Goal: Task Accomplishment & Management: Manage account settings

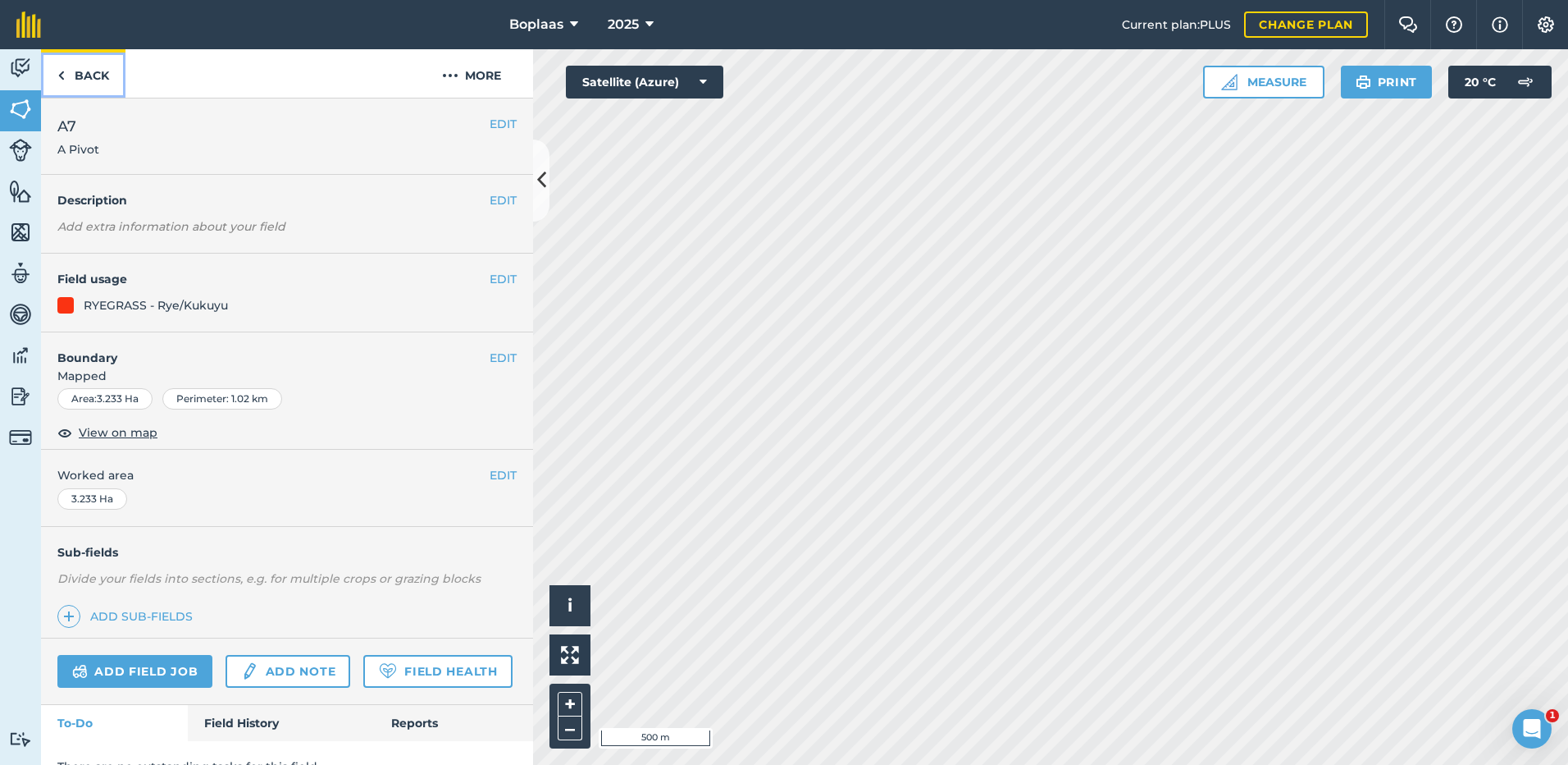
click at [82, 64] on link "Back" at bounding box center [83, 73] width 85 height 48
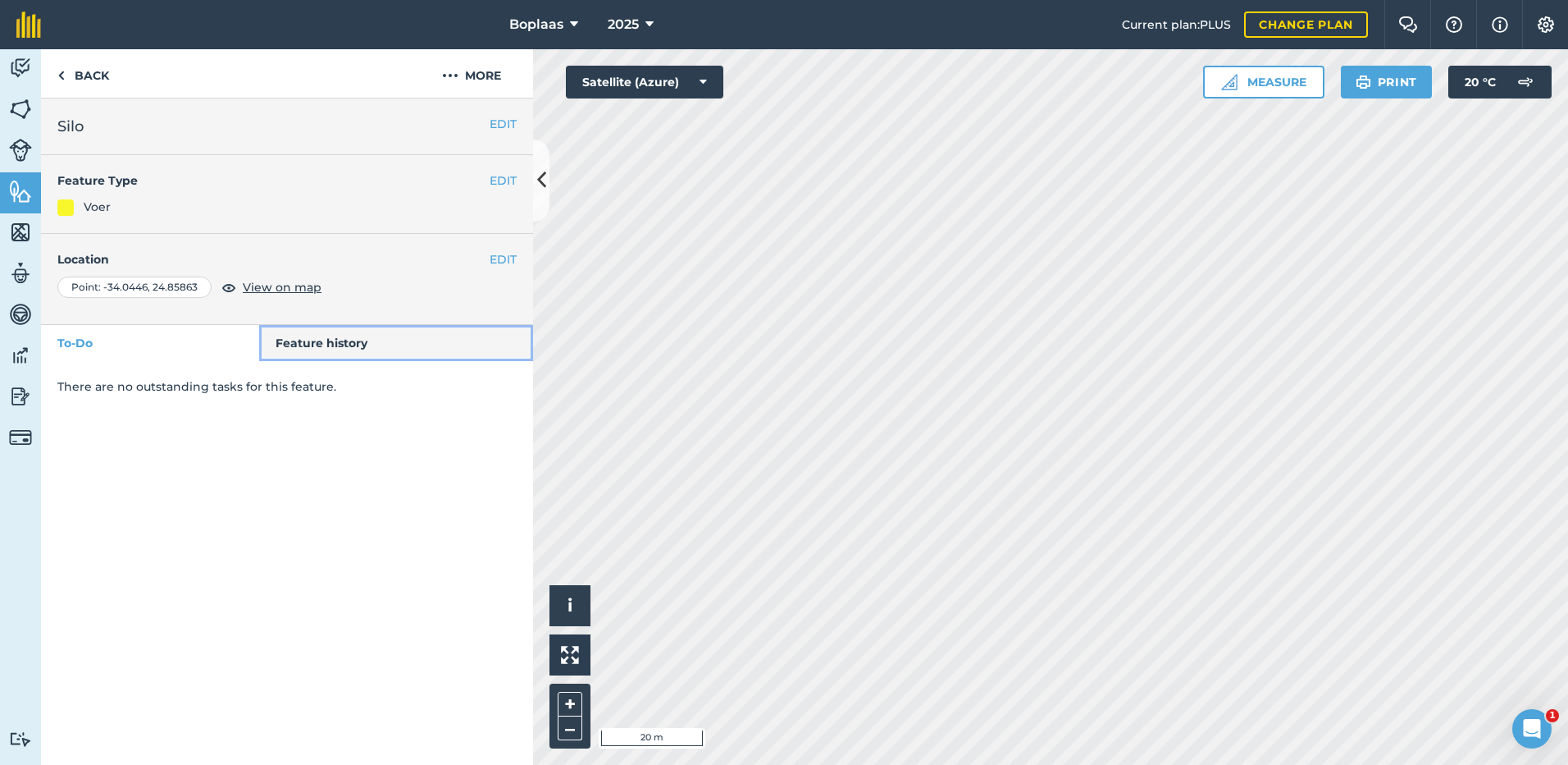
click at [303, 342] on link "Feature history" at bounding box center [397, 343] width 275 height 36
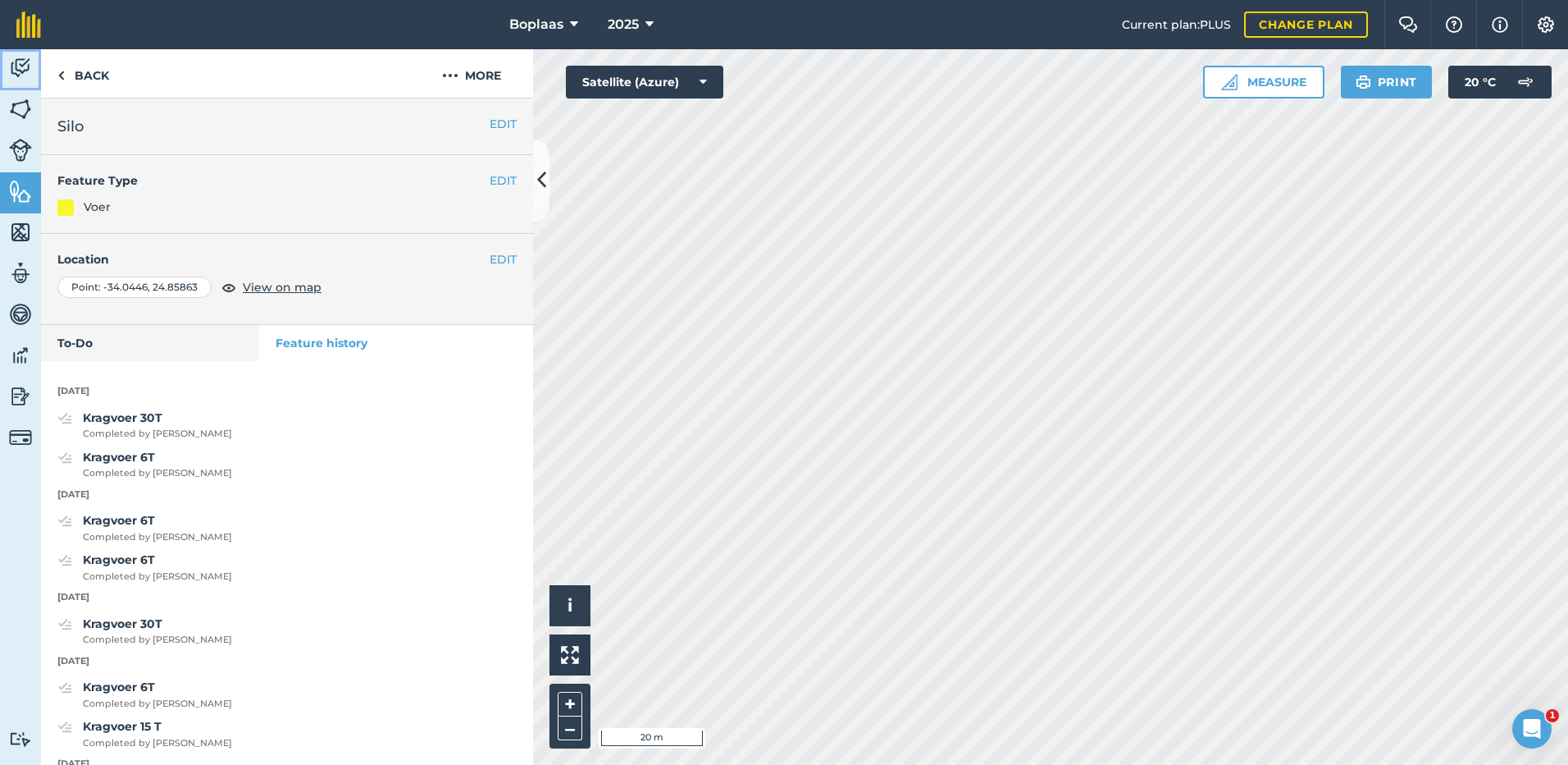
click at [27, 67] on img at bounding box center [20, 68] width 23 height 24
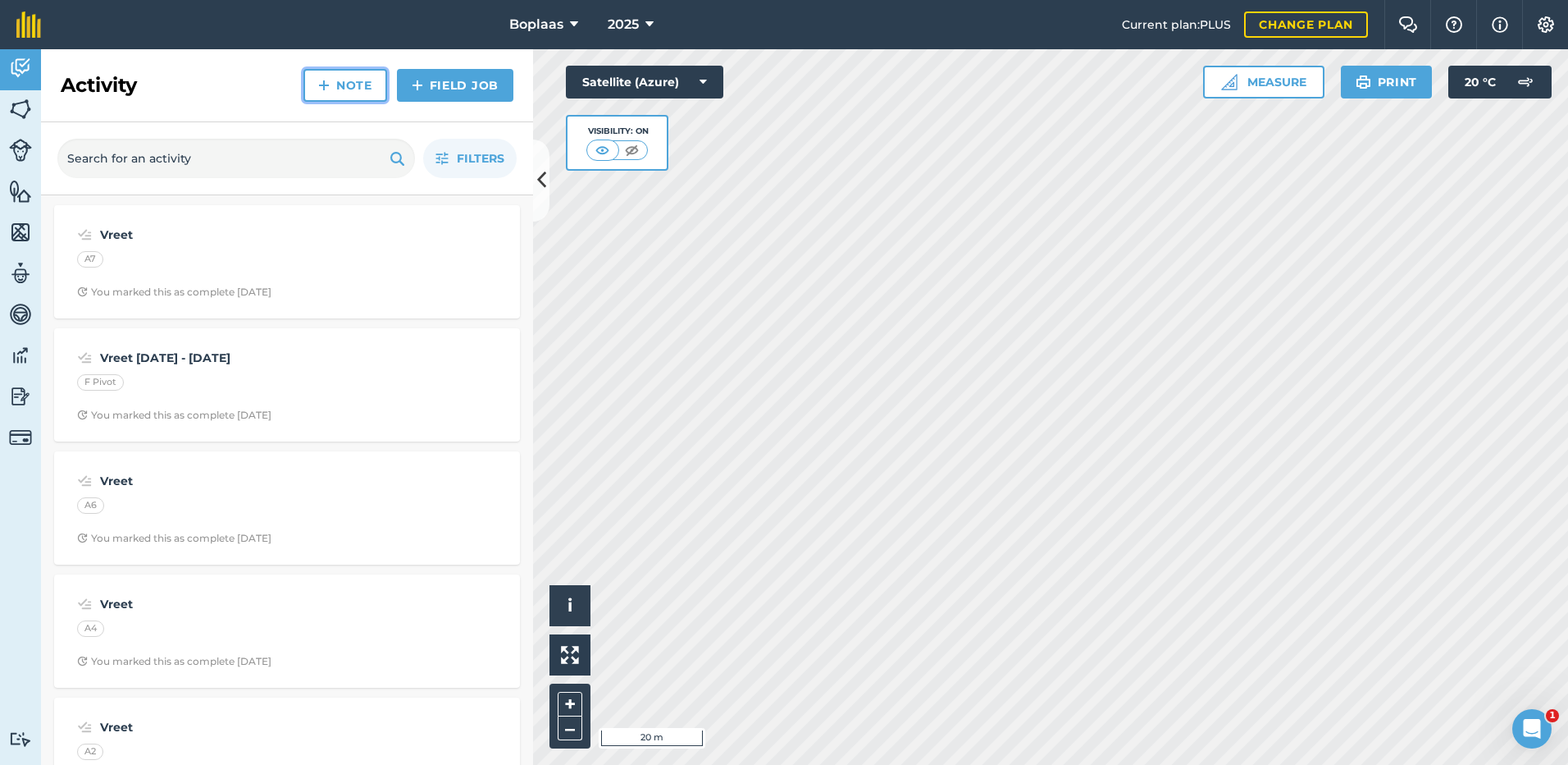
click at [352, 74] on link "Note" at bounding box center [345, 86] width 84 height 33
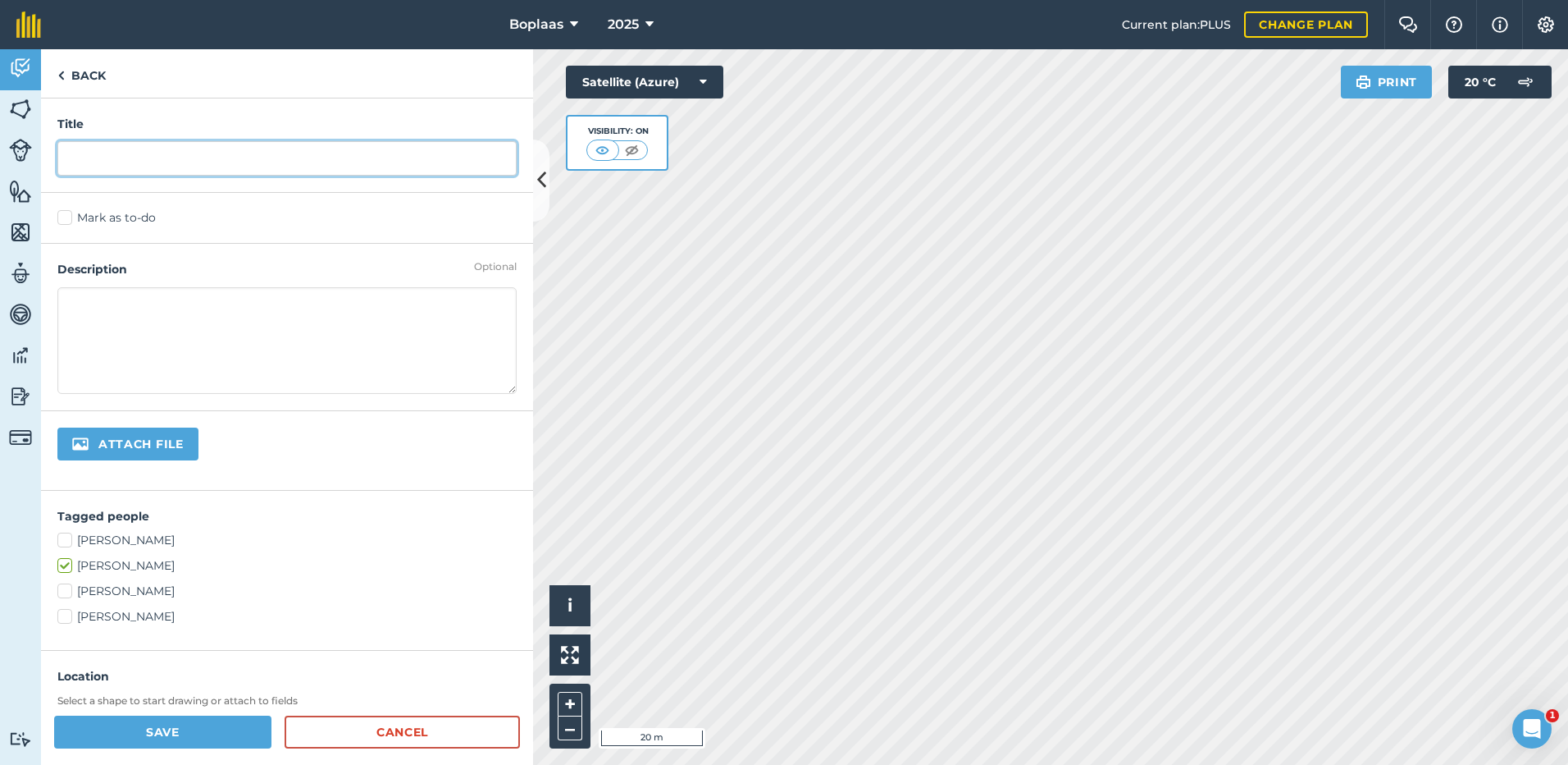
click at [265, 162] on input "text" at bounding box center [287, 158] width 460 height 35
type input "Kragvoer 30T"
click at [100, 218] on label "Mark as to-do" at bounding box center [287, 218] width 460 height 17
click at [68, 218] on input "Mark as to-do" at bounding box center [62, 214] width 10 height 10
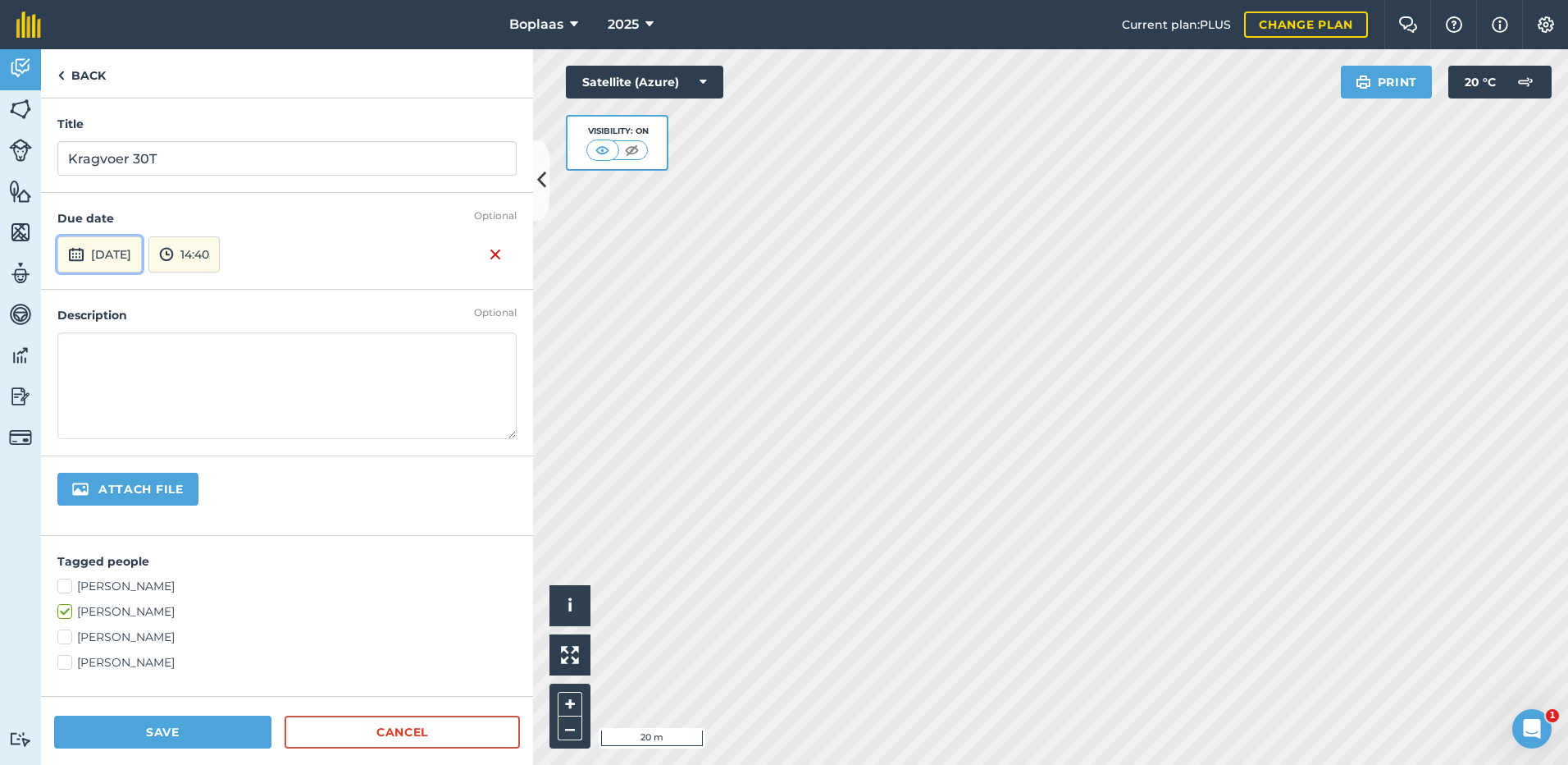
click at [136, 261] on button "[DATE]" at bounding box center [99, 254] width 85 height 36
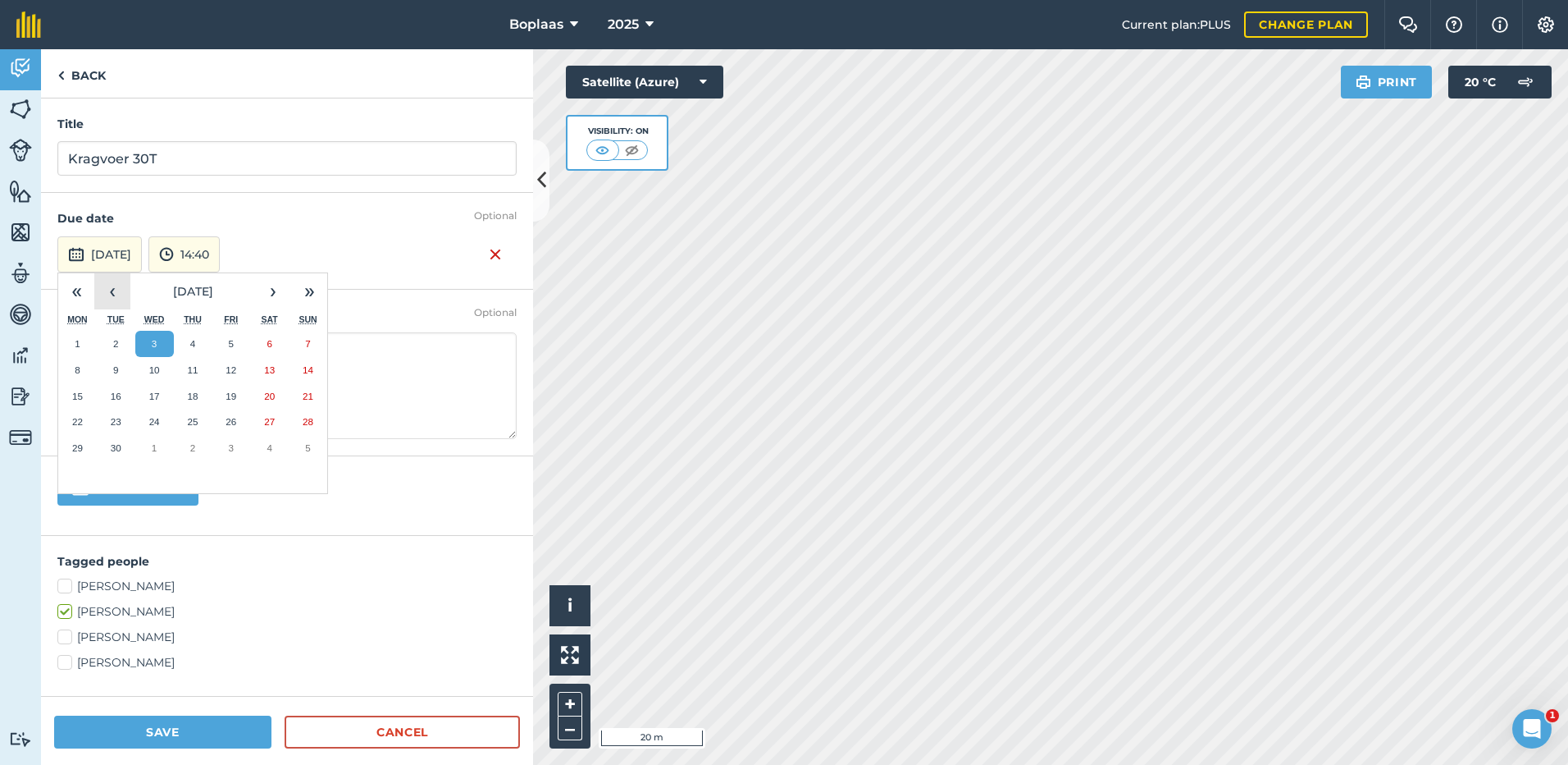
click at [118, 288] on button "‹" at bounding box center [112, 291] width 36 height 36
click at [187, 447] on abbr "31" at bounding box center [192, 448] width 10 height 10
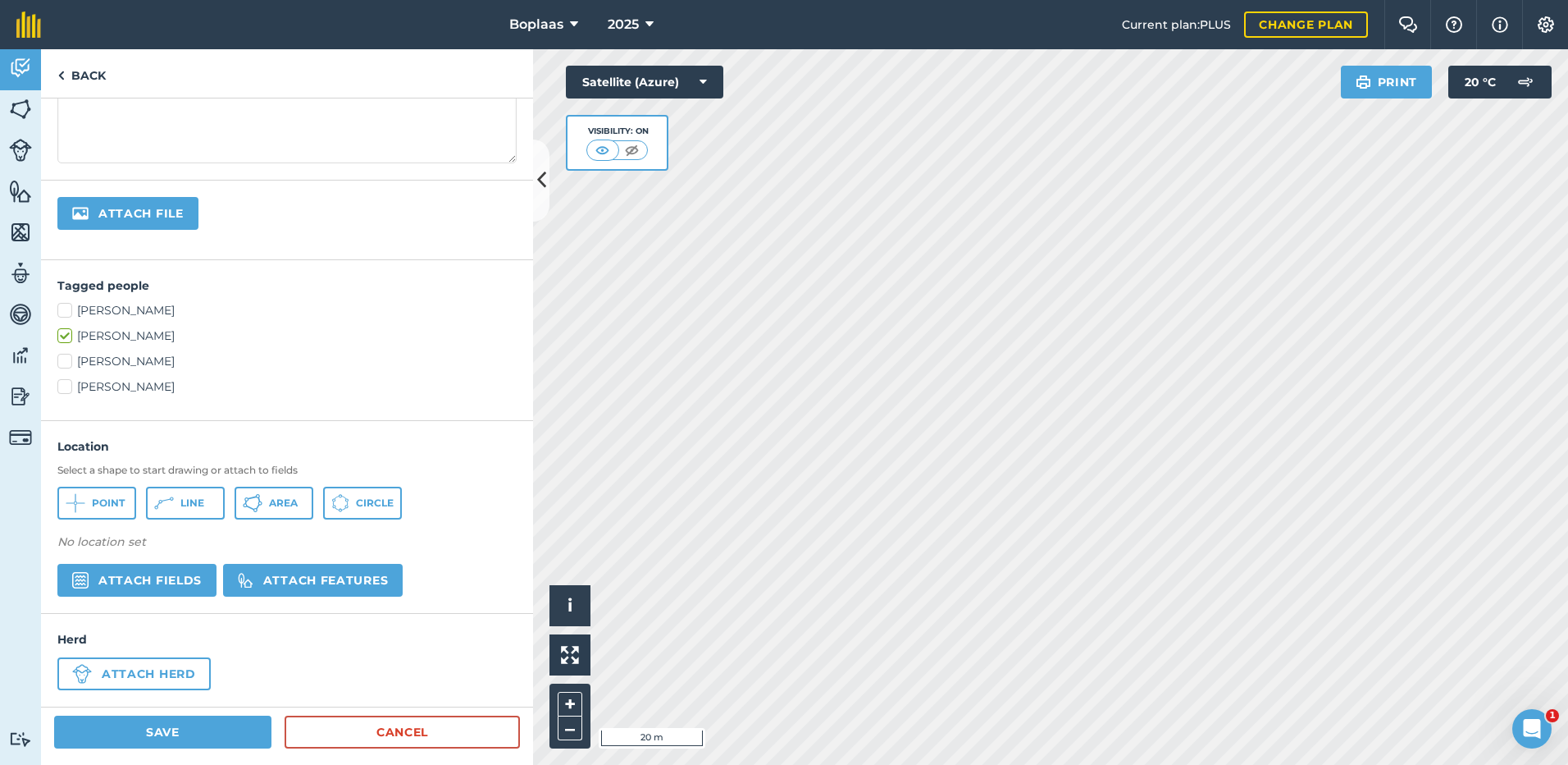
scroll to position [284, 0]
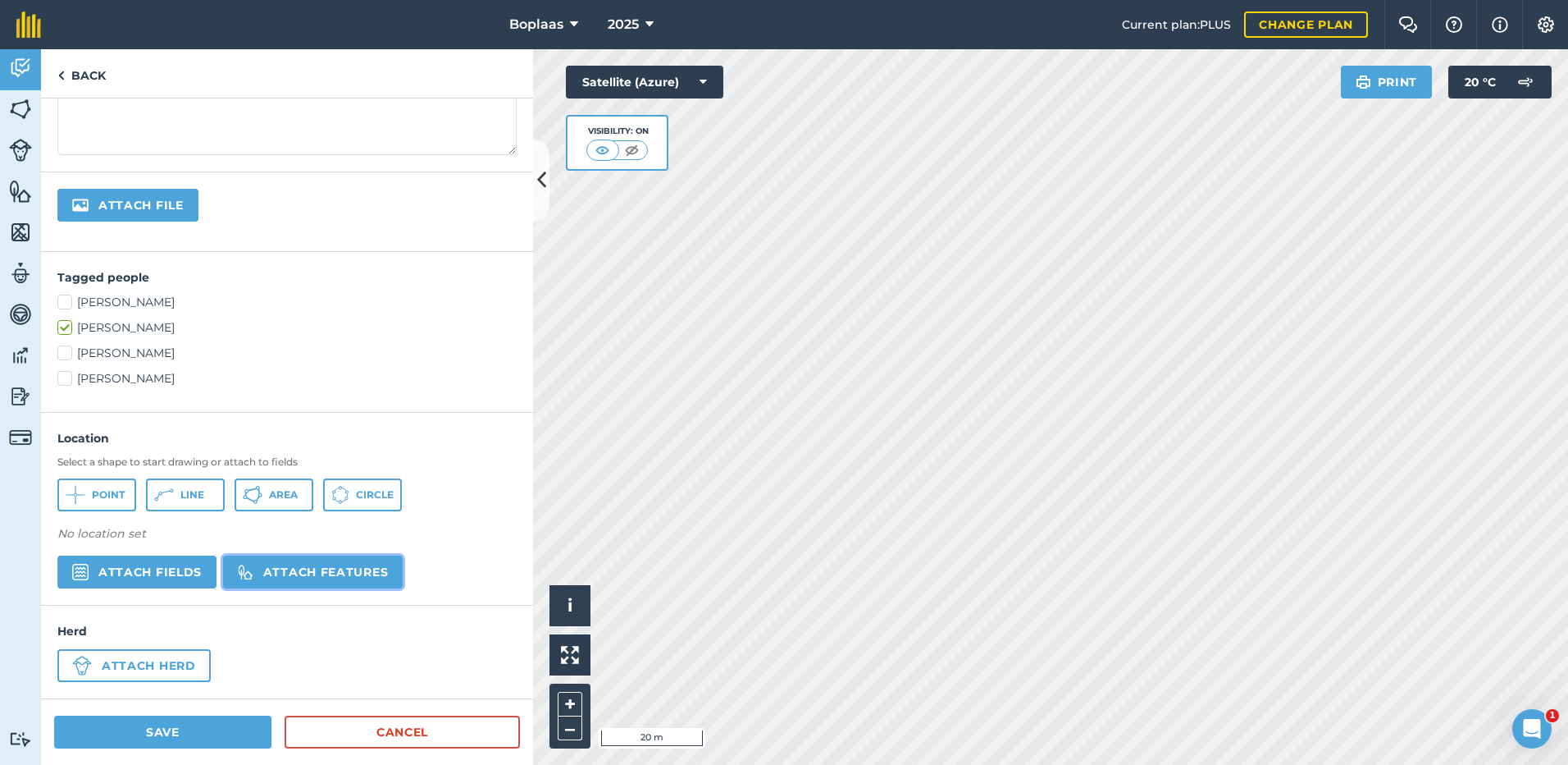
click at [279, 578] on button "Attach features" at bounding box center [313, 572] width 180 height 33
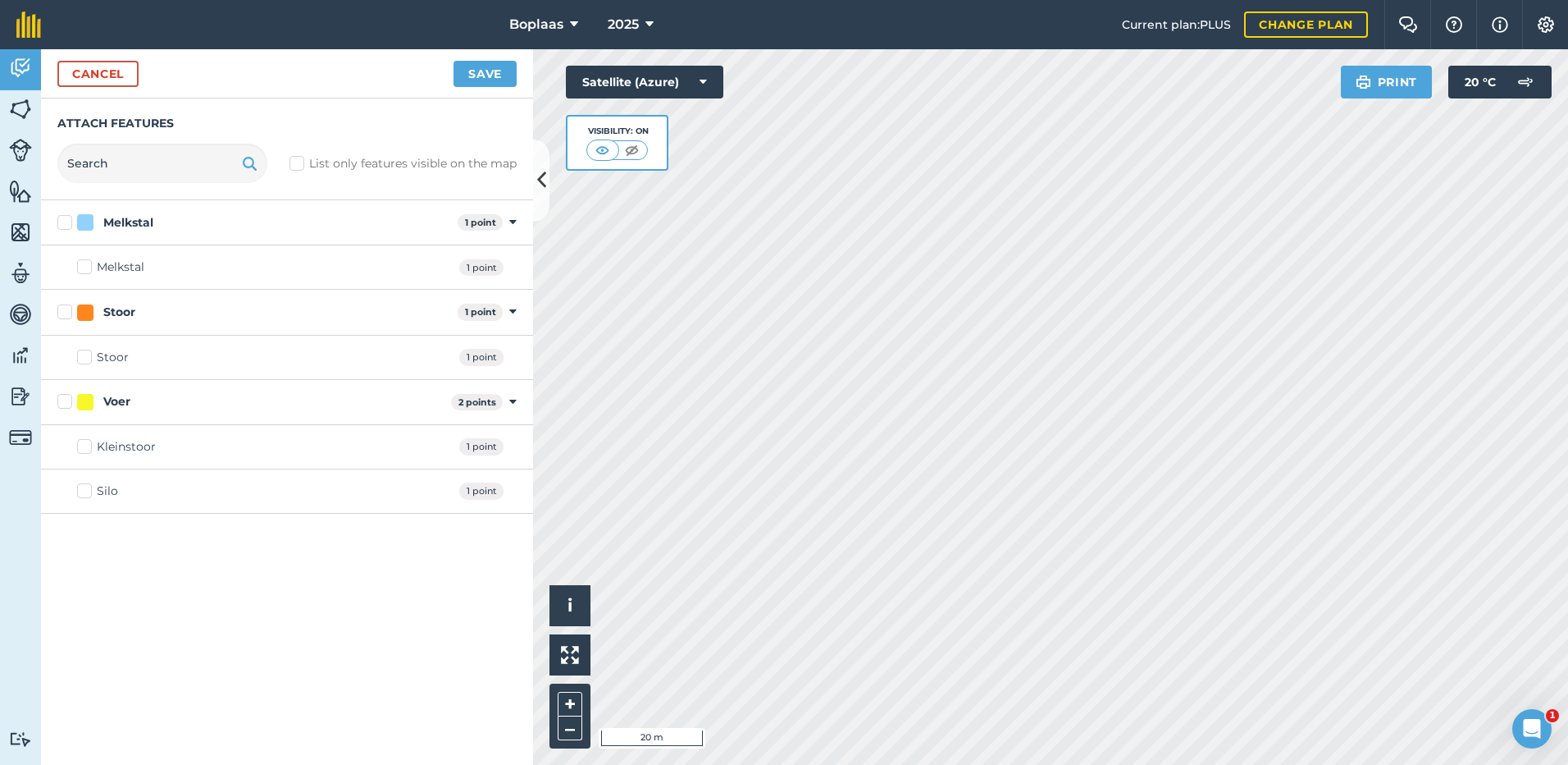
click at [86, 487] on label "Silo" at bounding box center [97, 491] width 41 height 17
click at [86, 487] on input "Silo" at bounding box center [82, 488] width 10 height 10
checkbox input "true"
click at [492, 76] on button "Save" at bounding box center [485, 73] width 63 height 26
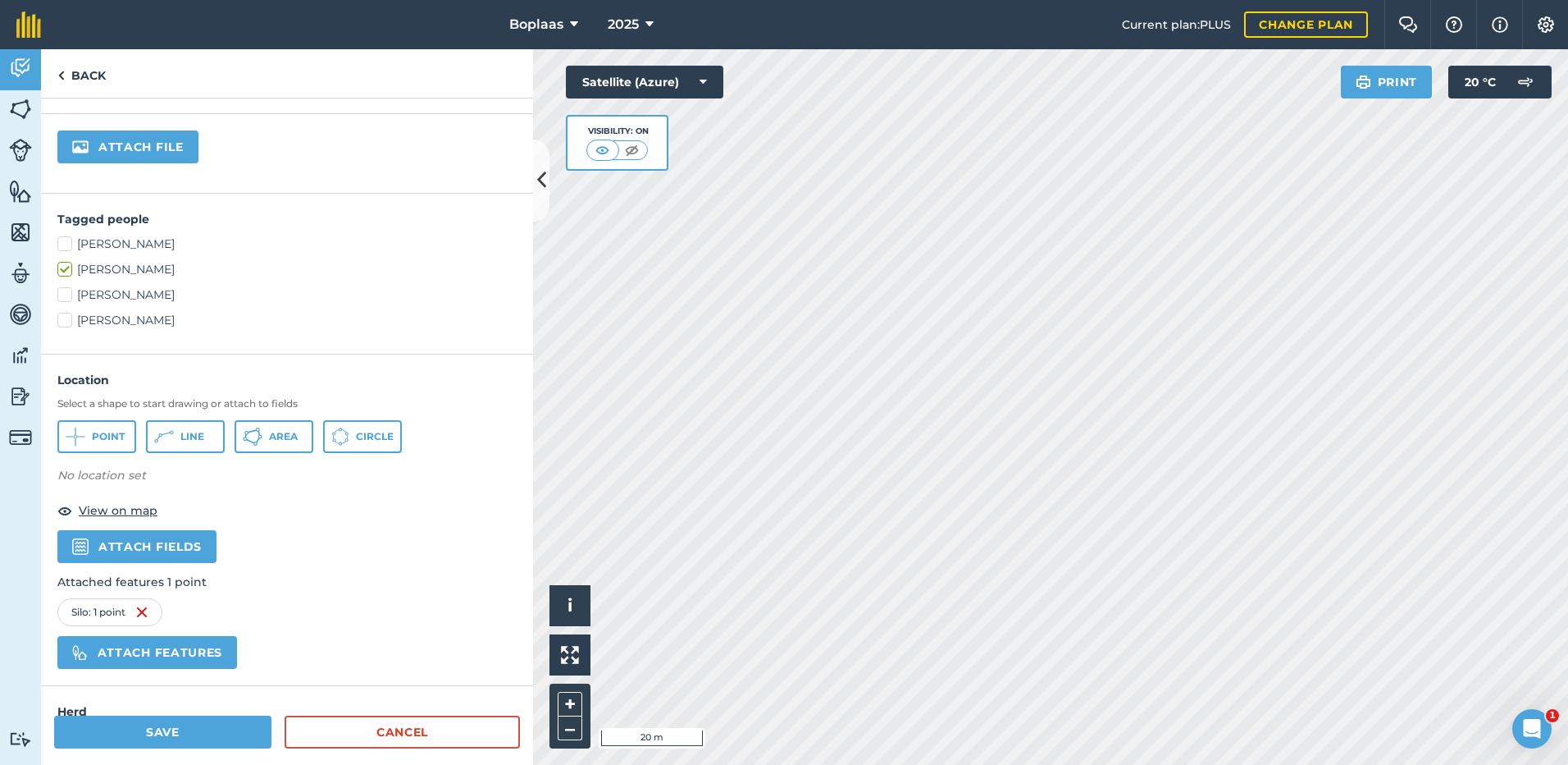
scroll to position [422, 0]
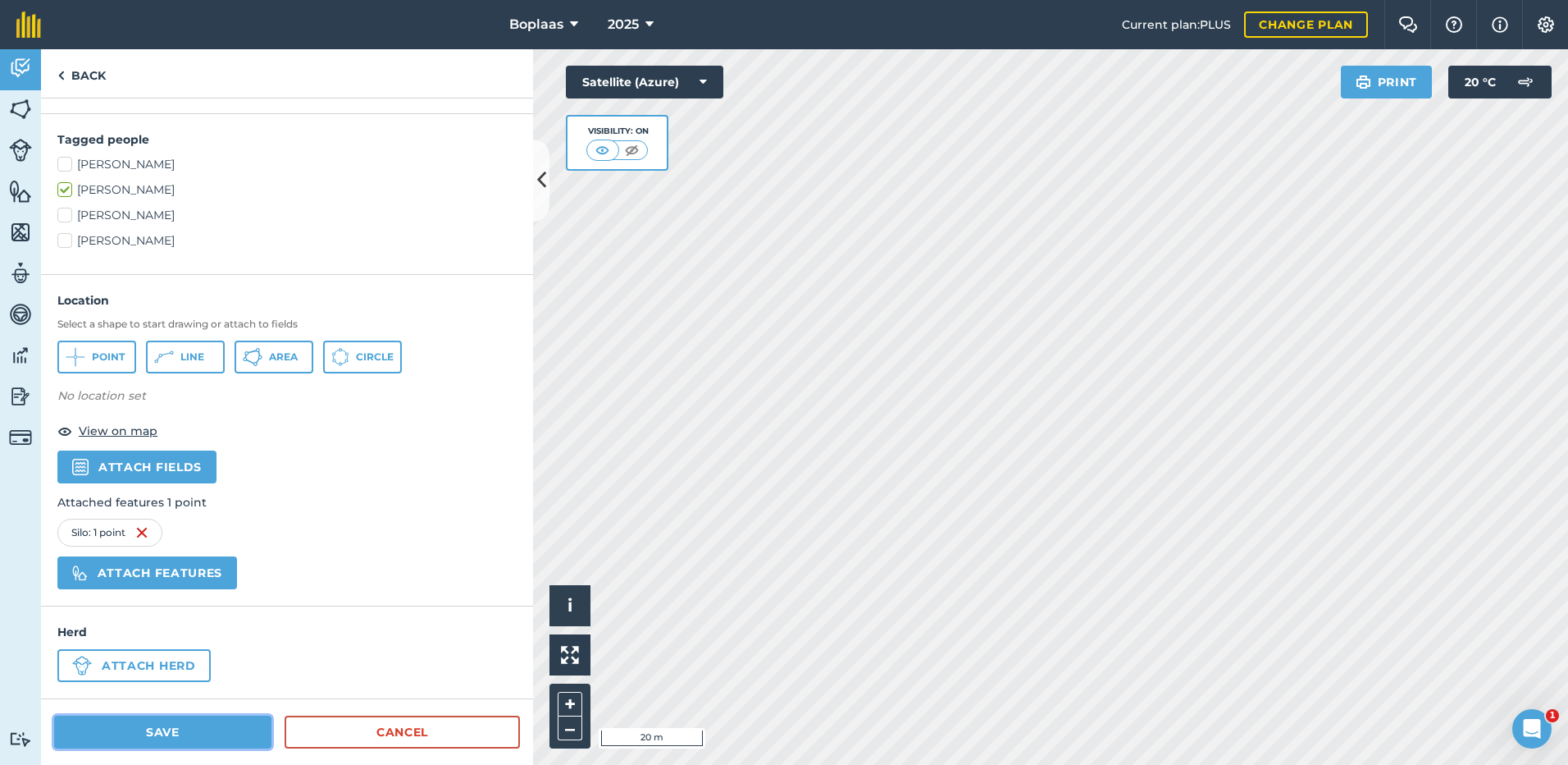
click at [192, 719] on button "Save" at bounding box center [163, 732] width 218 height 33
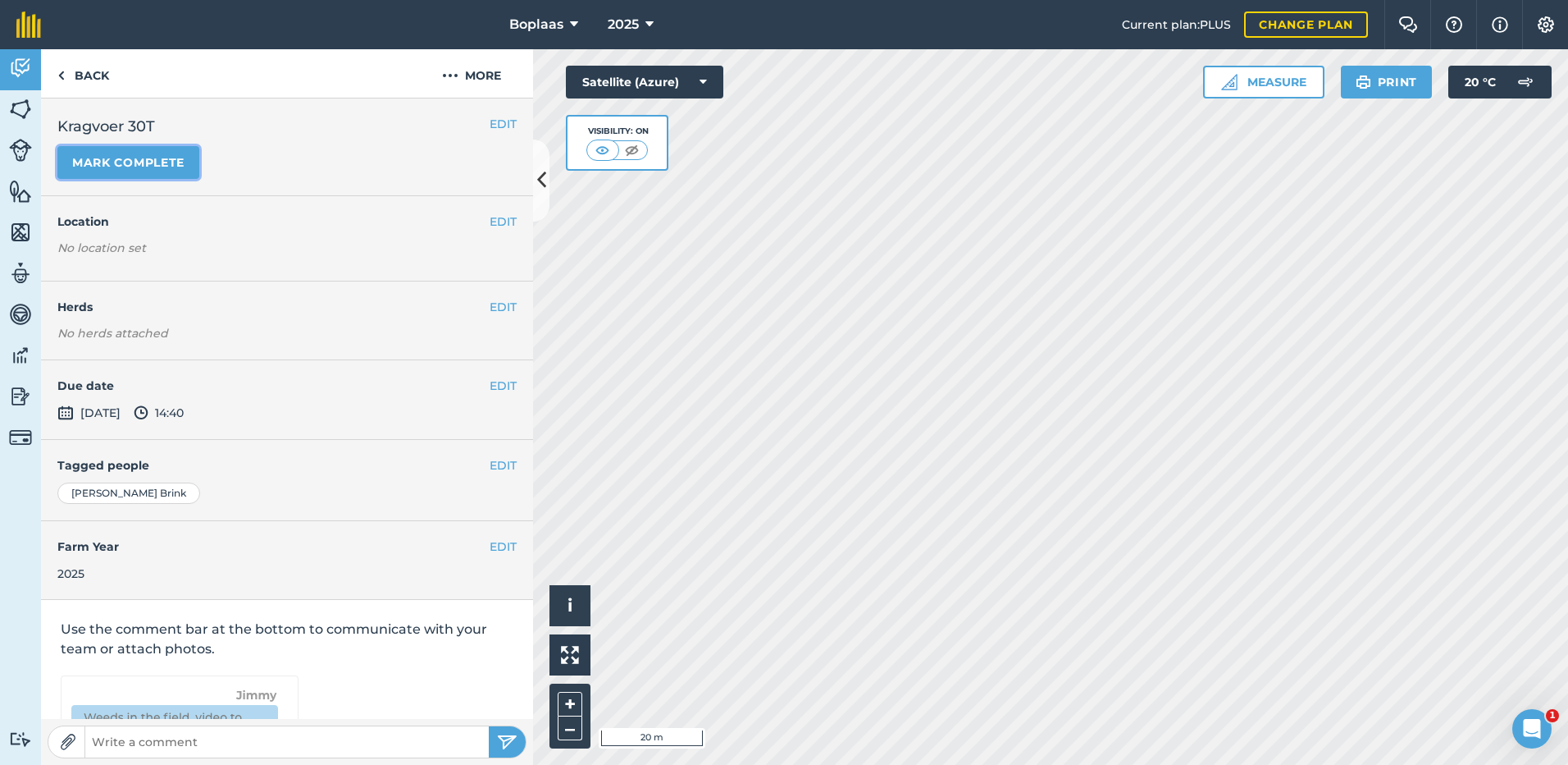
click at [155, 158] on button "Mark complete" at bounding box center [128, 163] width 142 height 33
click at [498, 383] on button "EDIT" at bounding box center [503, 386] width 27 height 18
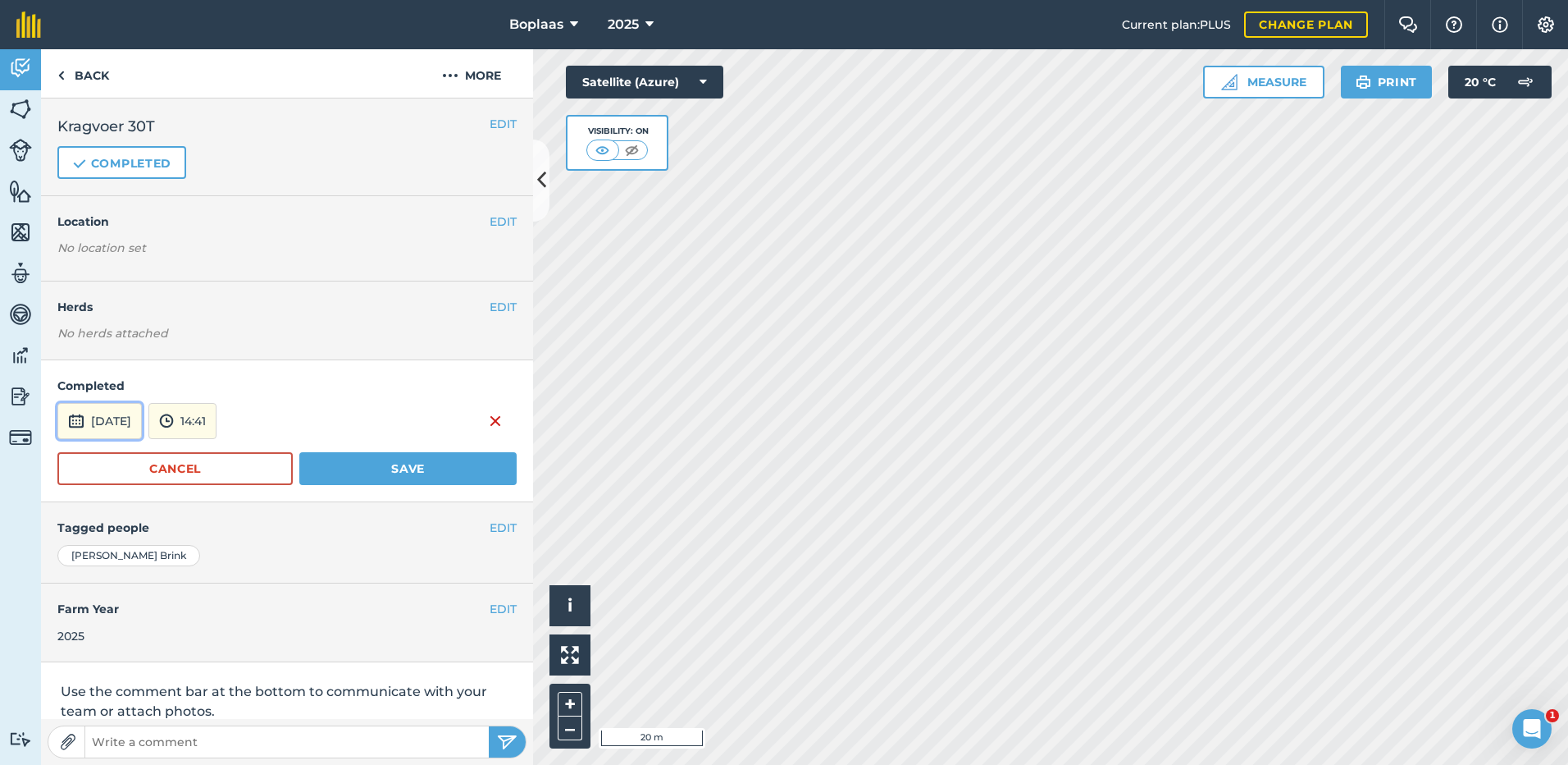
click at [142, 428] on button "[DATE]" at bounding box center [99, 421] width 85 height 36
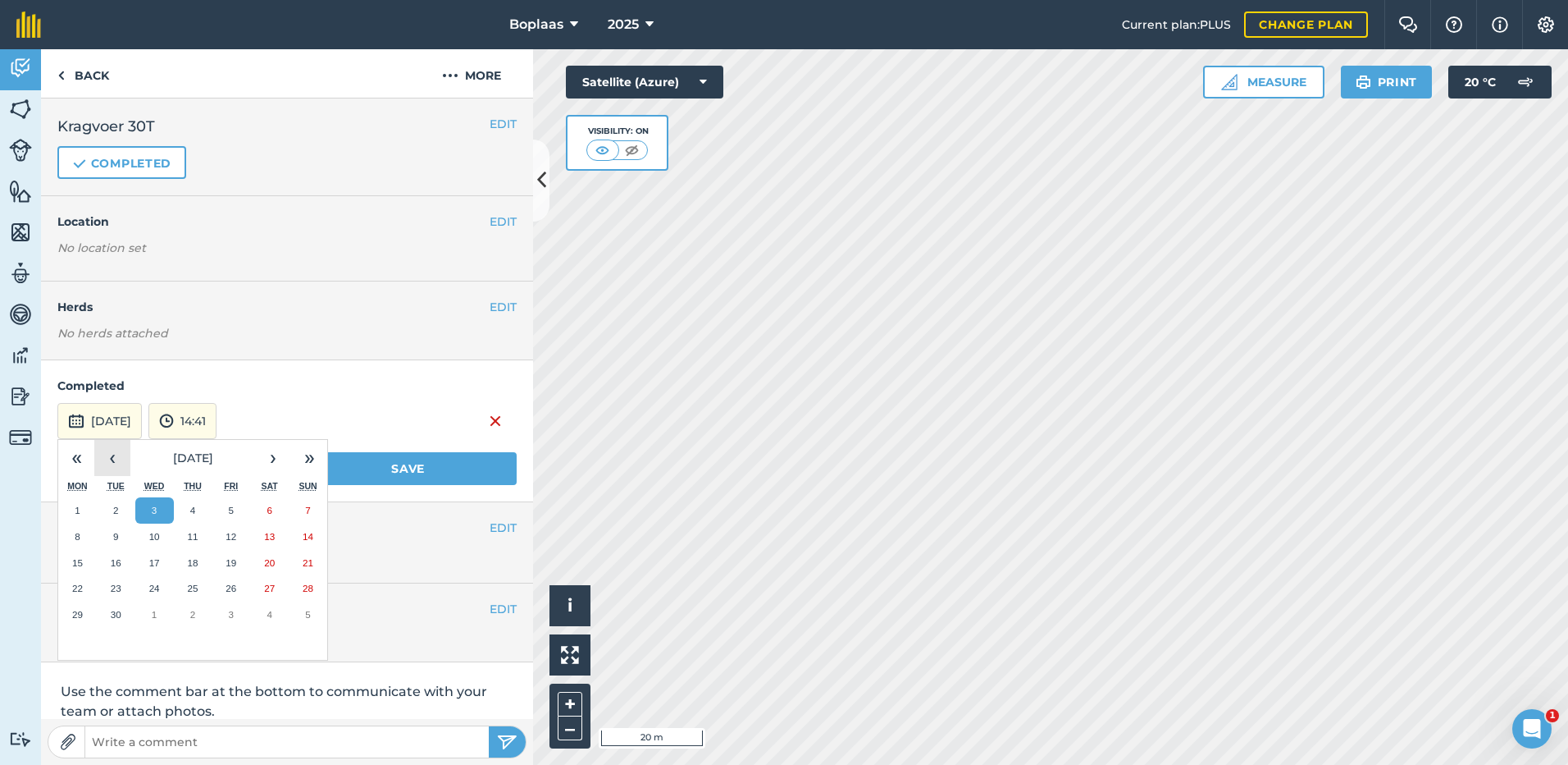
click at [115, 460] on button "‹" at bounding box center [112, 458] width 36 height 36
click at [185, 621] on button "31" at bounding box center [193, 615] width 39 height 26
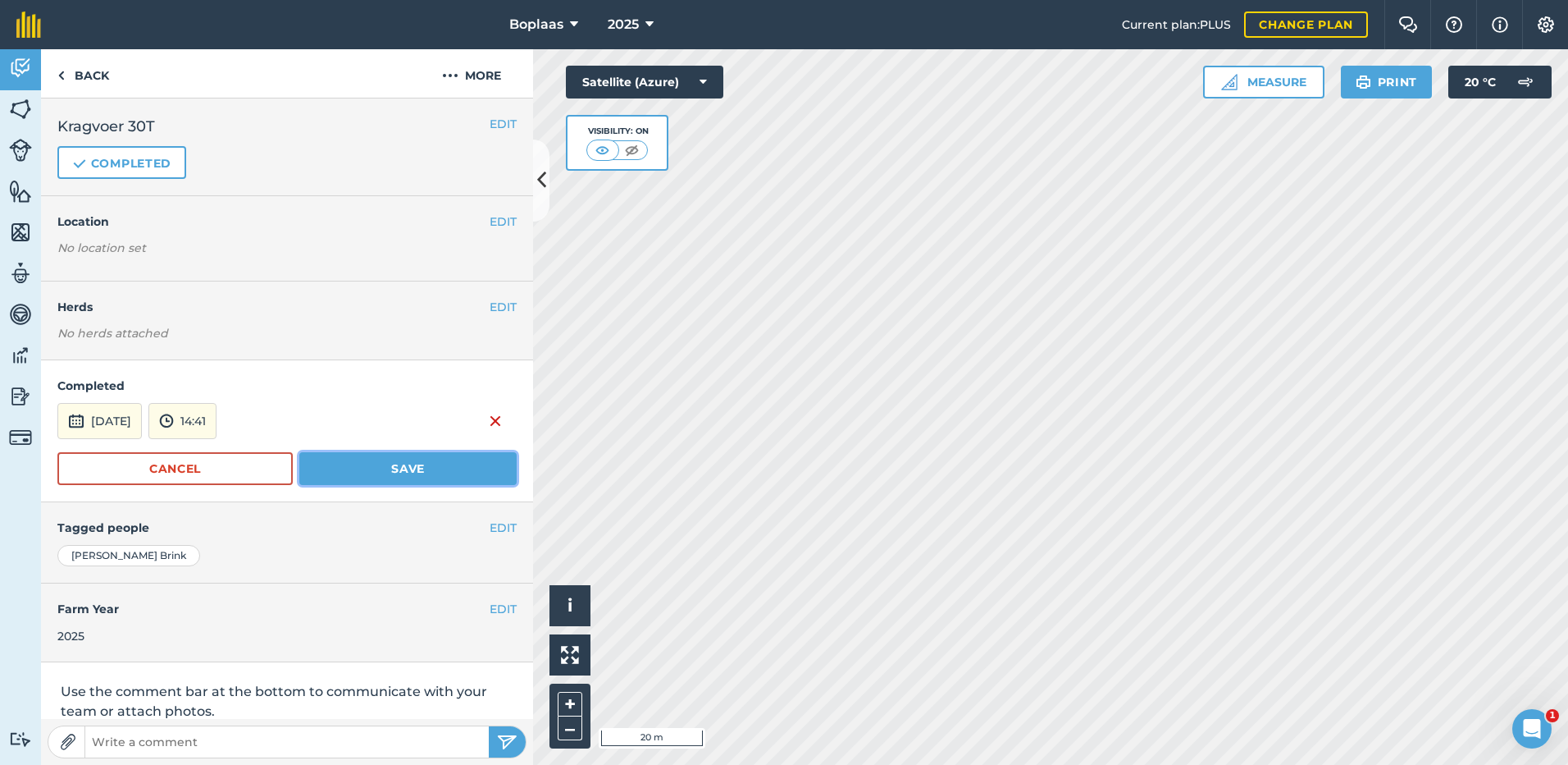
click at [355, 460] on button "Save" at bounding box center [408, 469] width 218 height 33
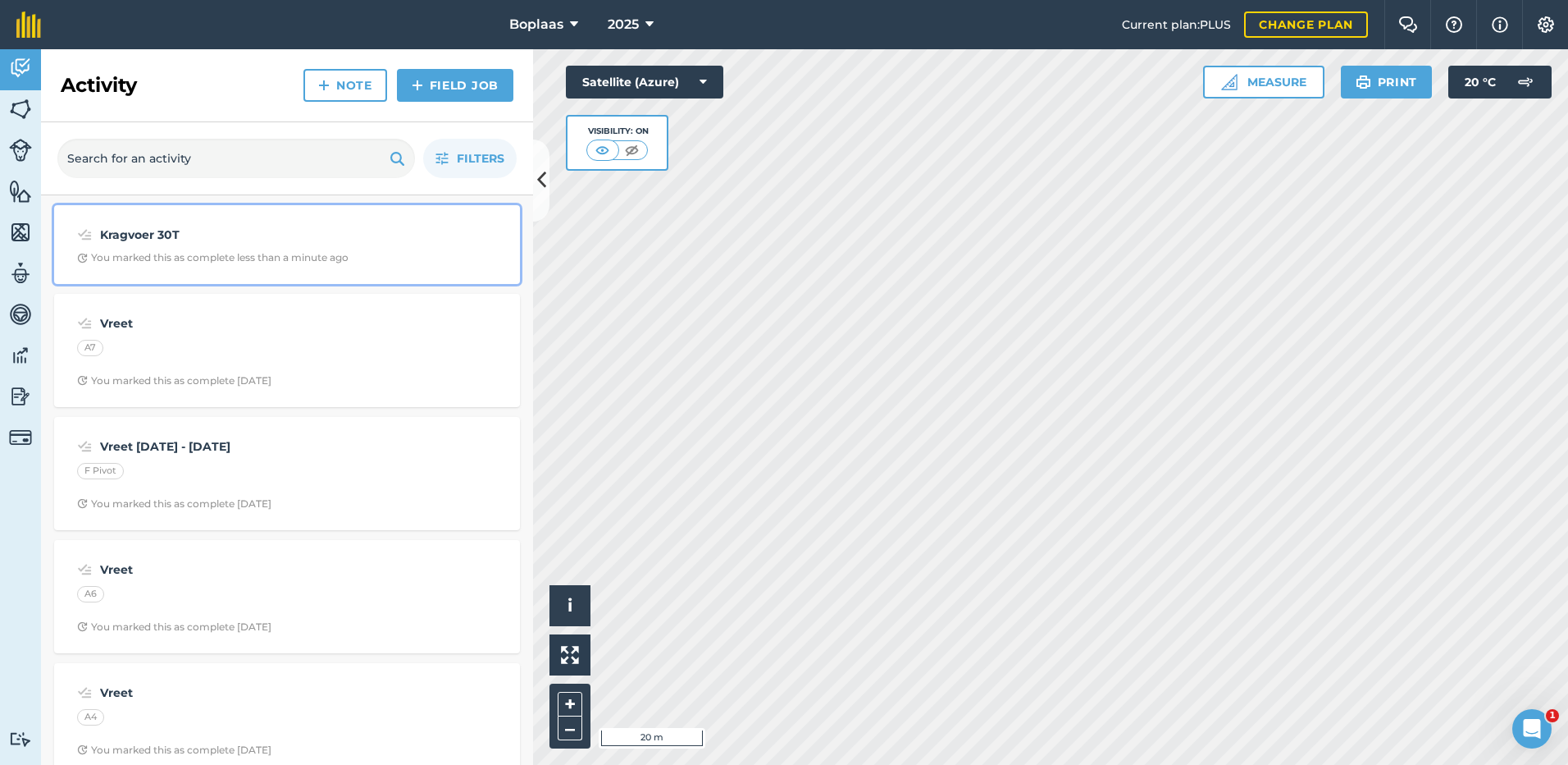
click at [327, 241] on strong "Kragvoer 30T" at bounding box center [230, 234] width 260 height 18
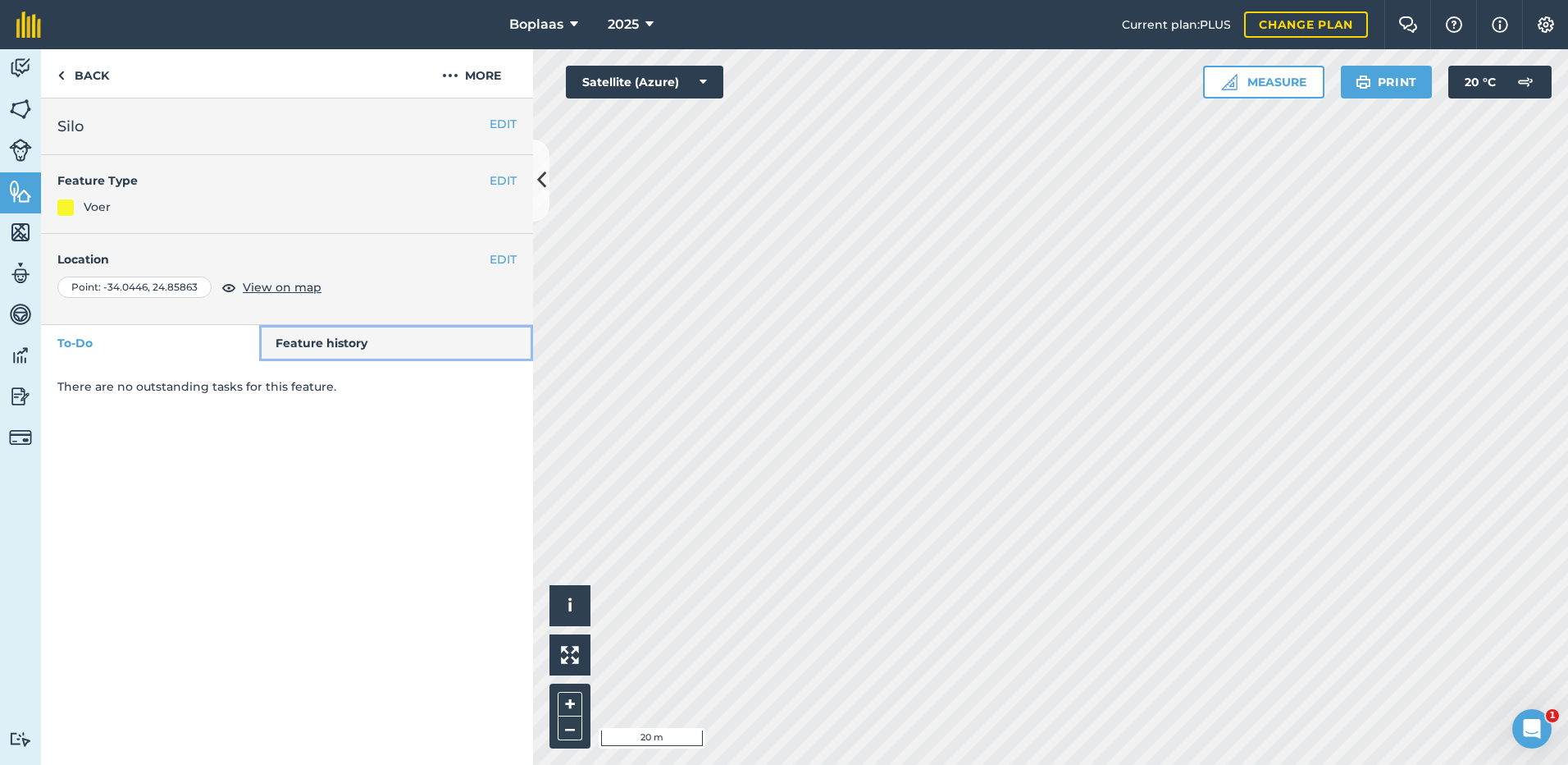
click at [344, 337] on link "Feature history" at bounding box center [397, 343] width 275 height 36
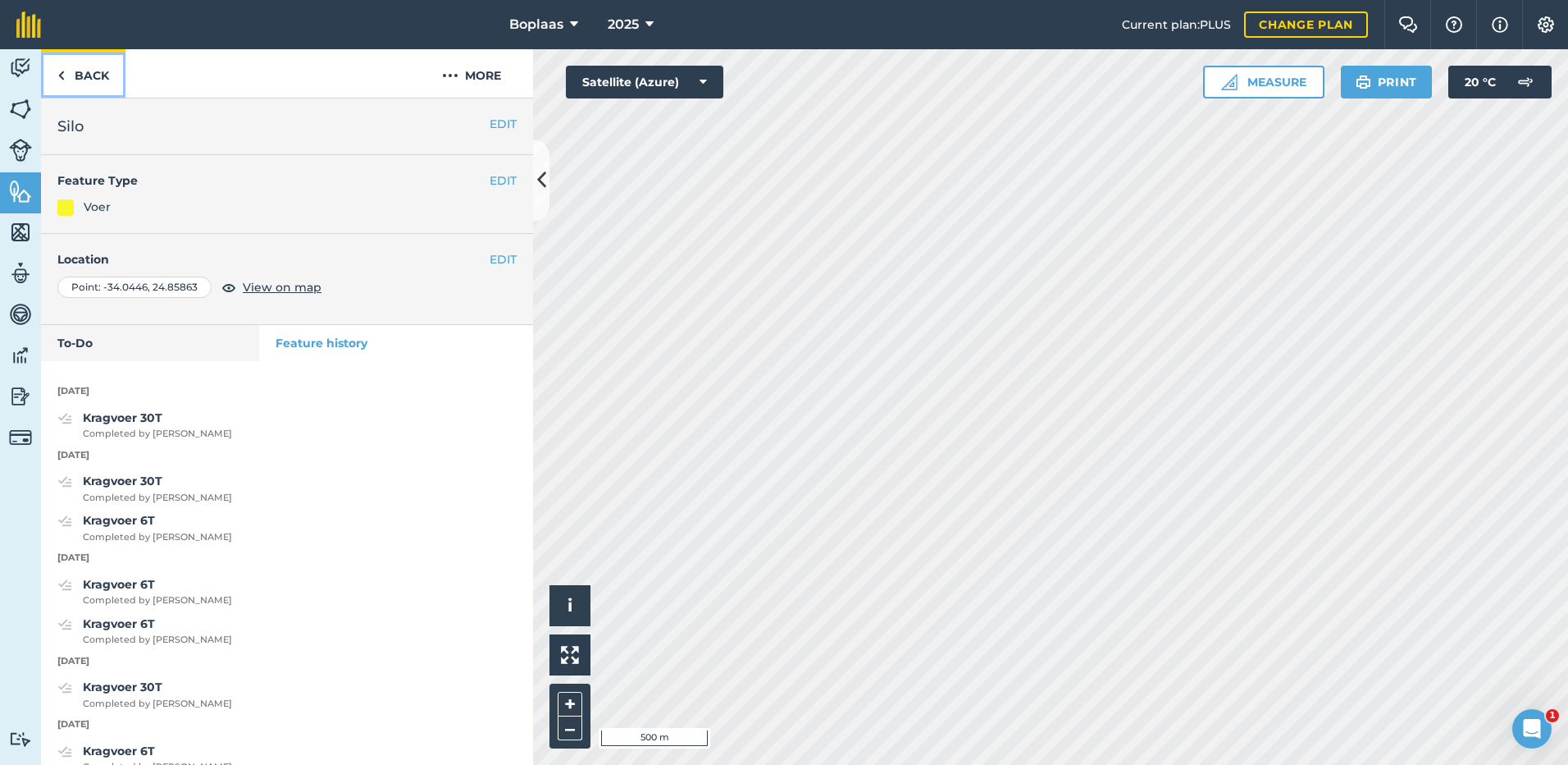
click at [88, 67] on link "Back" at bounding box center [83, 73] width 85 height 48
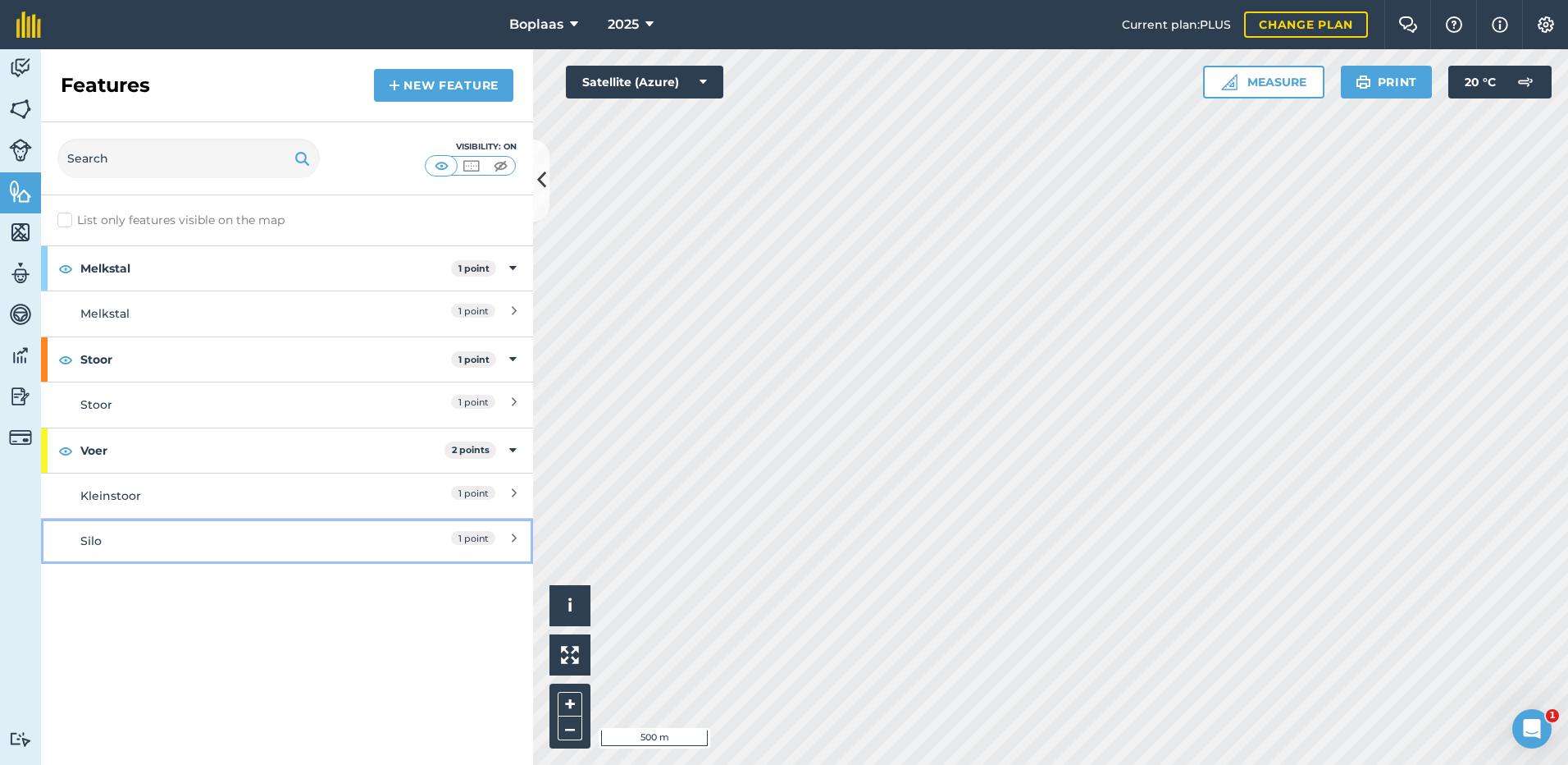
click at [137, 543] on div "Silo" at bounding box center [225, 540] width 291 height 18
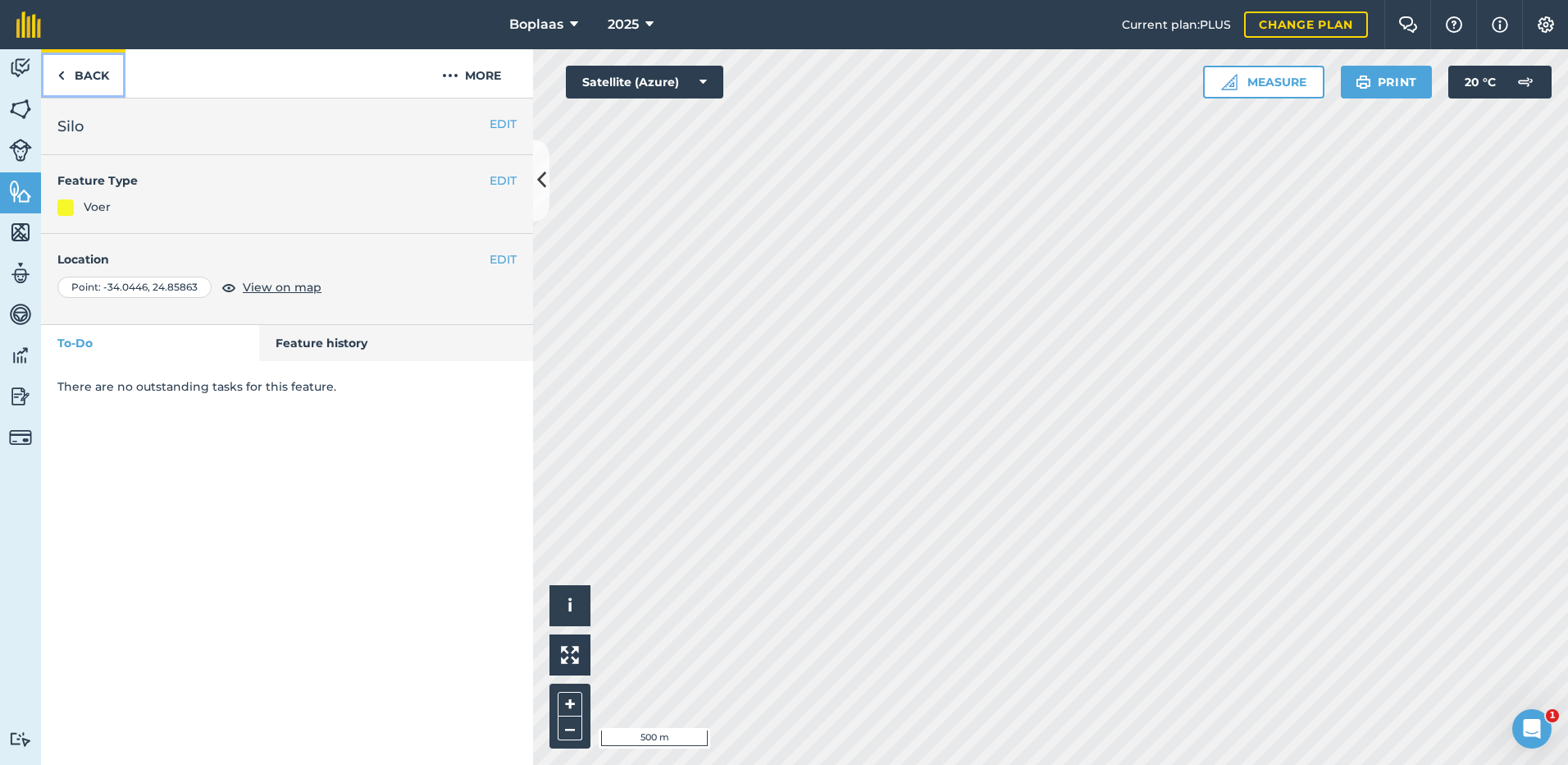
click at [73, 68] on link "Back" at bounding box center [83, 73] width 85 height 48
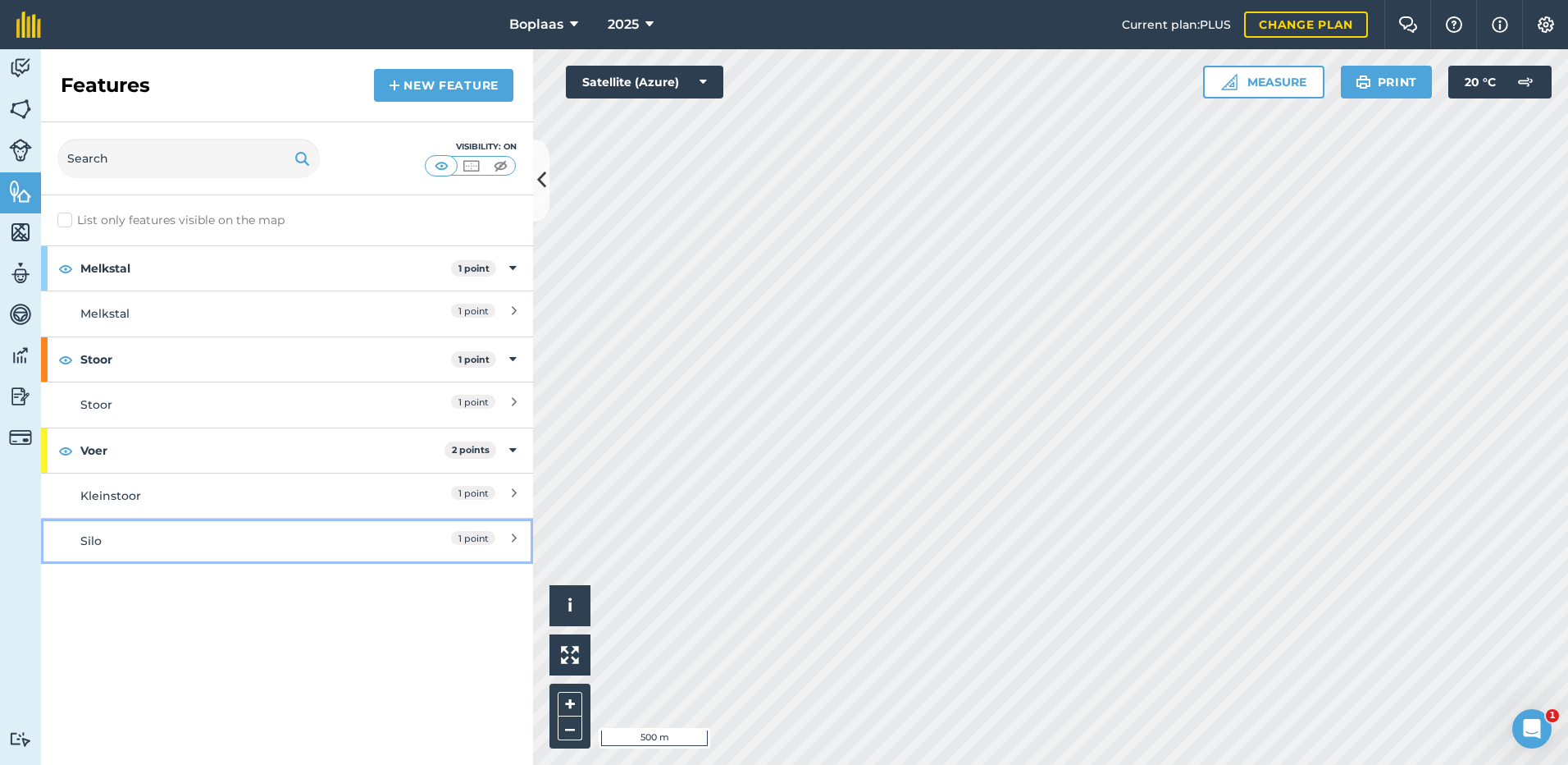
click at [136, 537] on div "Silo" at bounding box center [225, 540] width 291 height 18
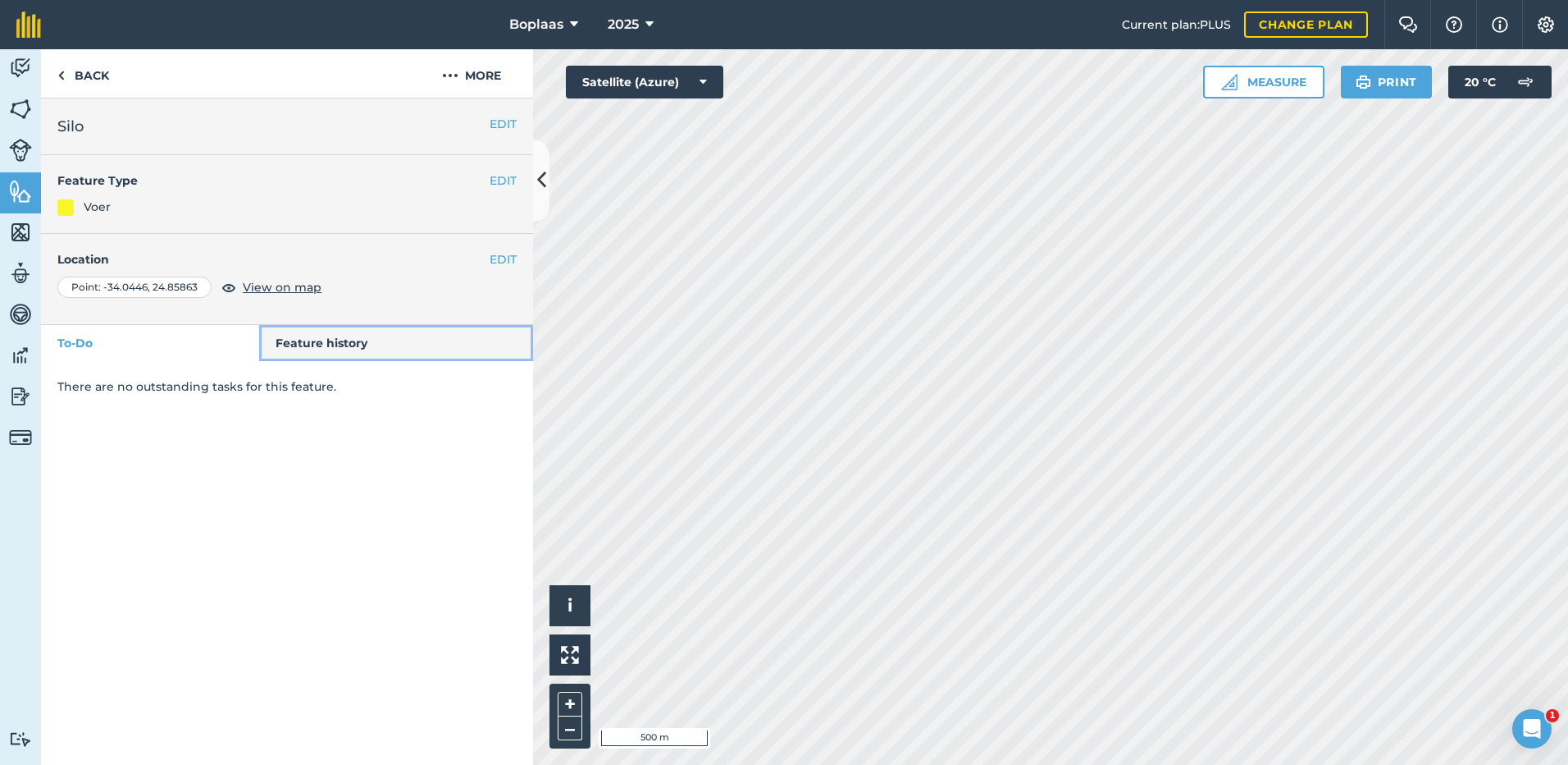
click at [363, 348] on link "Feature history" at bounding box center [397, 343] width 275 height 36
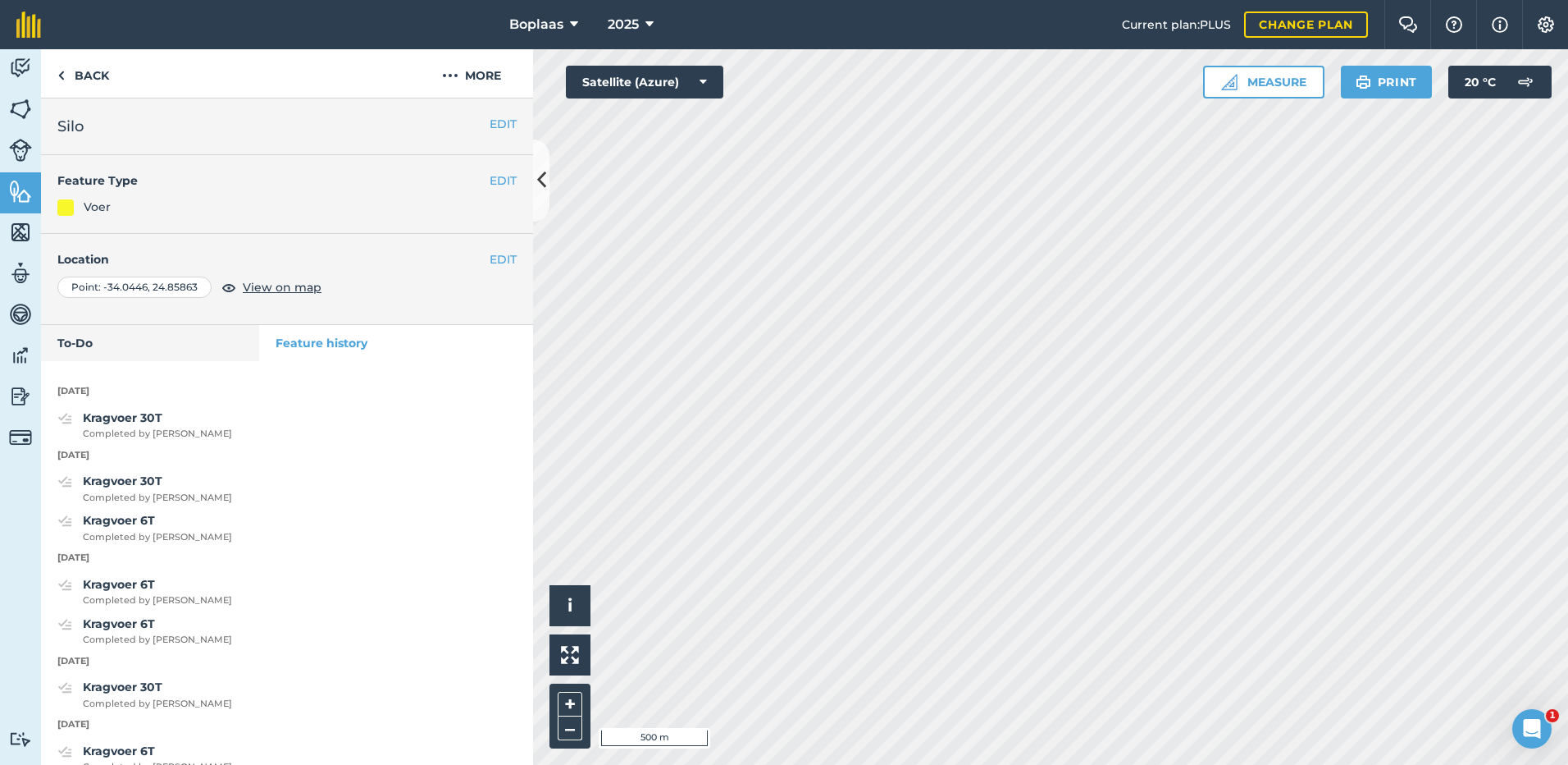
click at [219, 234] on div "EDIT Location Point : [GEOGRAPHIC_DATA] View on map" at bounding box center [287, 279] width 492 height 91
click at [86, 78] on link "Back" at bounding box center [83, 73] width 85 height 48
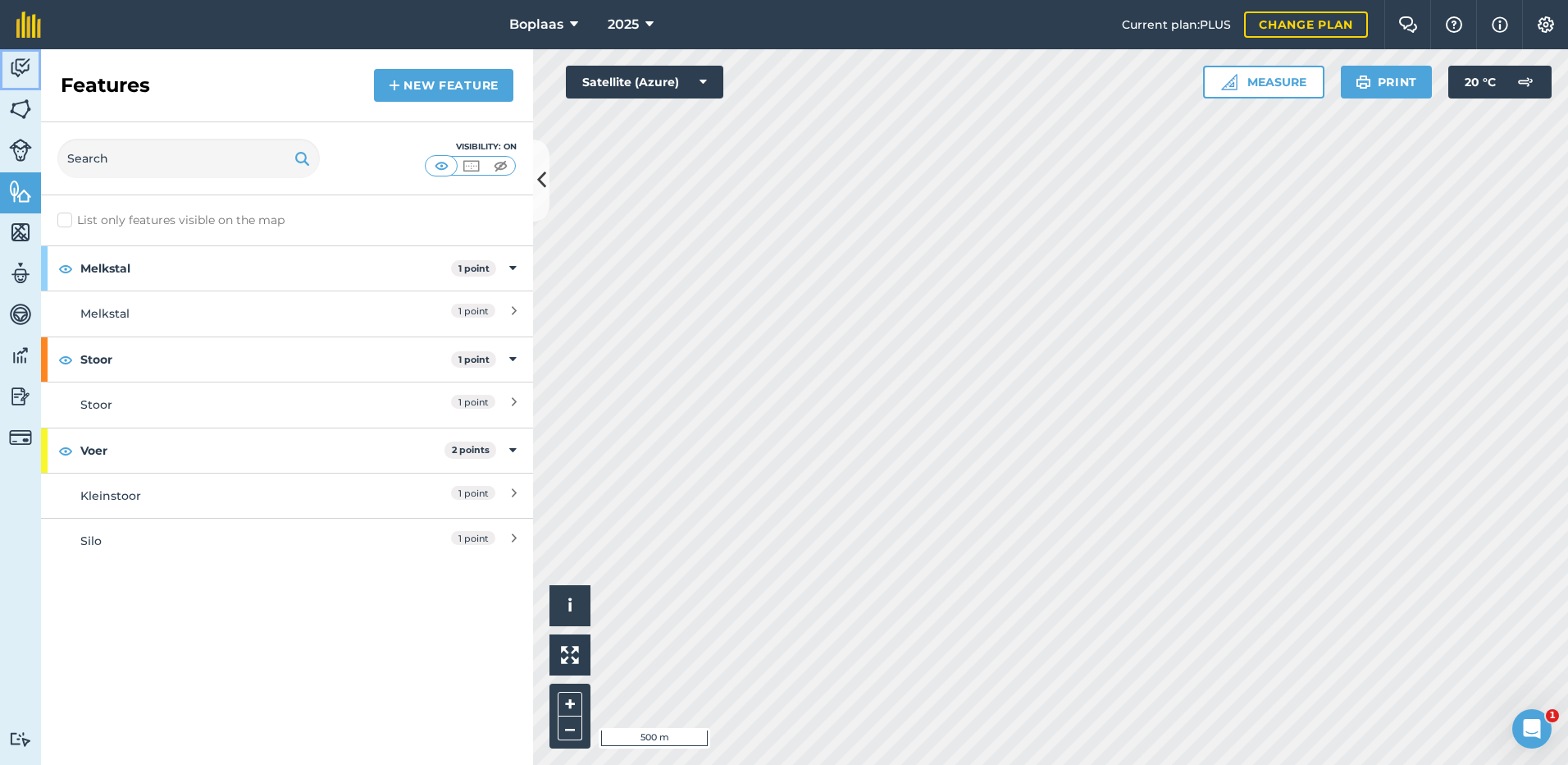
click at [10, 71] on img at bounding box center [20, 68] width 23 height 24
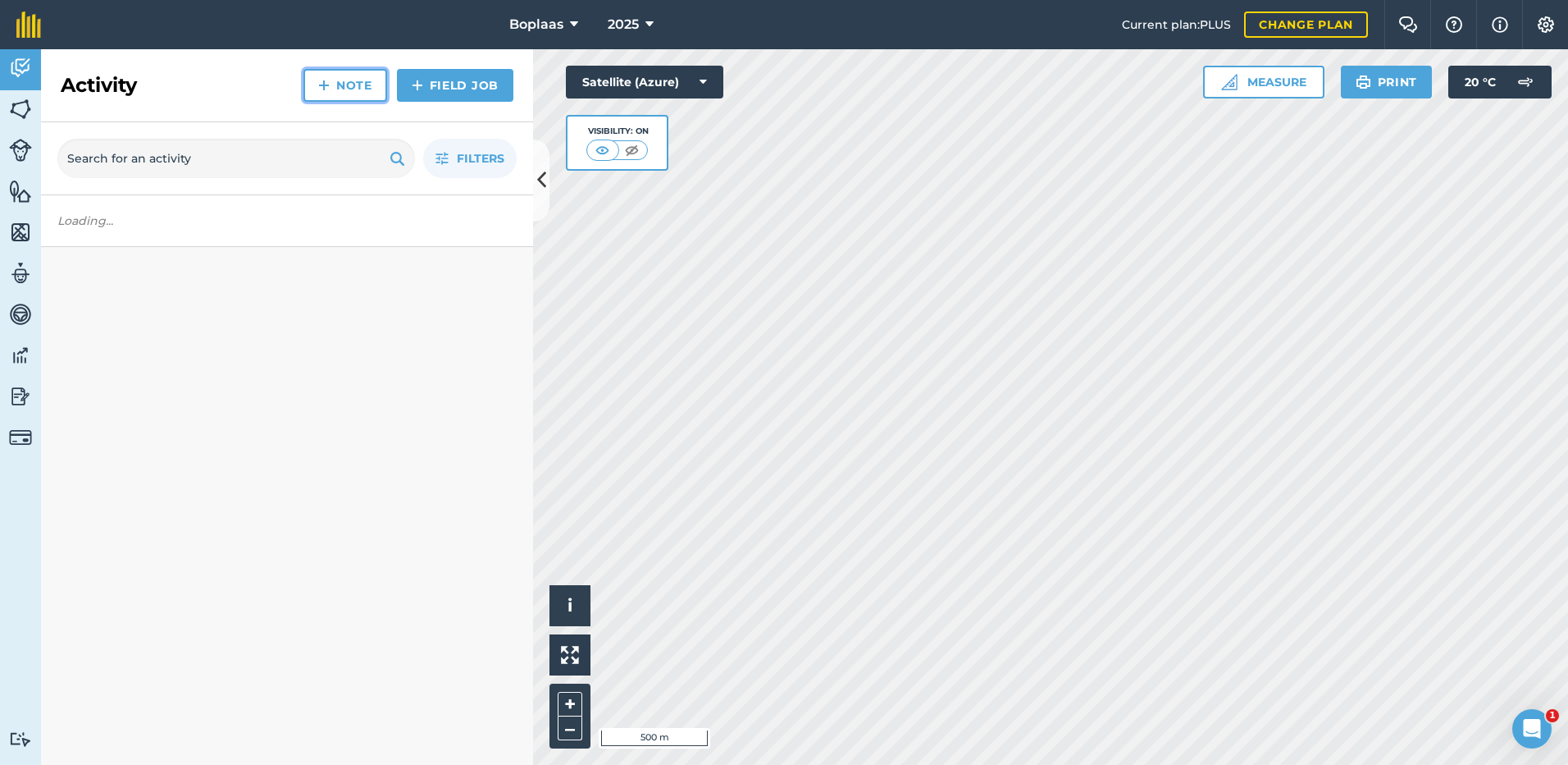
click at [379, 94] on link "Note" at bounding box center [345, 86] width 84 height 33
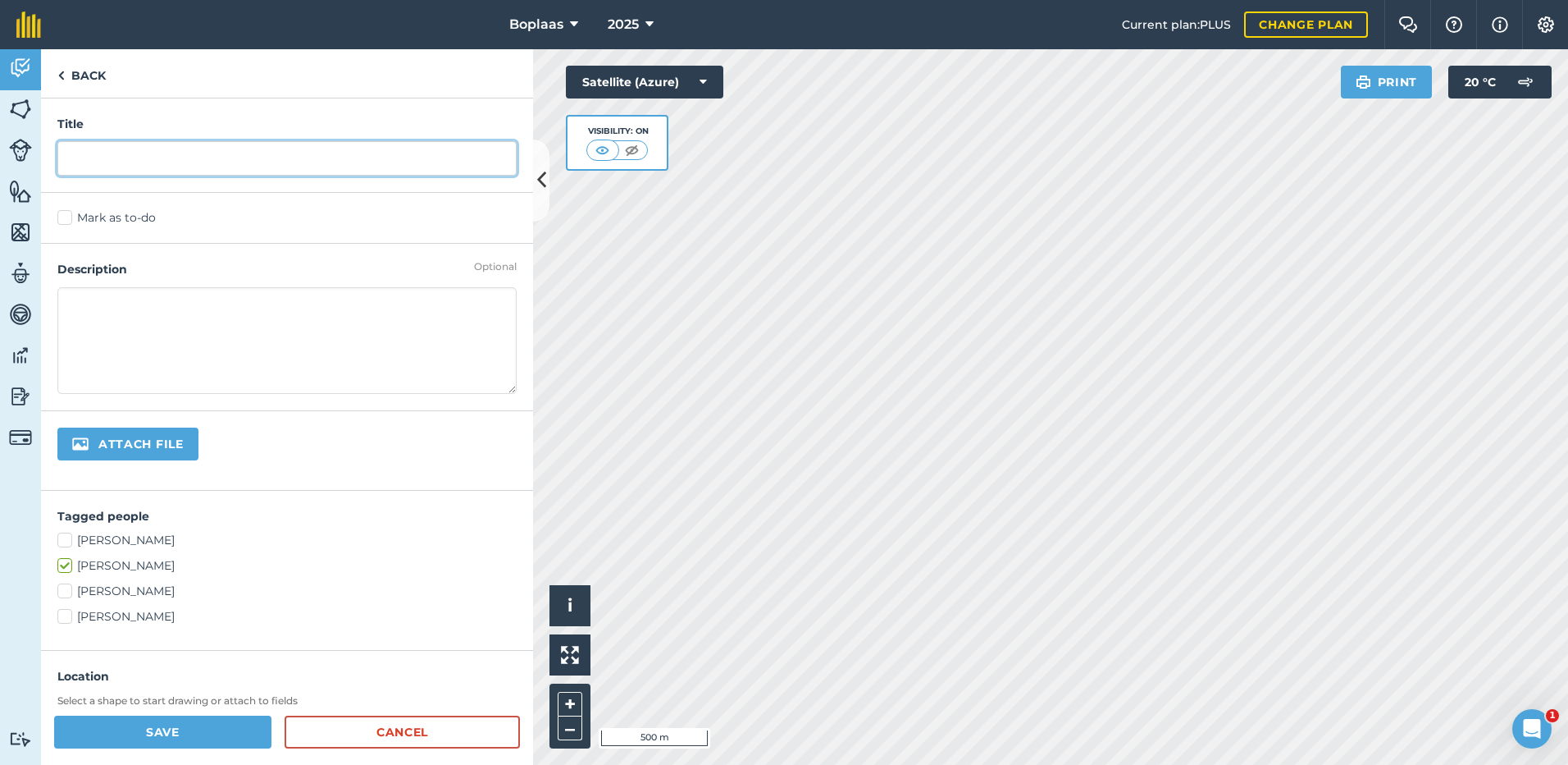
click at [192, 165] on input "text" at bounding box center [287, 158] width 460 height 35
type input "Kragvoer 12T"
click at [71, 220] on label "Mark as to-do" at bounding box center [287, 218] width 460 height 17
click at [68, 220] on input "Mark as to-do" at bounding box center [62, 214] width 10 height 10
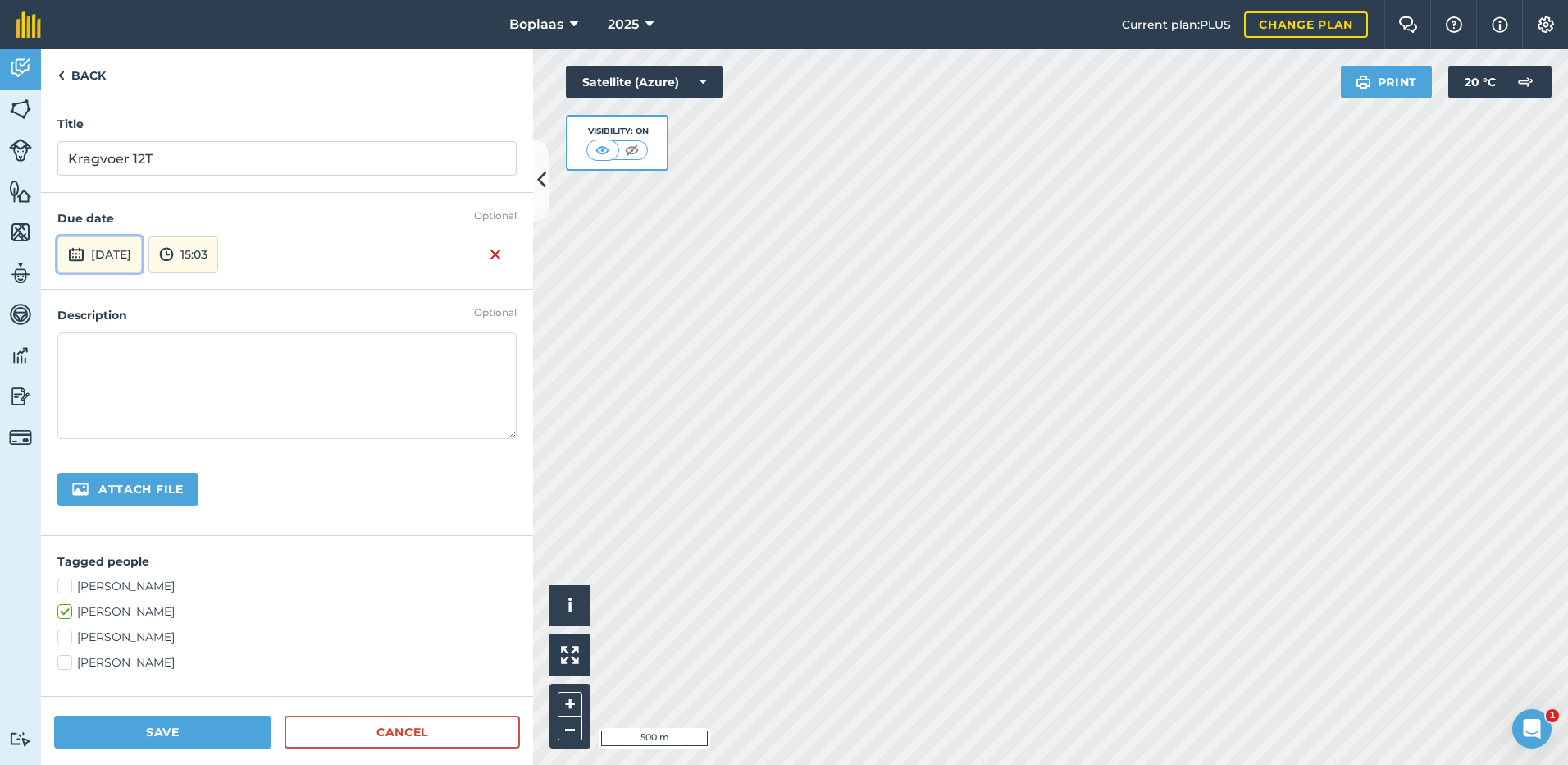
click at [130, 266] on button "[DATE]" at bounding box center [99, 254] width 85 height 36
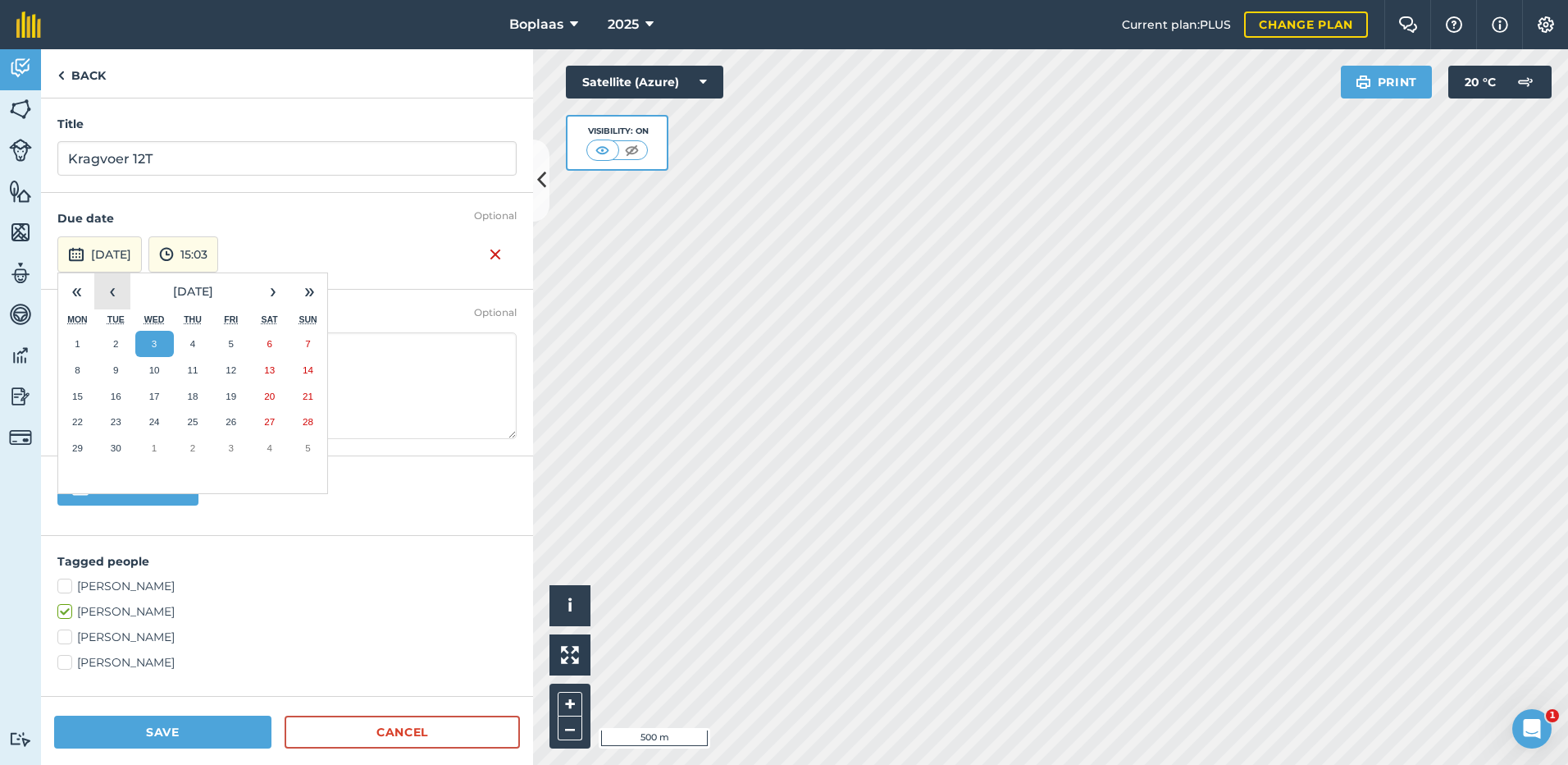
click at [108, 293] on button "‹" at bounding box center [112, 291] width 36 height 36
click at [197, 370] on button "7" at bounding box center [193, 370] width 39 height 26
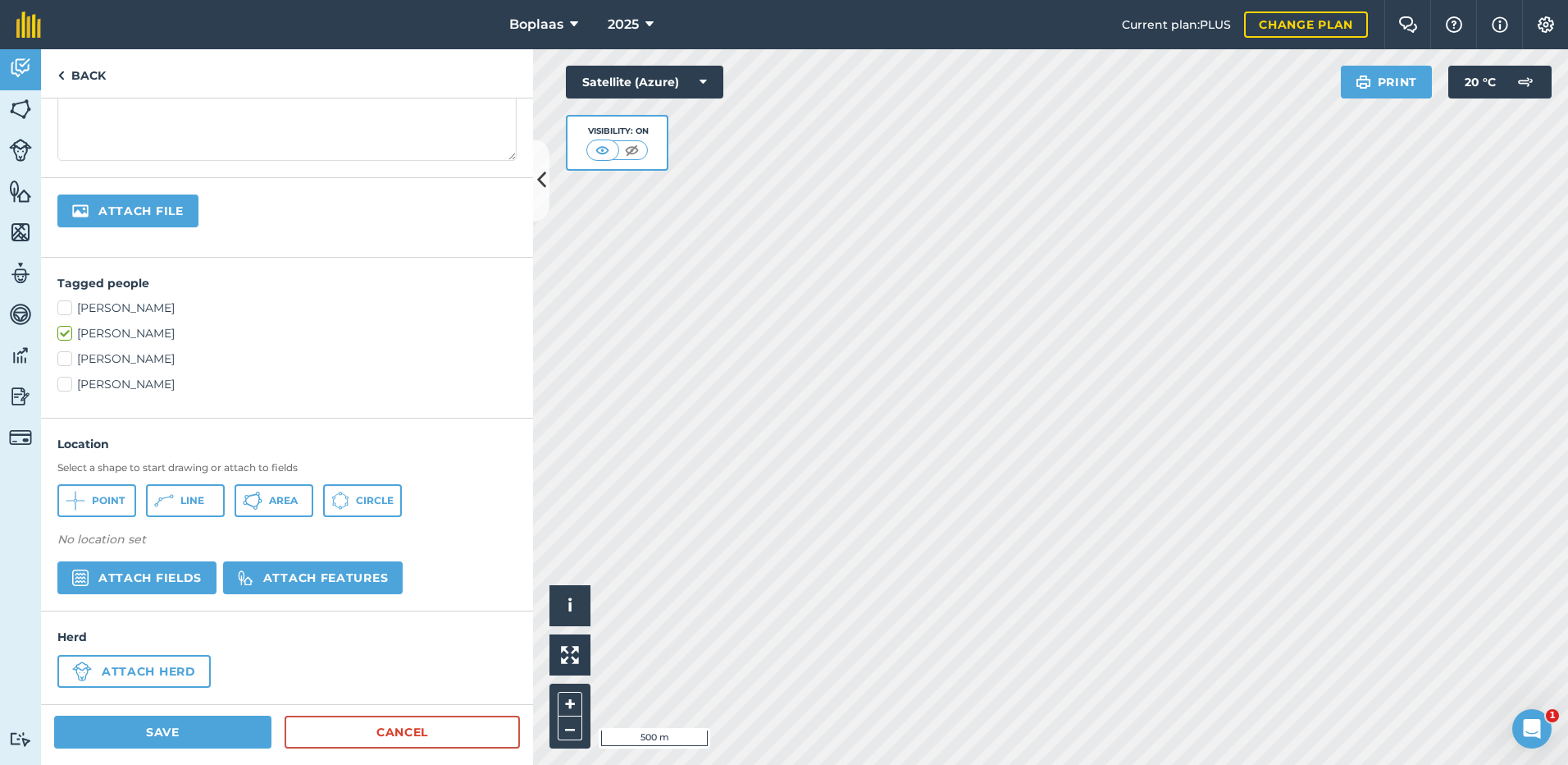
scroll to position [284, 0]
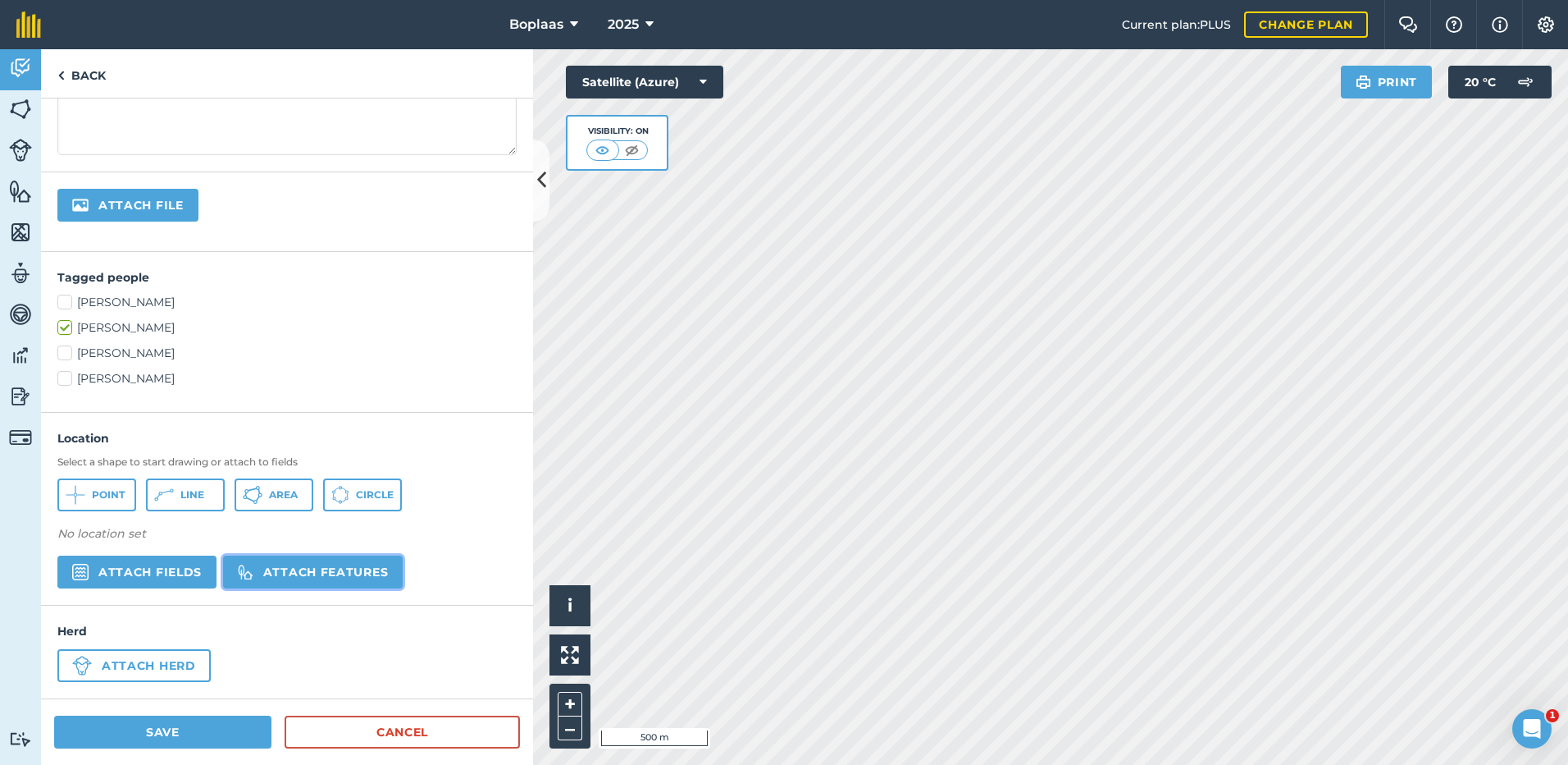
click at [344, 574] on button "Attach features" at bounding box center [313, 572] width 180 height 33
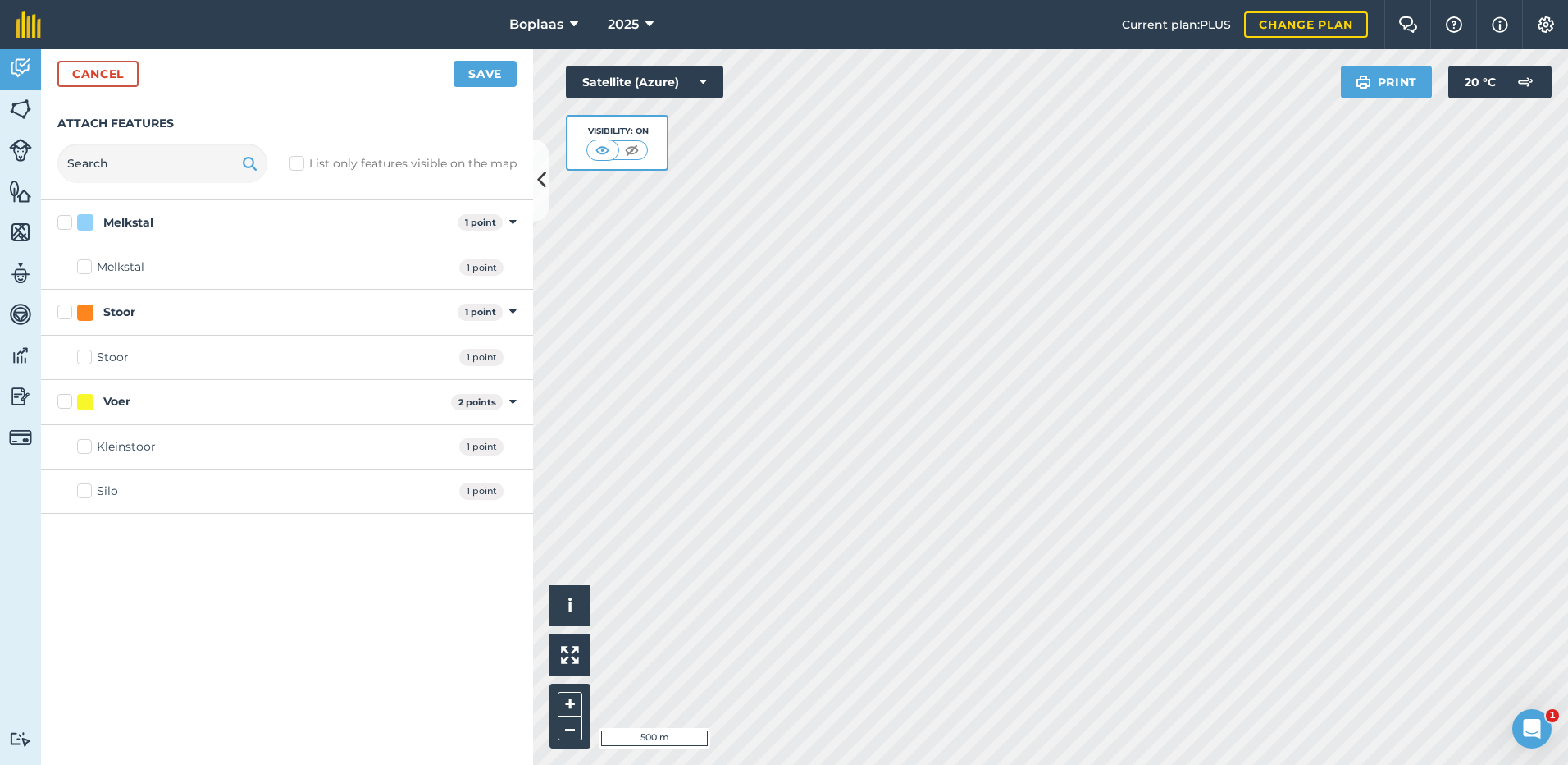
click at [83, 488] on label "Silo" at bounding box center [97, 491] width 41 height 17
click at [83, 488] on input "Silo" at bounding box center [82, 488] width 10 height 10
checkbox input "true"
click at [486, 67] on button "Save" at bounding box center [485, 73] width 63 height 26
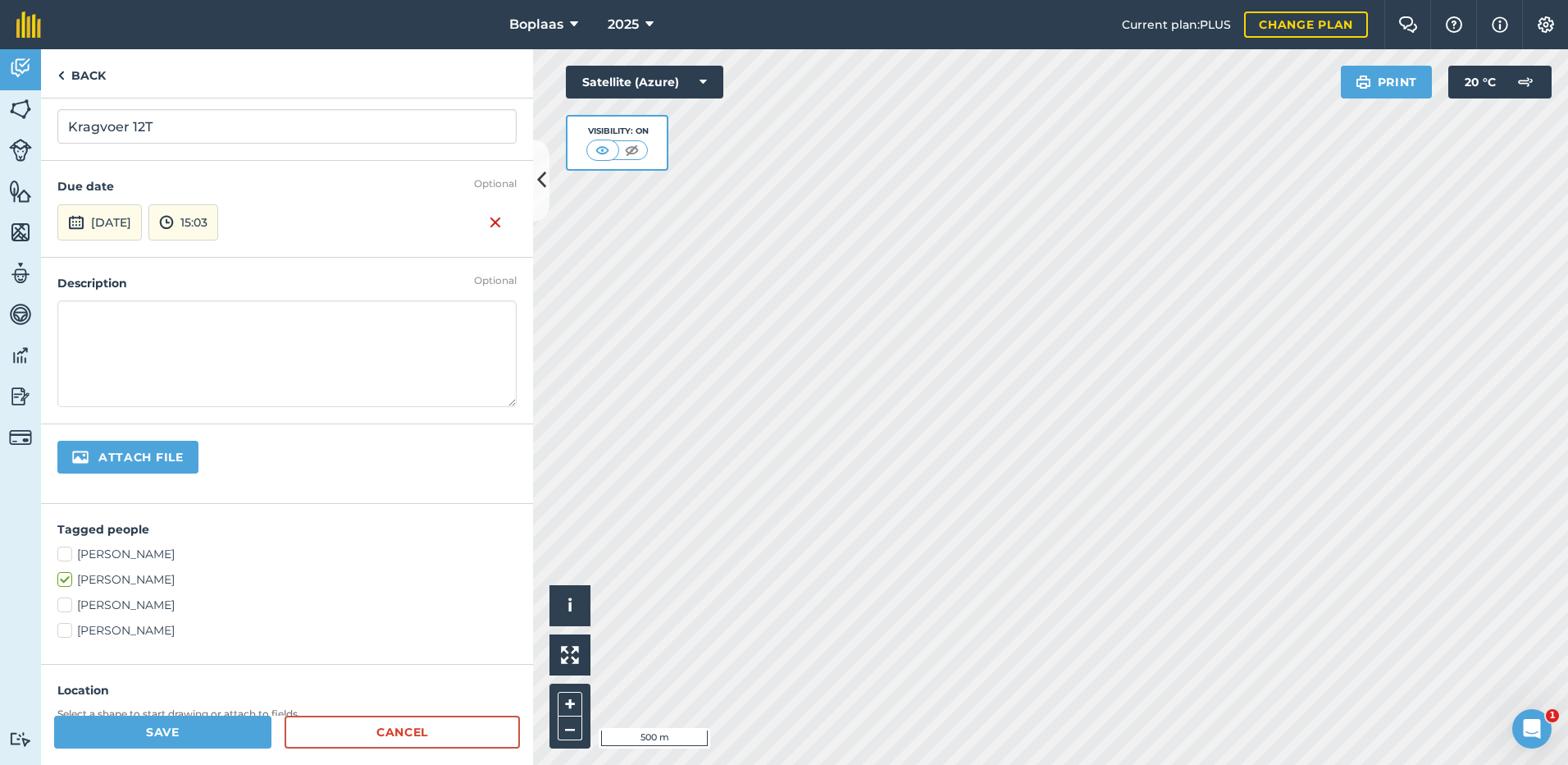
scroll to position [0, 0]
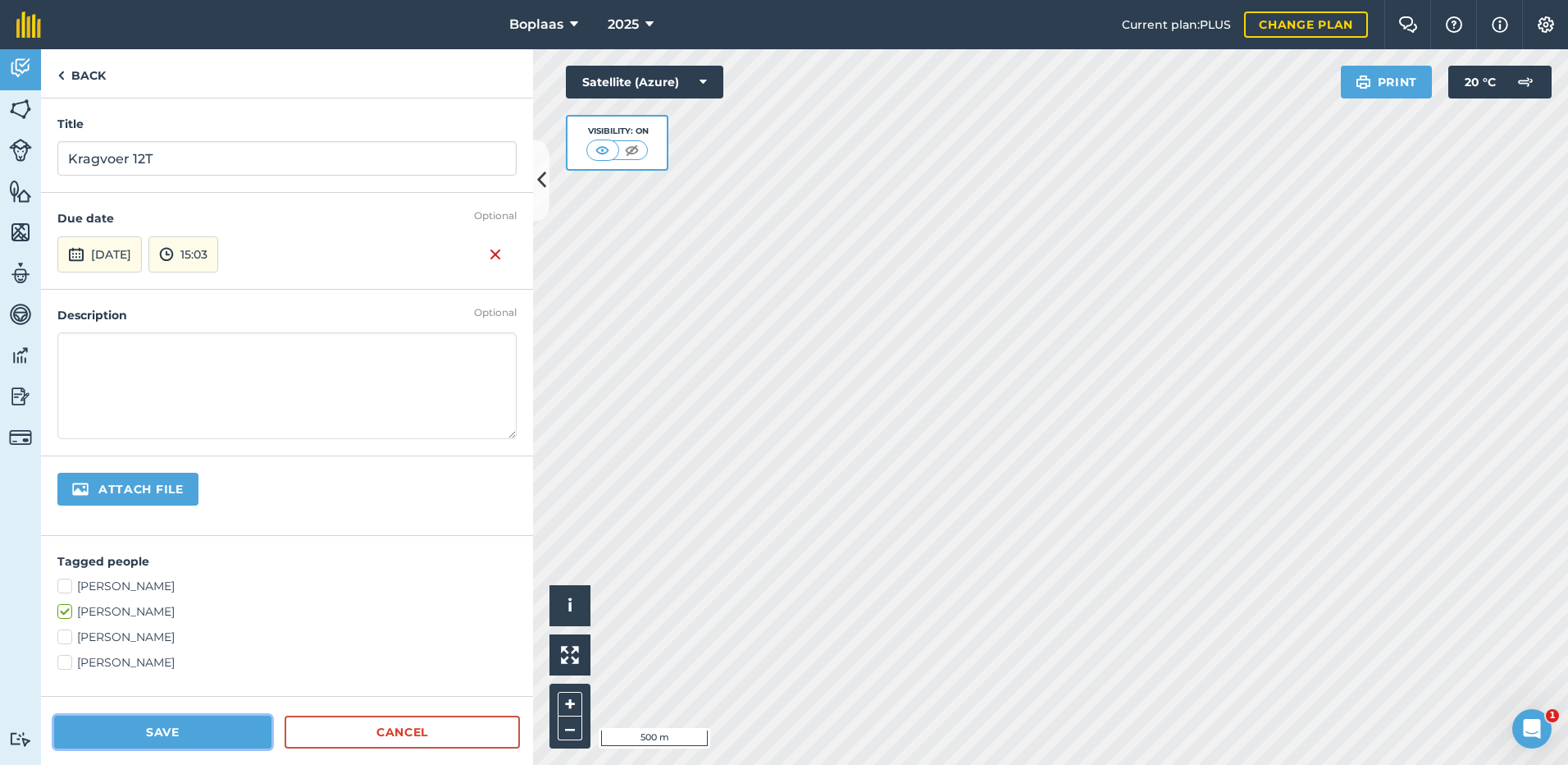
click at [162, 725] on button "Save" at bounding box center [163, 732] width 218 height 33
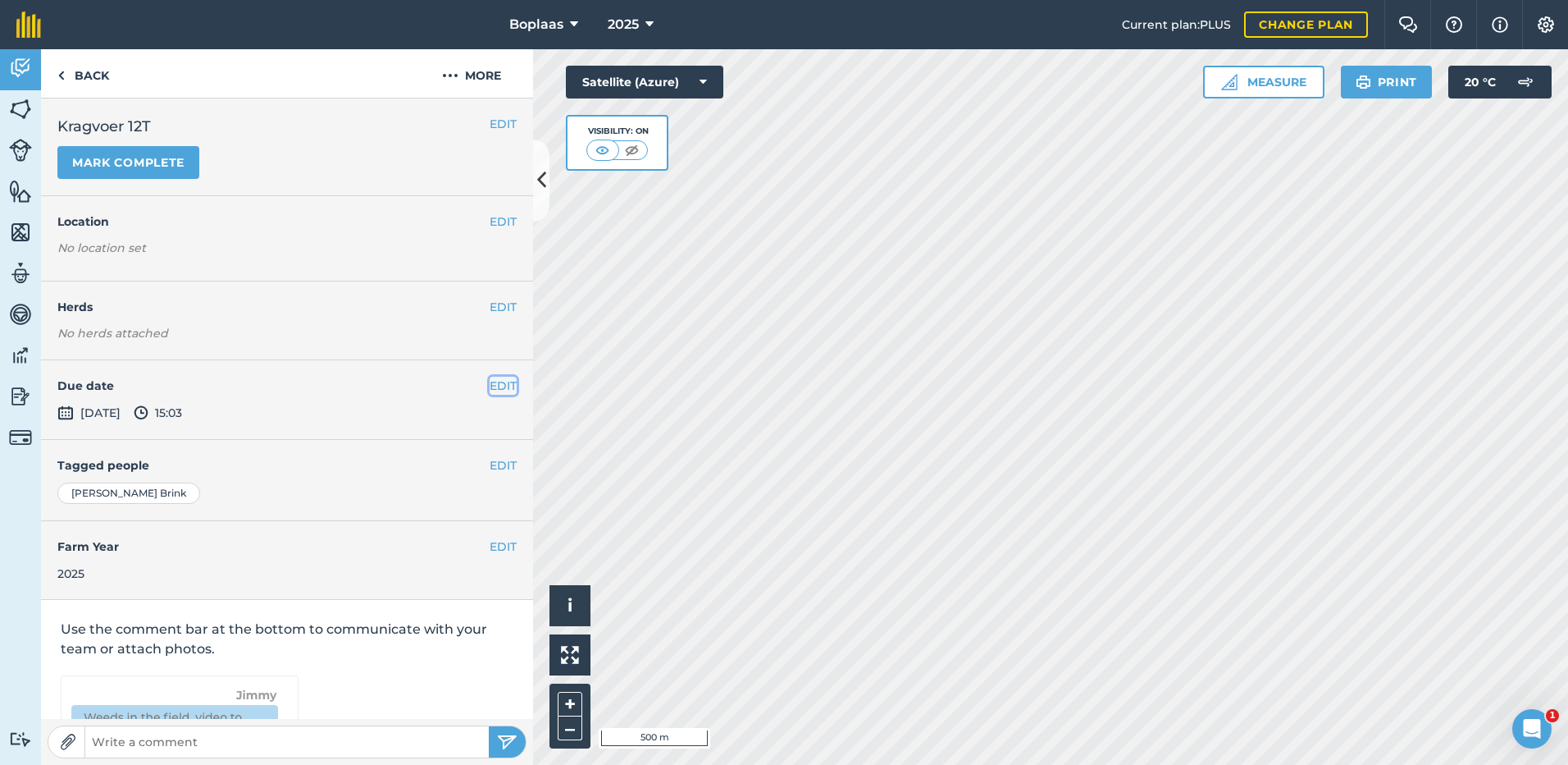
click at [498, 388] on button "EDIT" at bounding box center [503, 386] width 27 height 18
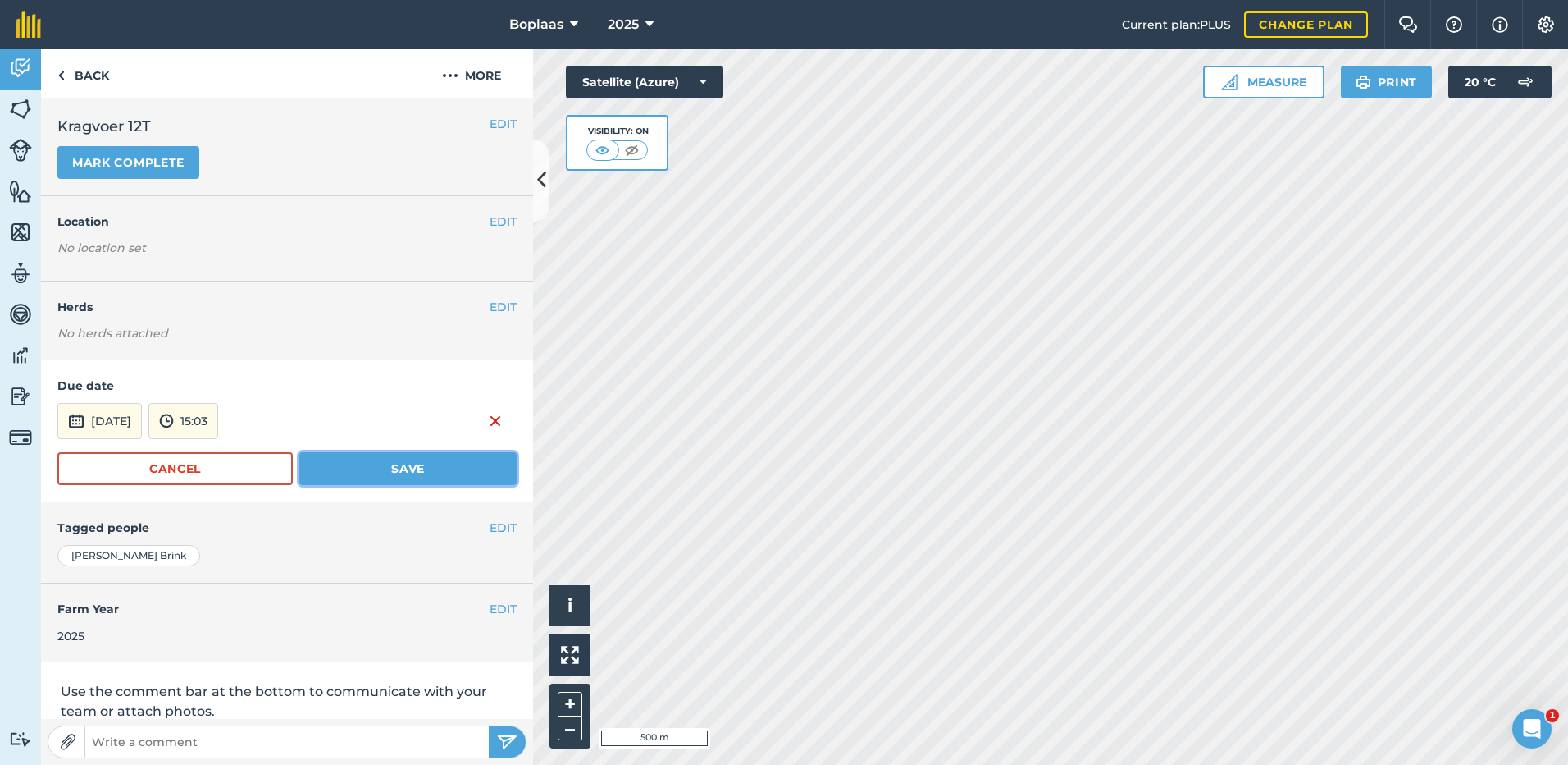
click at [398, 462] on button "Save" at bounding box center [408, 469] width 218 height 33
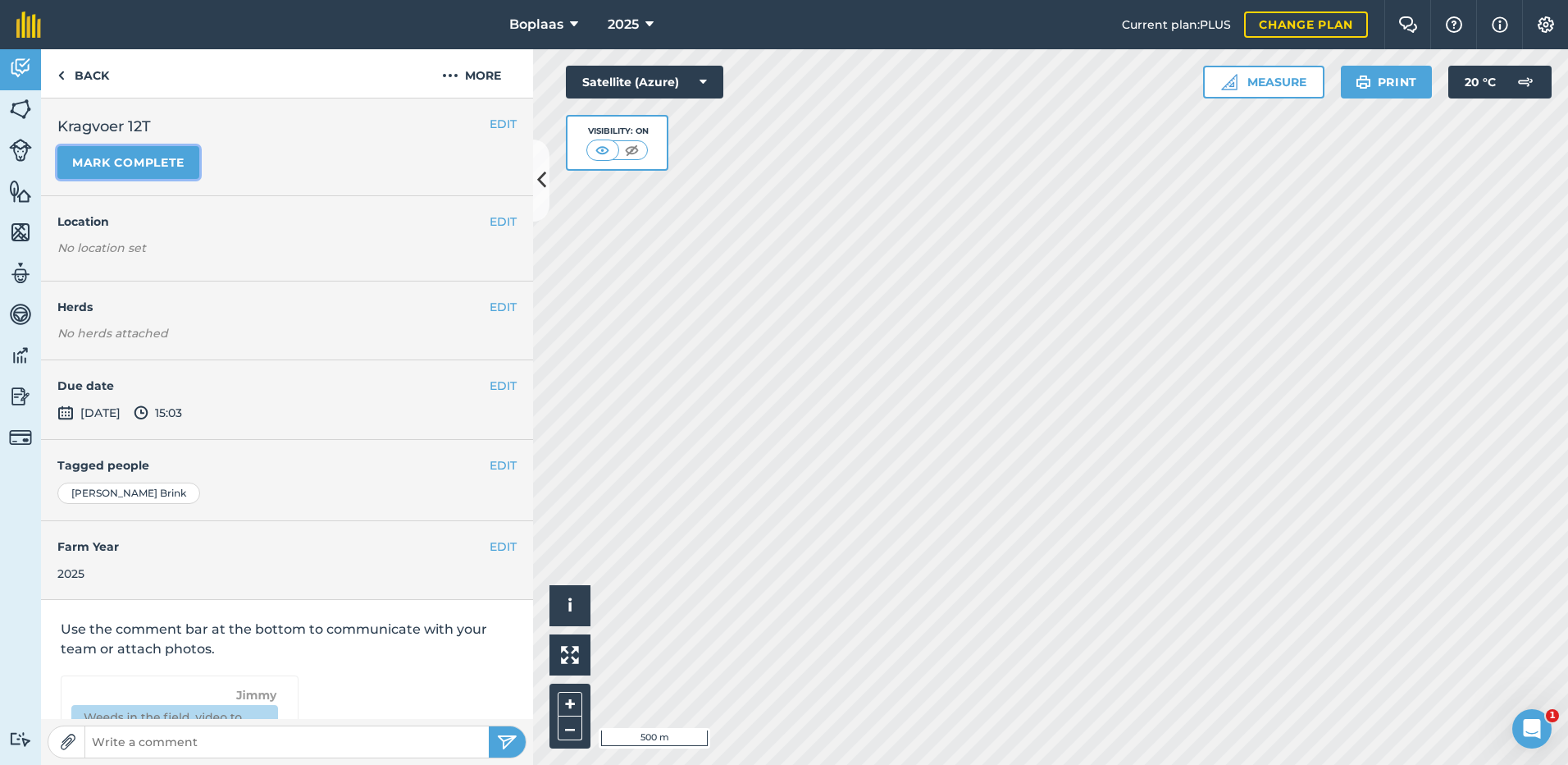
click at [133, 157] on button "Mark complete" at bounding box center [128, 163] width 142 height 33
click at [483, 398] on div "EDIT Completed [DATE] 15:04 by [PERSON_NAME]" at bounding box center [287, 400] width 492 height 80
click at [490, 391] on button "EDIT" at bounding box center [503, 386] width 27 height 18
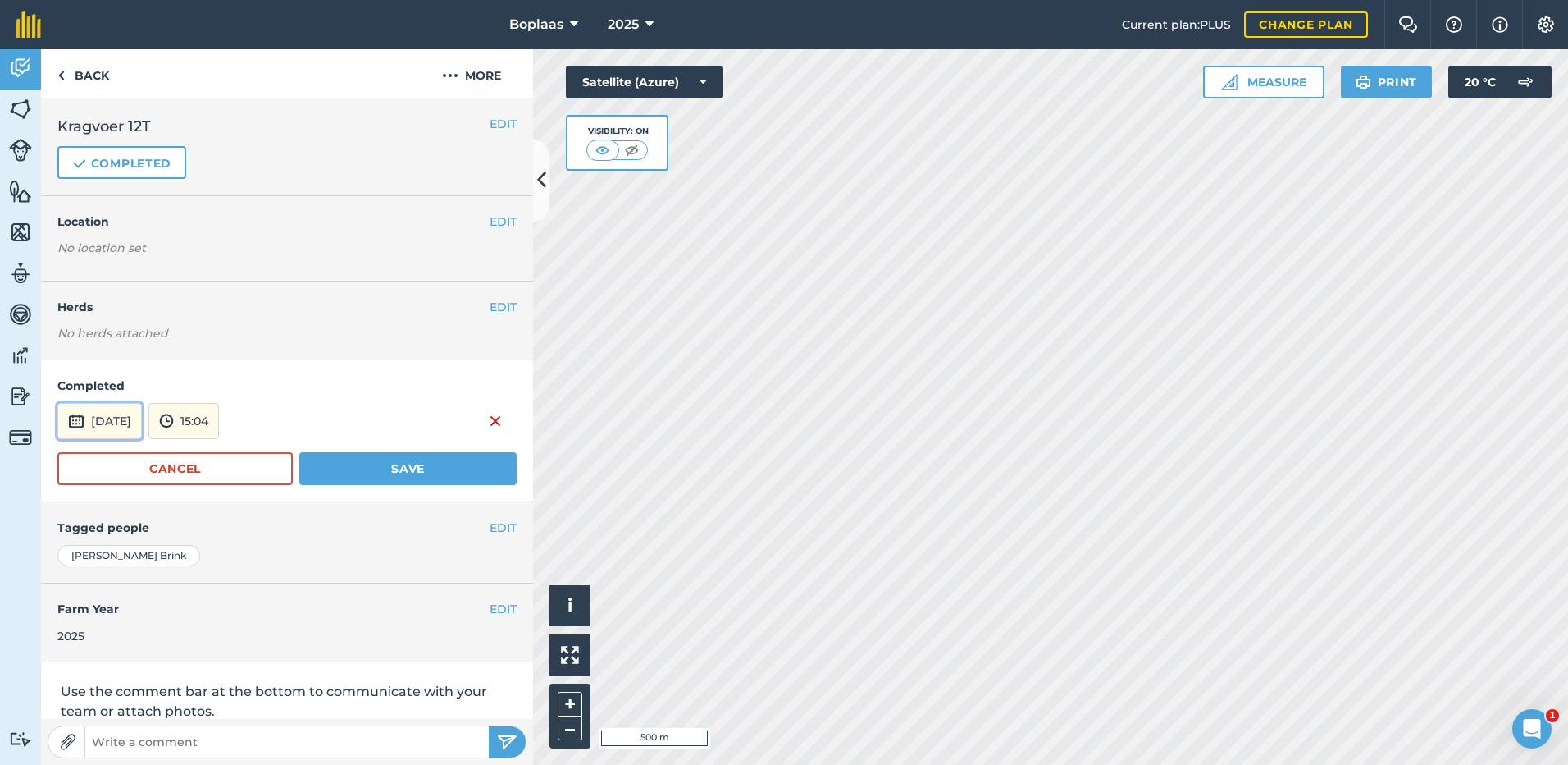
click at [127, 417] on button "[DATE]" at bounding box center [99, 421] width 85 height 36
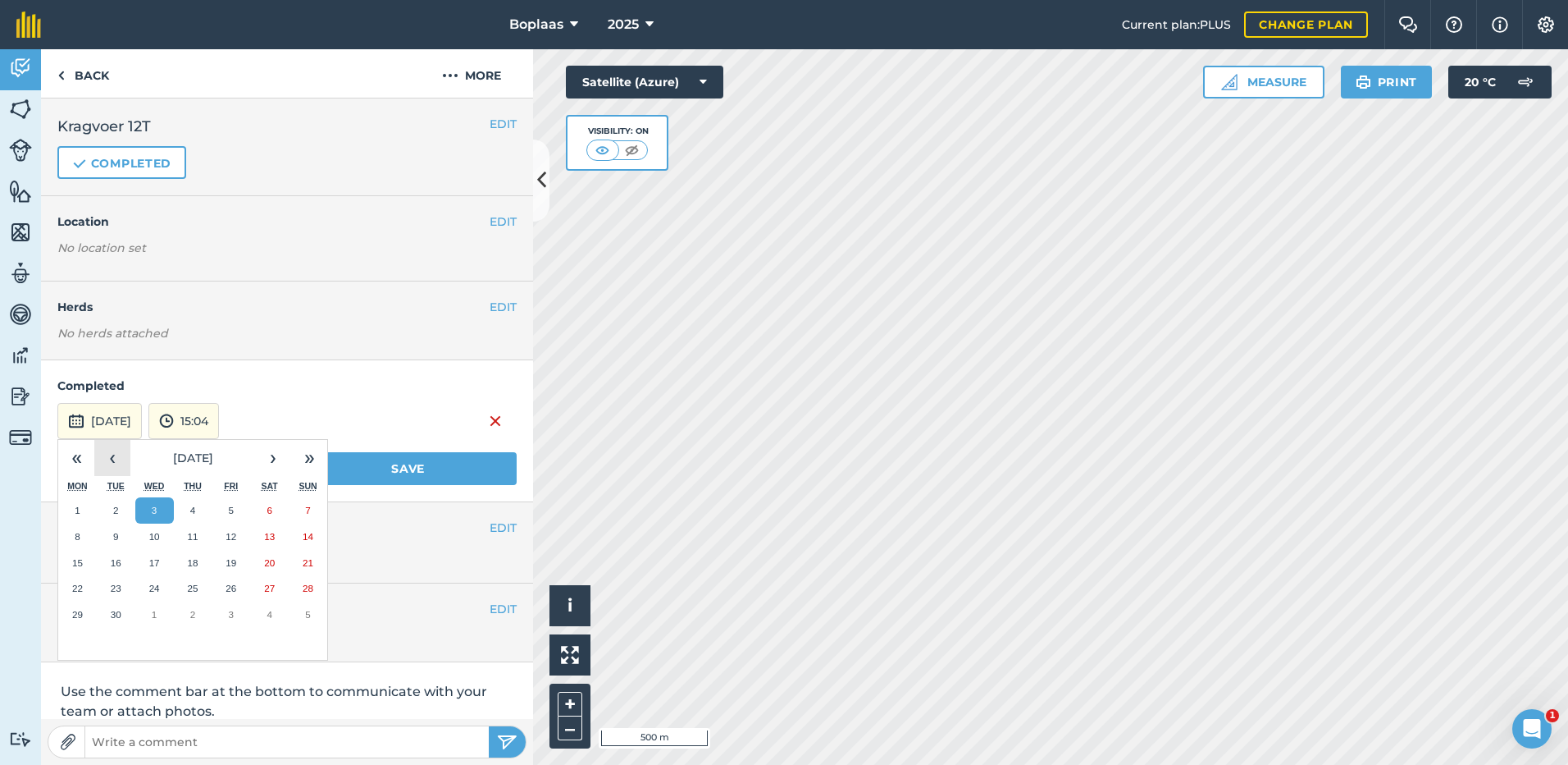
click at [113, 453] on button "‹" at bounding box center [112, 458] width 36 height 36
click at [190, 538] on abbr "7" at bounding box center [193, 536] width 5 height 10
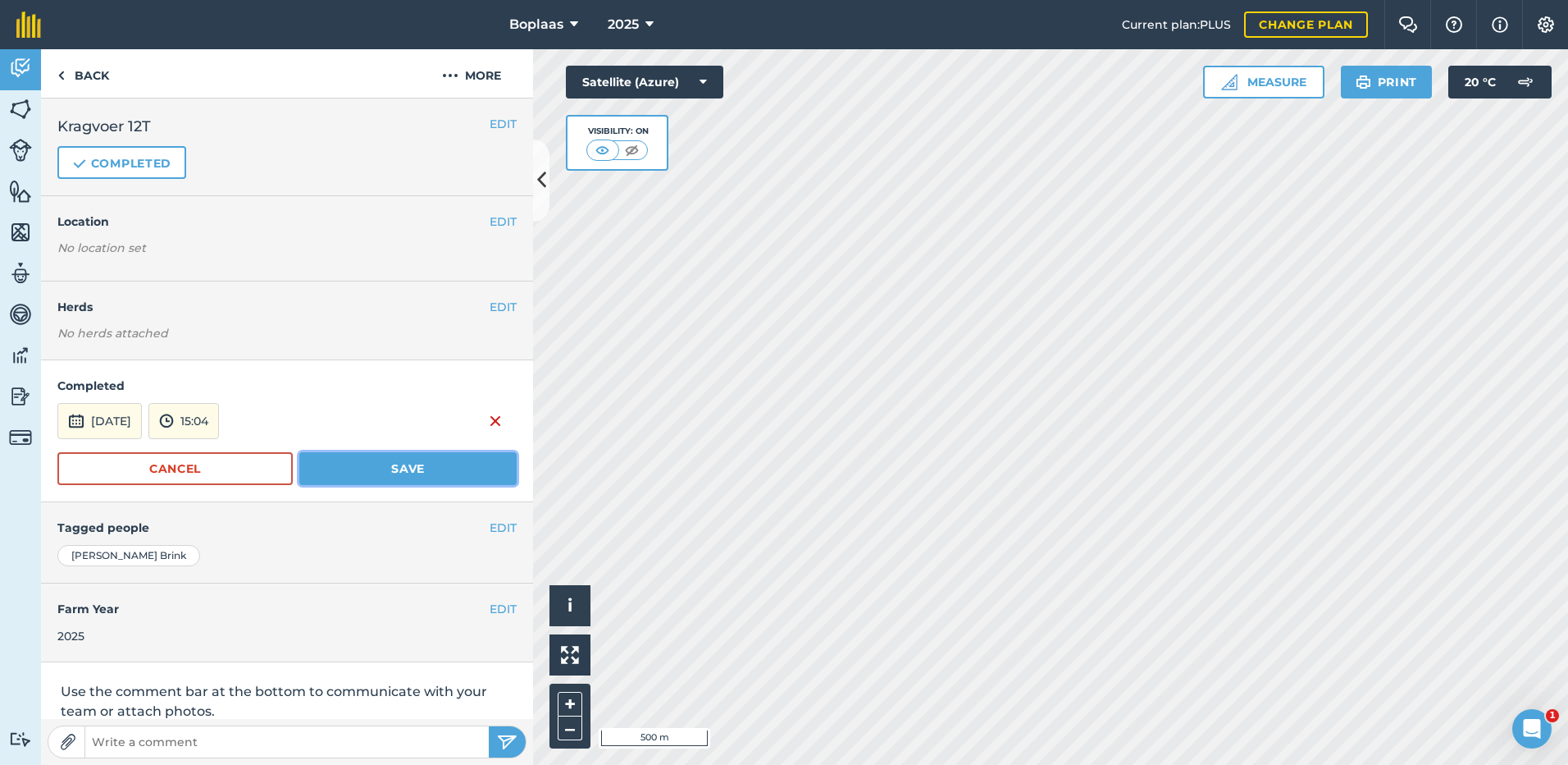
click at [359, 470] on button "Save" at bounding box center [408, 469] width 218 height 33
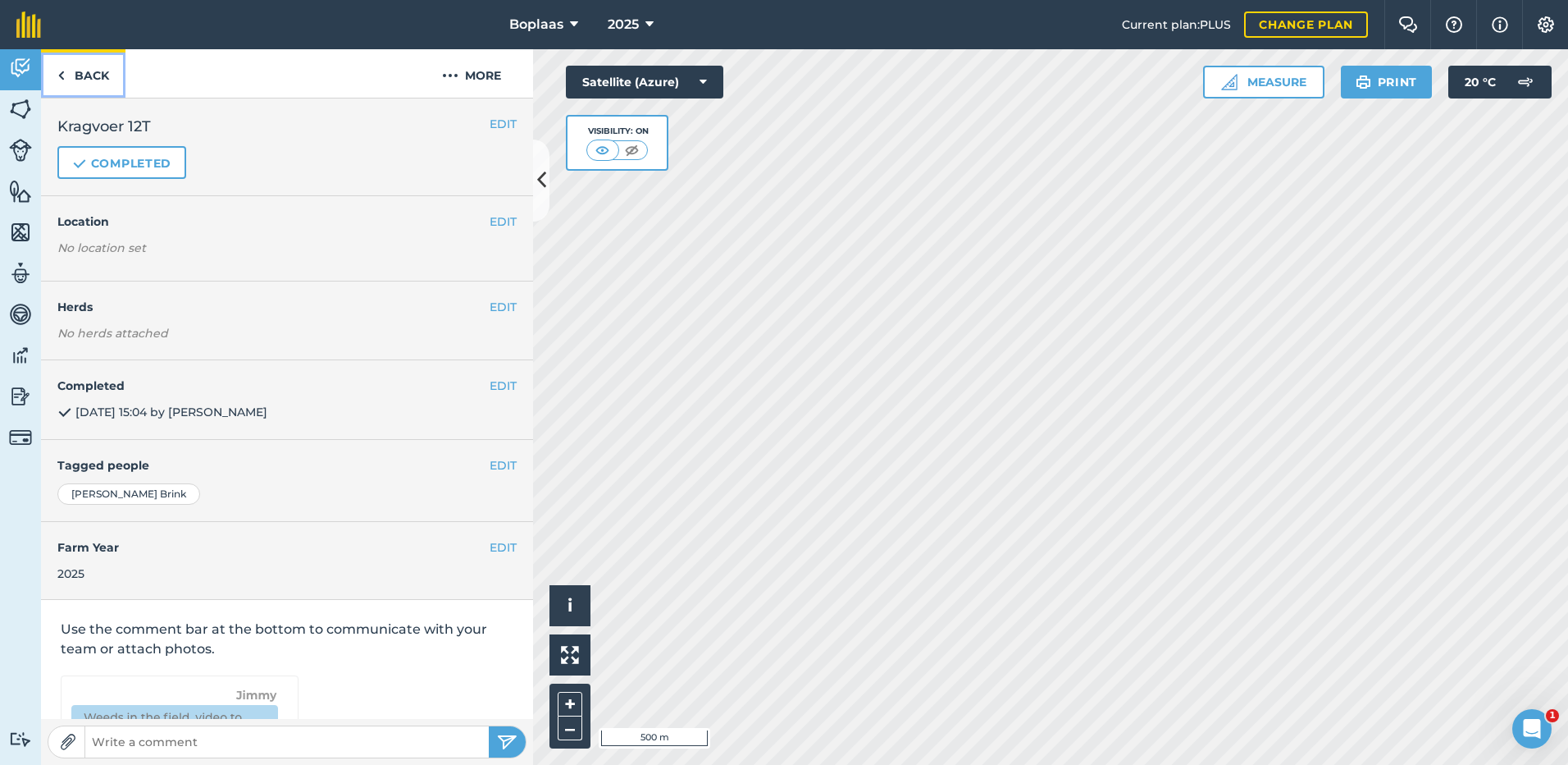
click at [80, 83] on link "Back" at bounding box center [83, 73] width 85 height 48
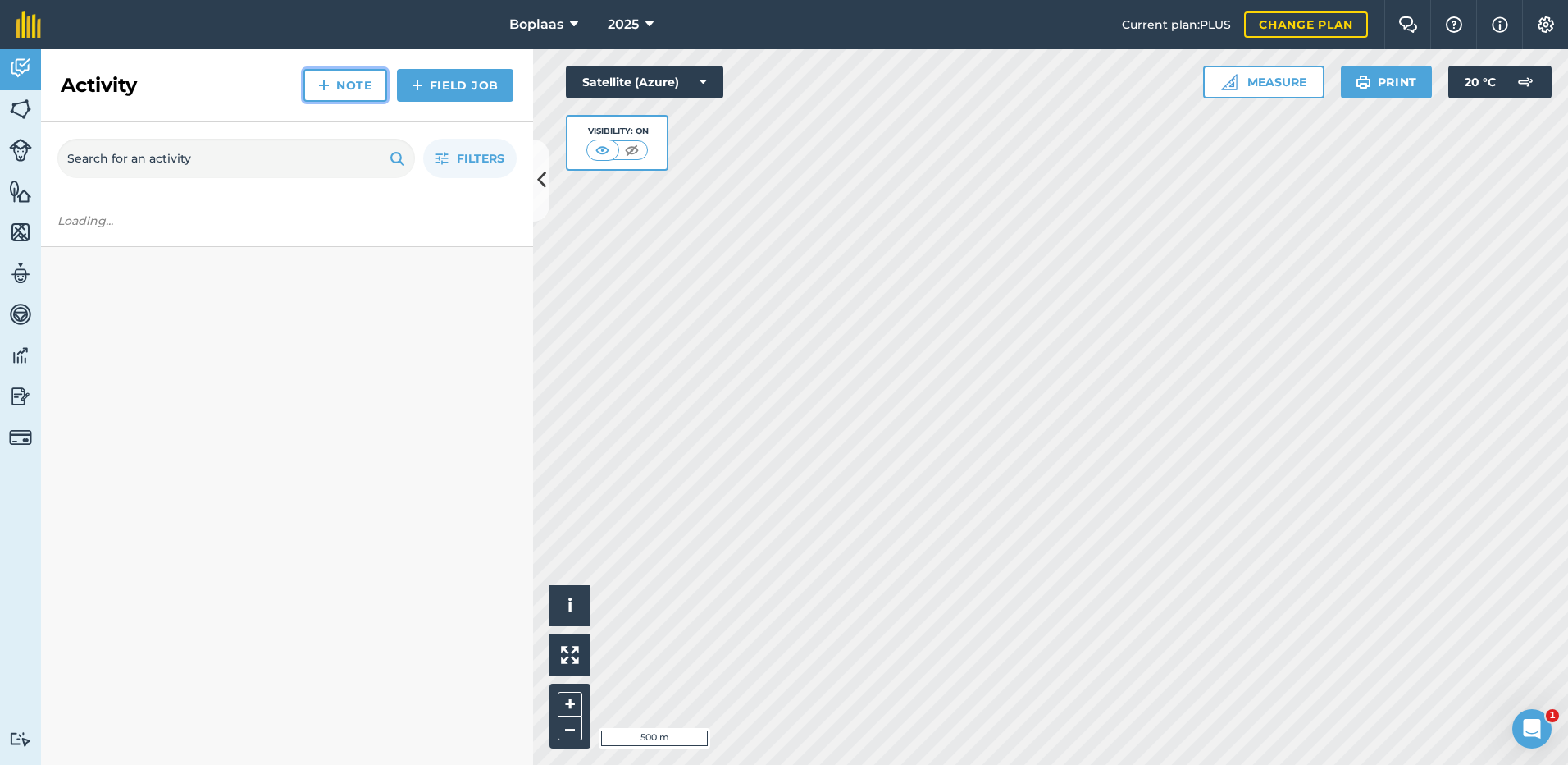
click at [349, 89] on link "Note" at bounding box center [345, 86] width 84 height 33
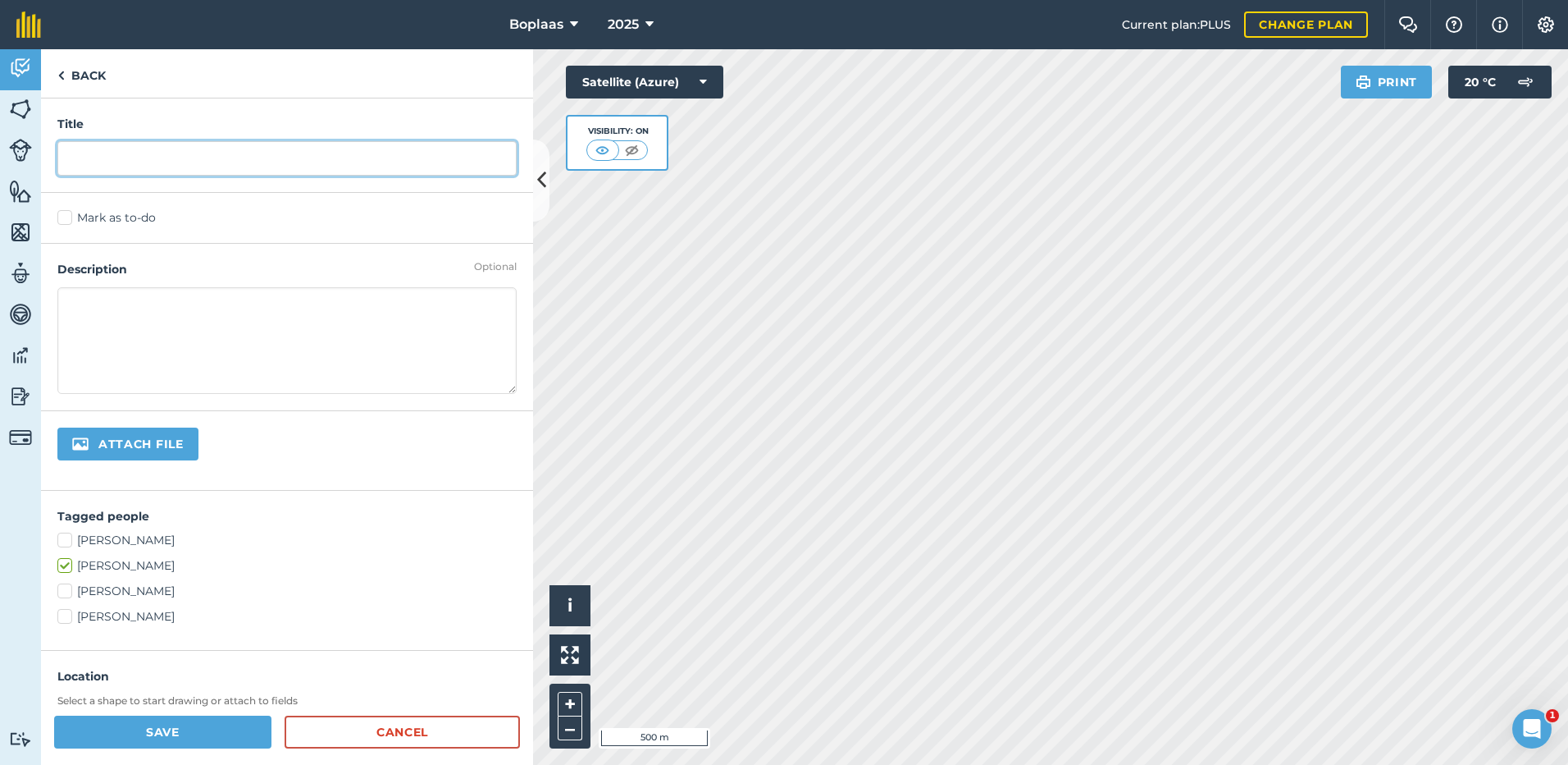
click at [138, 163] on input "text" at bounding box center [287, 158] width 460 height 35
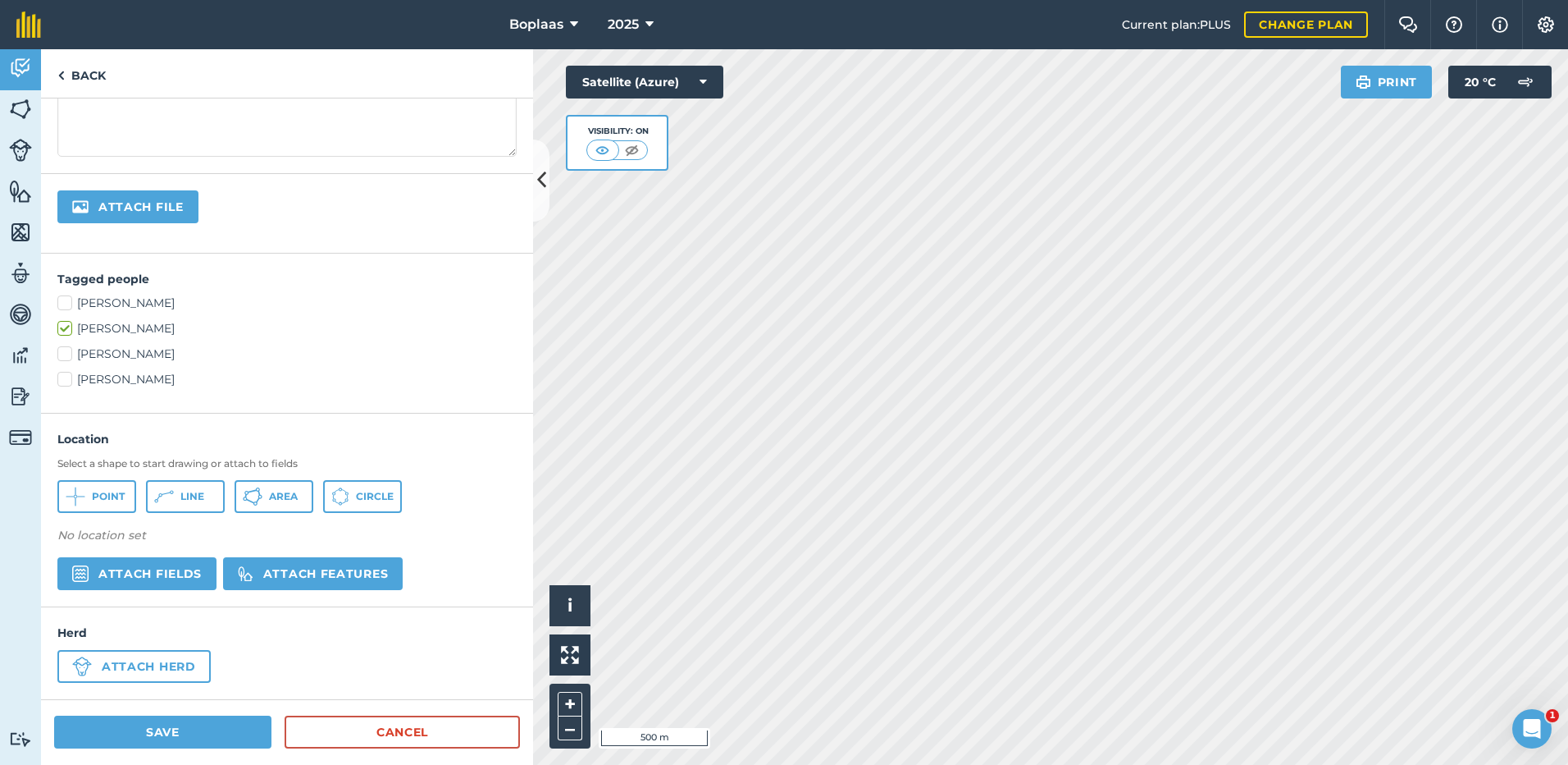
scroll to position [238, 0]
type input "Kragvoer 30T"
click at [265, 557] on button "Attach features" at bounding box center [313, 573] width 180 height 33
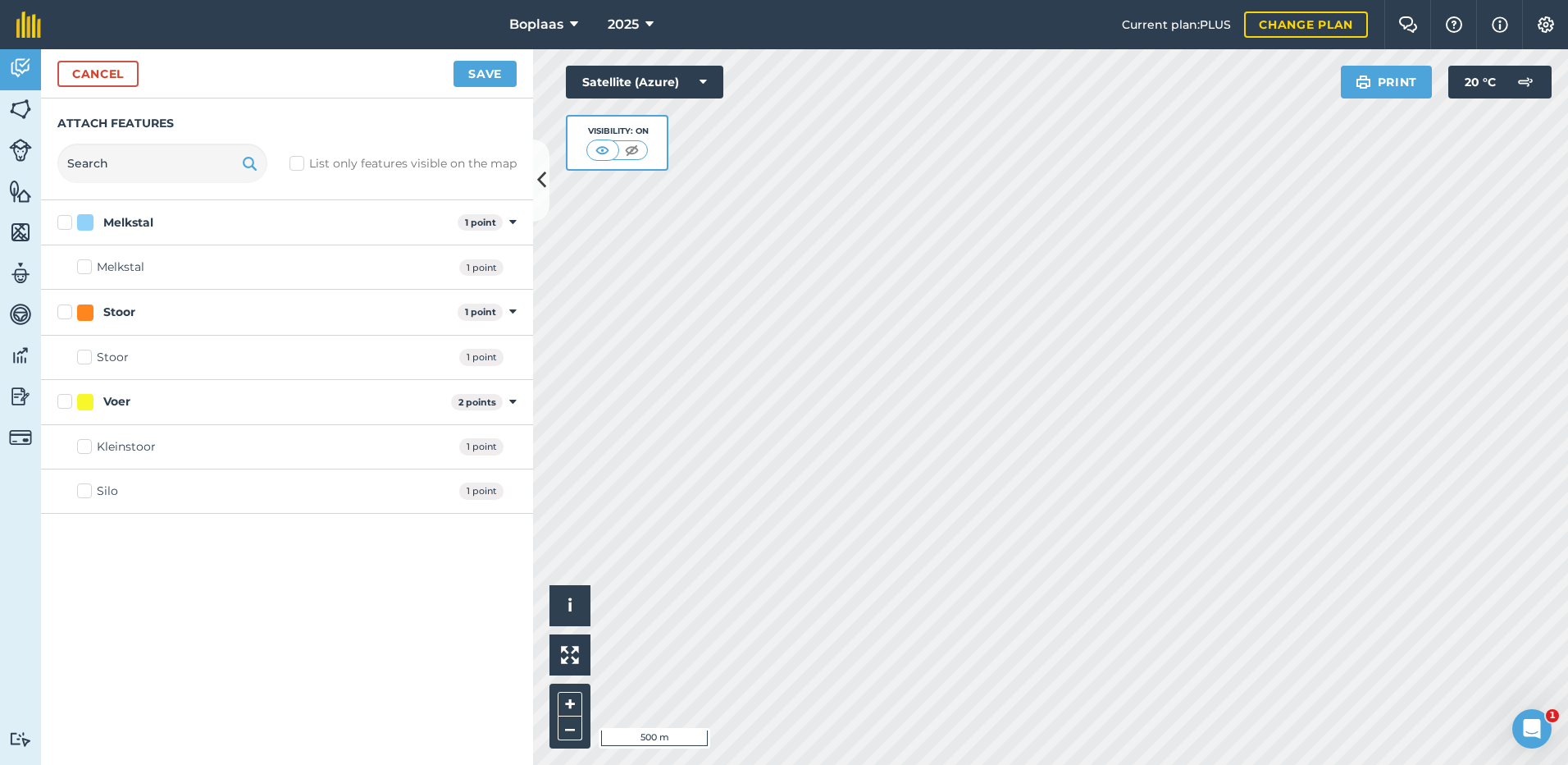
drag, startPoint x: 80, startPoint y: 494, endPoint x: 124, endPoint y: 433, distance: 75.2
click at [86, 493] on label "Silo" at bounding box center [97, 491] width 41 height 17
click at [86, 493] on input "Silo" at bounding box center [82, 488] width 10 height 10
checkbox input "true"
click at [471, 70] on button "Save" at bounding box center [485, 73] width 63 height 26
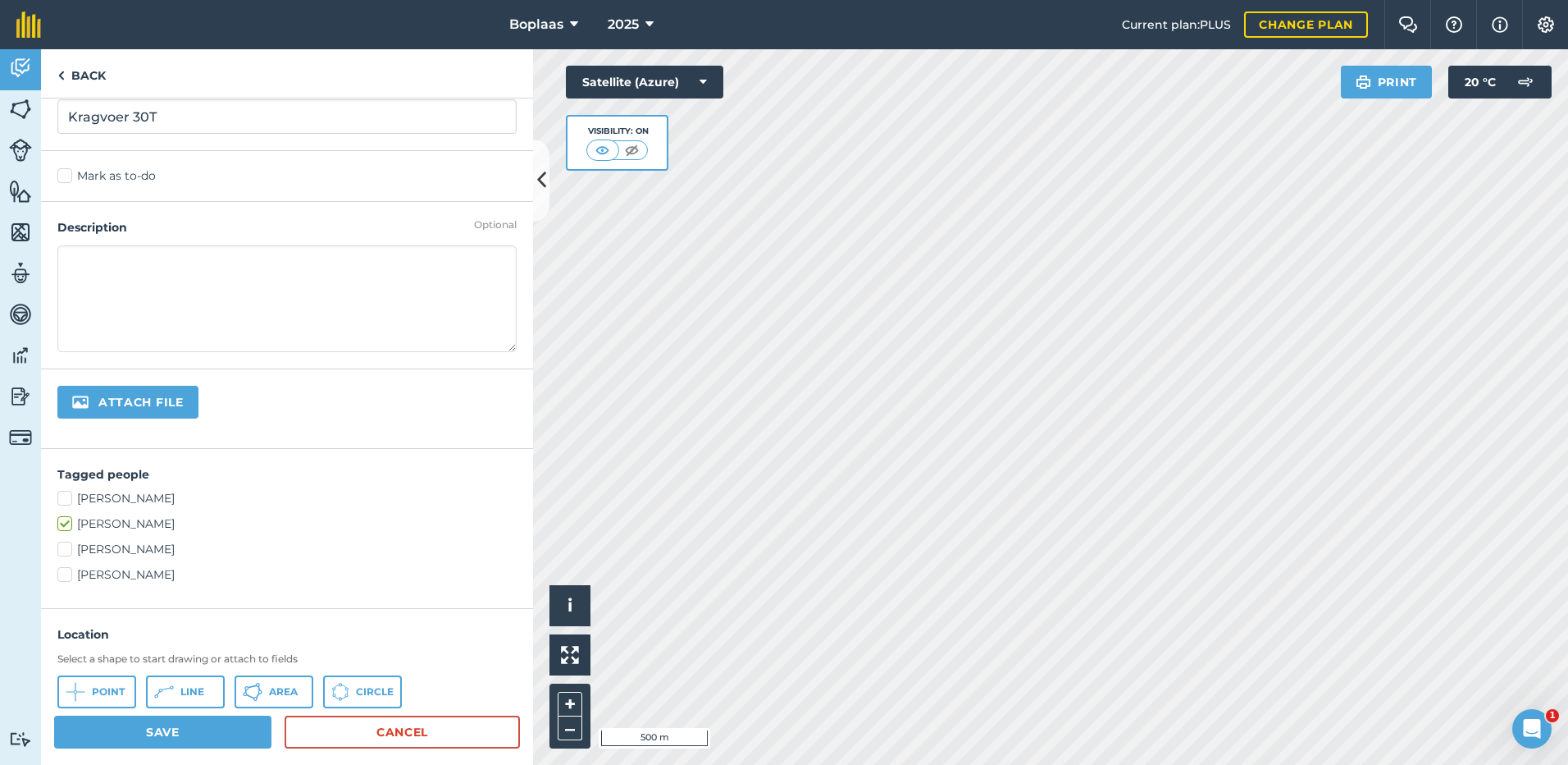
scroll to position [0, 0]
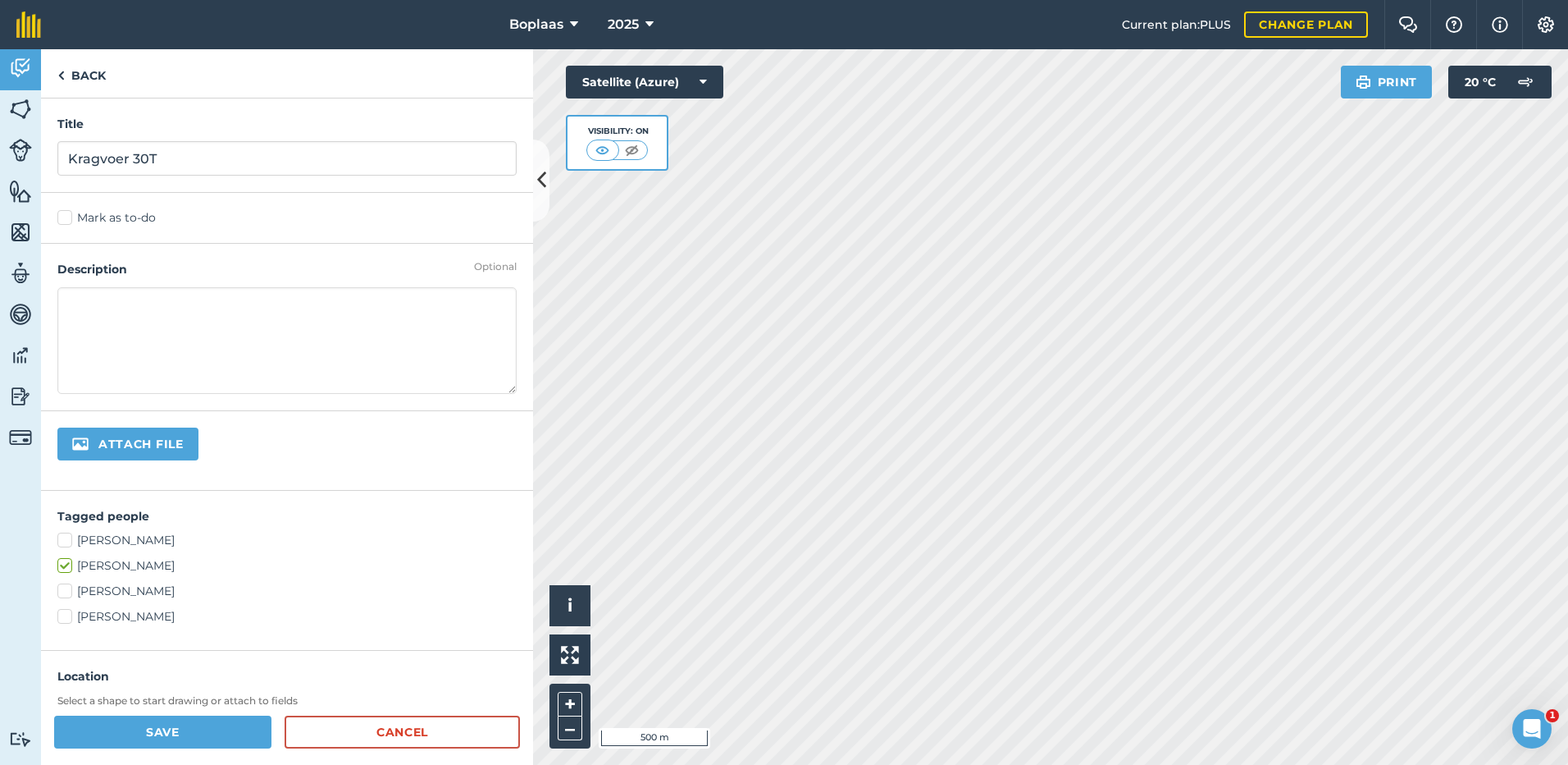
click at [105, 225] on label "Mark as to-do" at bounding box center [287, 218] width 460 height 17
click at [68, 220] on input "Mark as to-do" at bounding box center [62, 214] width 10 height 10
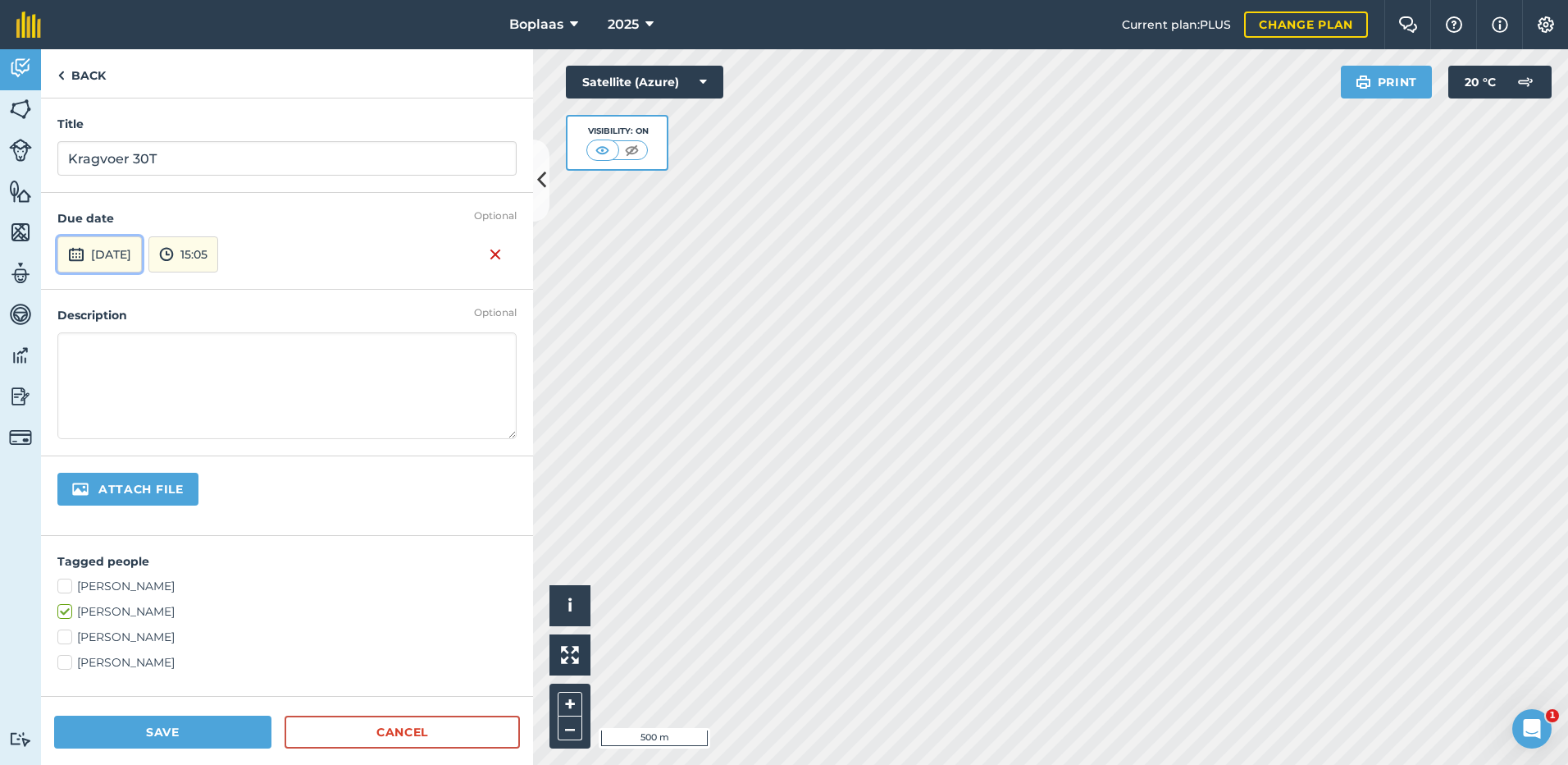
click at [134, 260] on button "[DATE]" at bounding box center [99, 254] width 85 height 36
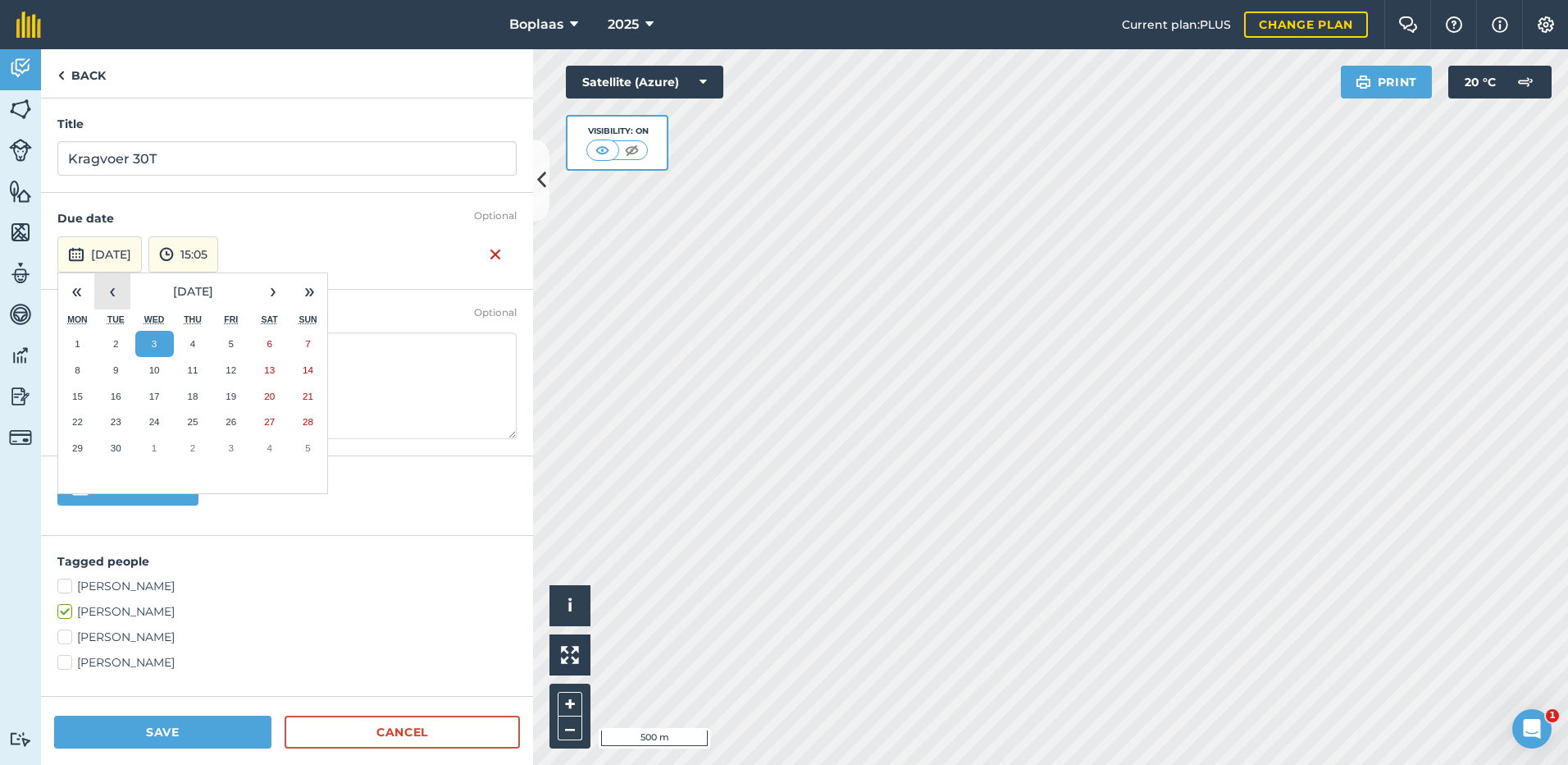
click at [111, 298] on button "‹" at bounding box center [112, 291] width 36 height 36
click at [268, 368] on abbr "9" at bounding box center [269, 369] width 5 height 10
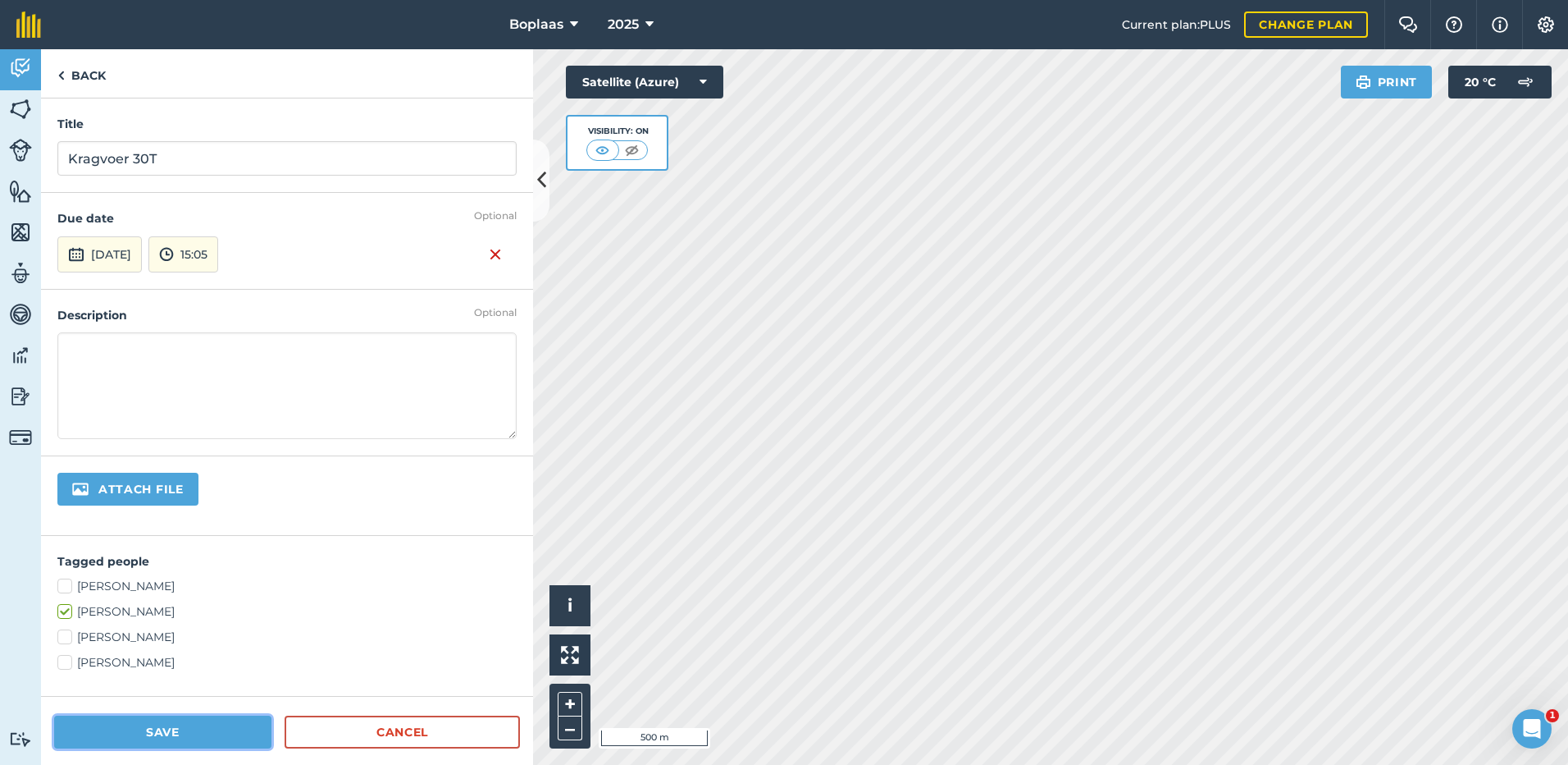
click at [236, 745] on button "Save" at bounding box center [163, 732] width 218 height 33
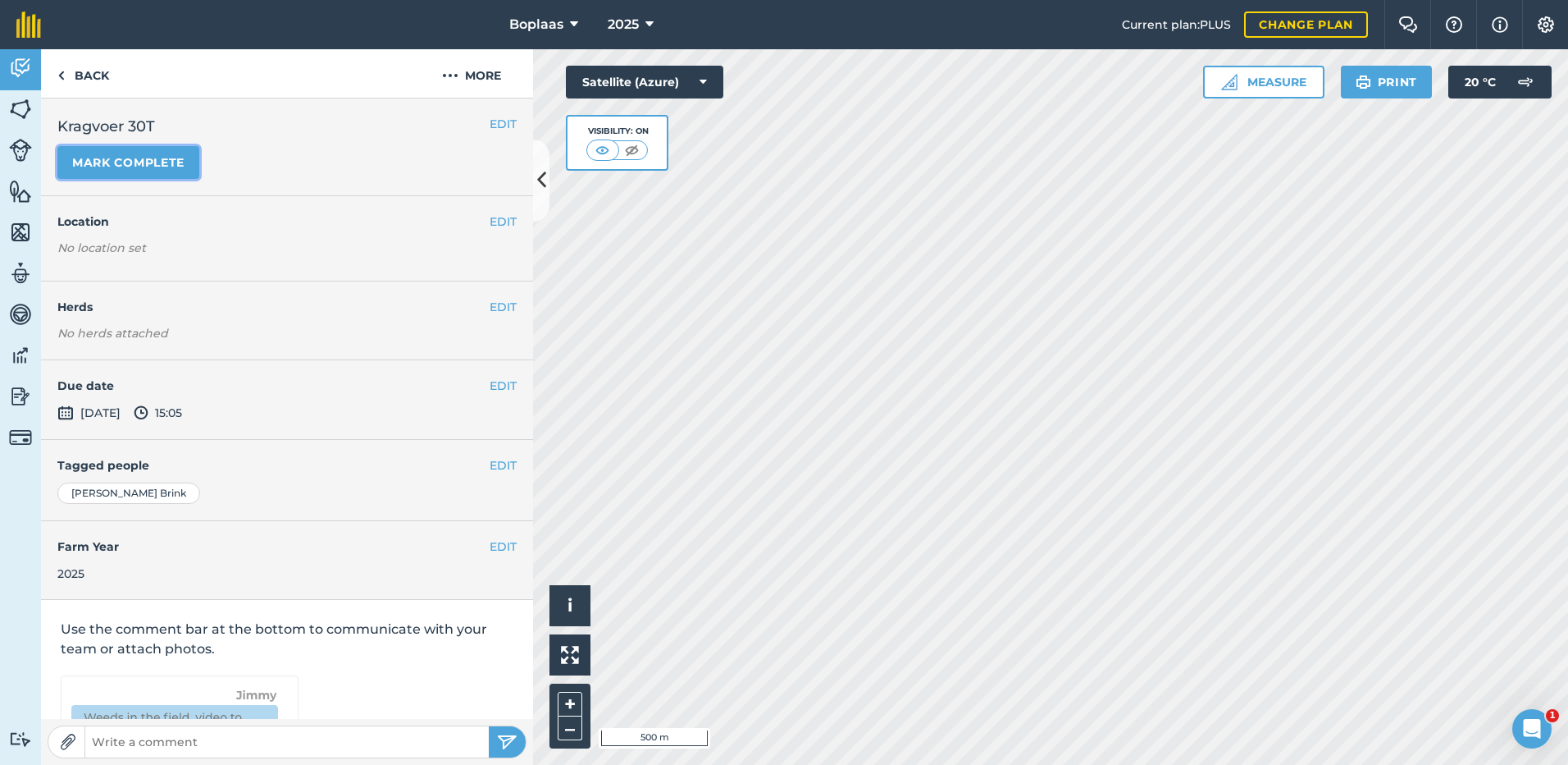
click at [162, 167] on button "Mark complete" at bounding box center [128, 163] width 142 height 33
click at [495, 383] on button "EDIT" at bounding box center [503, 386] width 27 height 18
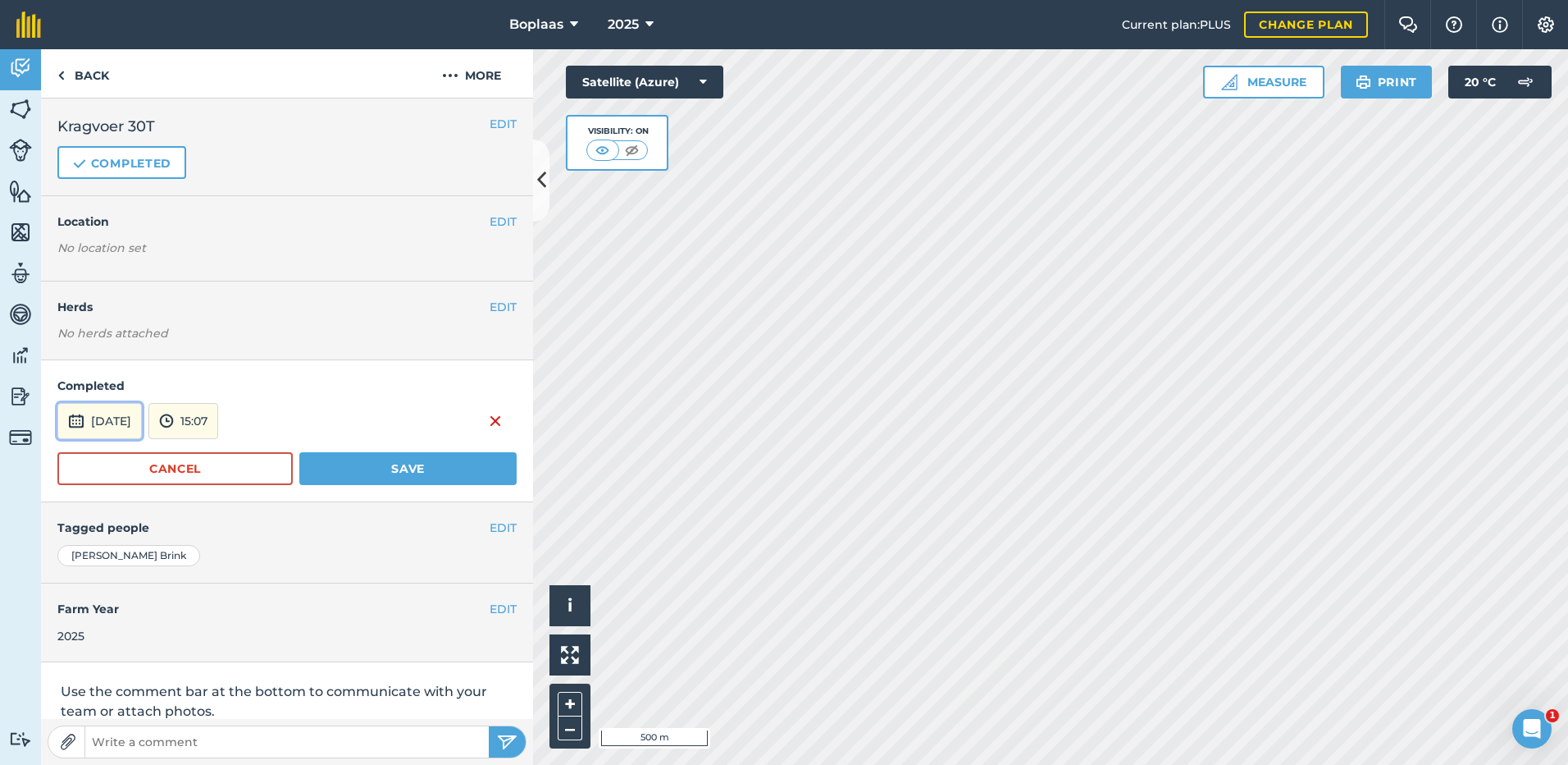
click at [128, 429] on button "[DATE]" at bounding box center [99, 421] width 85 height 36
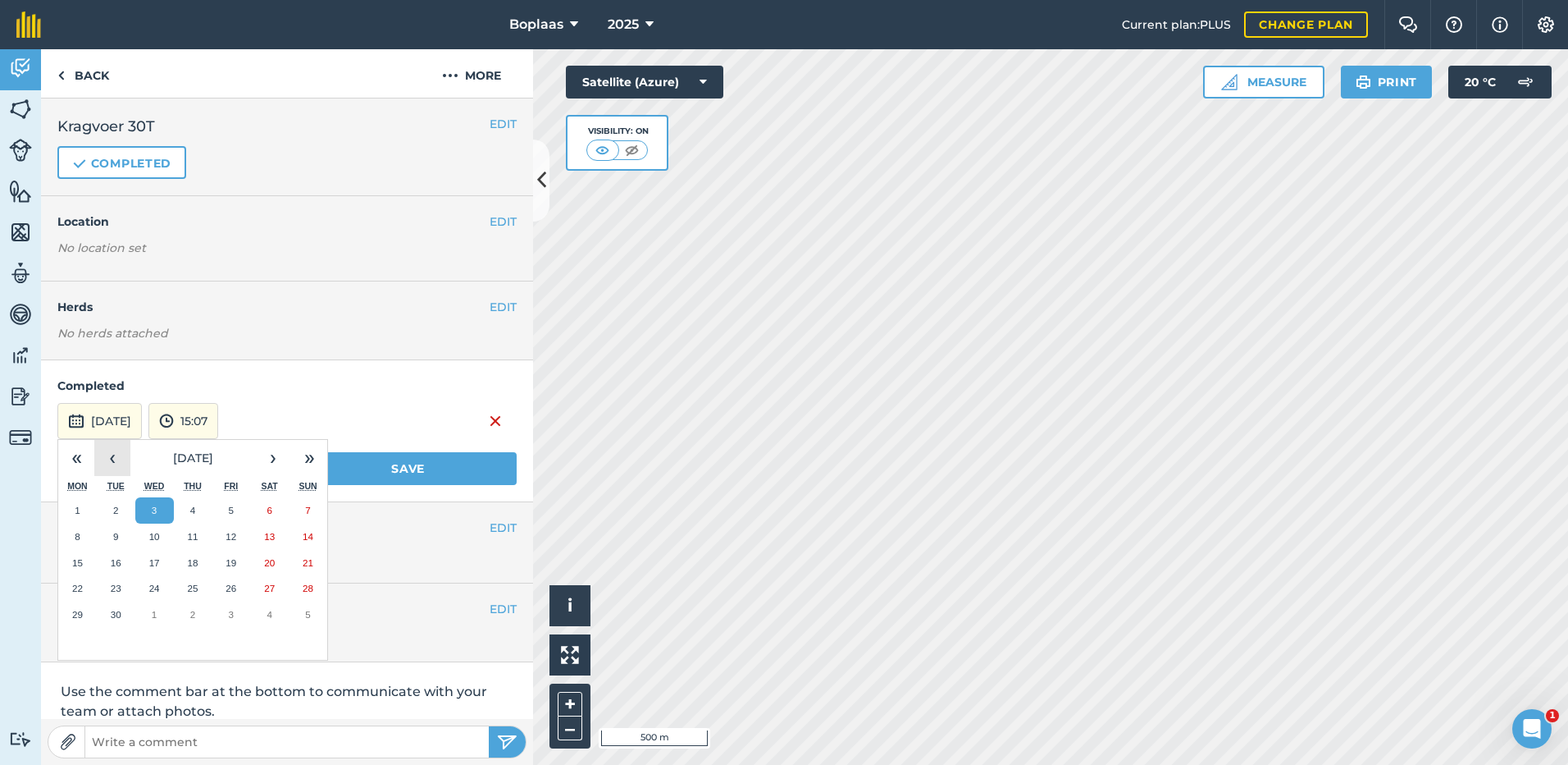
click at [115, 456] on button "‹" at bounding box center [112, 458] width 36 height 36
click at [273, 532] on button "9" at bounding box center [269, 537] width 39 height 26
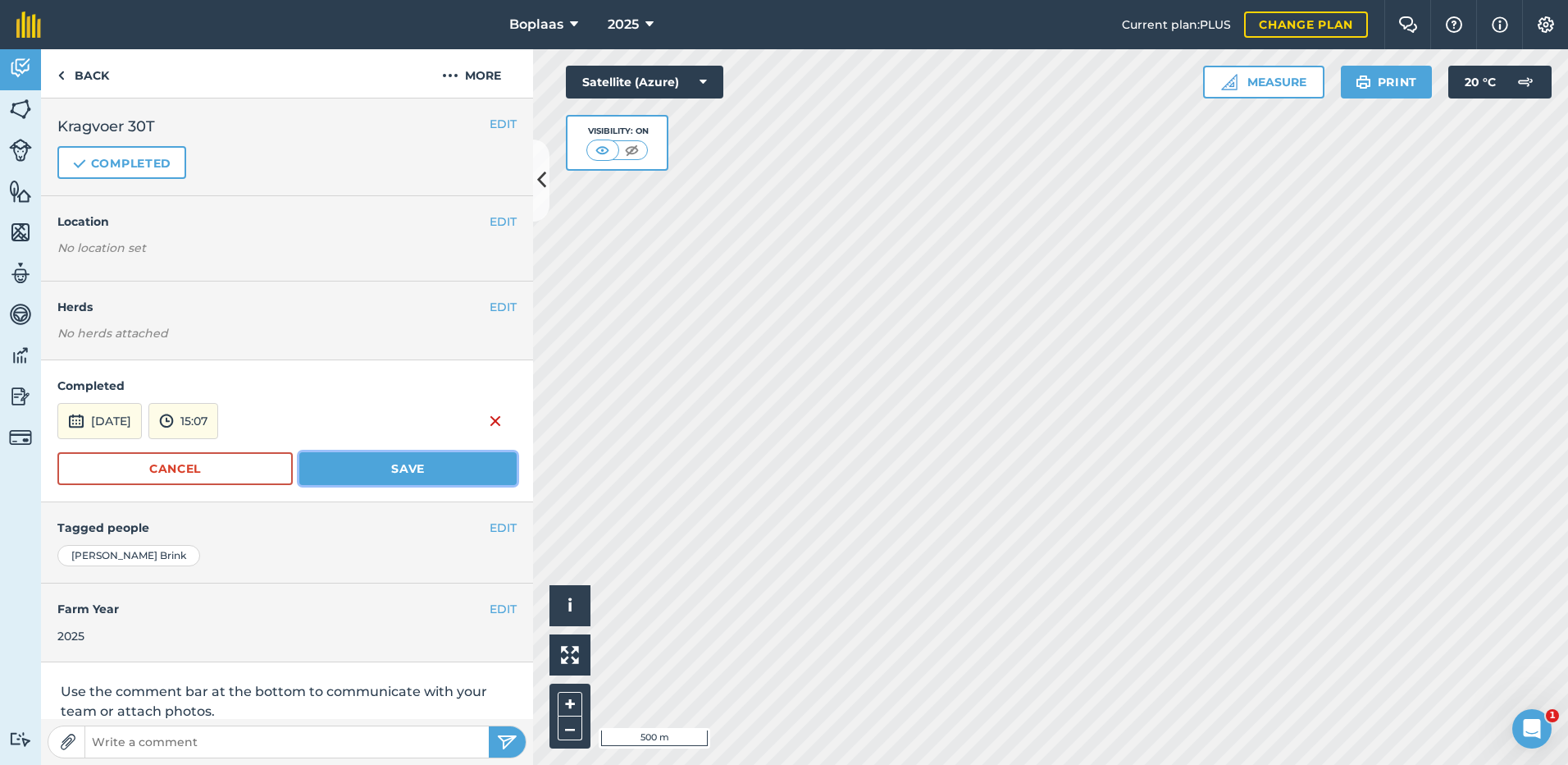
click at [417, 464] on button "Save" at bounding box center [408, 469] width 218 height 33
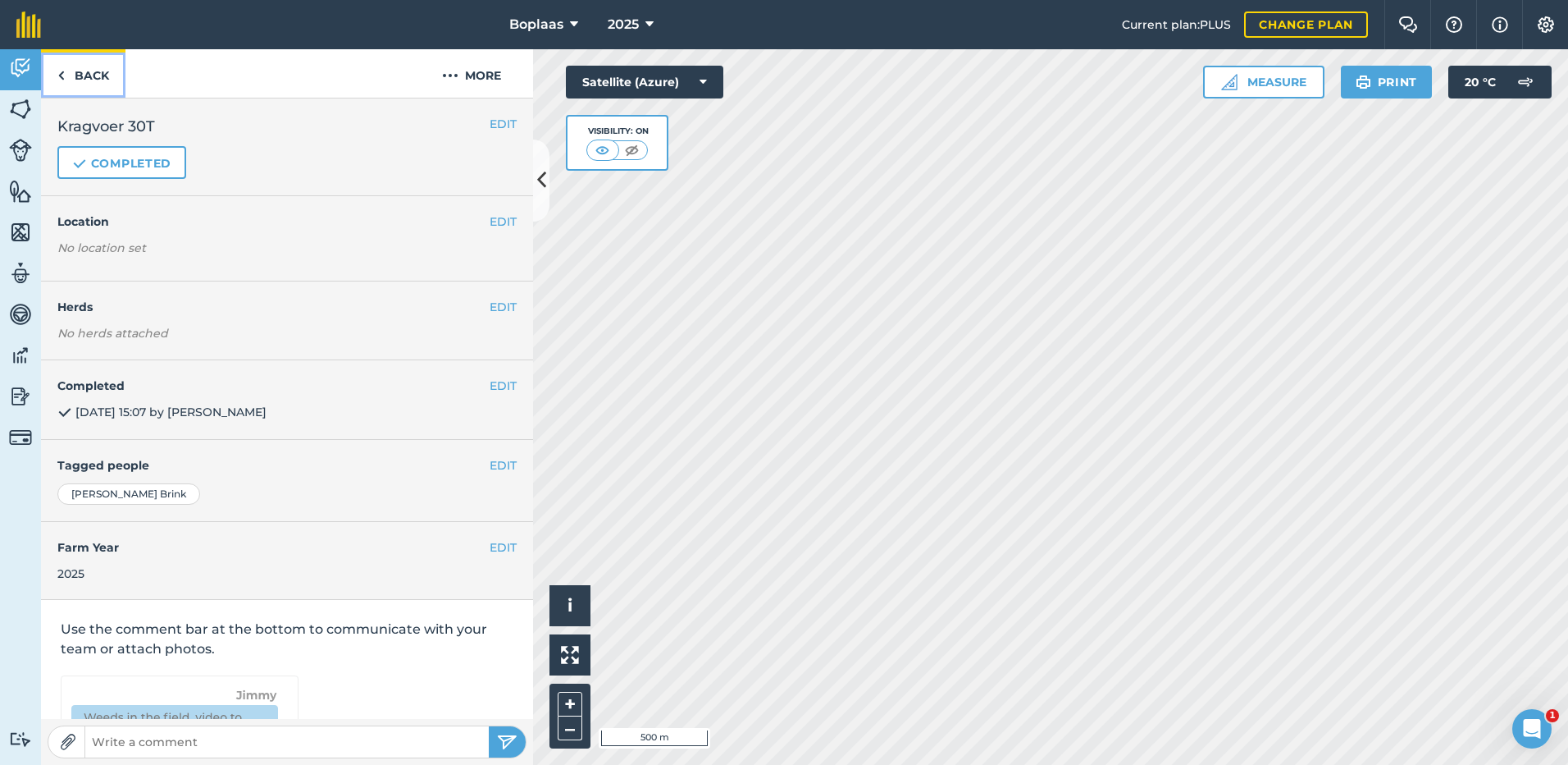
click at [93, 80] on link "Back" at bounding box center [83, 73] width 85 height 48
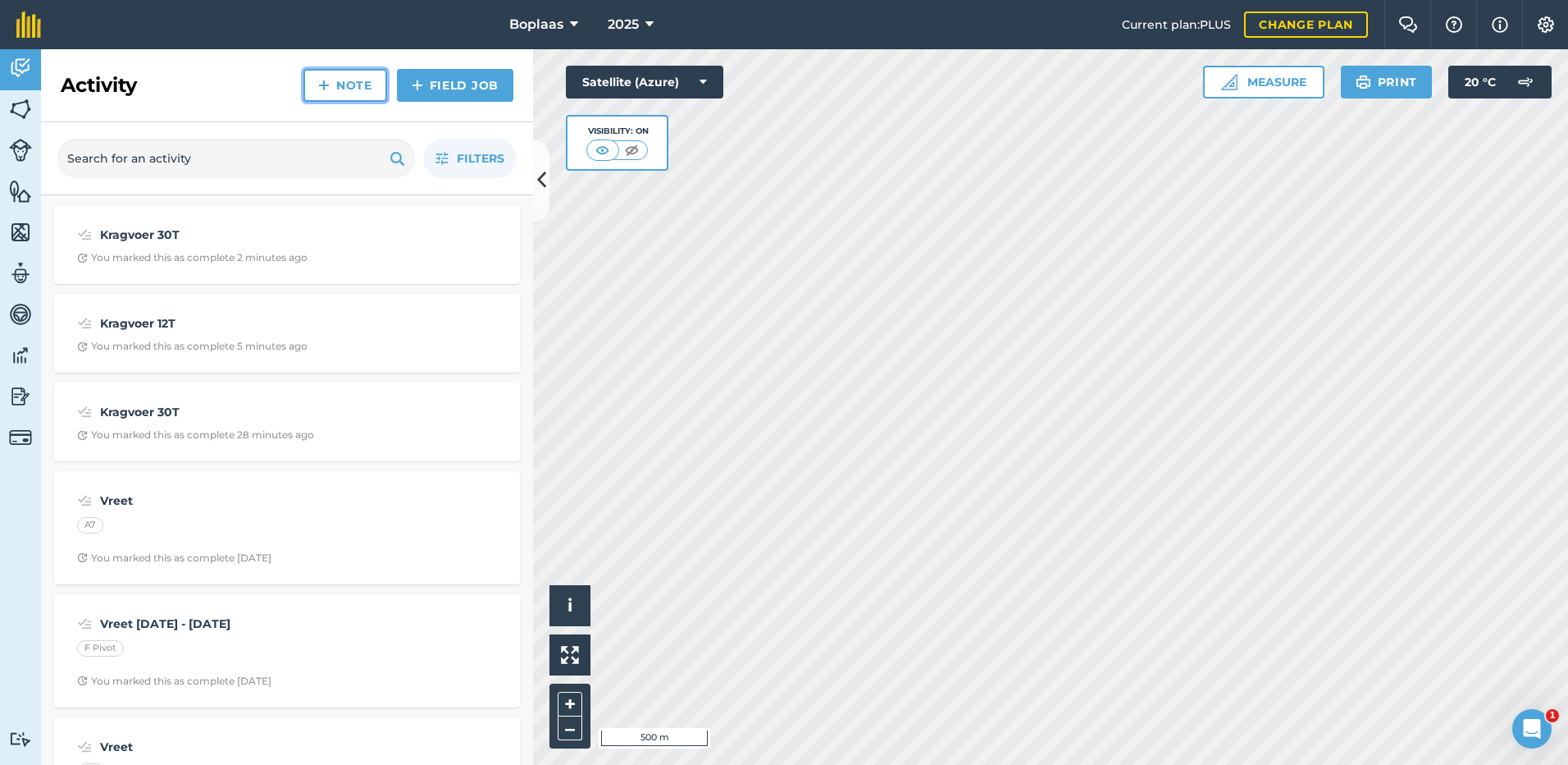
click at [328, 90] on img at bounding box center [323, 85] width 11 height 20
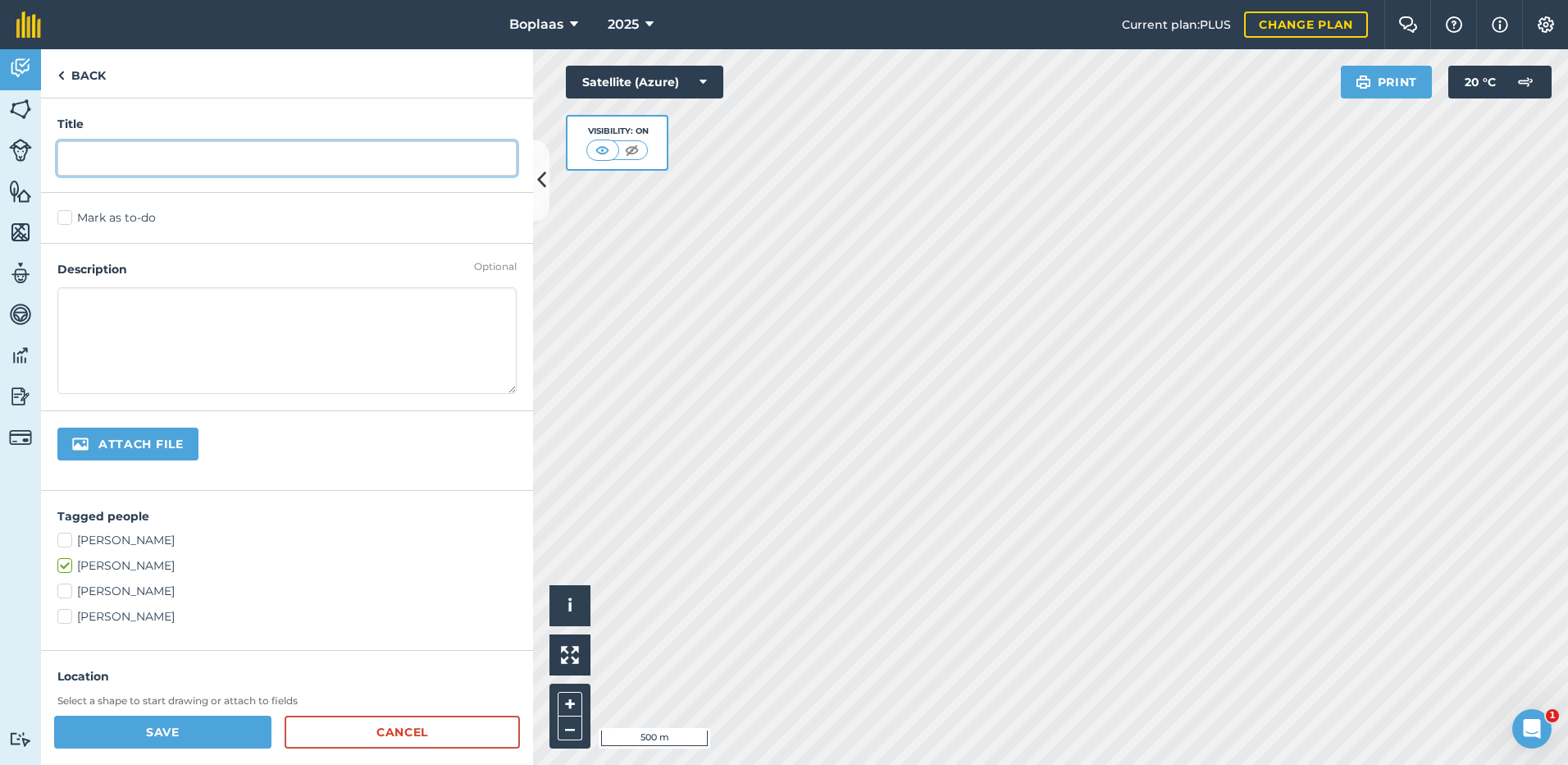
click at [98, 161] on input "text" at bounding box center [287, 158] width 460 height 35
type input "Kragvoer 18T"
click at [73, 214] on label "Mark as to-do" at bounding box center [287, 218] width 460 height 17
click at [68, 214] on input "Mark as to-do" at bounding box center [62, 214] width 10 height 10
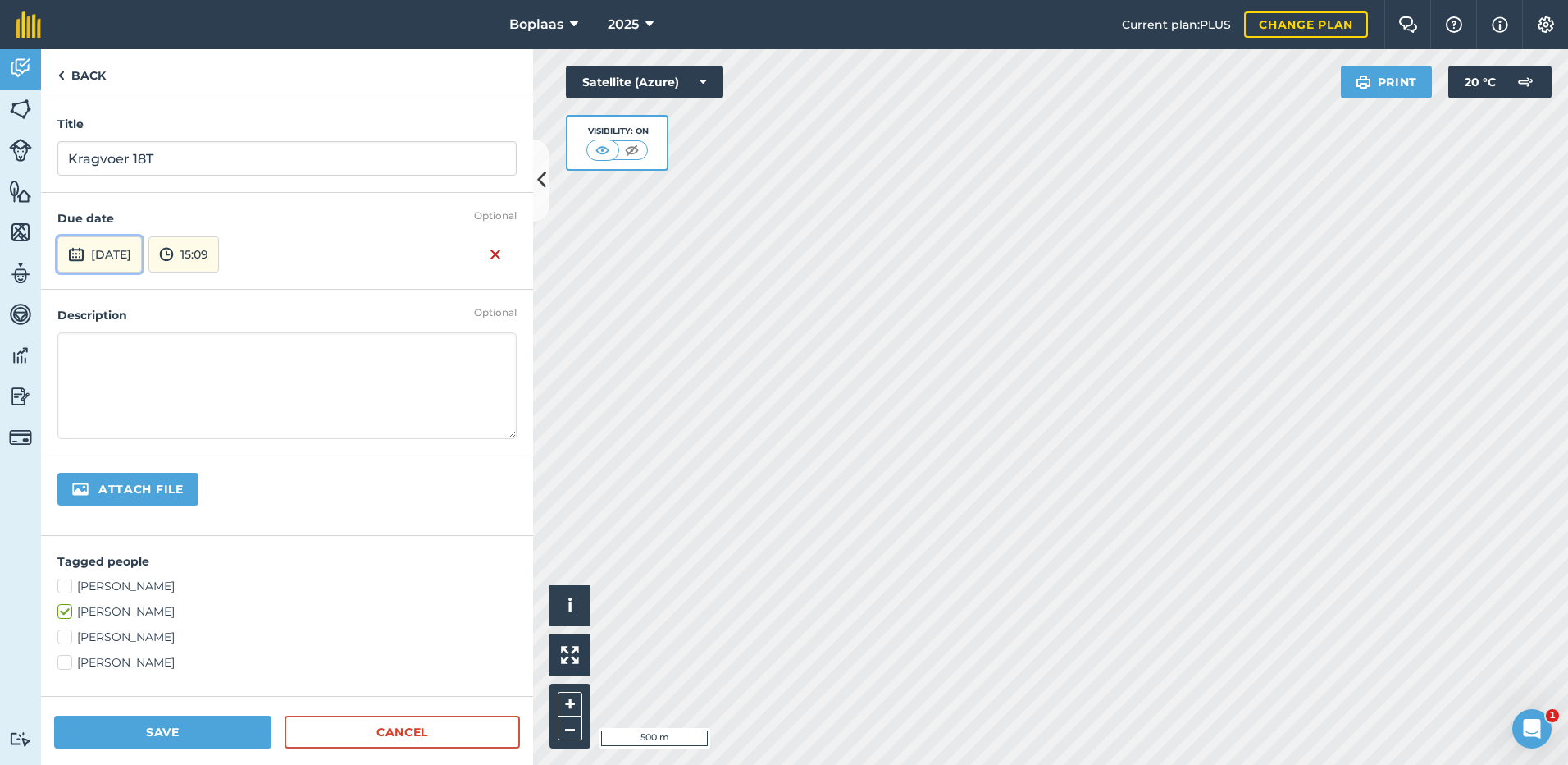
click at [107, 247] on button "[DATE]" at bounding box center [99, 254] width 85 height 36
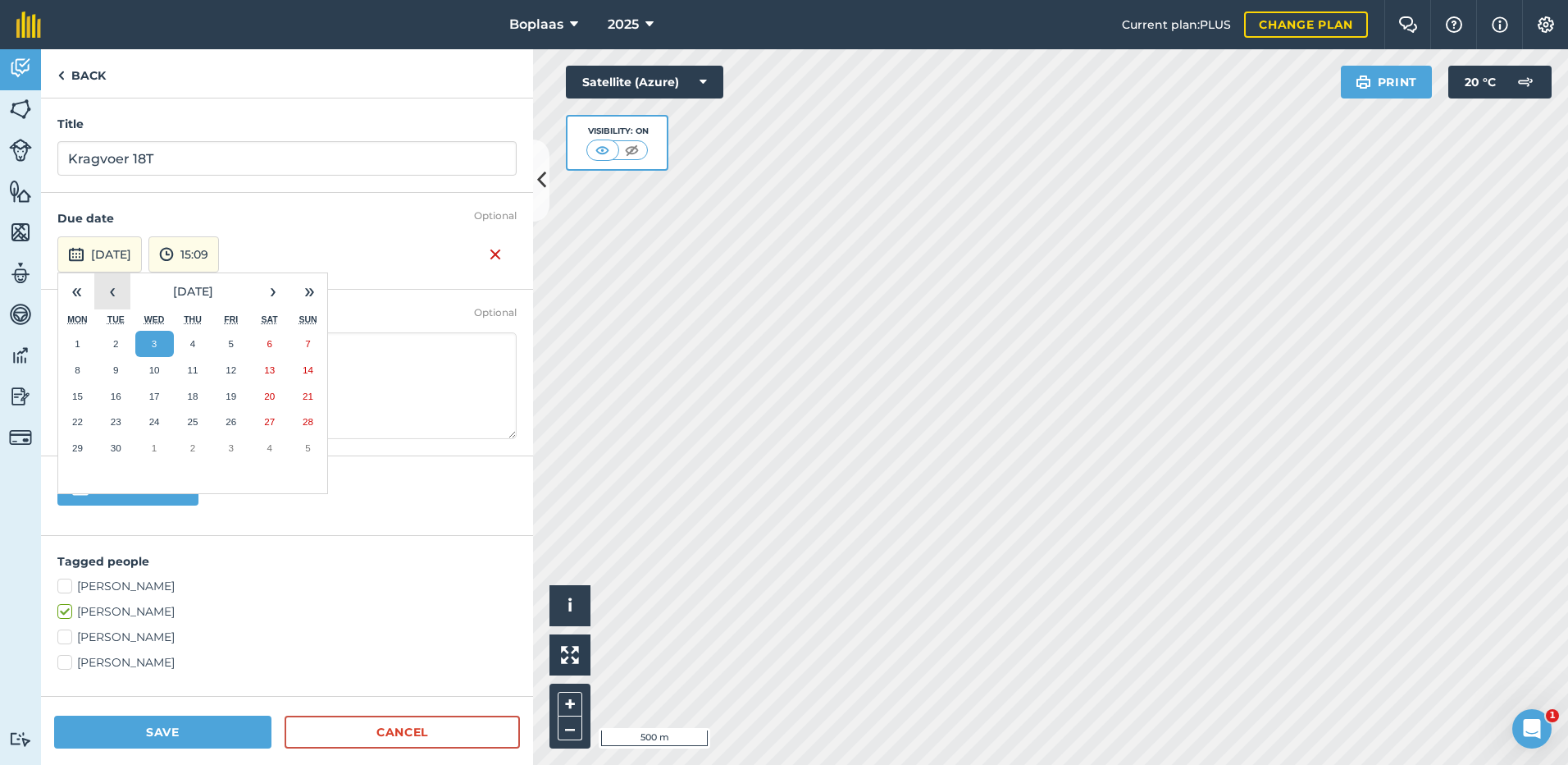
click at [113, 286] on button "‹" at bounding box center [112, 291] width 36 height 36
click at [156, 398] on abbr "13" at bounding box center [155, 396] width 10 height 10
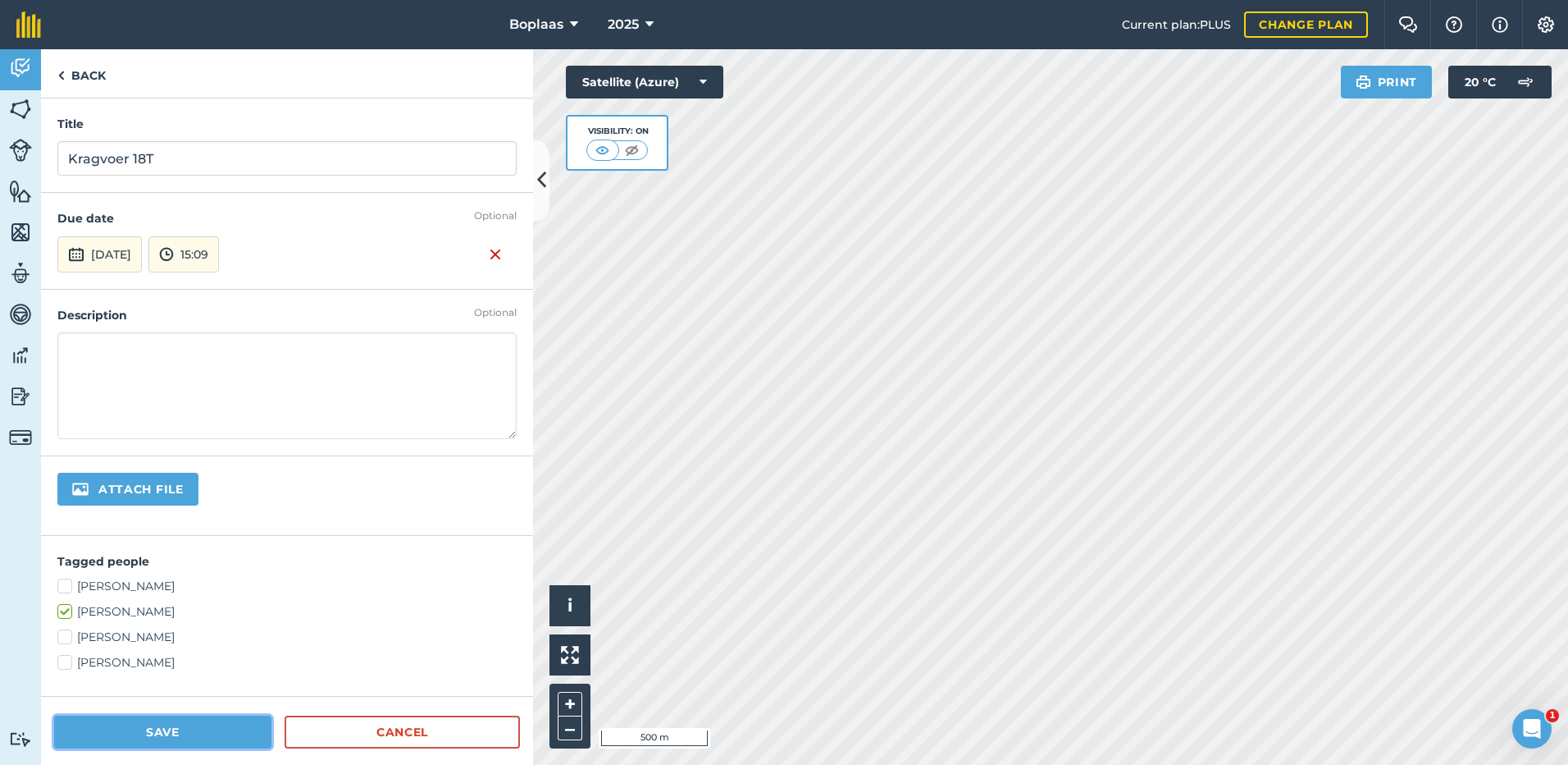
click at [189, 736] on button "Save" at bounding box center [163, 732] width 218 height 33
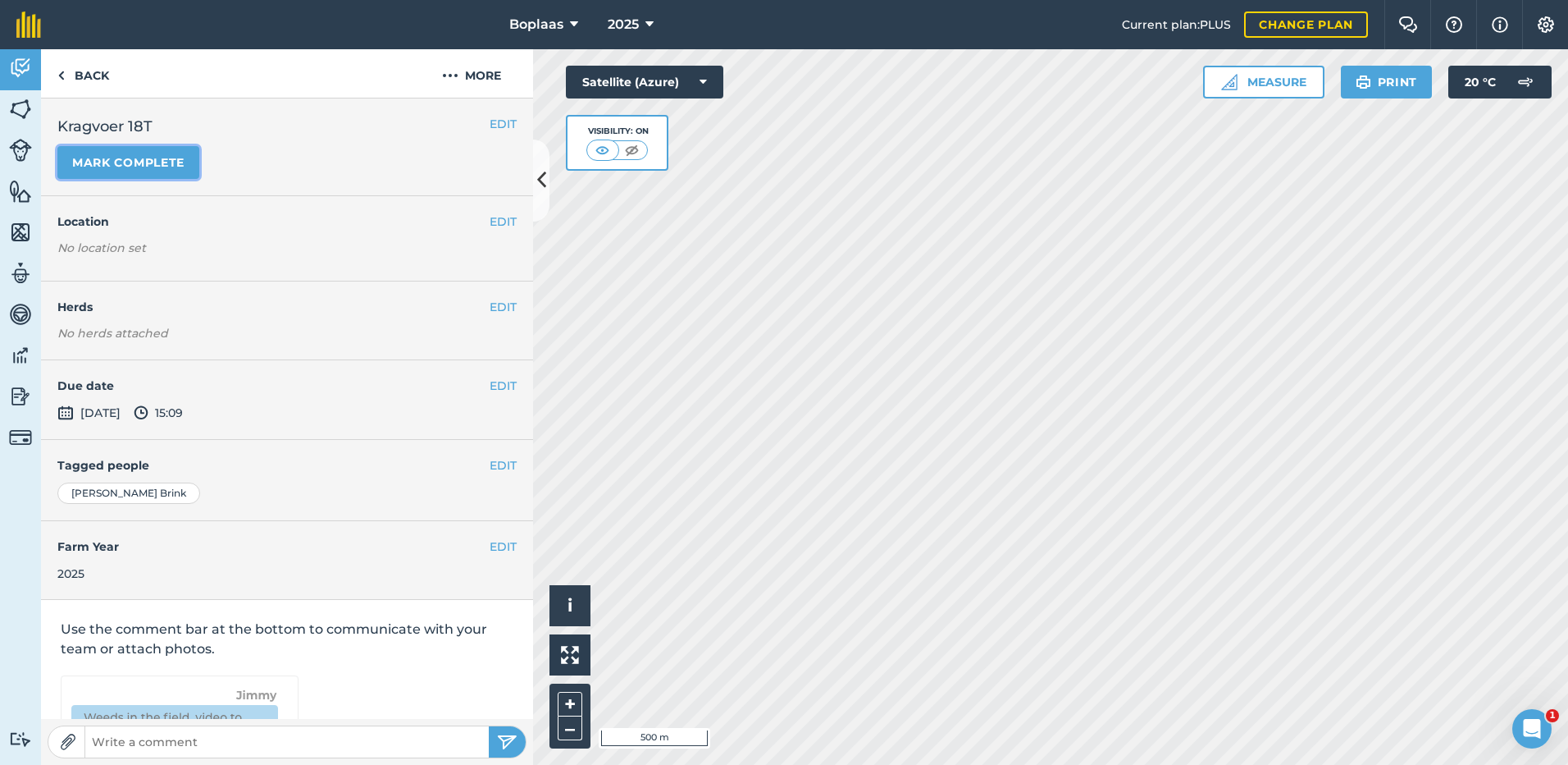
click at [124, 169] on button "Mark complete" at bounding box center [128, 163] width 142 height 33
click at [490, 385] on button "EDIT" at bounding box center [503, 386] width 27 height 18
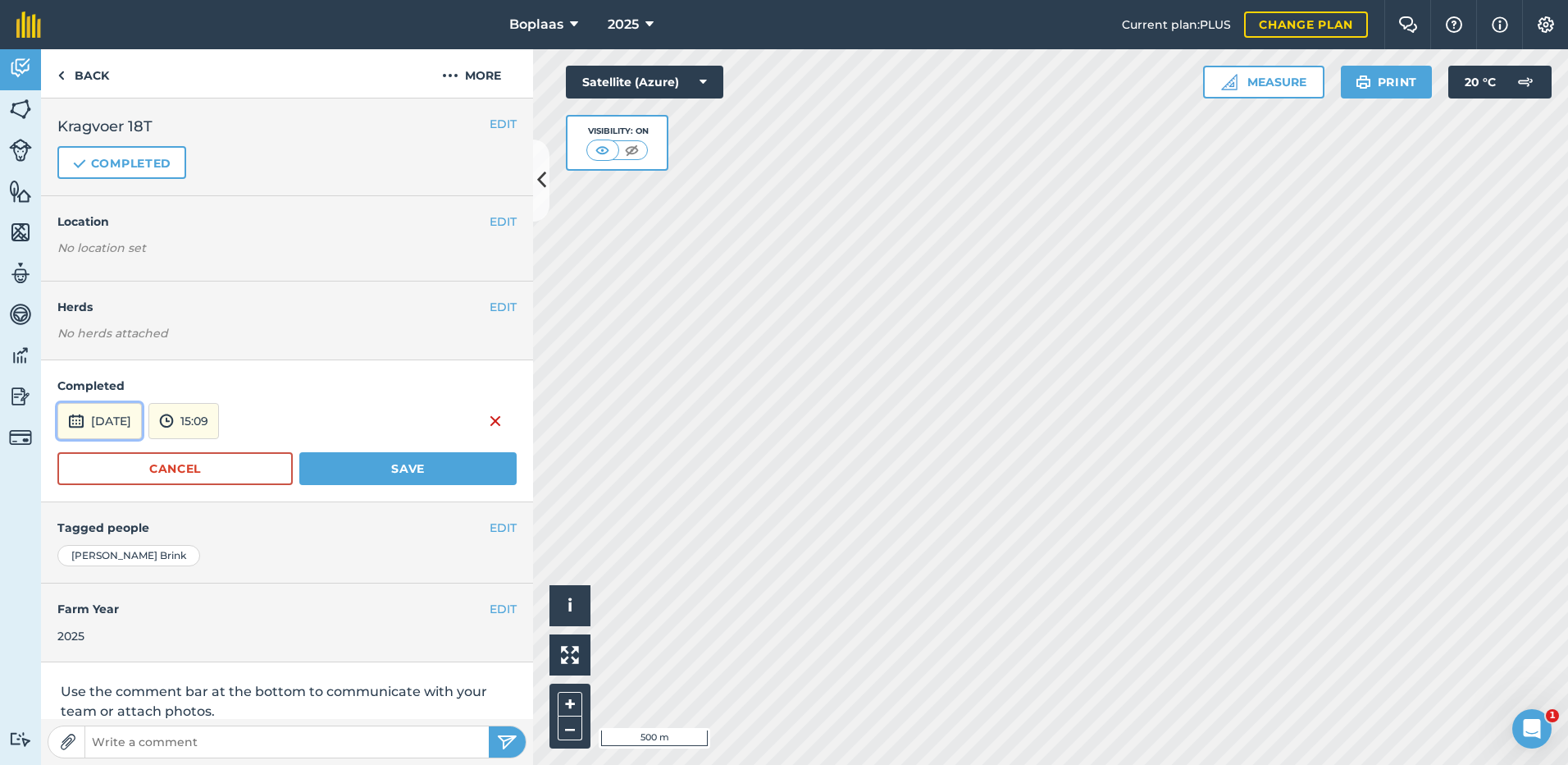
click at [142, 428] on button "[DATE]" at bounding box center [99, 421] width 85 height 36
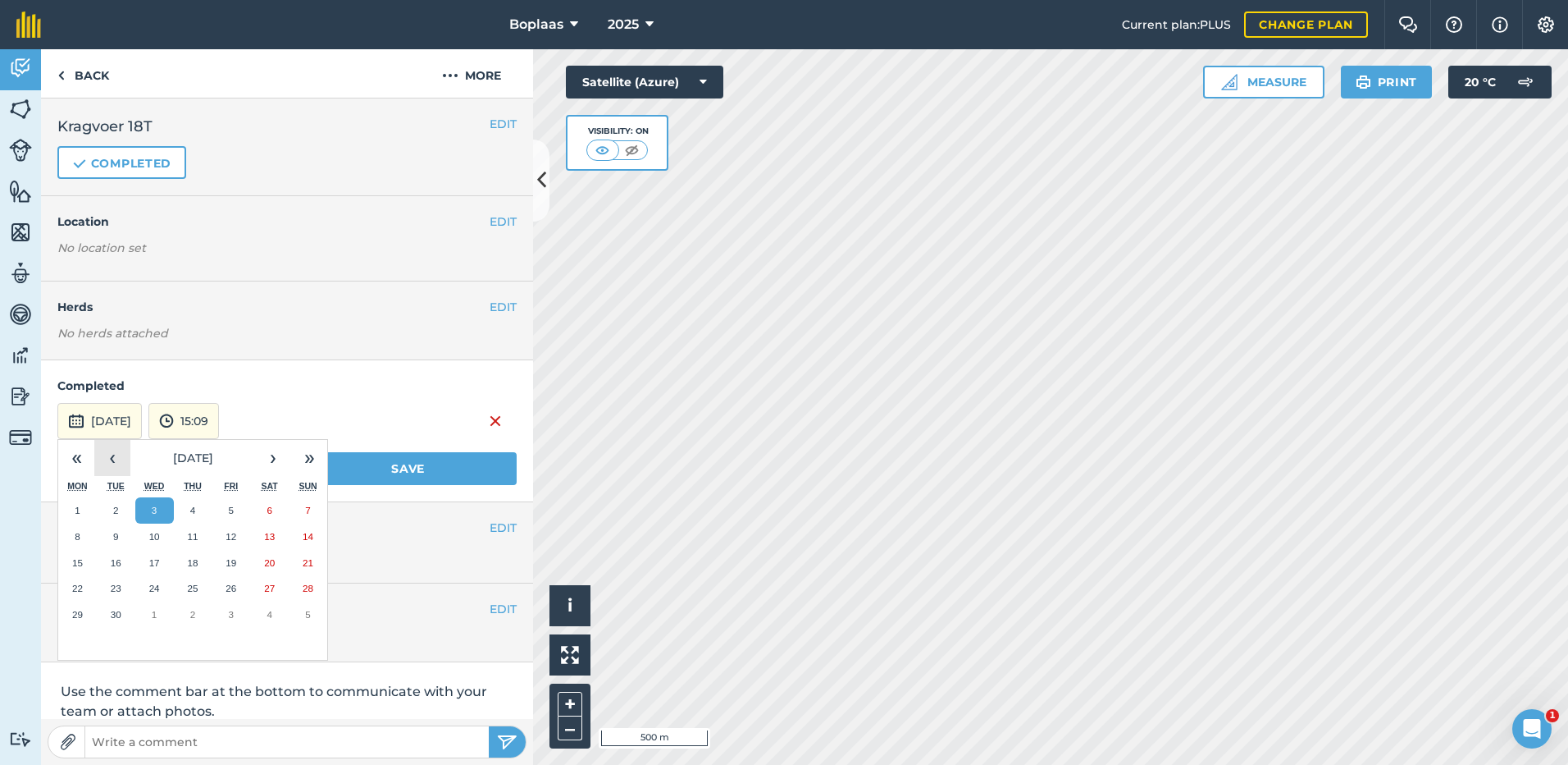
click at [113, 454] on button "‹" at bounding box center [112, 458] width 36 height 36
click at [148, 557] on button "13" at bounding box center [155, 563] width 39 height 26
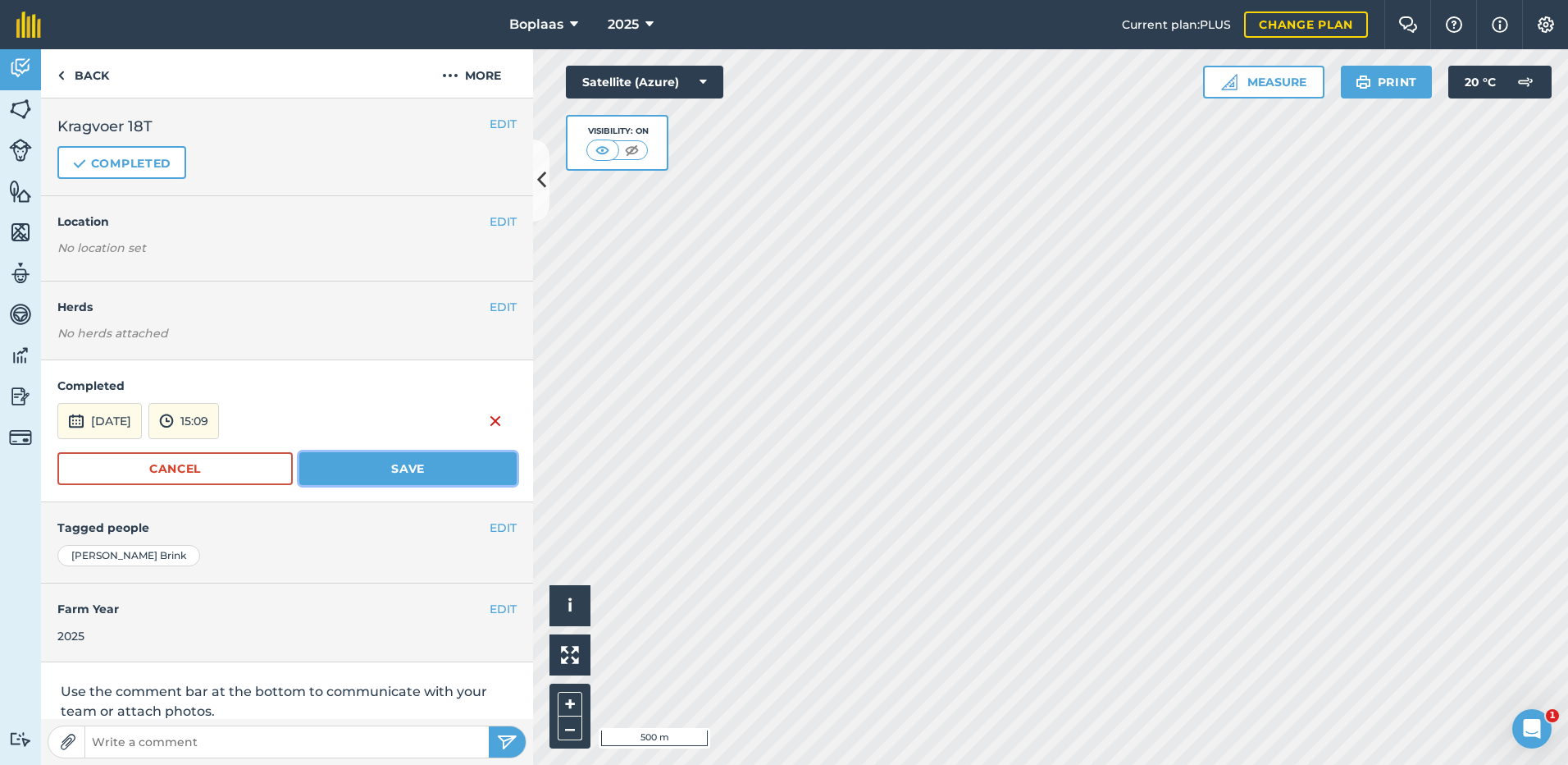
click at [350, 467] on button "Save" at bounding box center [408, 469] width 218 height 33
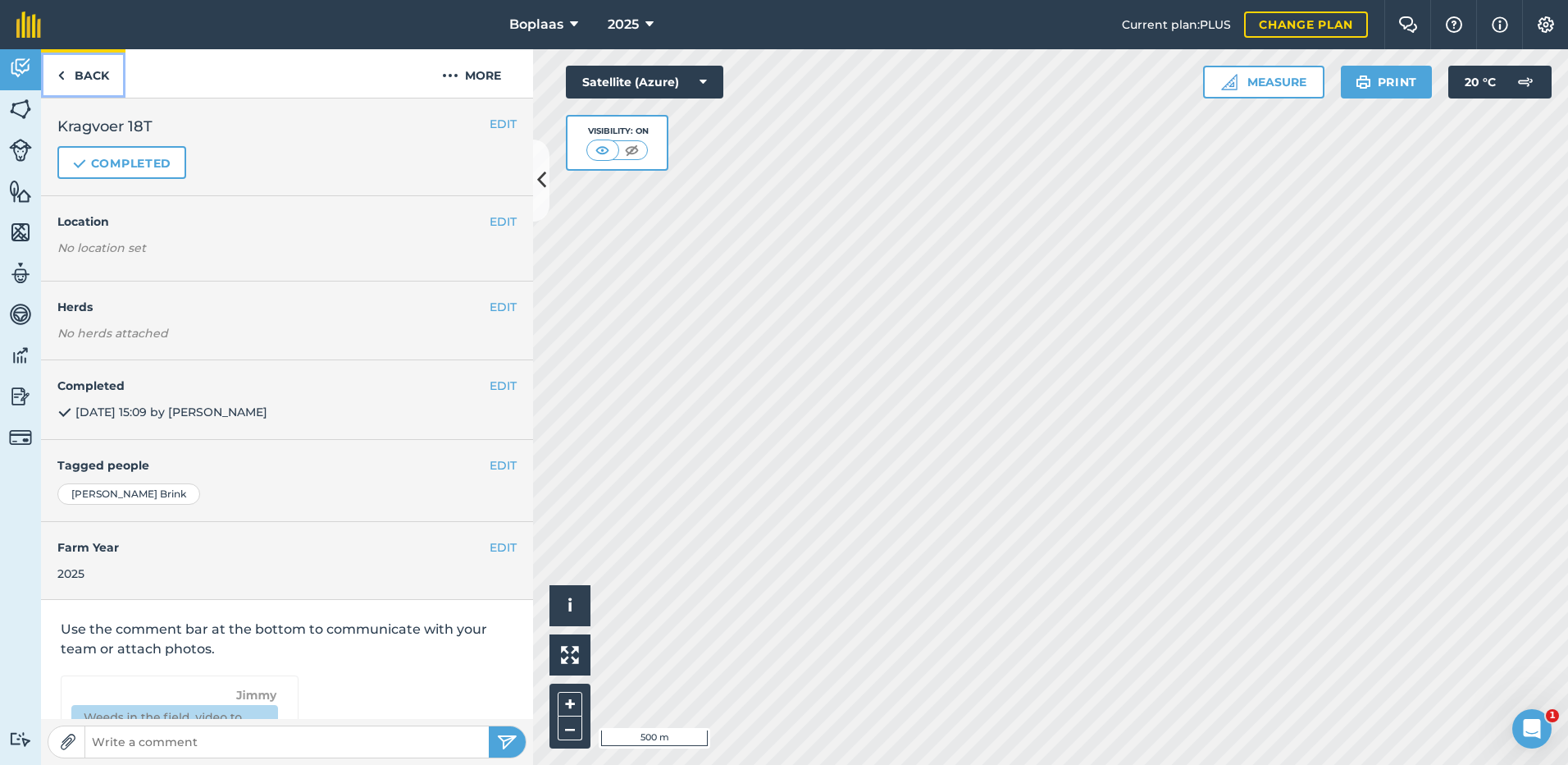
click at [97, 69] on link "Back" at bounding box center [83, 73] width 85 height 48
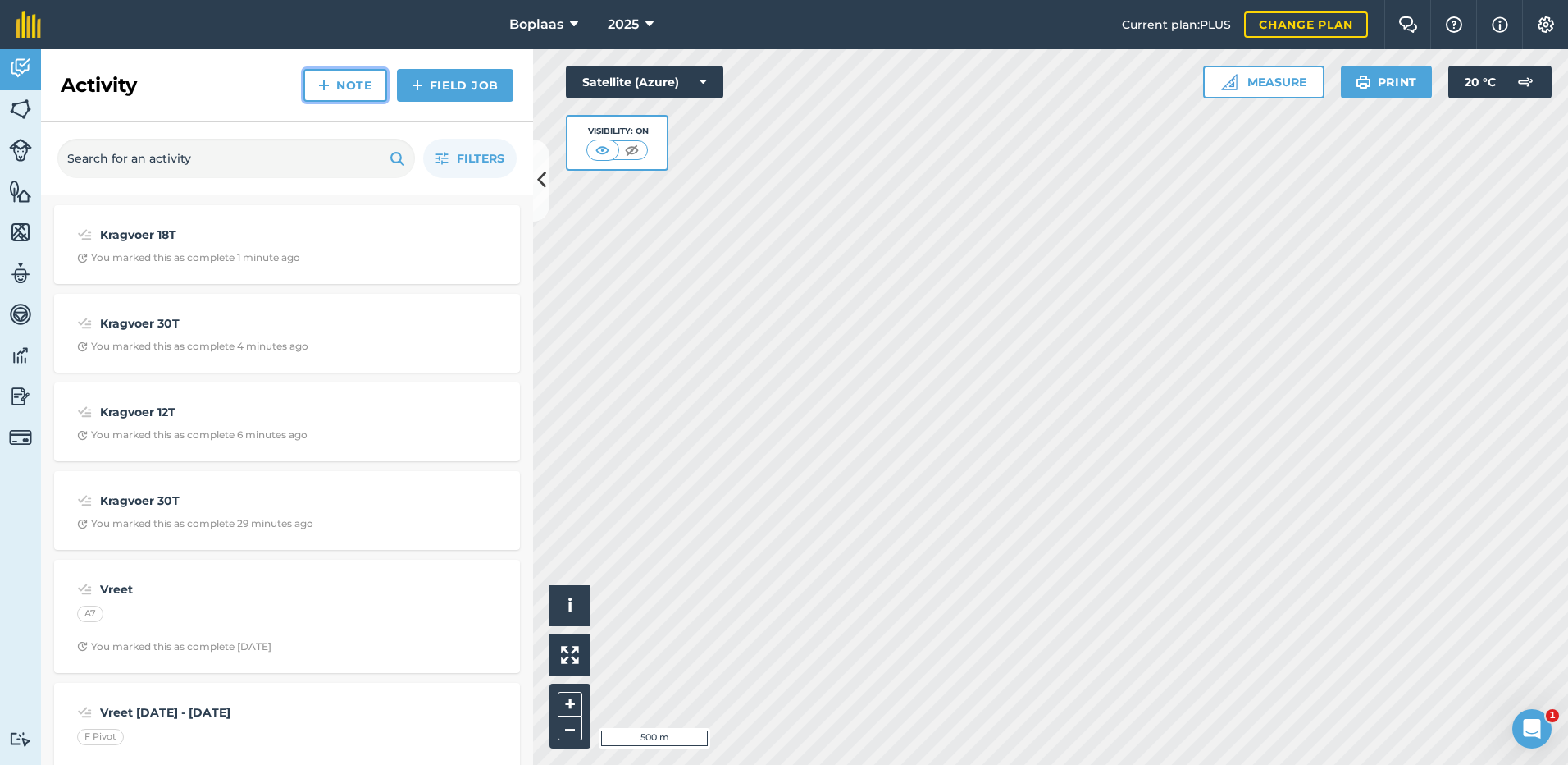
click at [362, 82] on link "Note" at bounding box center [345, 86] width 84 height 33
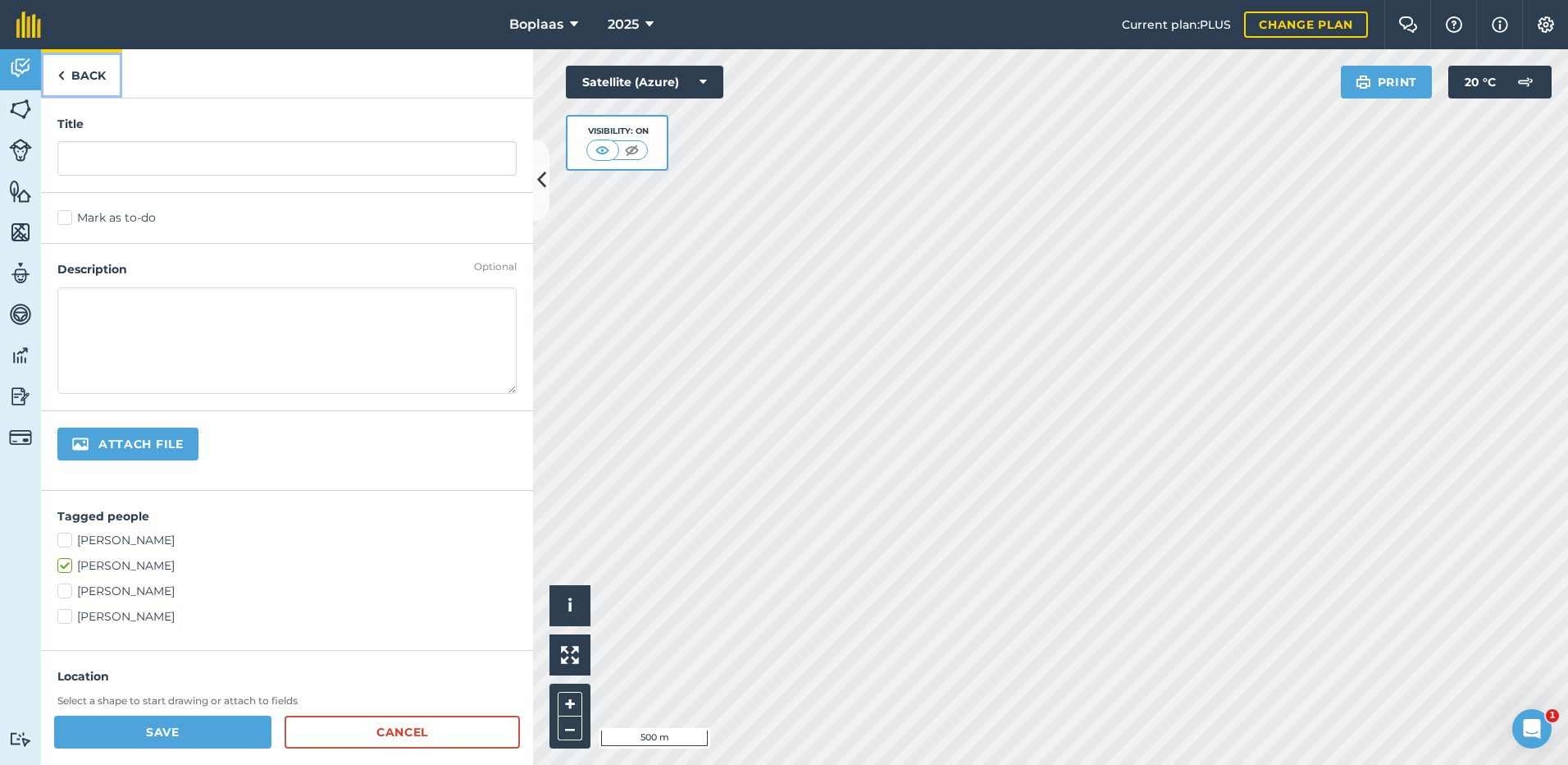
click at [116, 76] on link "Back" at bounding box center [81, 73] width 81 height 48
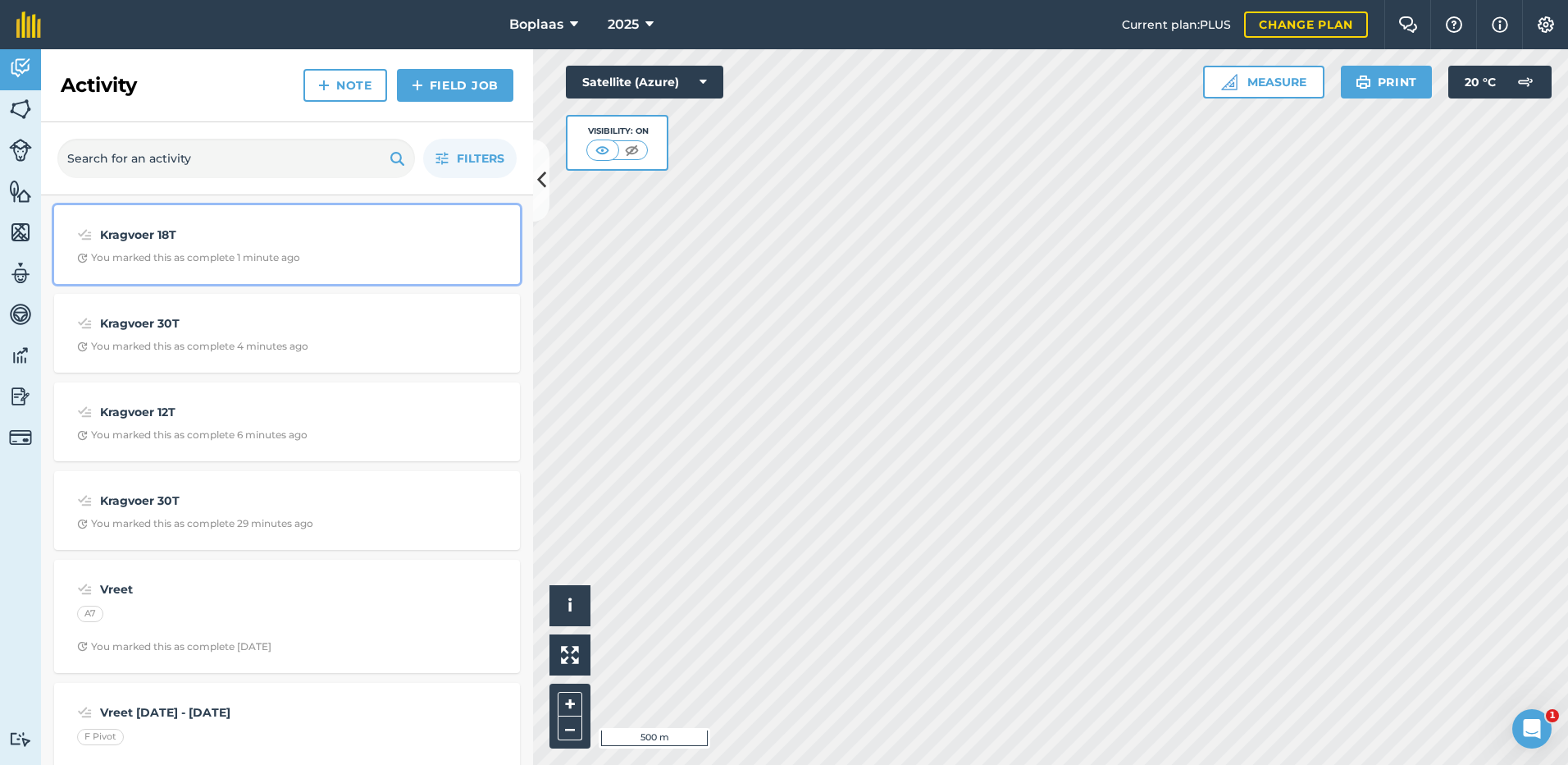
click at [228, 251] on div "You marked this as complete 1 minute ago" at bounding box center [188, 257] width 223 height 13
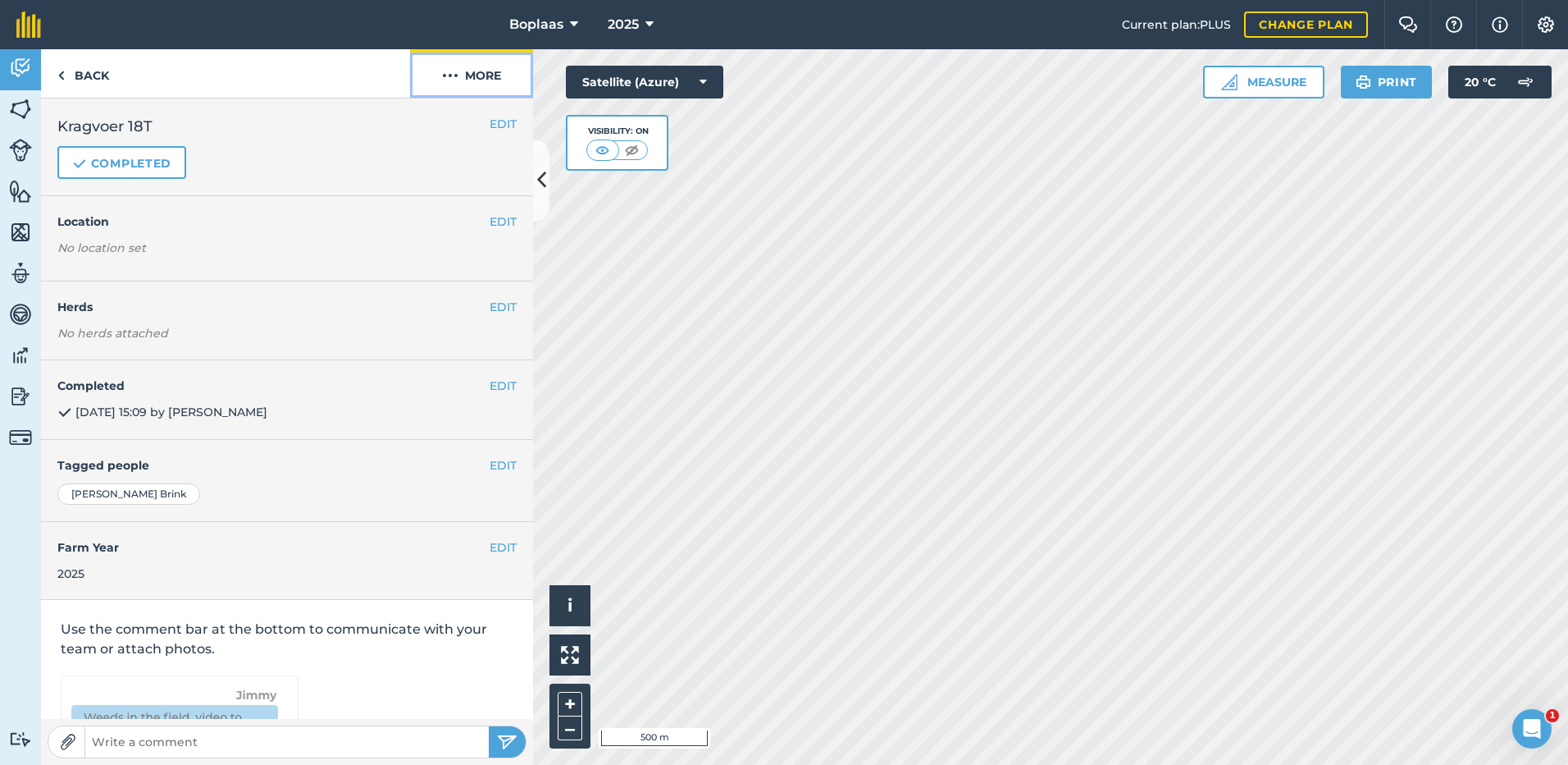
click at [492, 74] on button "More" at bounding box center [472, 73] width 123 height 48
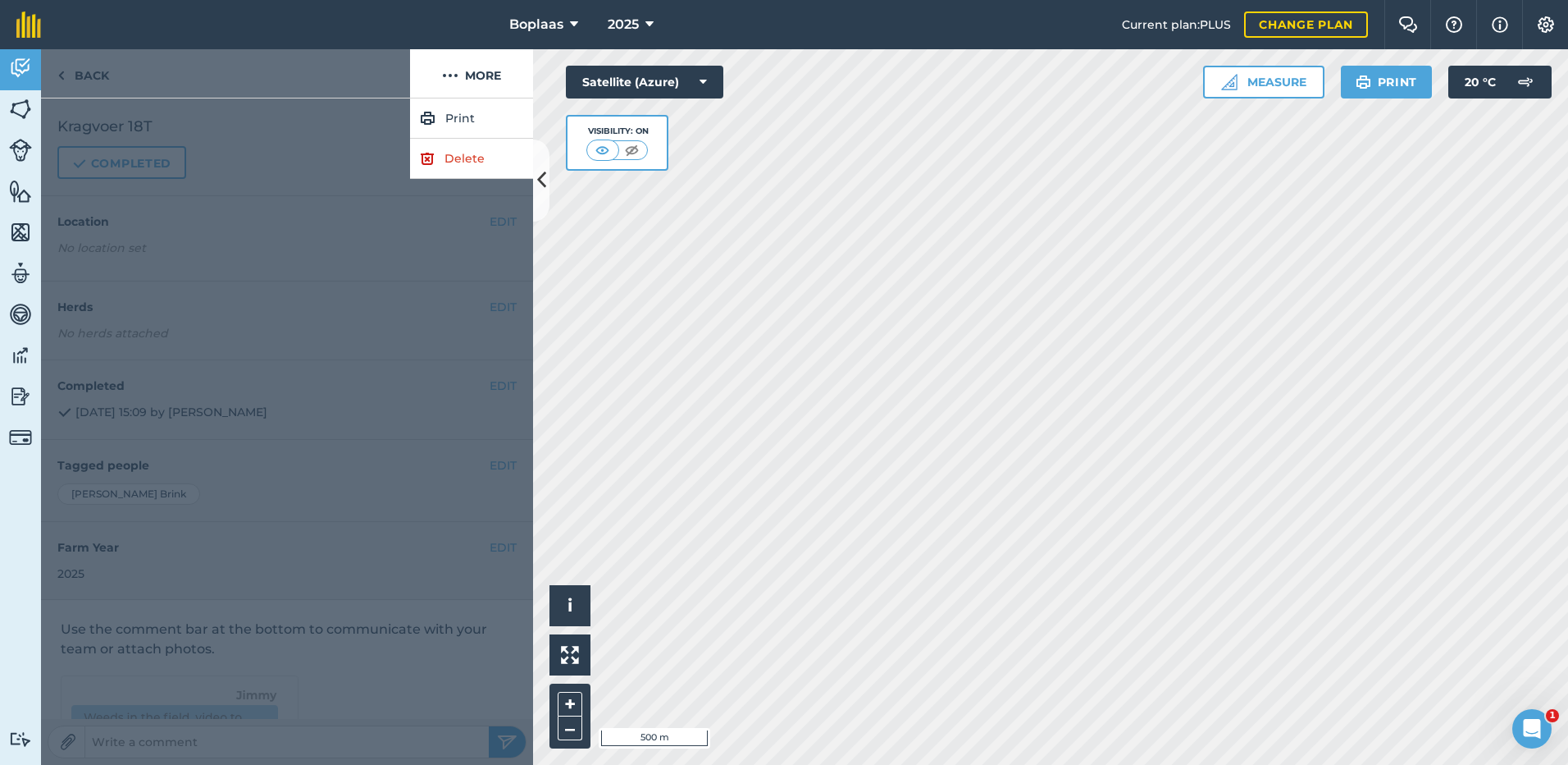
click at [406, 240] on div at bounding box center [287, 431] width 492 height 666
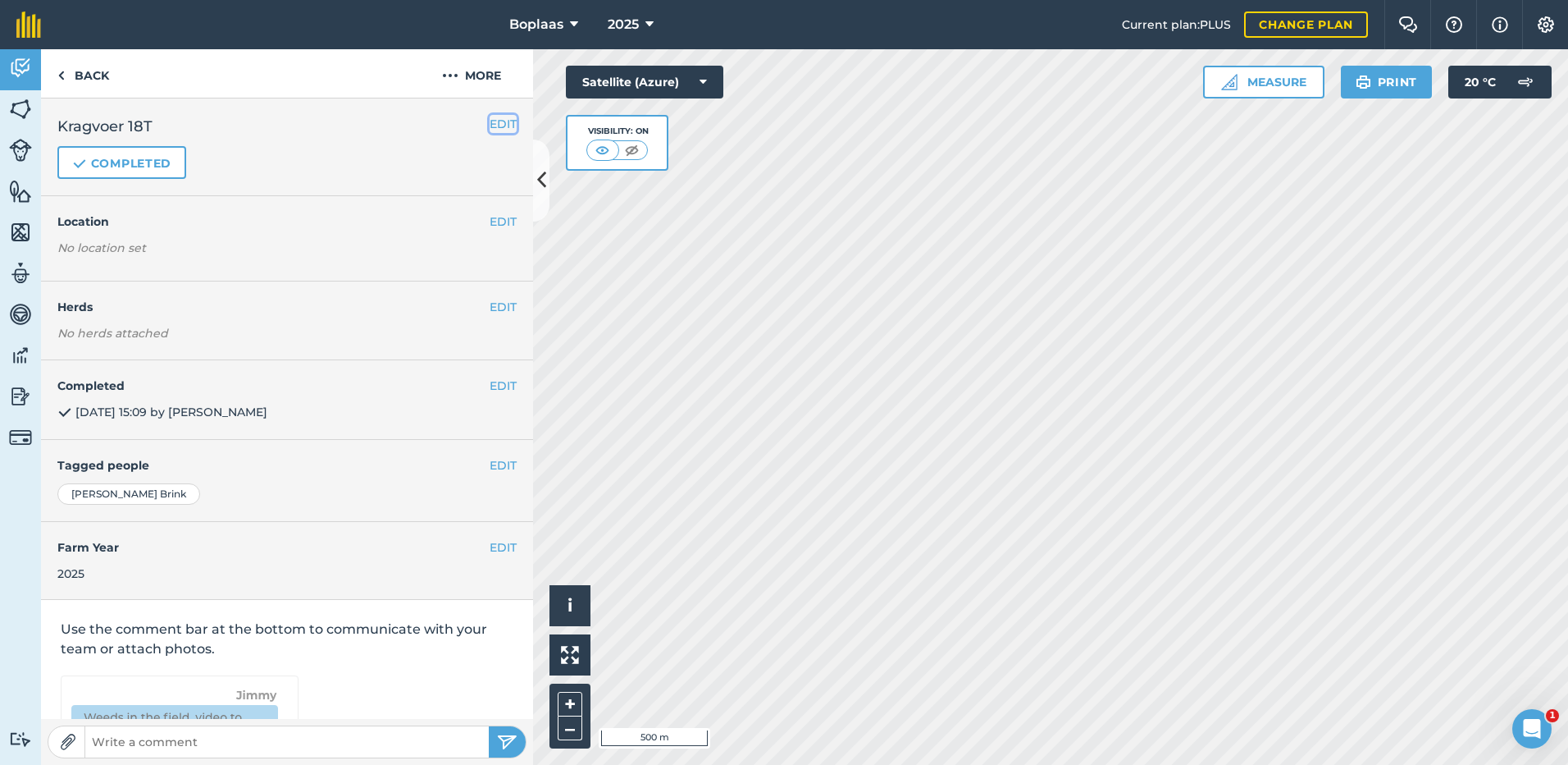
click at [492, 121] on button "EDIT" at bounding box center [503, 124] width 27 height 18
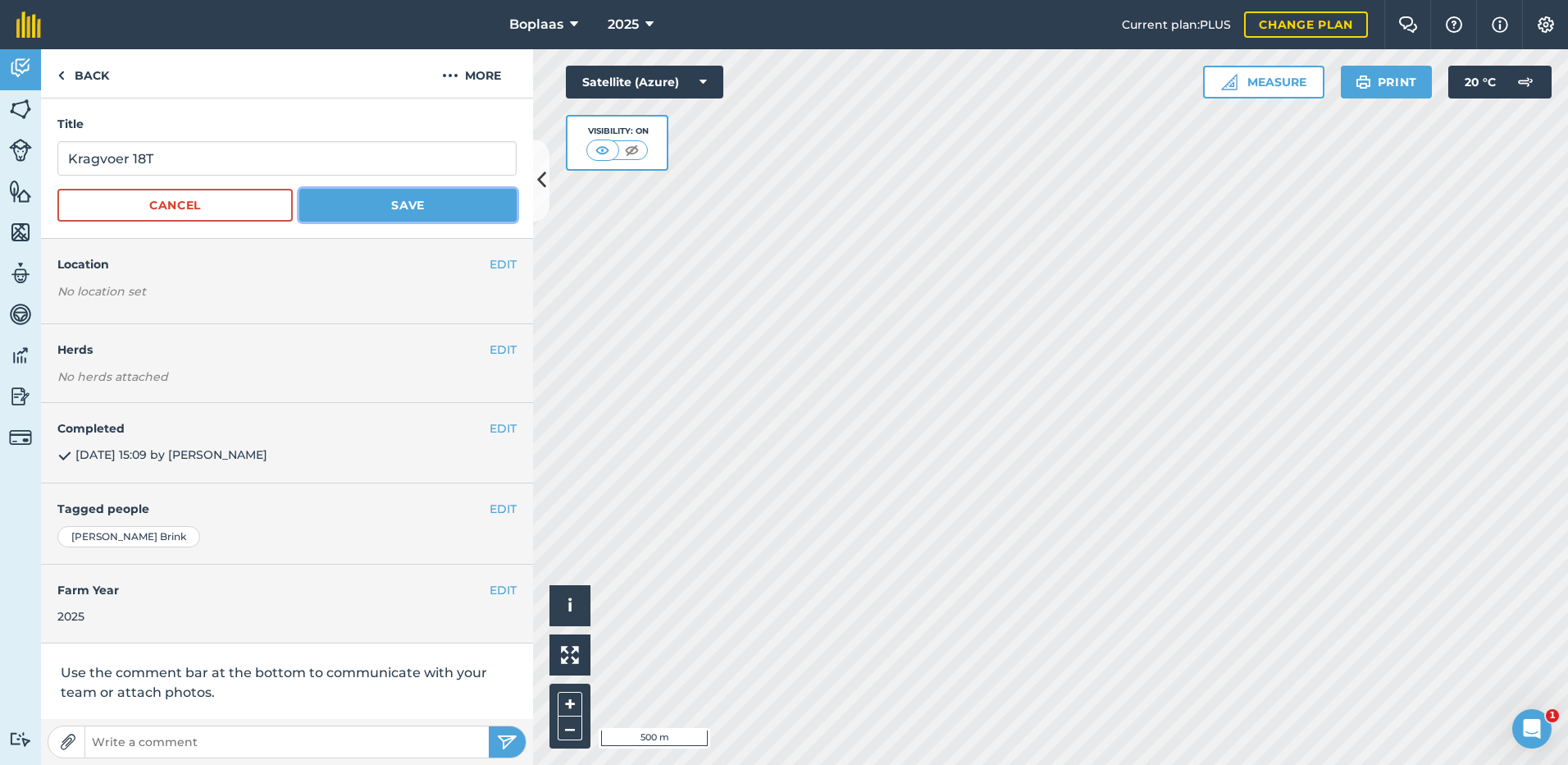
click at [441, 200] on button "Save" at bounding box center [408, 205] width 218 height 33
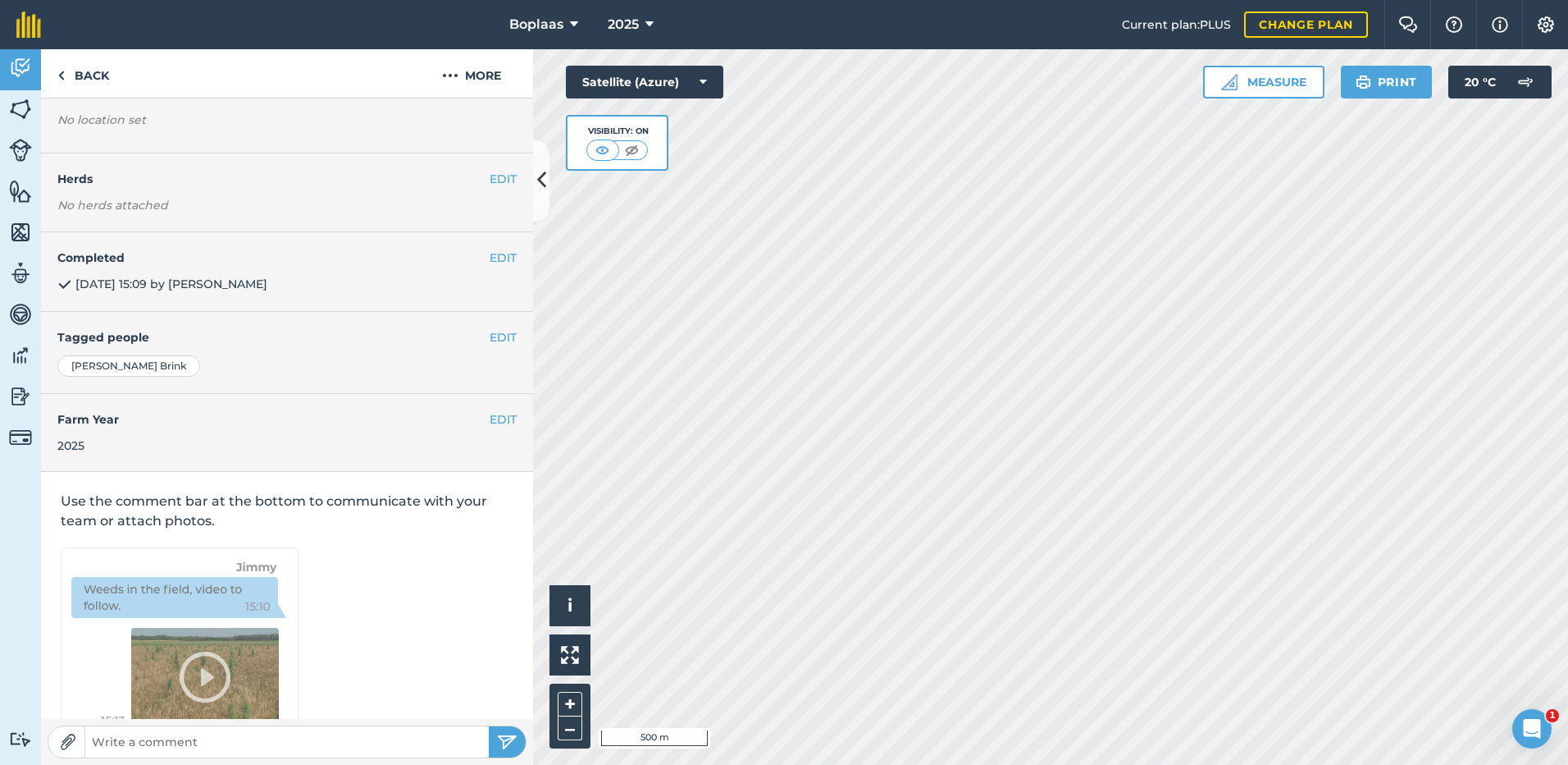
scroll to position [173, 0]
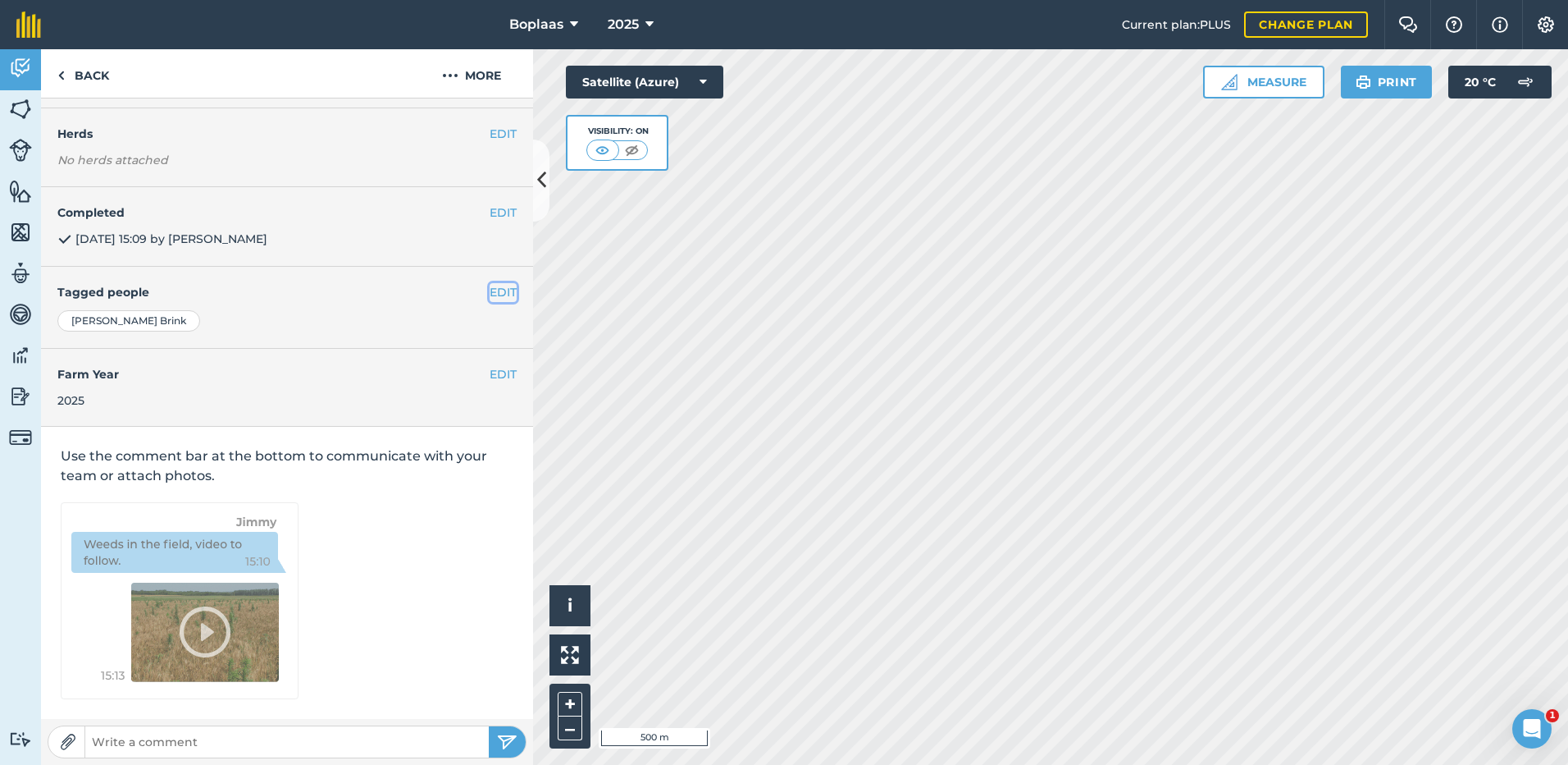
click at [499, 291] on button "EDIT" at bounding box center [503, 291] width 27 height 18
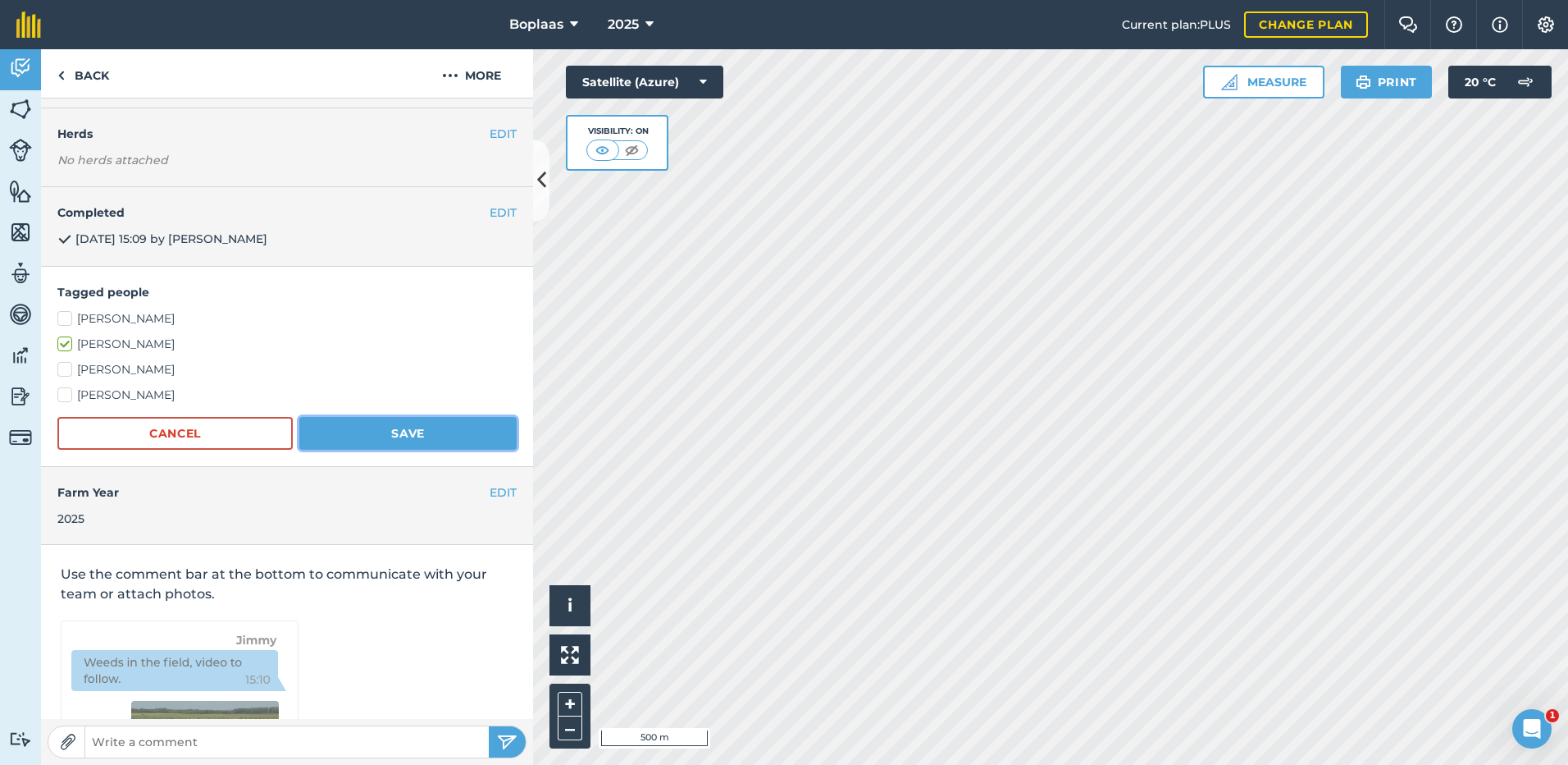
click at [434, 445] on button "Save" at bounding box center [408, 433] width 218 height 33
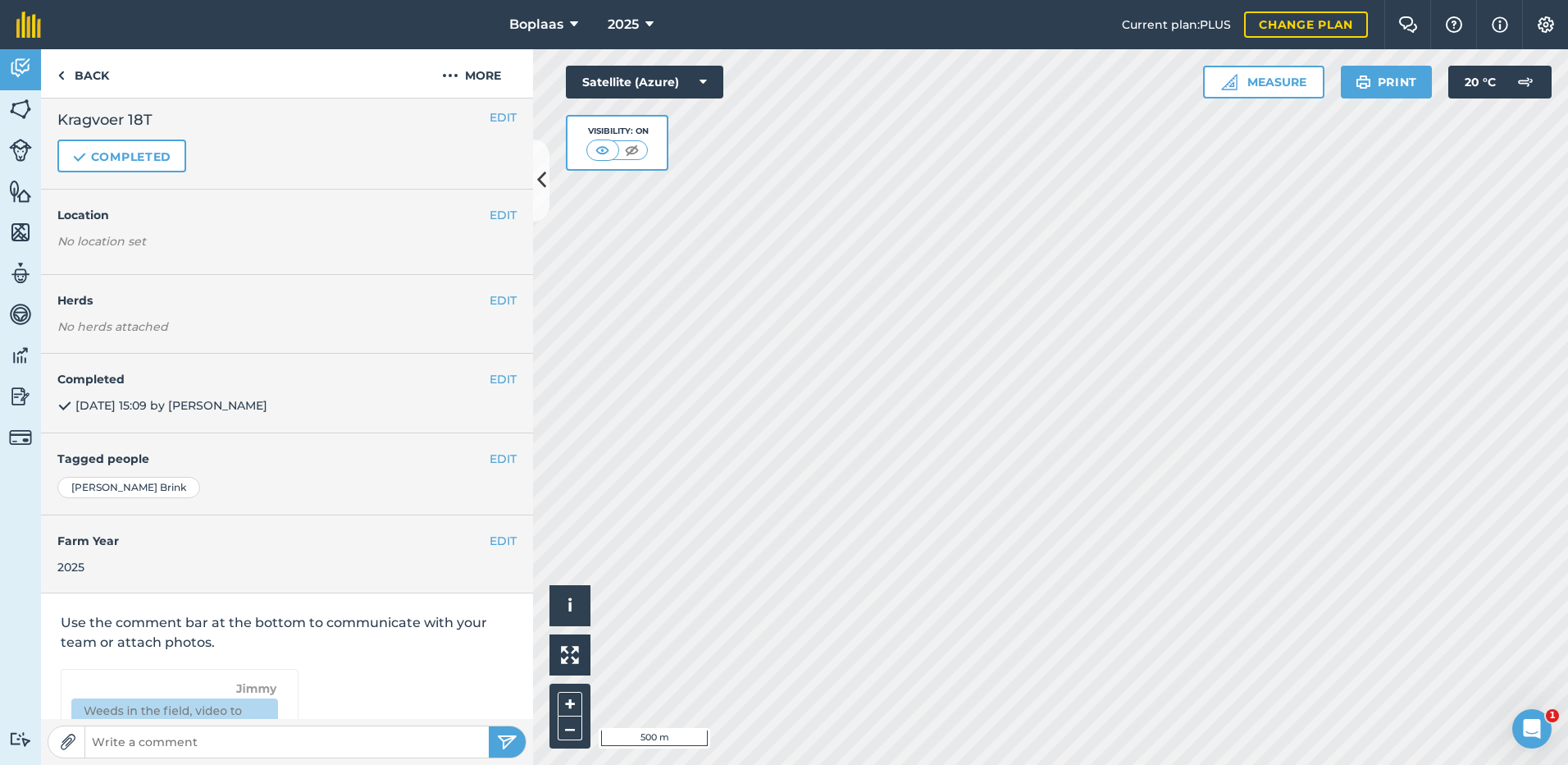
scroll to position [0, 0]
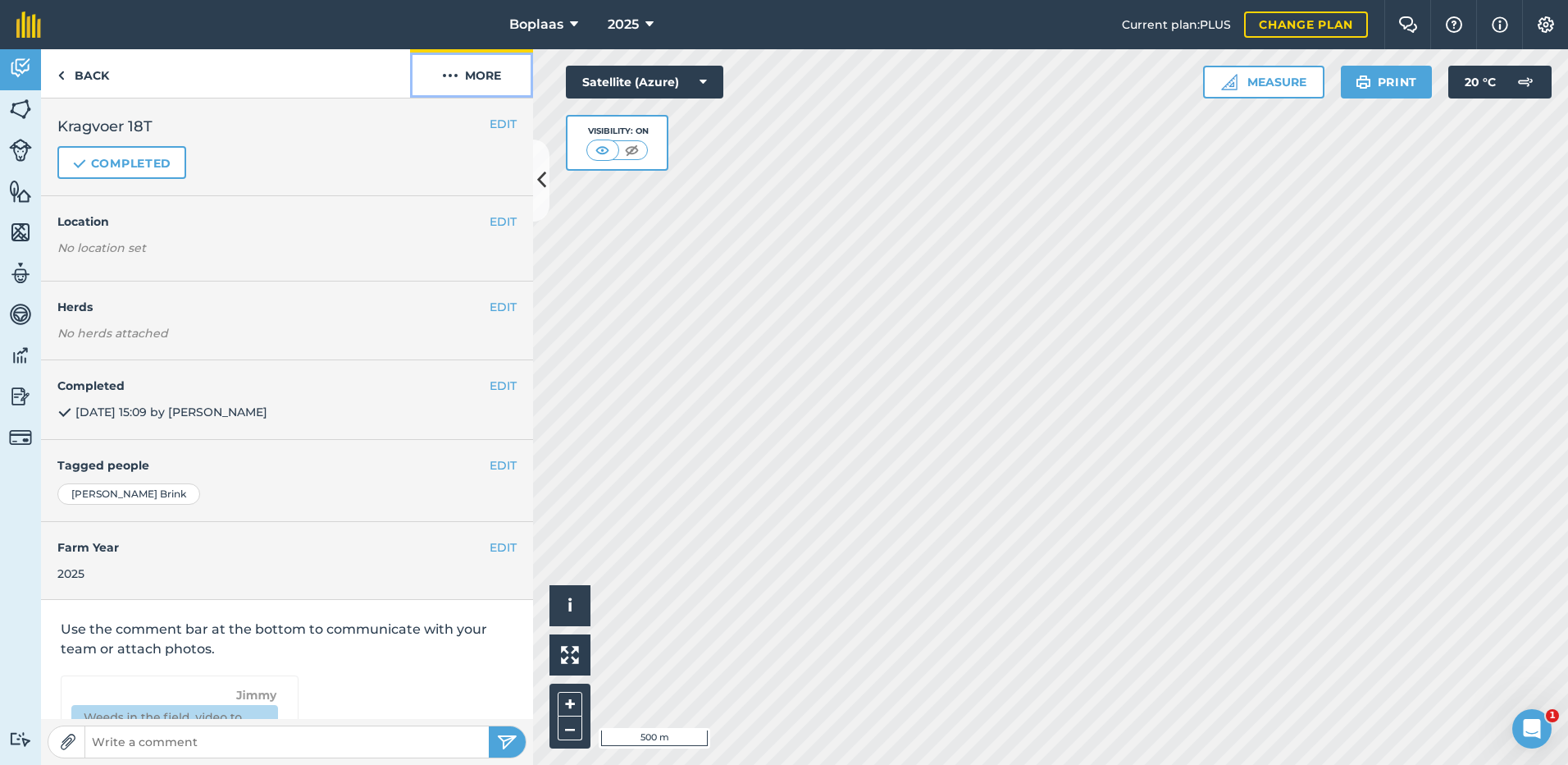
click at [454, 75] on img at bounding box center [450, 75] width 16 height 20
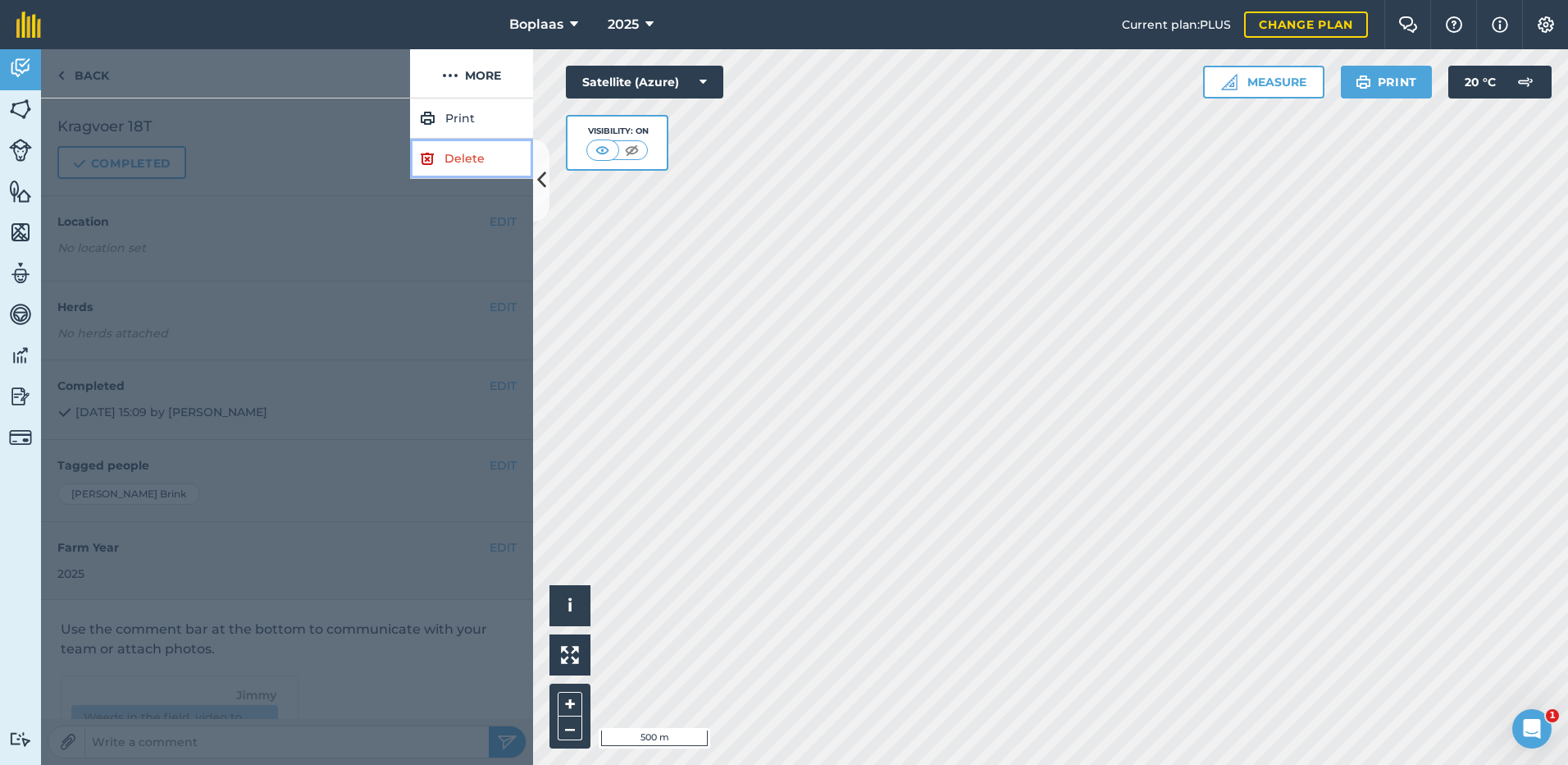
click at [486, 155] on link "Delete" at bounding box center [472, 158] width 123 height 41
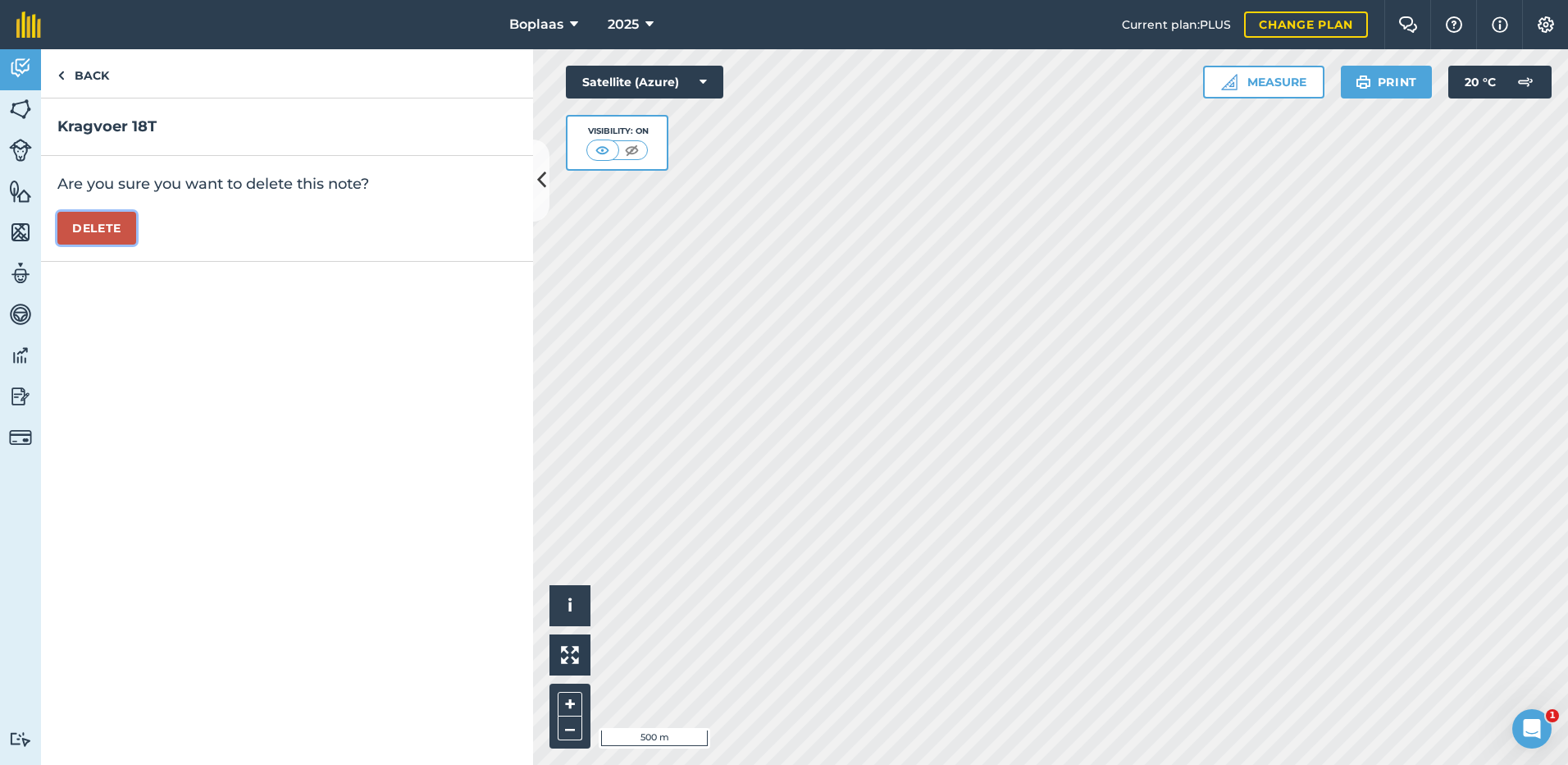
drag, startPoint x: 95, startPoint y: 226, endPoint x: 142, endPoint y: 208, distance: 50.3
click at [97, 226] on button "Delete" at bounding box center [96, 228] width 79 height 33
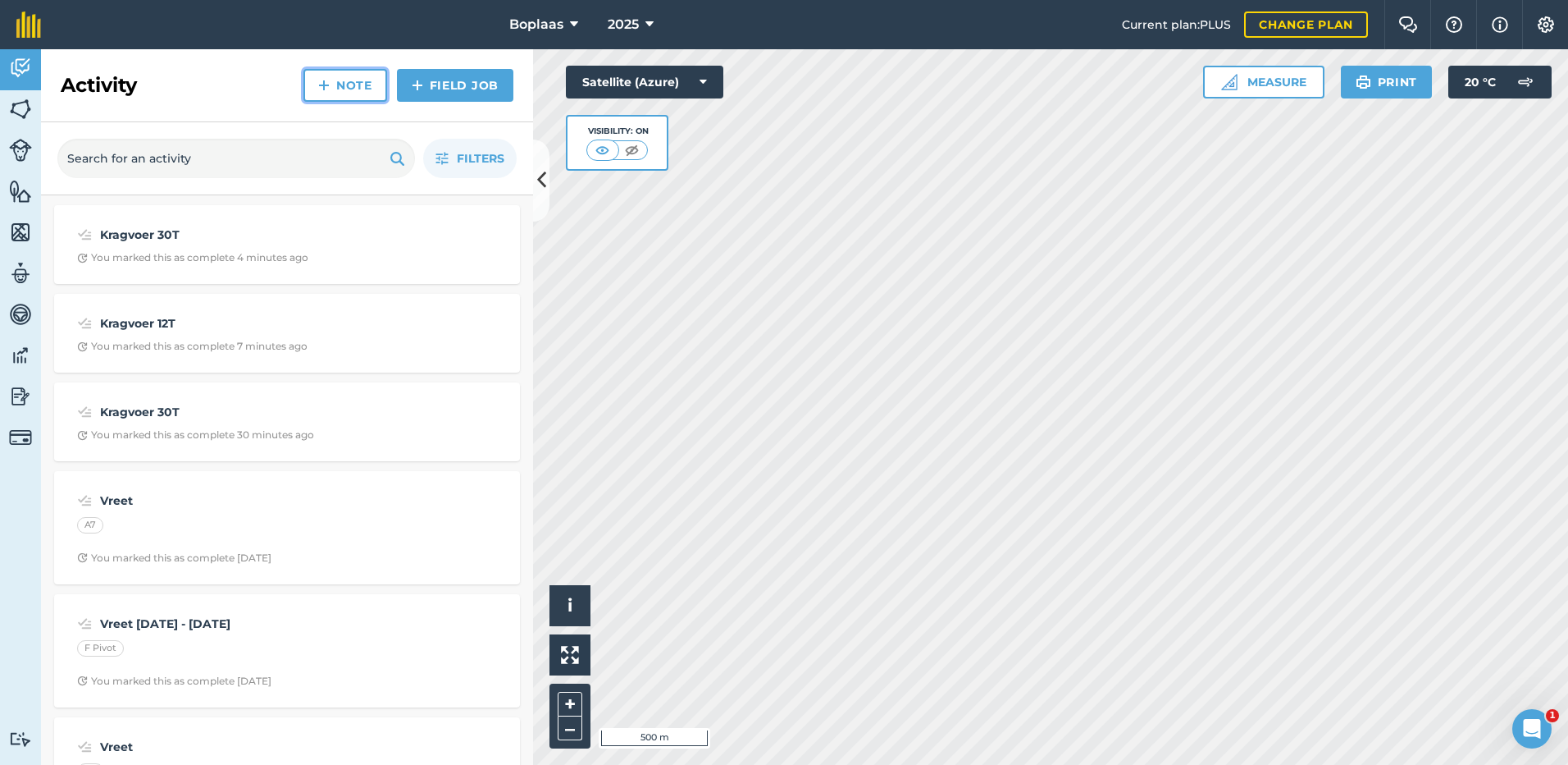
click at [342, 84] on link "Note" at bounding box center [345, 86] width 84 height 33
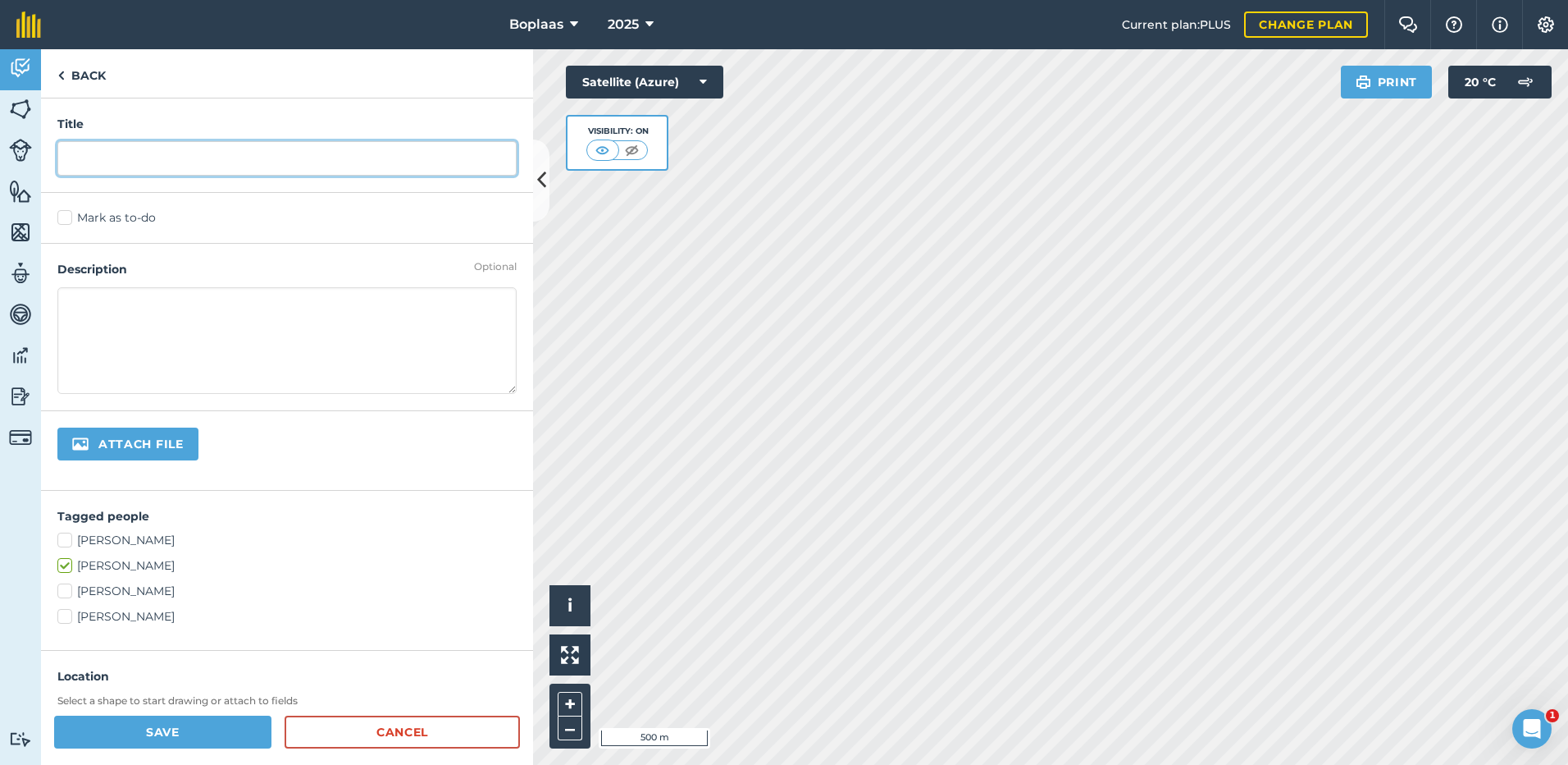
click at [241, 169] on input "text" at bounding box center [287, 158] width 460 height 35
type input "Kragvoer 18T"
click at [62, 220] on label "Mark as to-do" at bounding box center [287, 218] width 460 height 17
click at [62, 220] on input "Mark as to-do" at bounding box center [62, 214] width 10 height 10
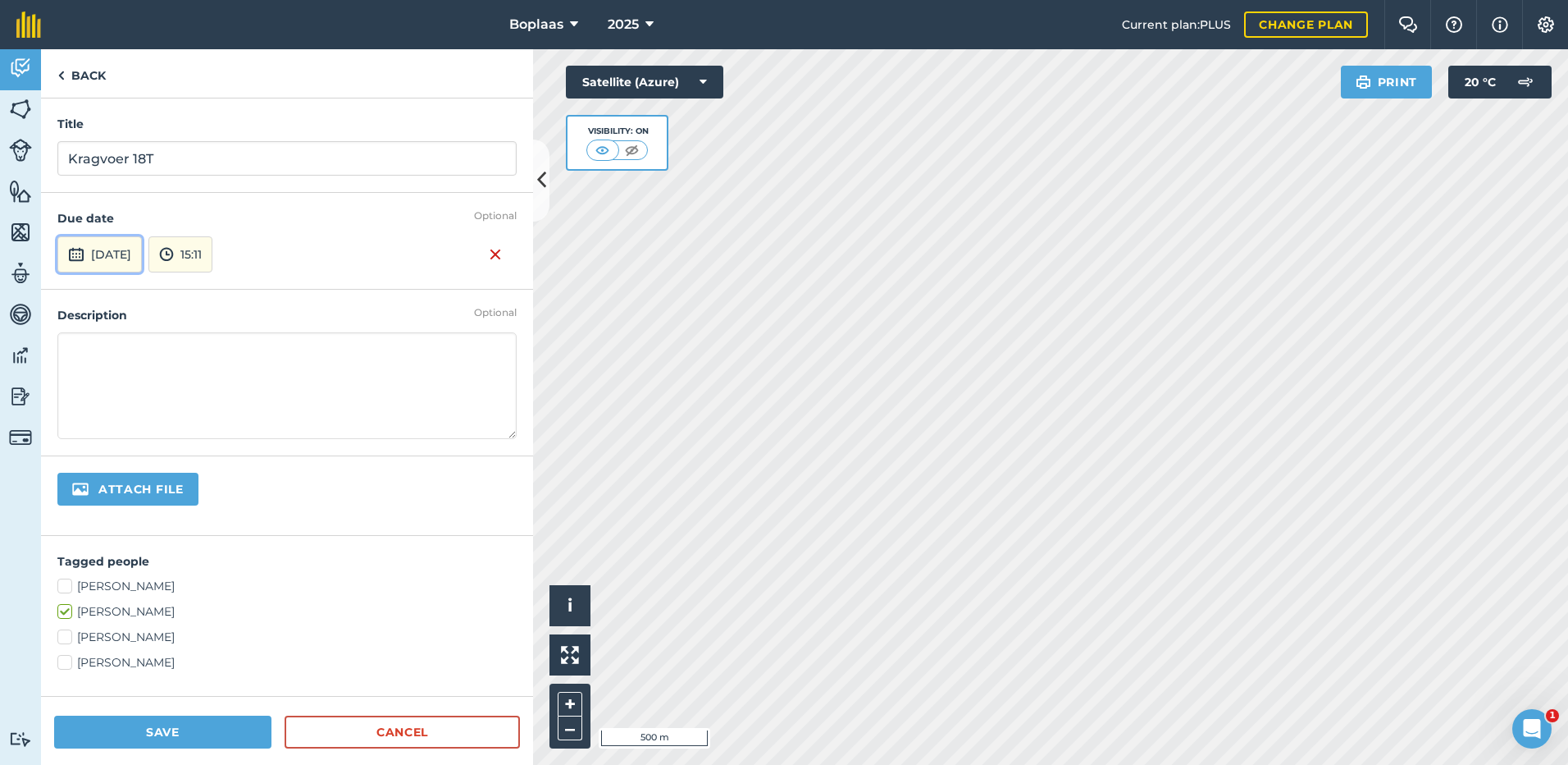
click at [129, 251] on button "[DATE]" at bounding box center [99, 254] width 85 height 36
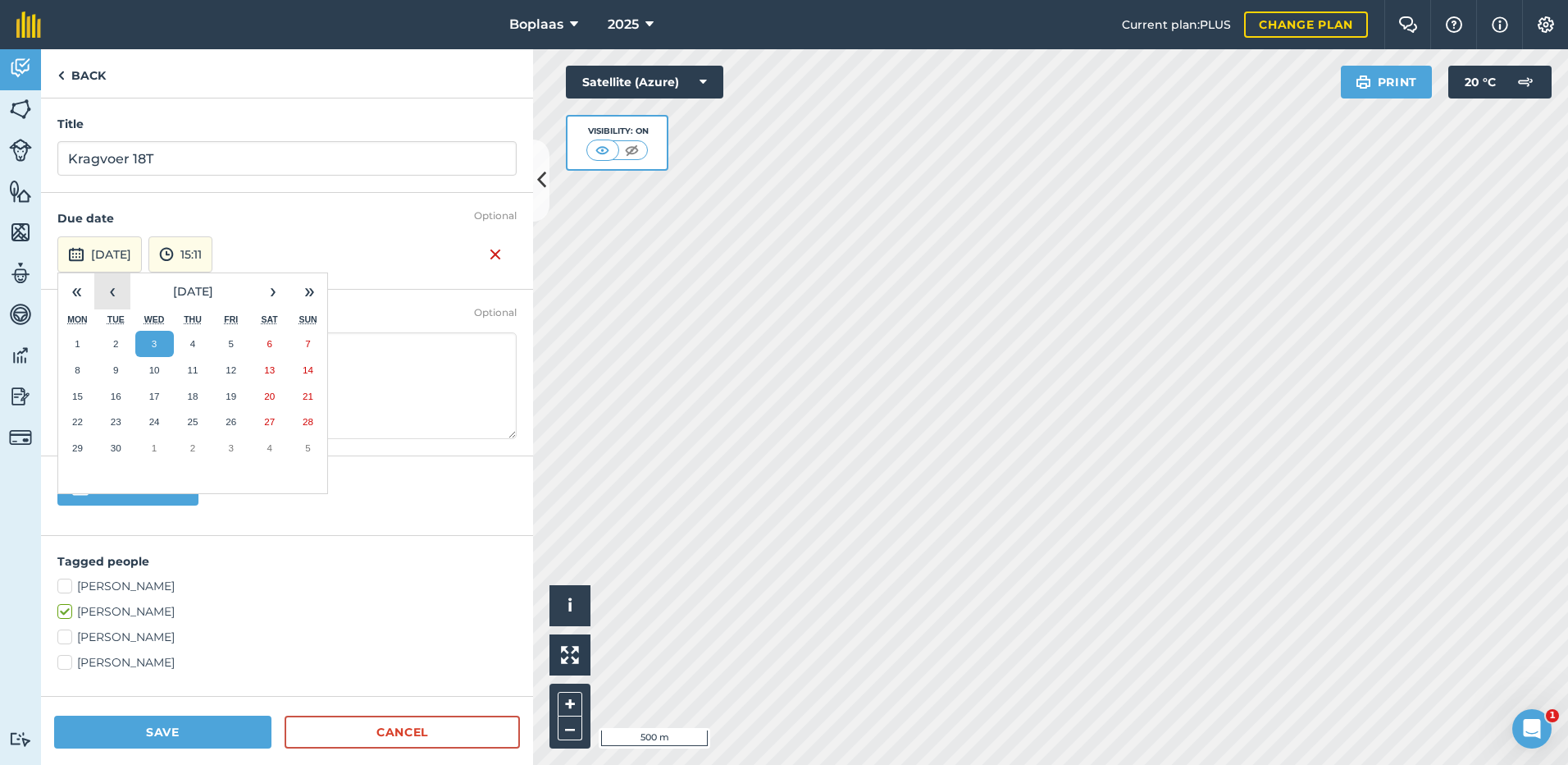
click at [97, 283] on button "‹" at bounding box center [112, 291] width 36 height 36
click at [161, 395] on button "13" at bounding box center [155, 396] width 39 height 26
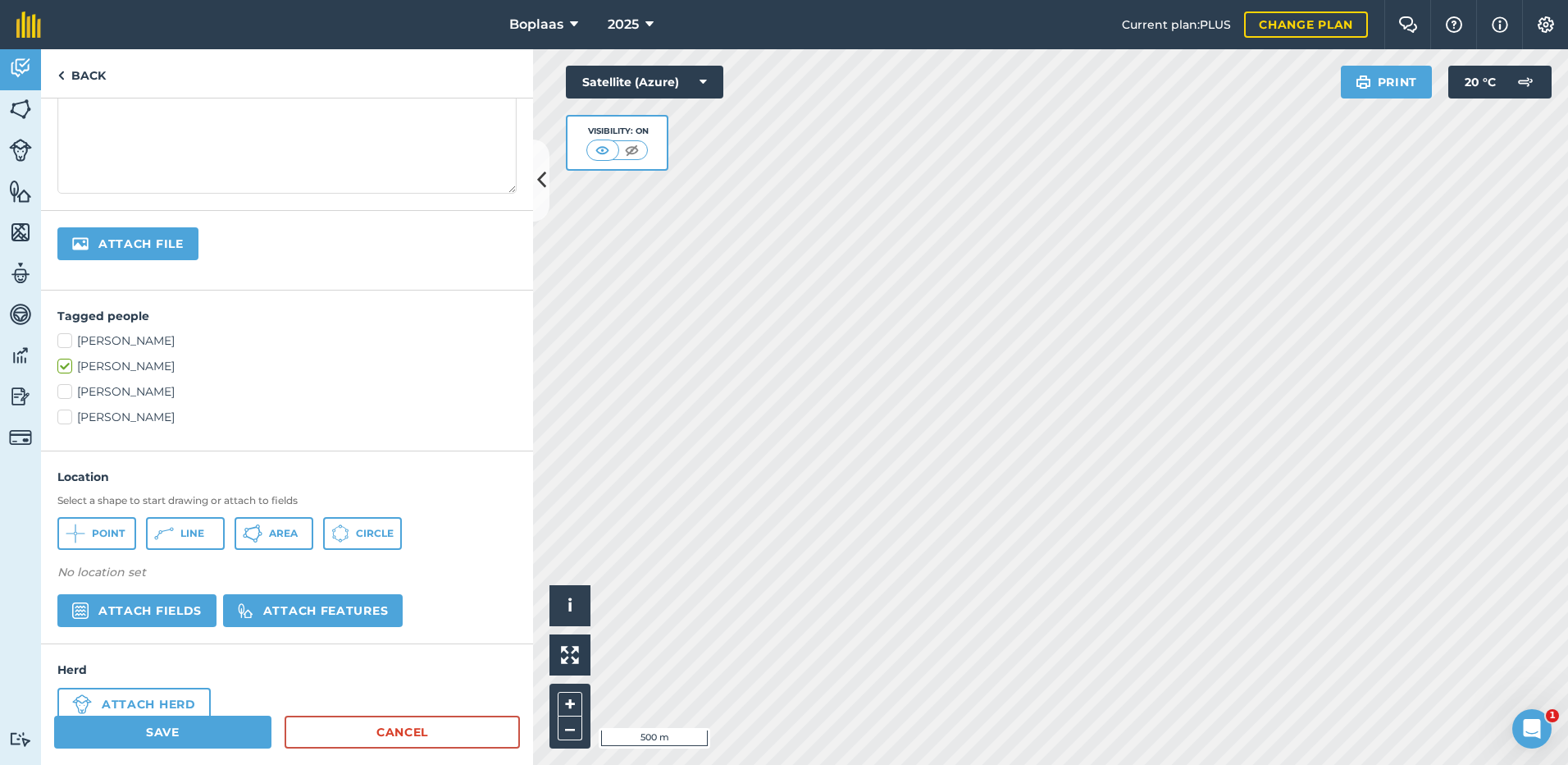
scroll to position [284, 0]
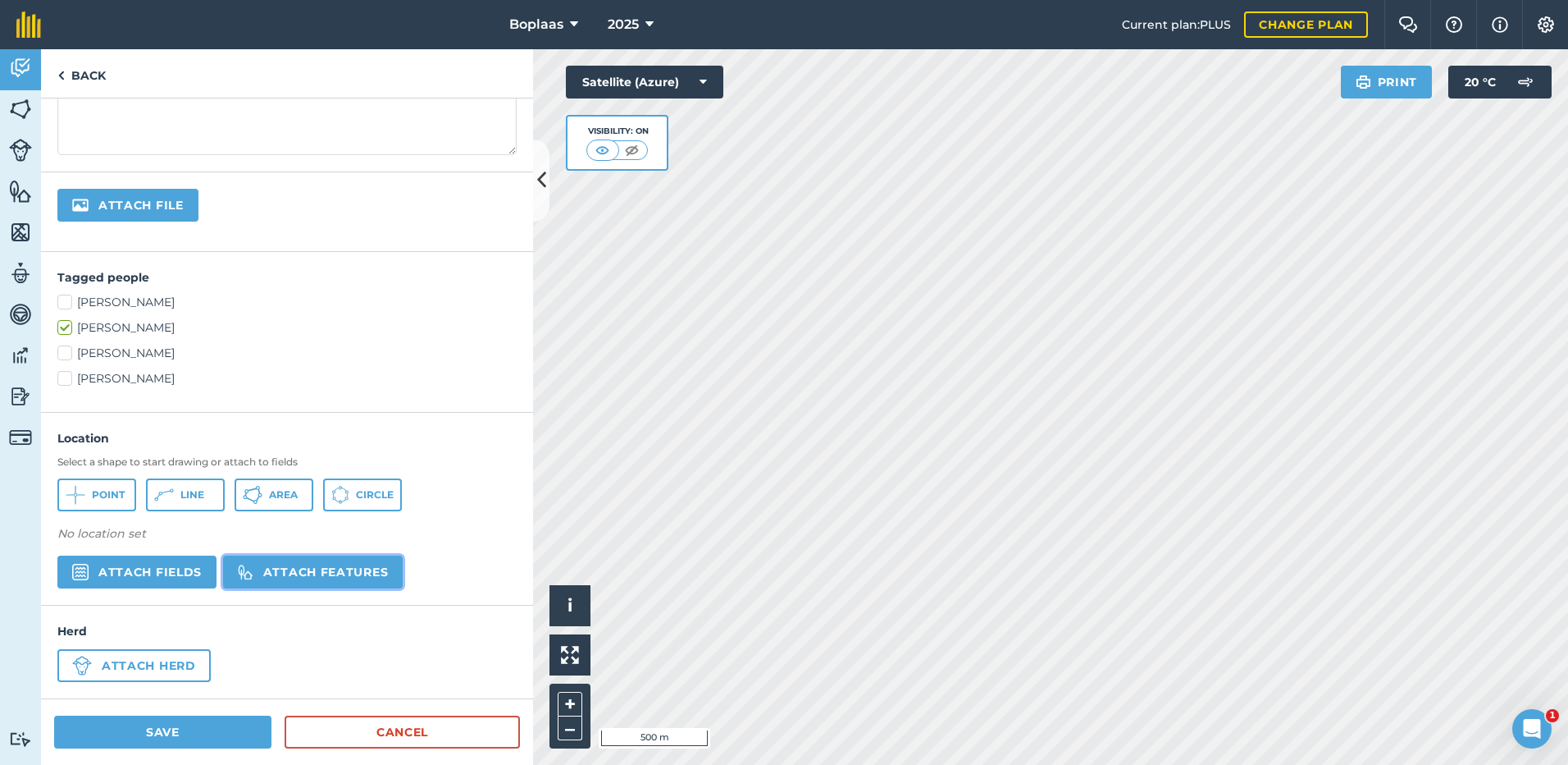
click at [332, 568] on button "Attach features" at bounding box center [313, 572] width 180 height 33
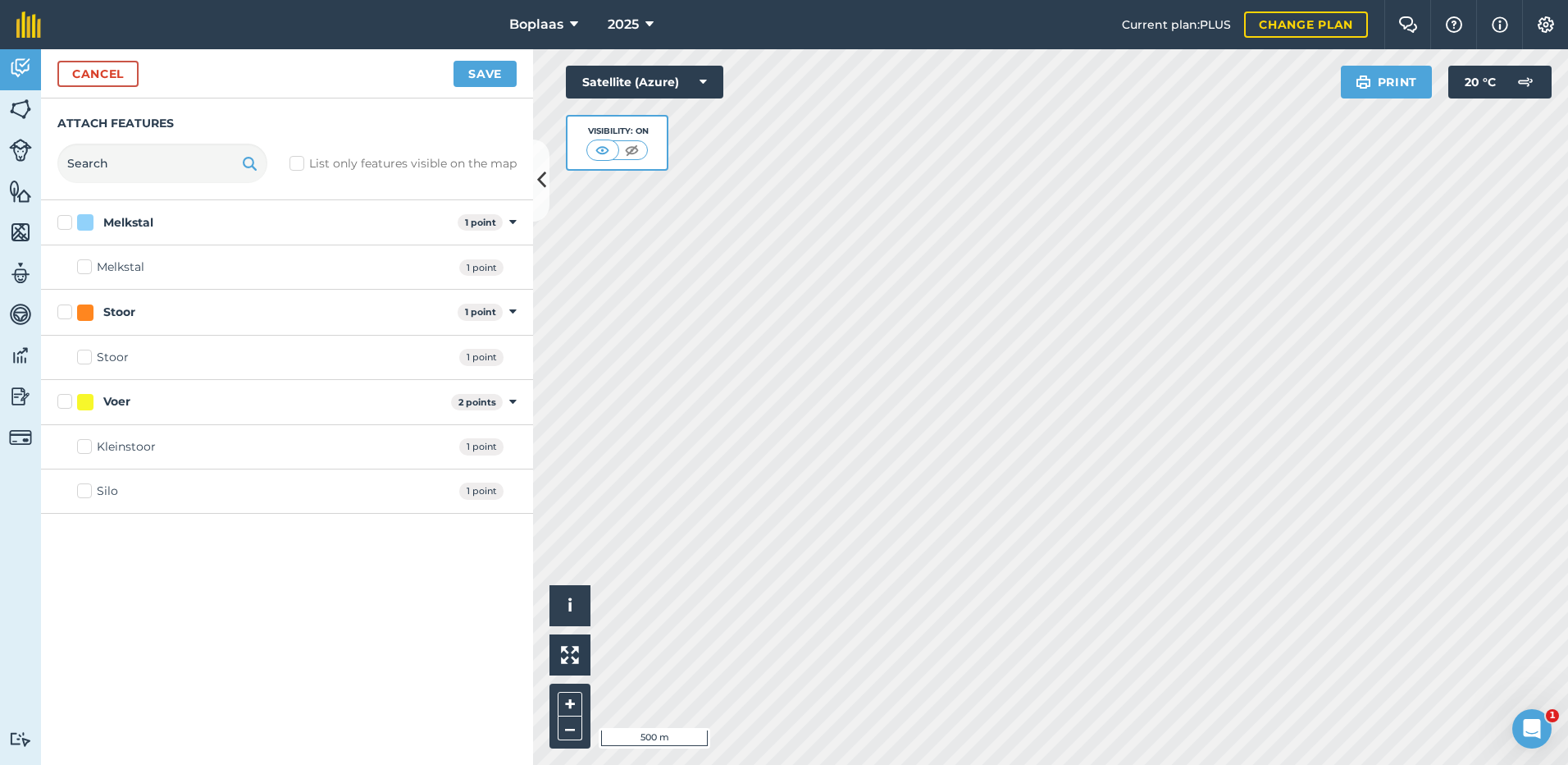
click at [92, 496] on label "Silo" at bounding box center [97, 491] width 41 height 17
click at [88, 493] on input "Silo" at bounding box center [82, 488] width 10 height 10
checkbox input "true"
click at [474, 73] on button "Save" at bounding box center [485, 73] width 63 height 26
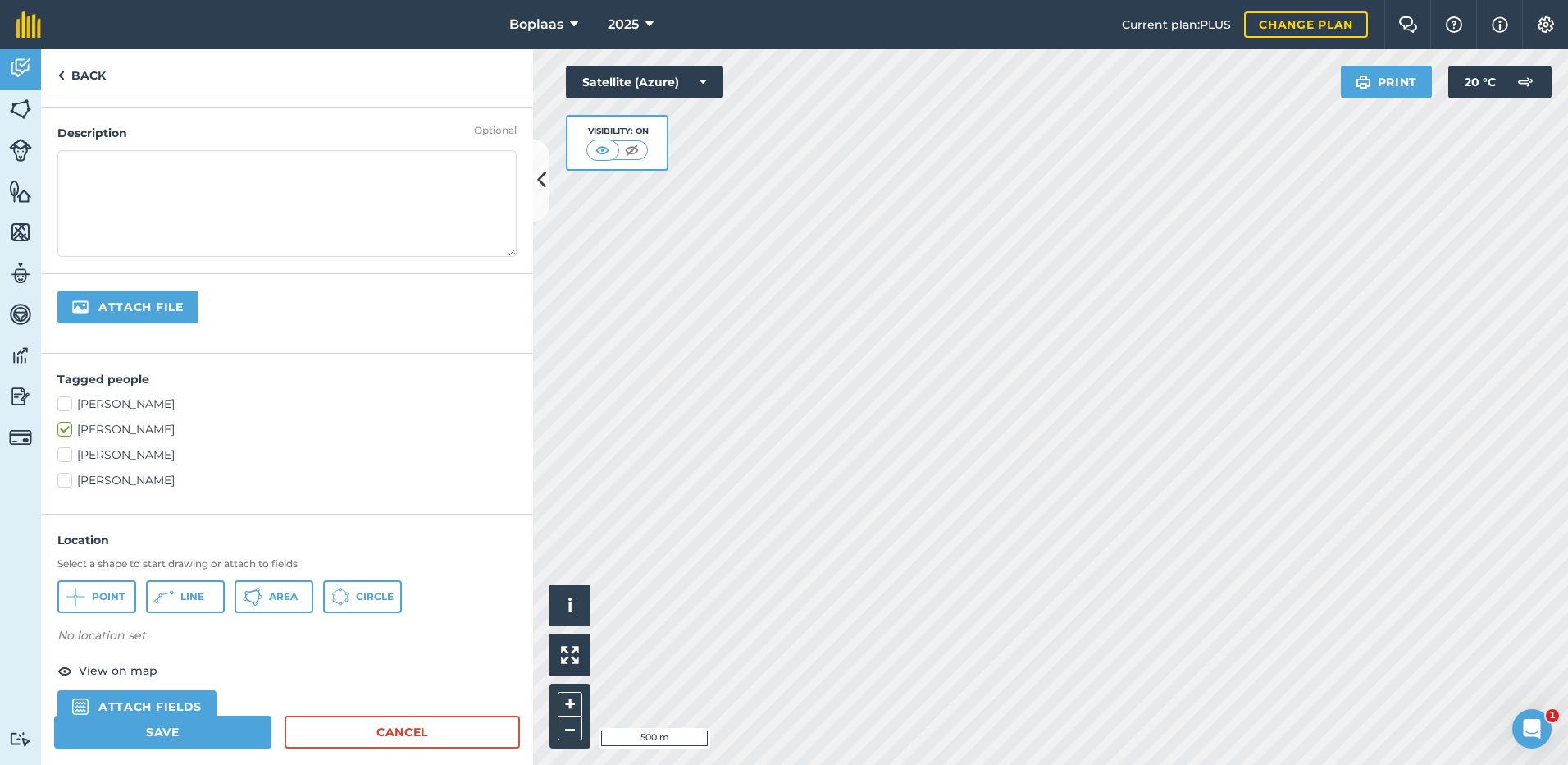
scroll to position [0, 0]
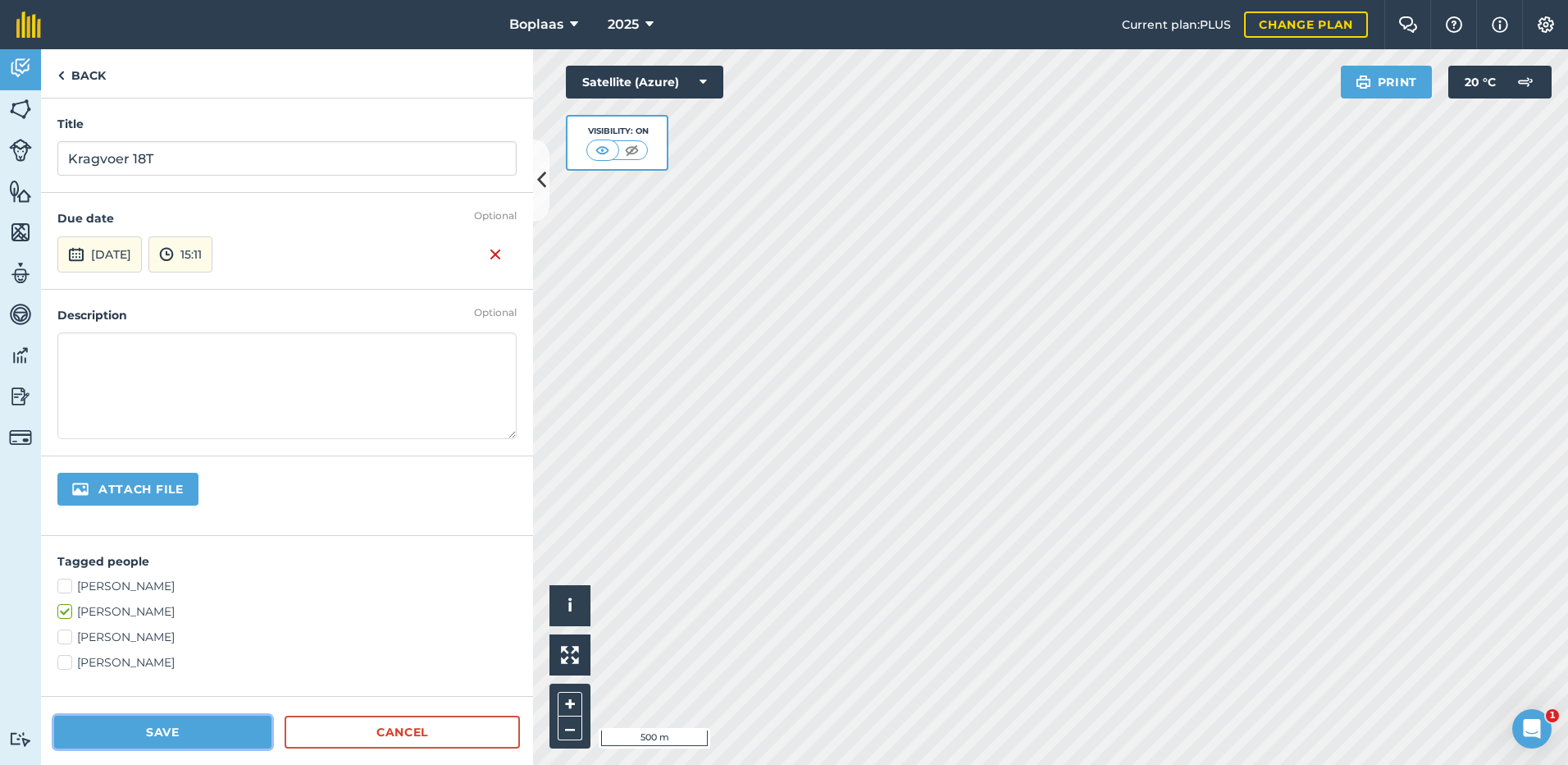
click at [209, 732] on button "Save" at bounding box center [163, 732] width 218 height 33
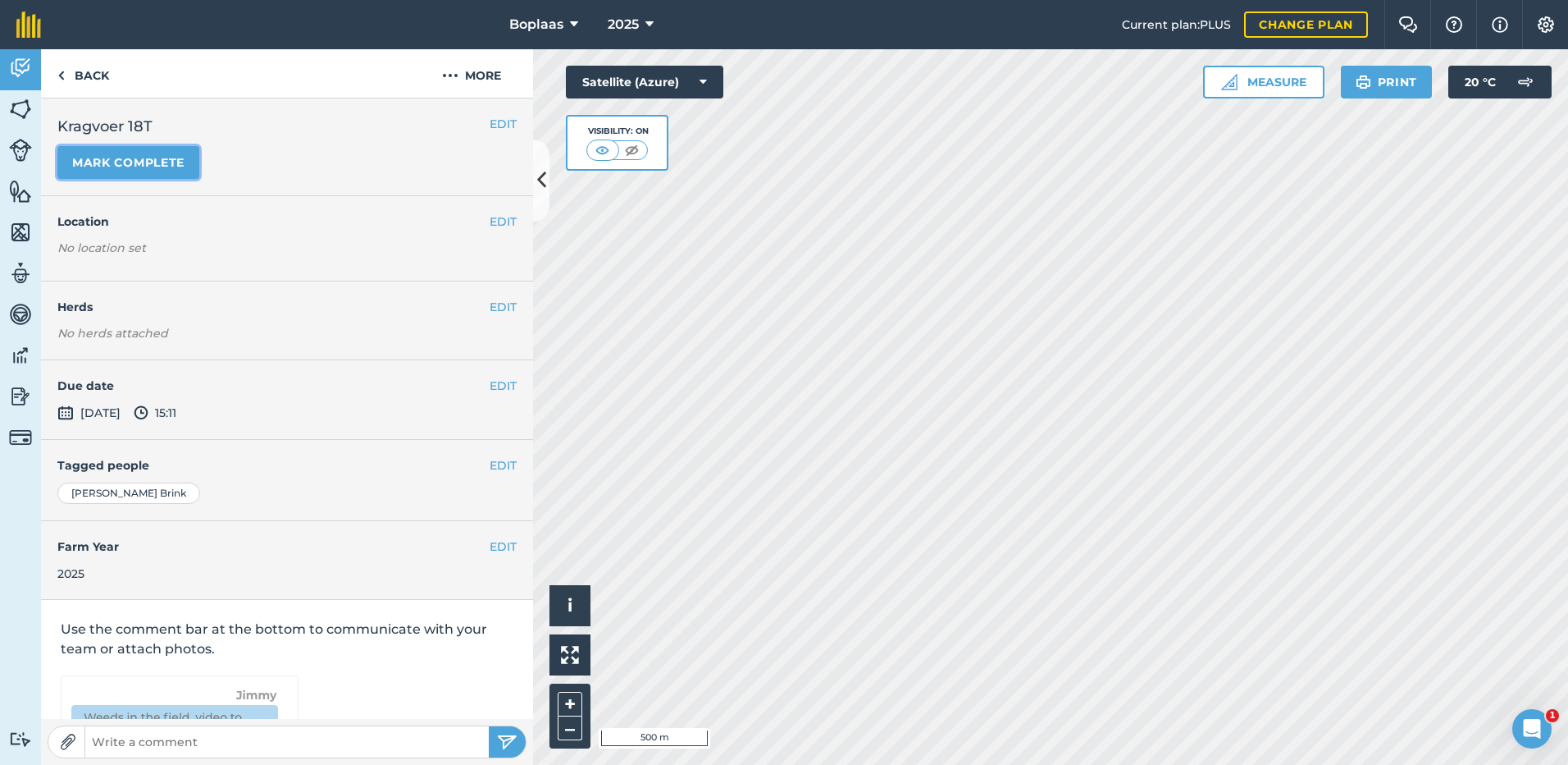
click at [165, 168] on button "Mark complete" at bounding box center [128, 163] width 142 height 33
click at [491, 383] on button "EDIT" at bounding box center [503, 386] width 27 height 18
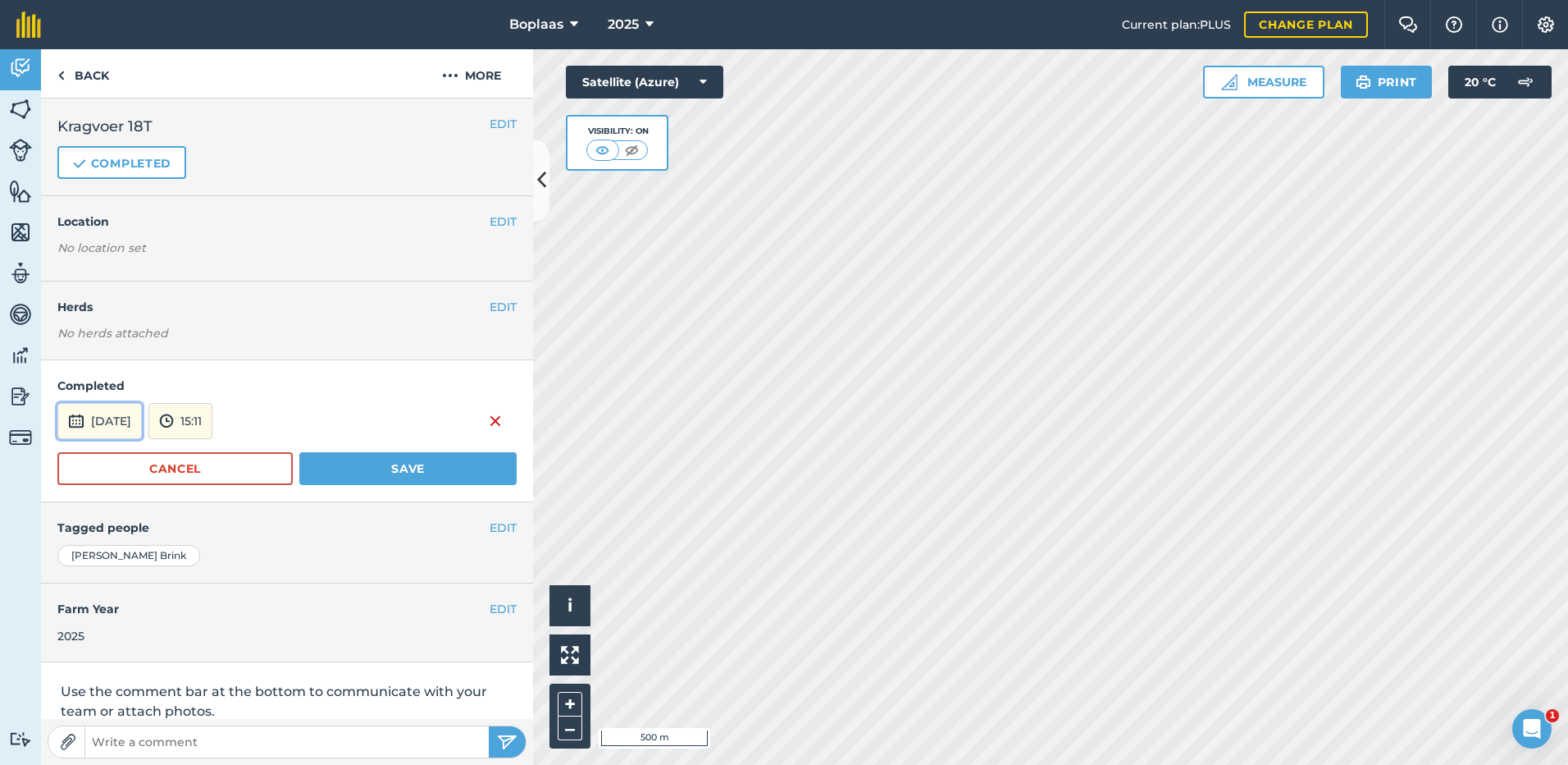
click at [121, 413] on button "[DATE]" at bounding box center [99, 421] width 85 height 36
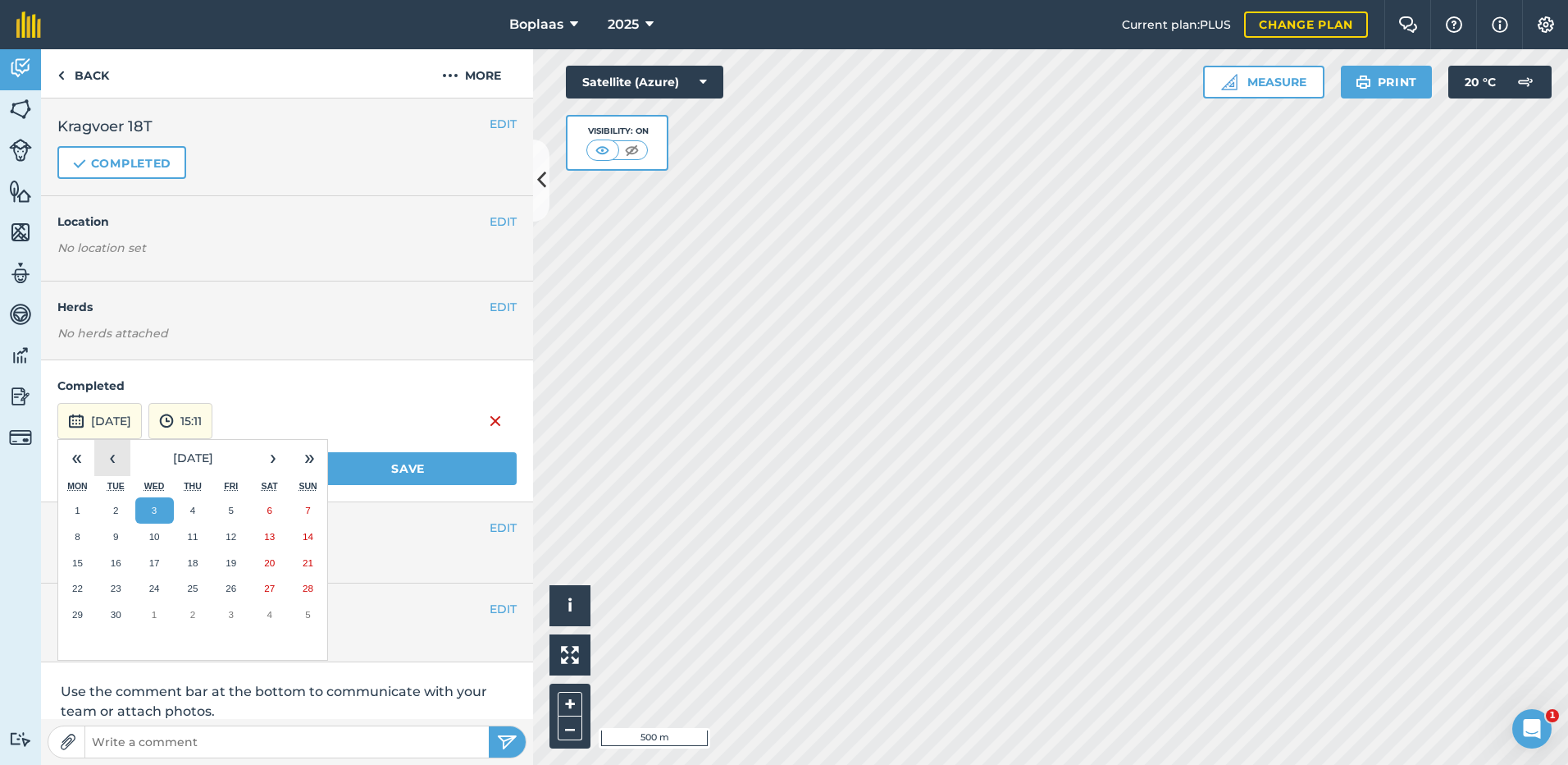
click at [119, 449] on button "‹" at bounding box center [112, 458] width 36 height 36
click at [159, 562] on abbr "13" at bounding box center [155, 562] width 10 height 10
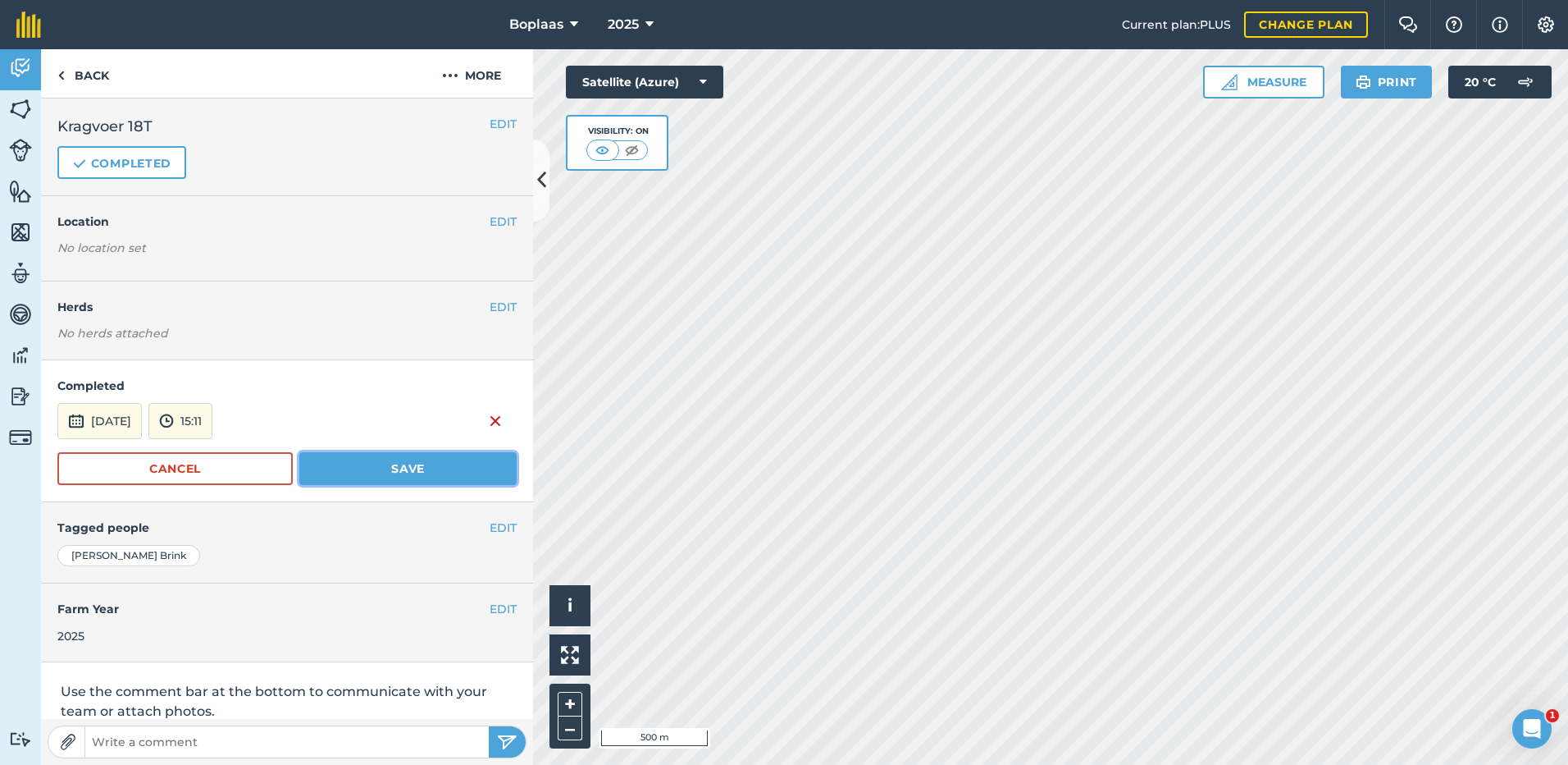
click at [378, 476] on button "Save" at bounding box center [408, 469] width 218 height 33
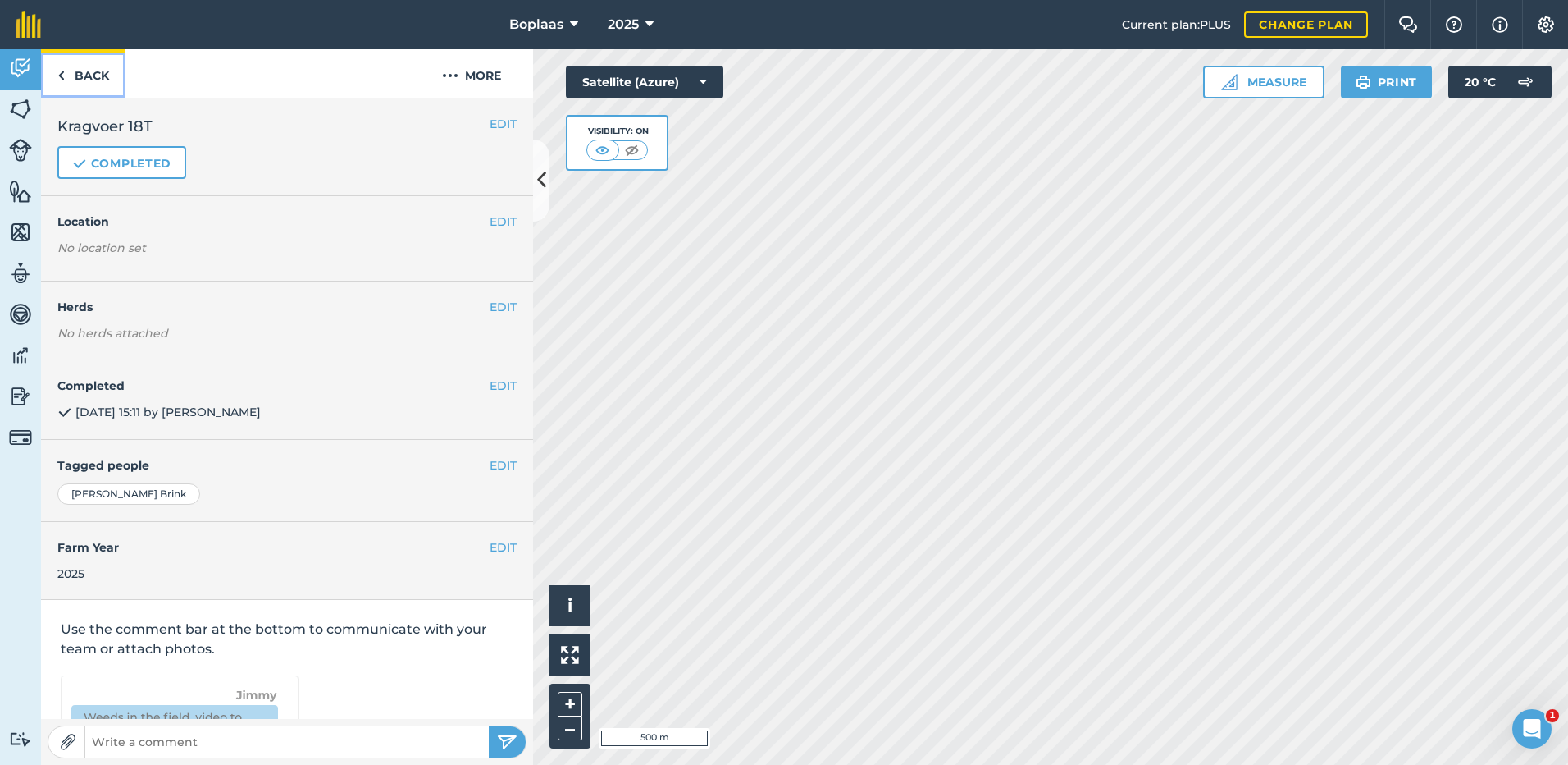
click at [89, 81] on link "Back" at bounding box center [83, 73] width 85 height 48
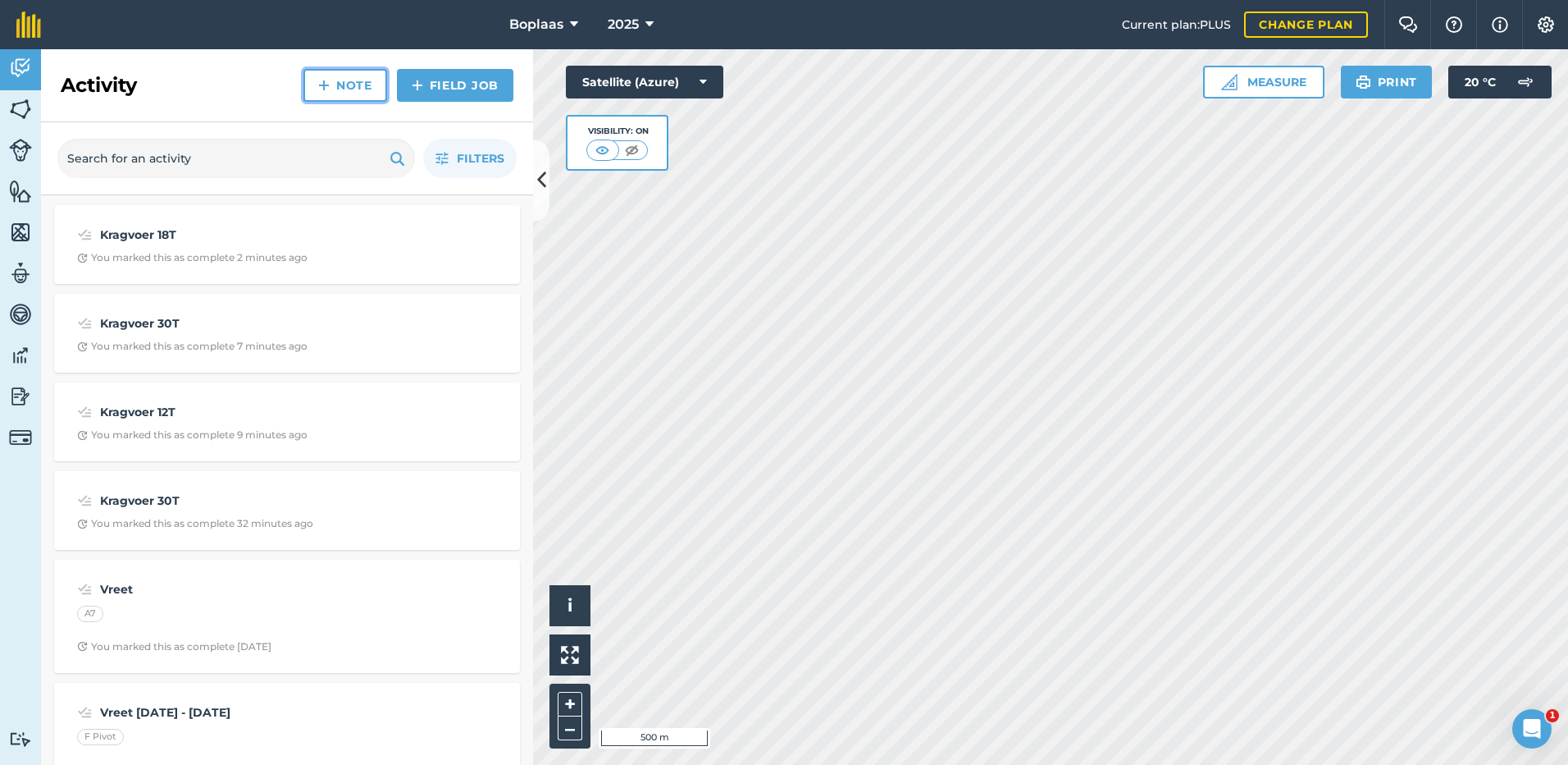
click at [356, 92] on link "Note" at bounding box center [345, 86] width 84 height 33
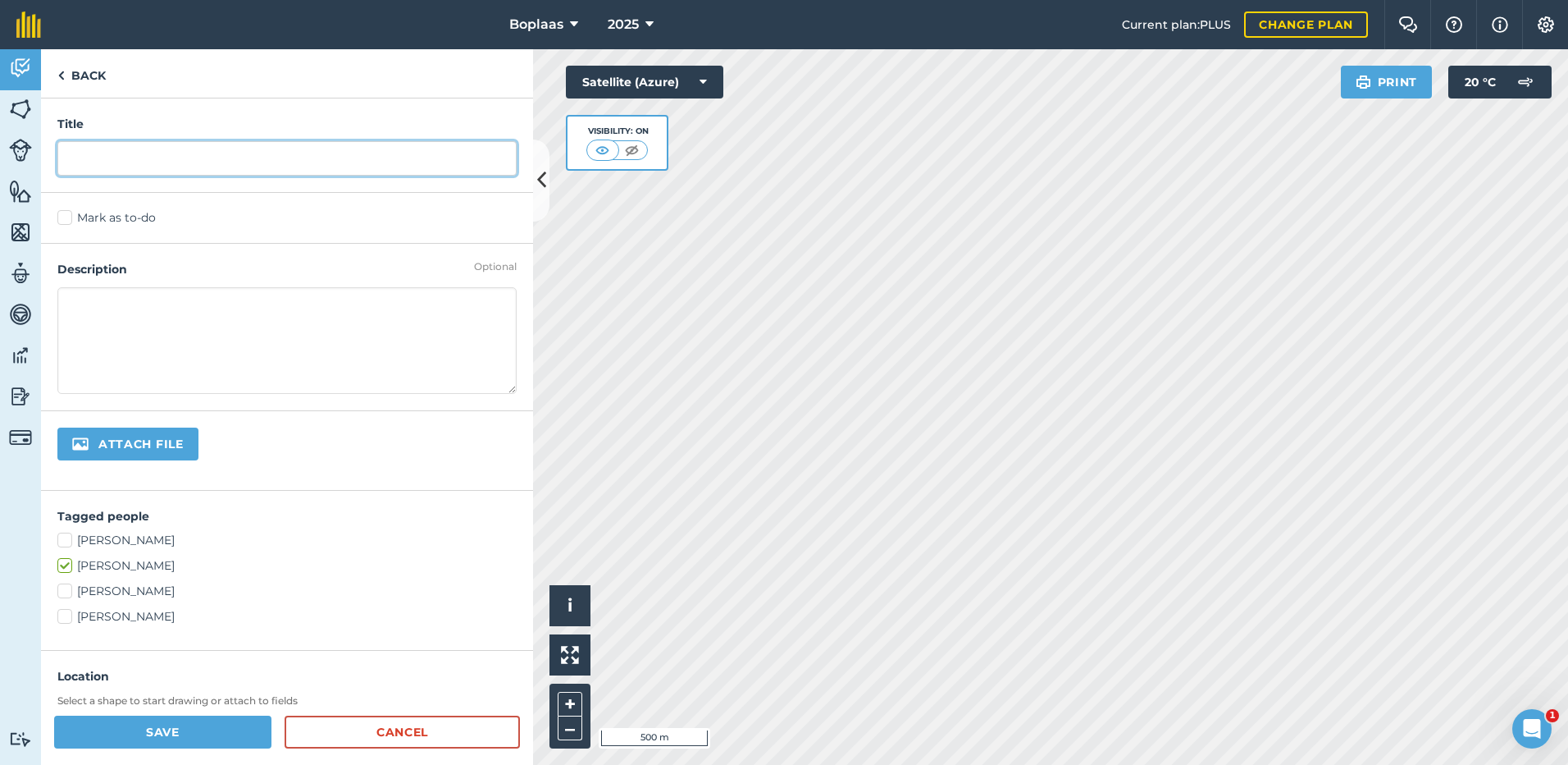
click at [368, 175] on input "text" at bounding box center [287, 158] width 460 height 35
type input "Kragvoer 30T"
click at [105, 224] on label "Mark as to-do" at bounding box center [287, 218] width 460 height 17
click at [68, 220] on input "Mark as to-do" at bounding box center [62, 214] width 10 height 10
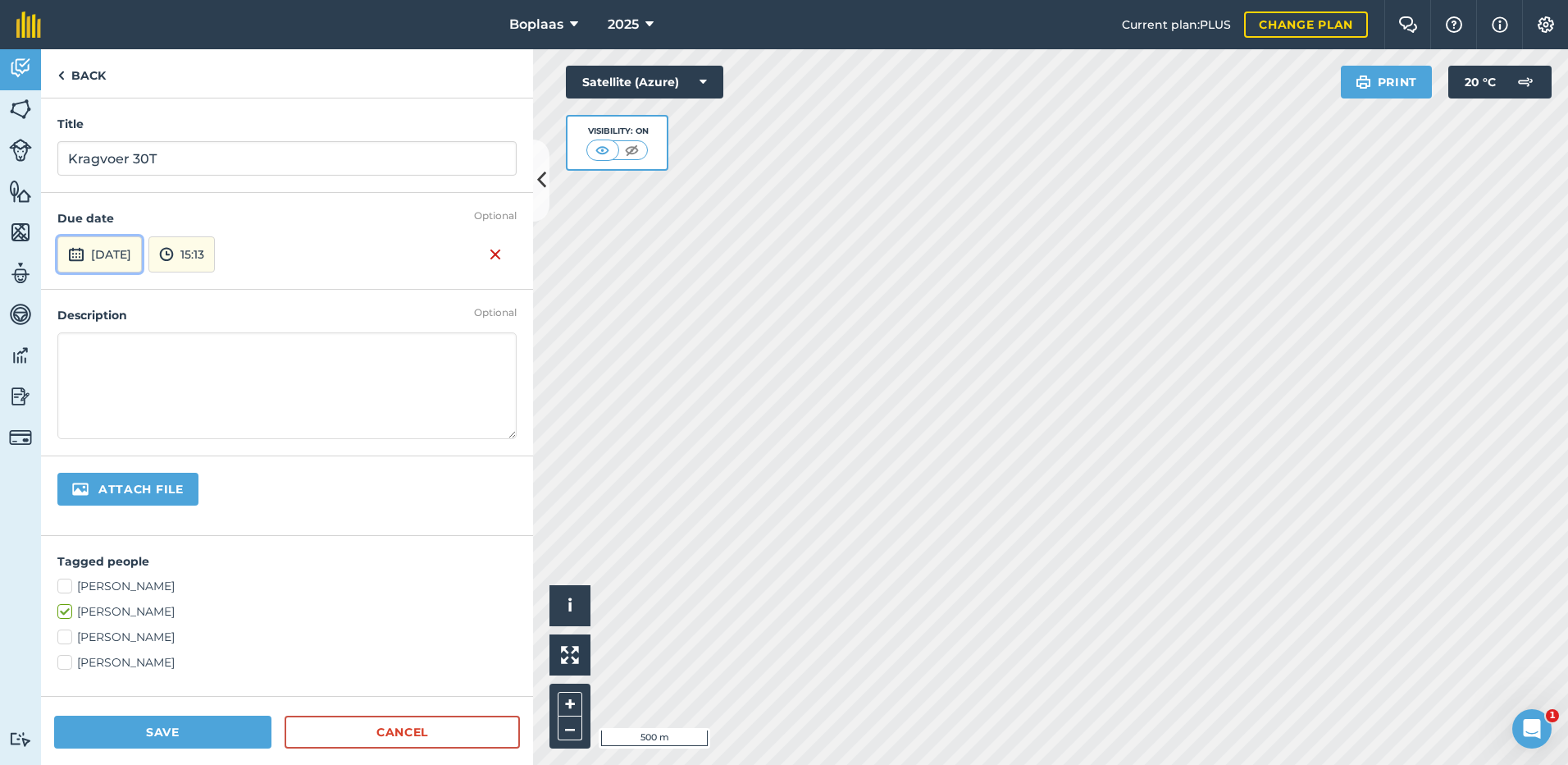
click at [142, 256] on button "[DATE]" at bounding box center [99, 254] width 85 height 36
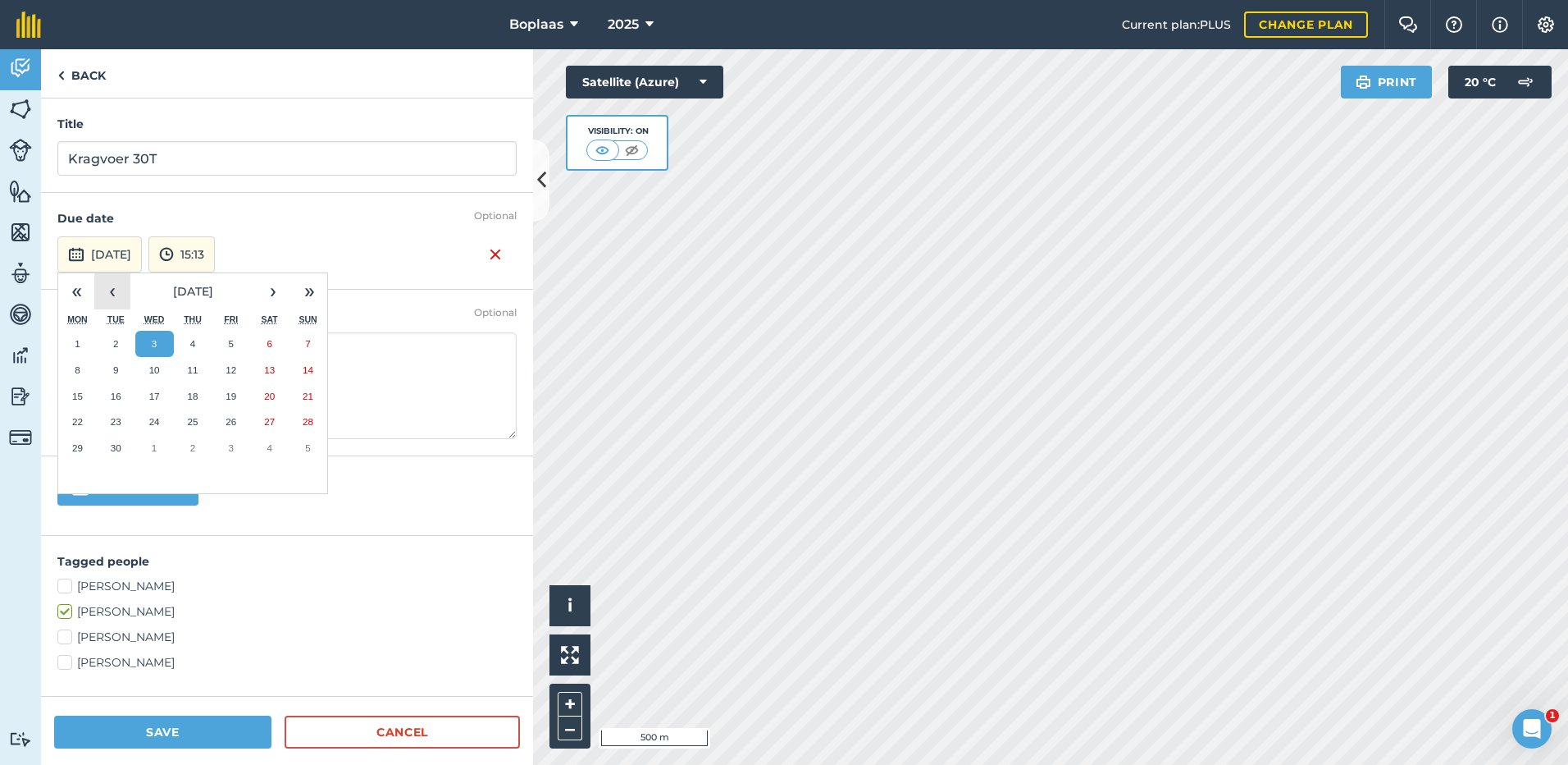
click at [116, 293] on button "‹" at bounding box center [112, 291] width 36 height 36
click at [282, 391] on button "16" at bounding box center [269, 396] width 39 height 26
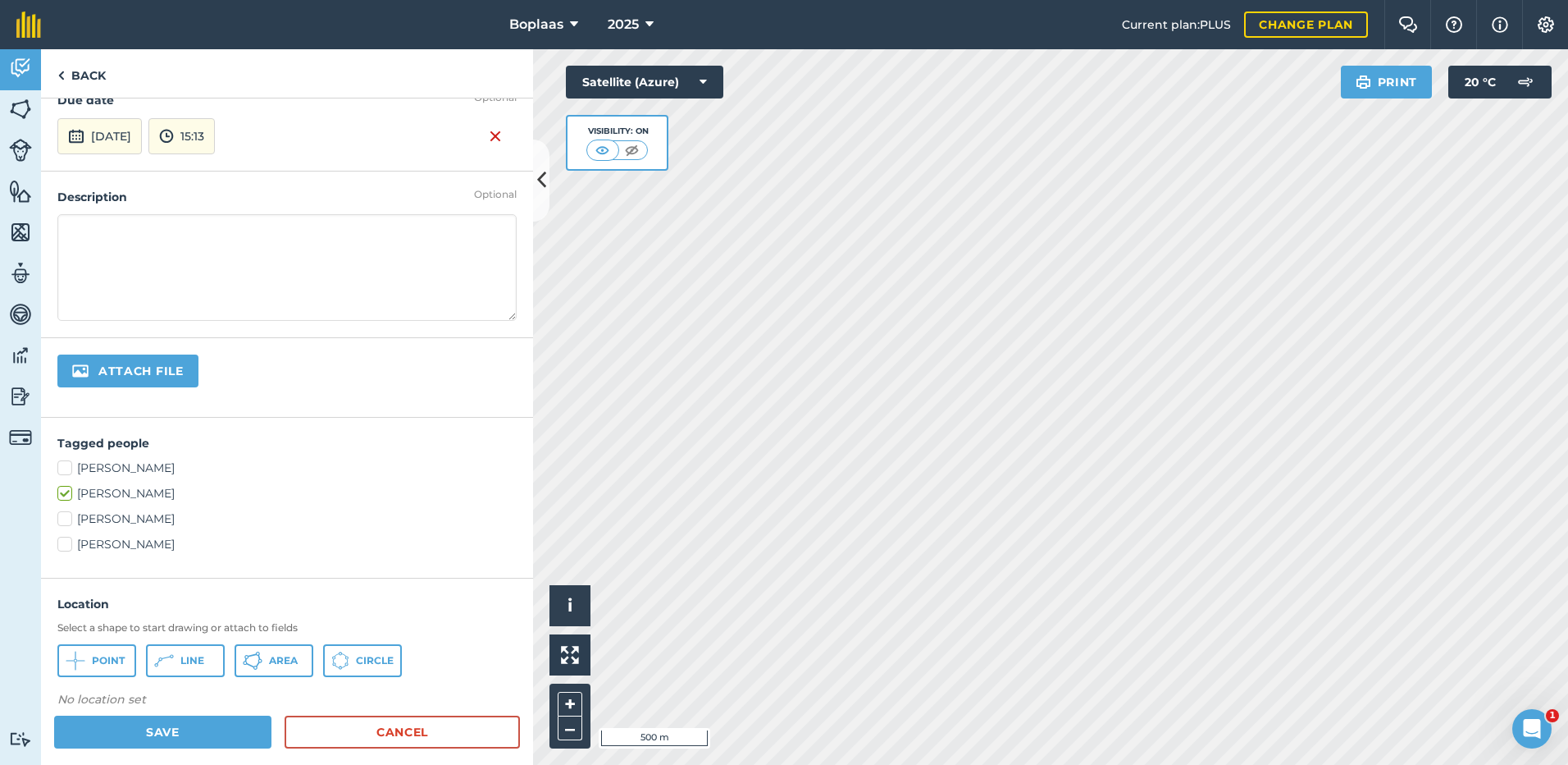
scroll to position [284, 0]
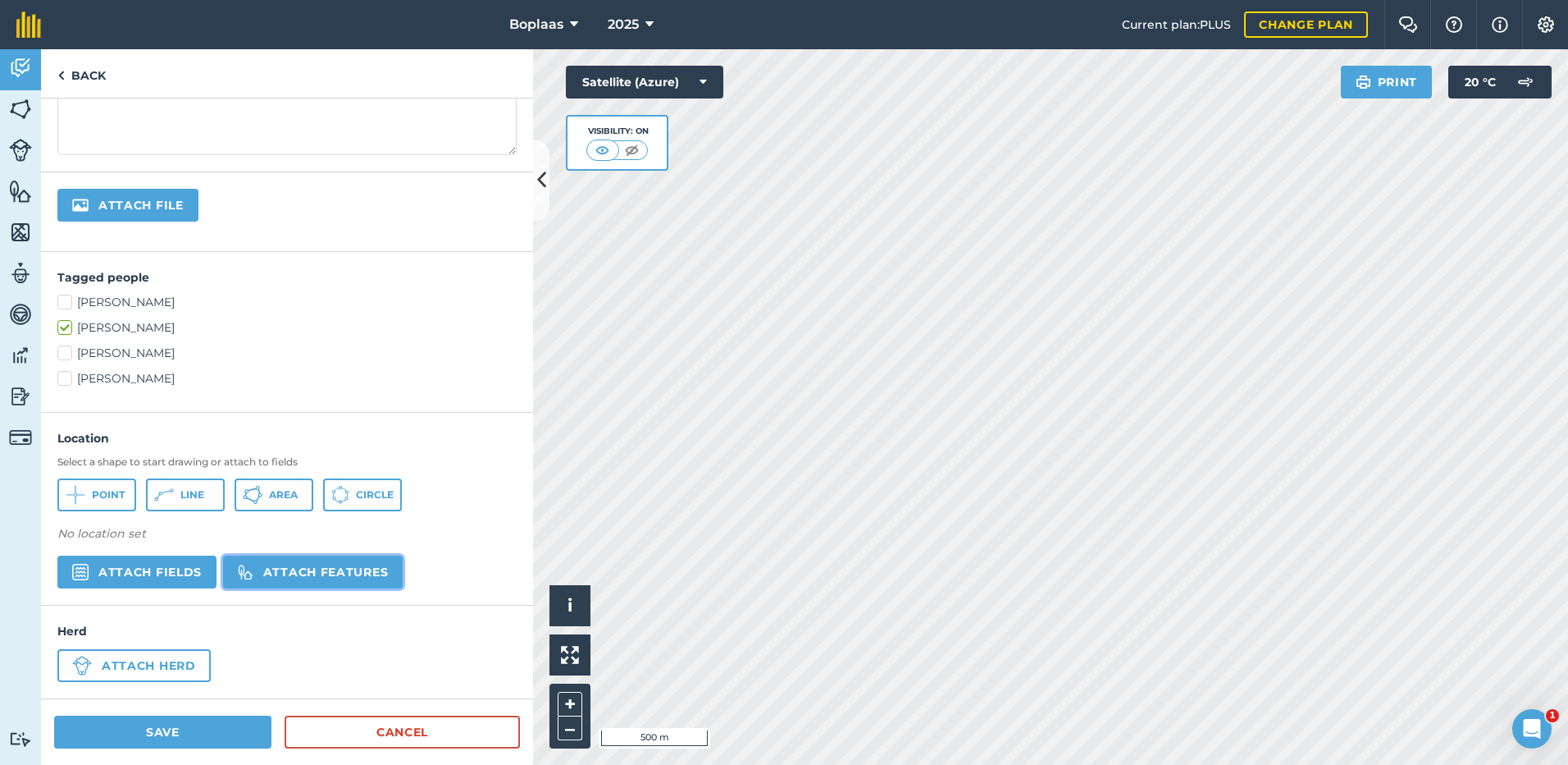
click at [314, 565] on button "Attach features" at bounding box center [313, 572] width 180 height 33
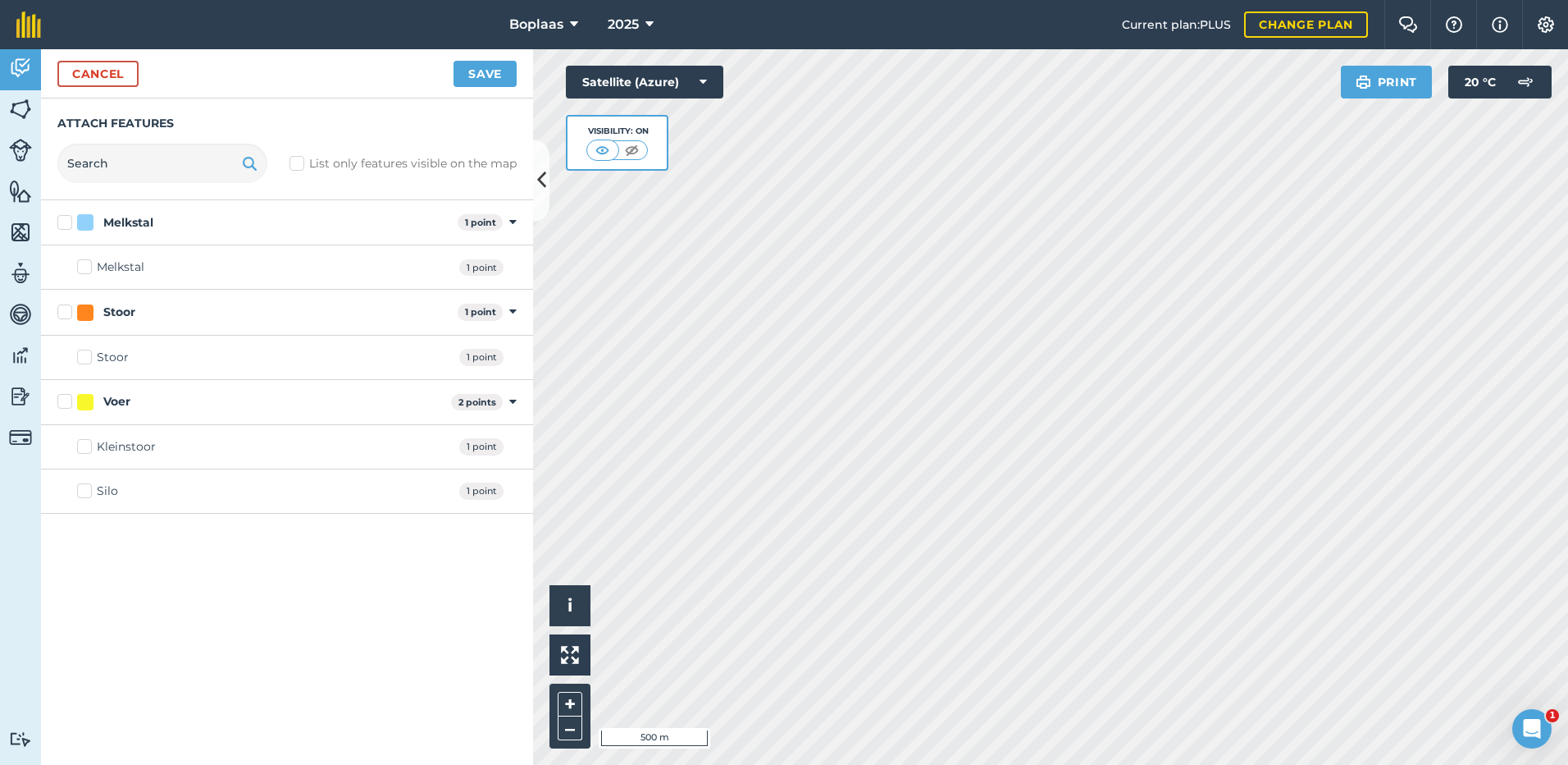
click at [82, 492] on label "Silo" at bounding box center [97, 491] width 41 height 17
click at [82, 492] on input "Silo" at bounding box center [82, 488] width 10 height 10
checkbox input "true"
click at [481, 75] on button "Save" at bounding box center [485, 73] width 63 height 26
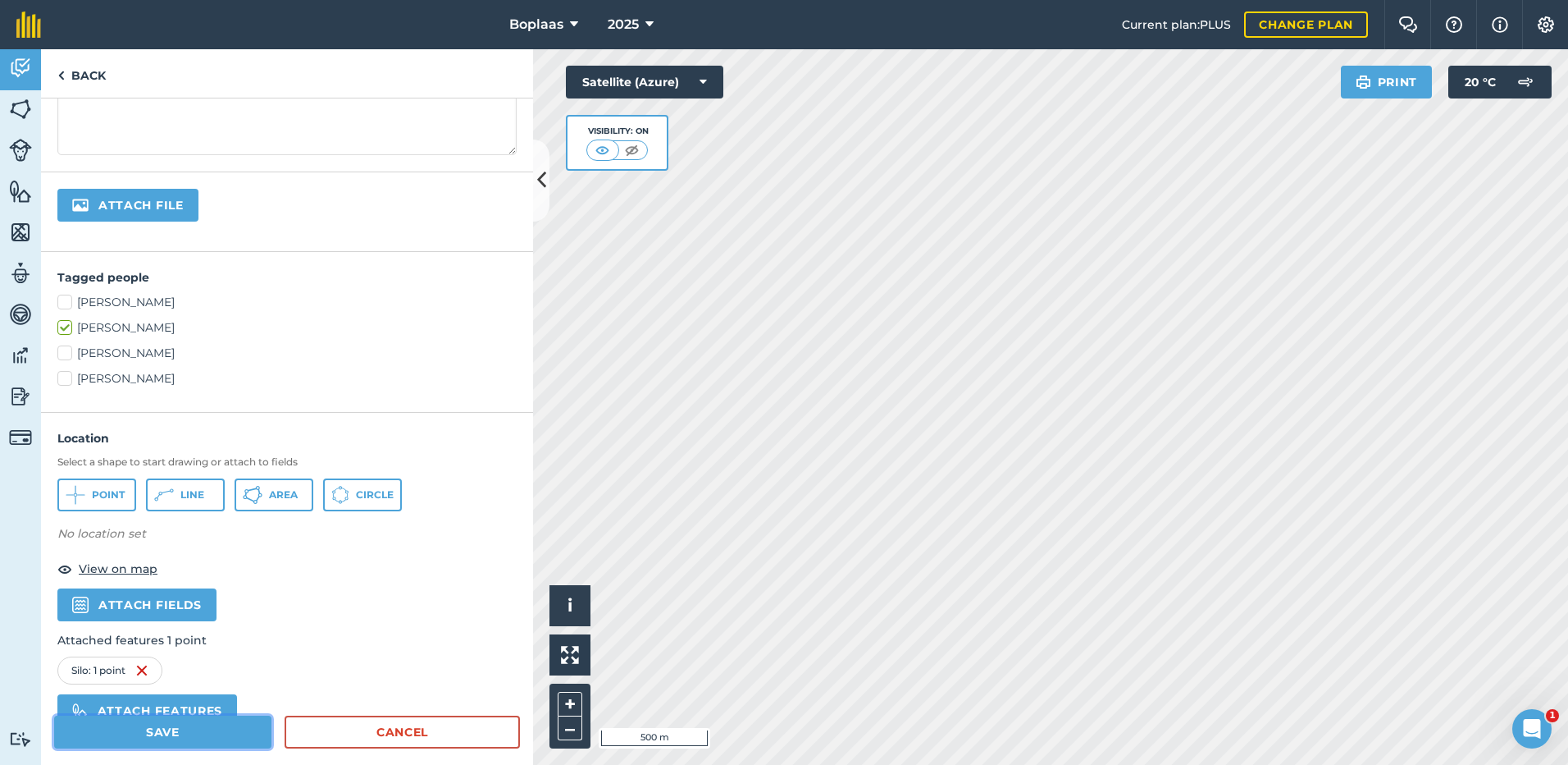
click at [194, 733] on button "Save" at bounding box center [163, 732] width 218 height 33
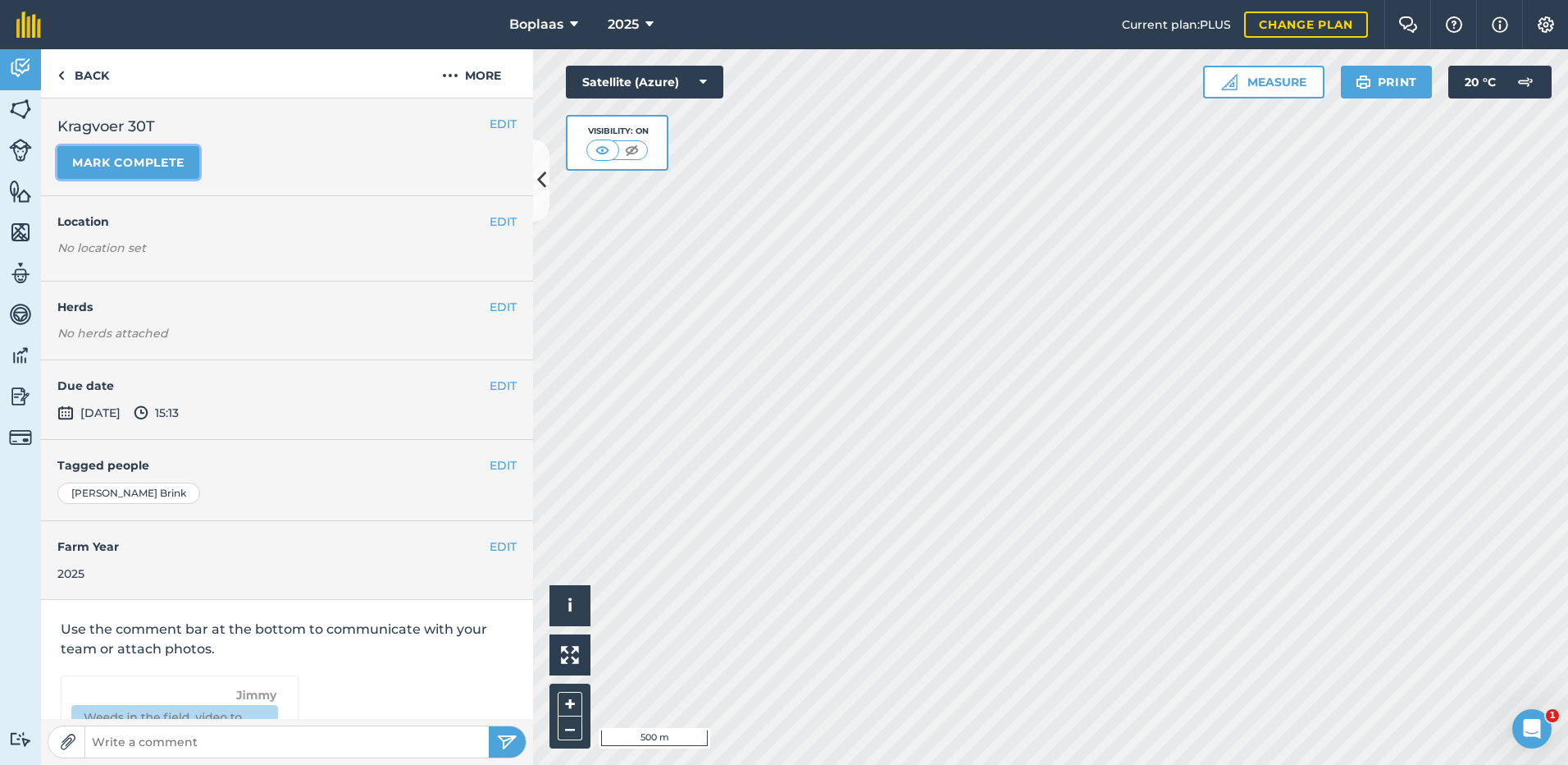
click at [162, 166] on button "Mark complete" at bounding box center [128, 163] width 142 height 33
click at [495, 387] on button "EDIT" at bounding box center [503, 386] width 27 height 18
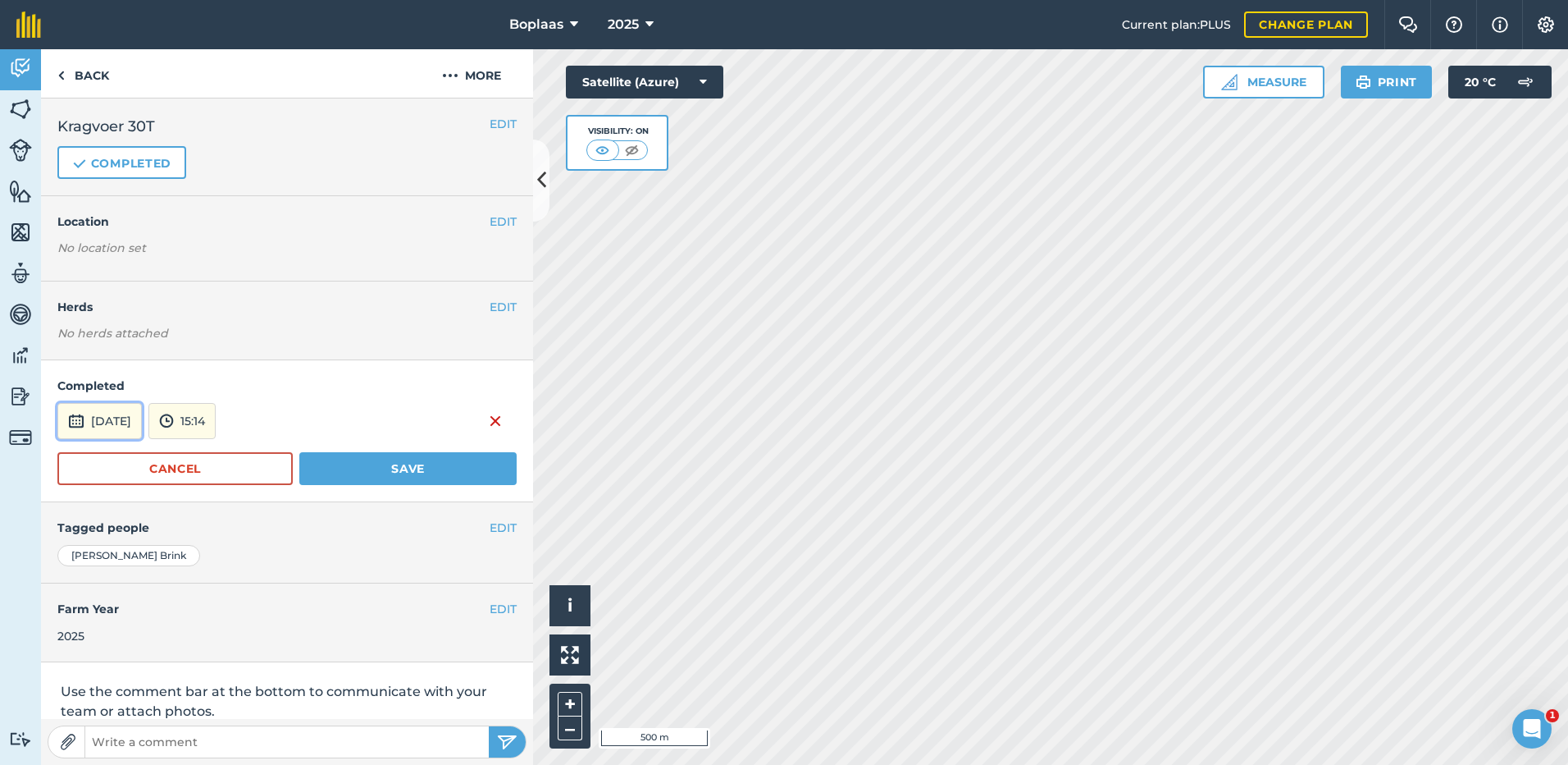
click at [130, 428] on button "[DATE]" at bounding box center [99, 421] width 85 height 36
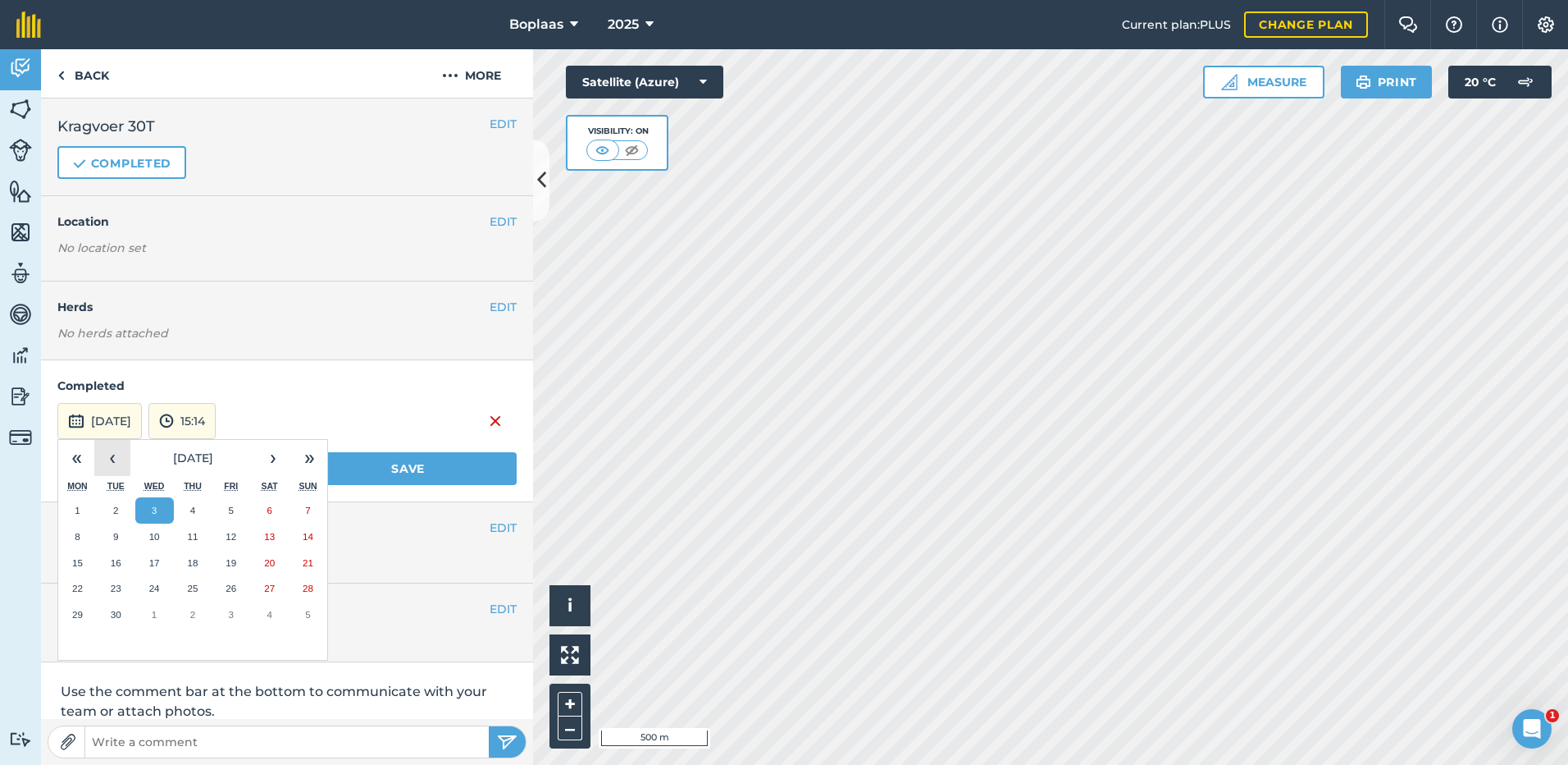
click at [118, 458] on button "‹" at bounding box center [112, 458] width 36 height 36
click at [277, 562] on button "16" at bounding box center [269, 563] width 39 height 26
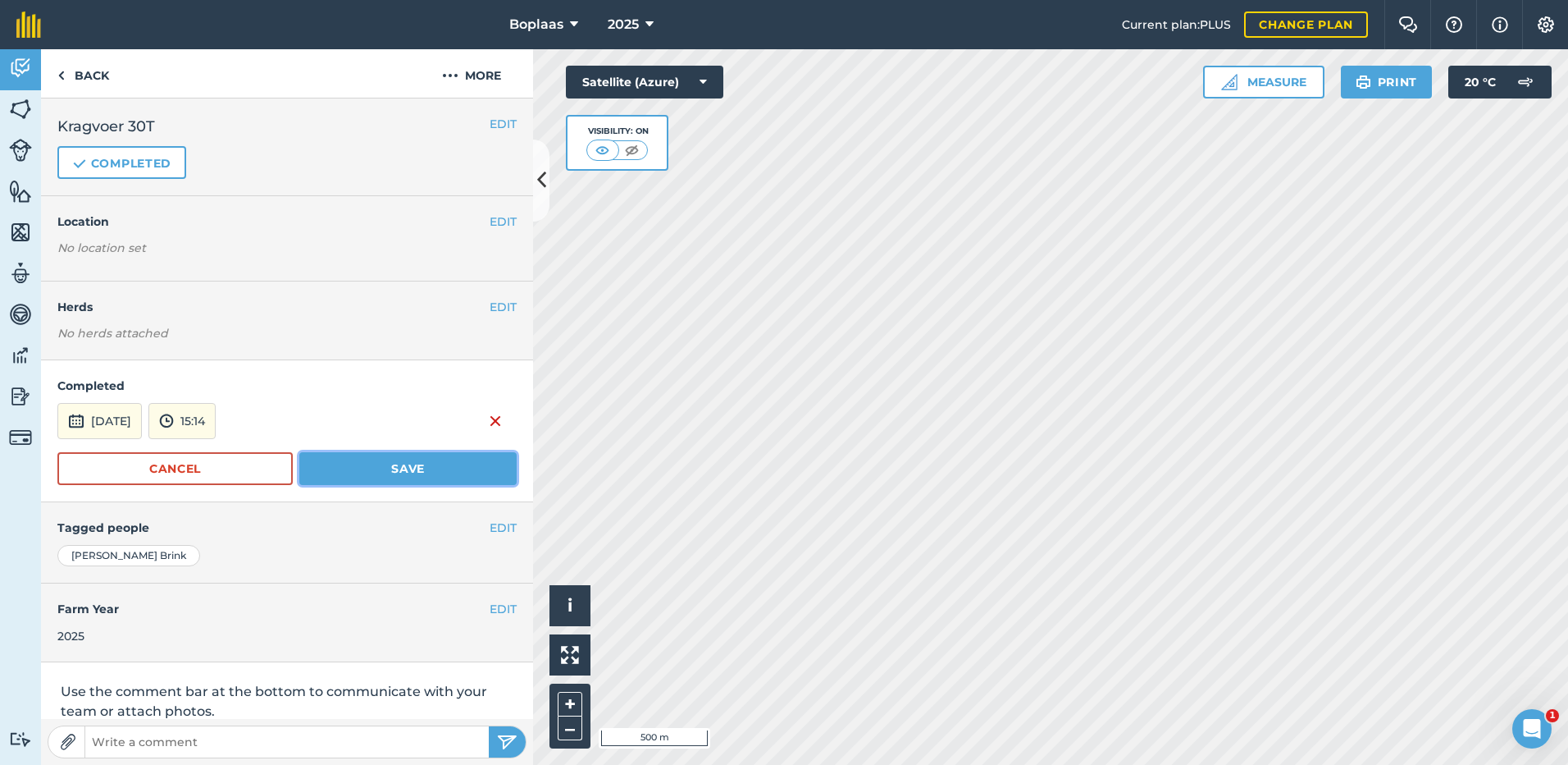
click at [365, 475] on button "Save" at bounding box center [408, 469] width 218 height 33
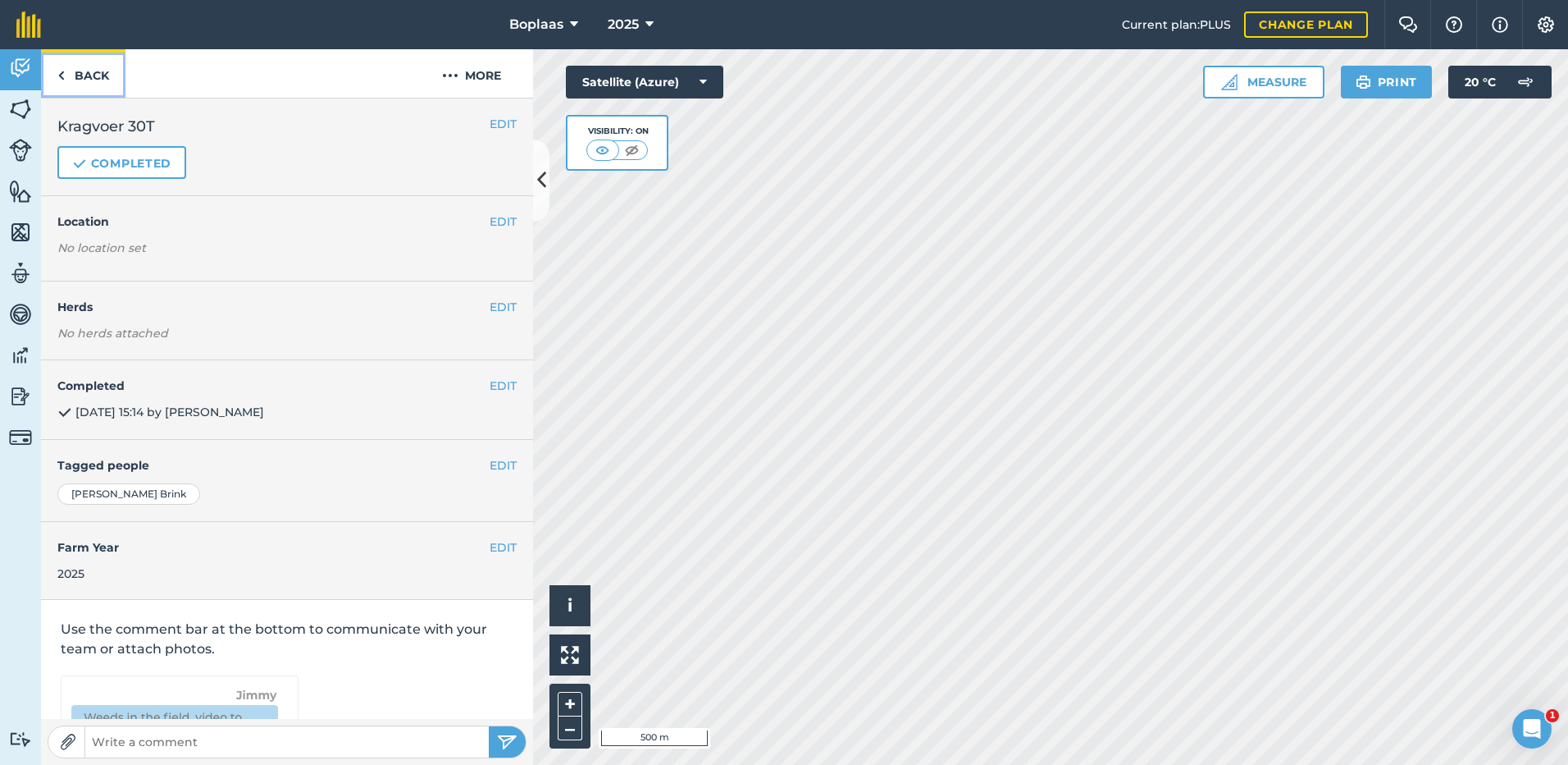
click at [97, 82] on link "Back" at bounding box center [83, 73] width 85 height 48
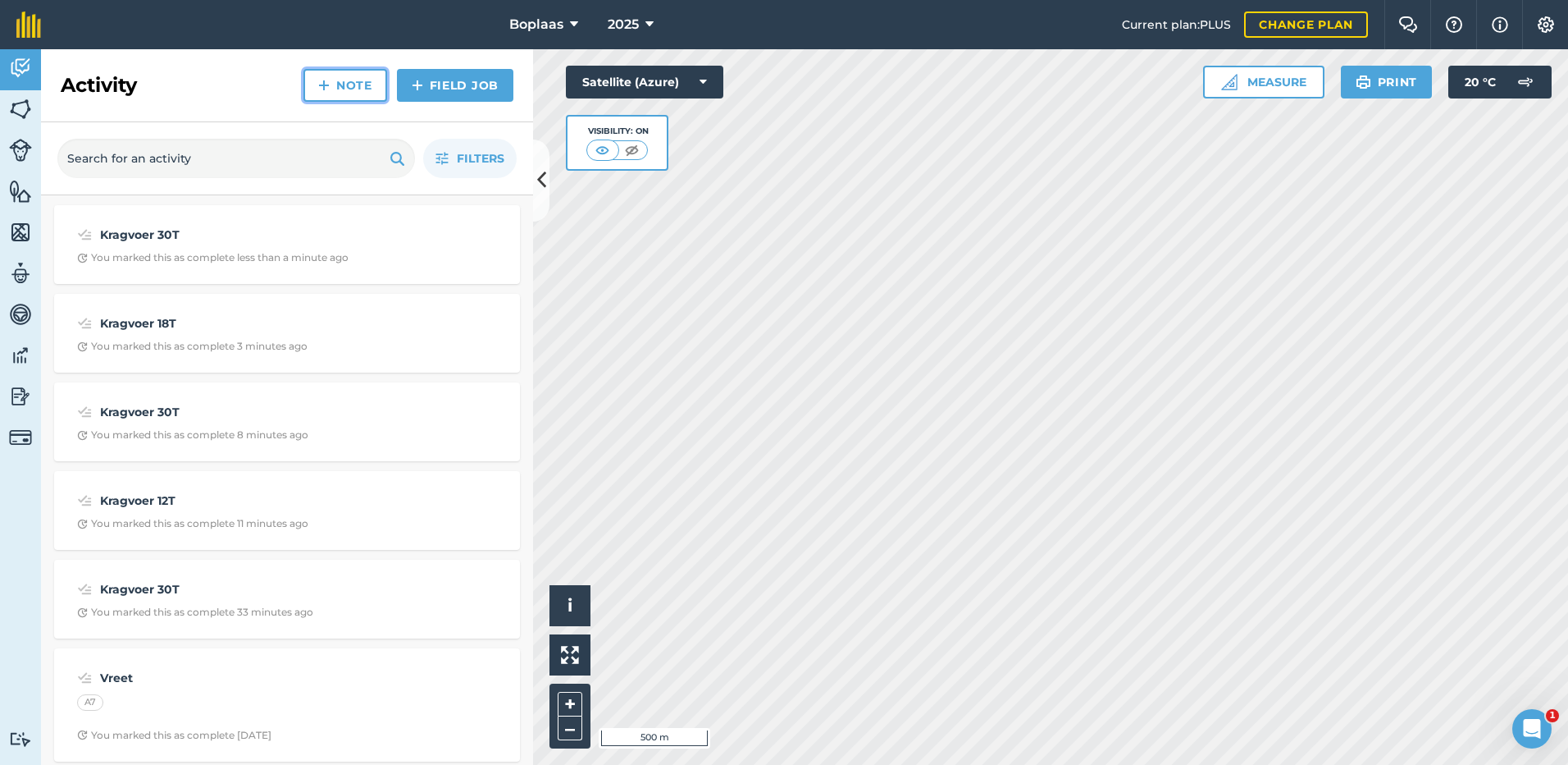
click at [334, 85] on link "Note" at bounding box center [345, 86] width 84 height 33
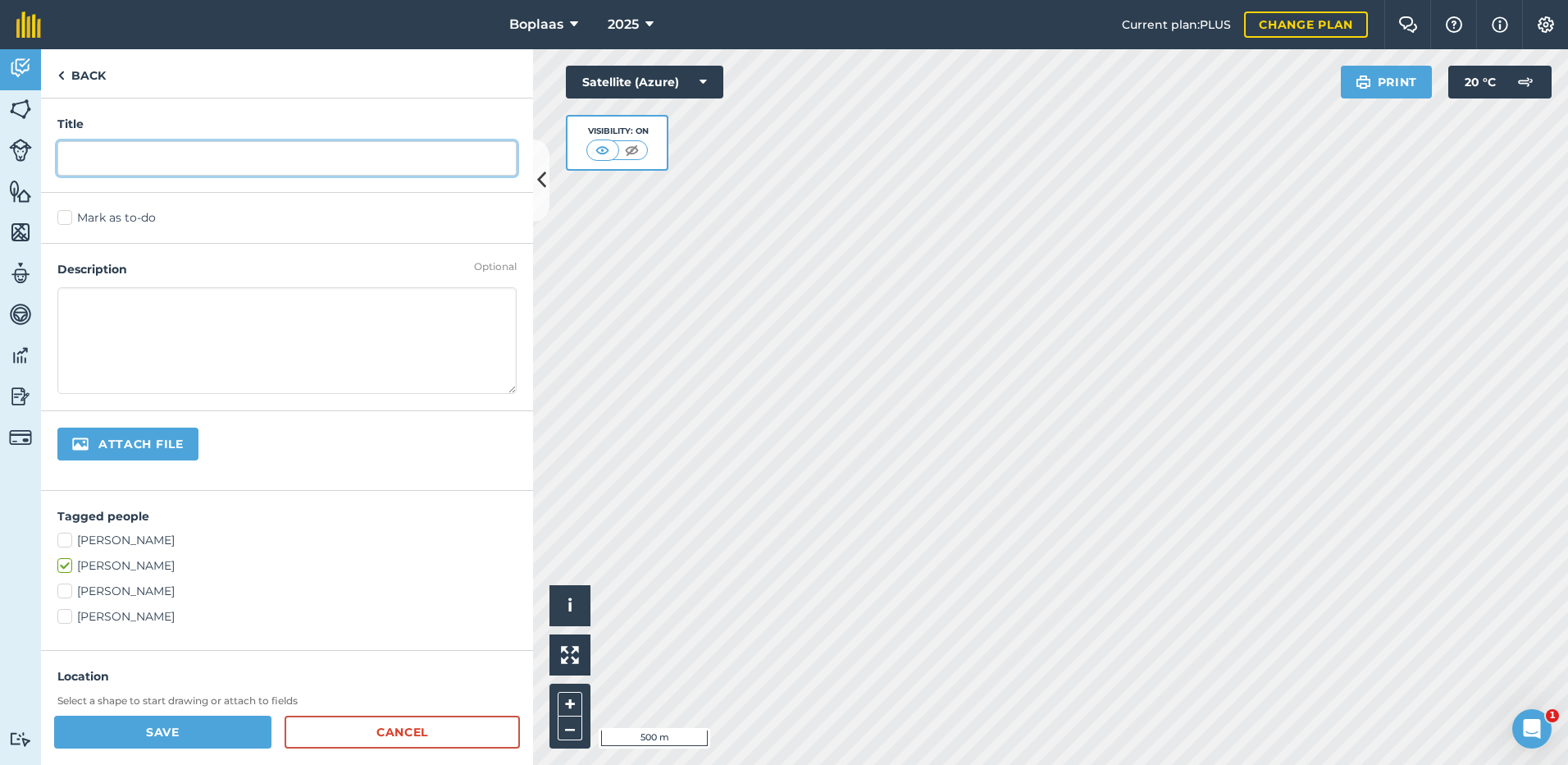
click at [181, 156] on input "text" at bounding box center [287, 158] width 460 height 35
type input "Kragvoer 12T"
click at [138, 224] on label "Mark as to-do" at bounding box center [287, 218] width 460 height 17
click at [68, 220] on input "Mark as to-do" at bounding box center [62, 214] width 10 height 10
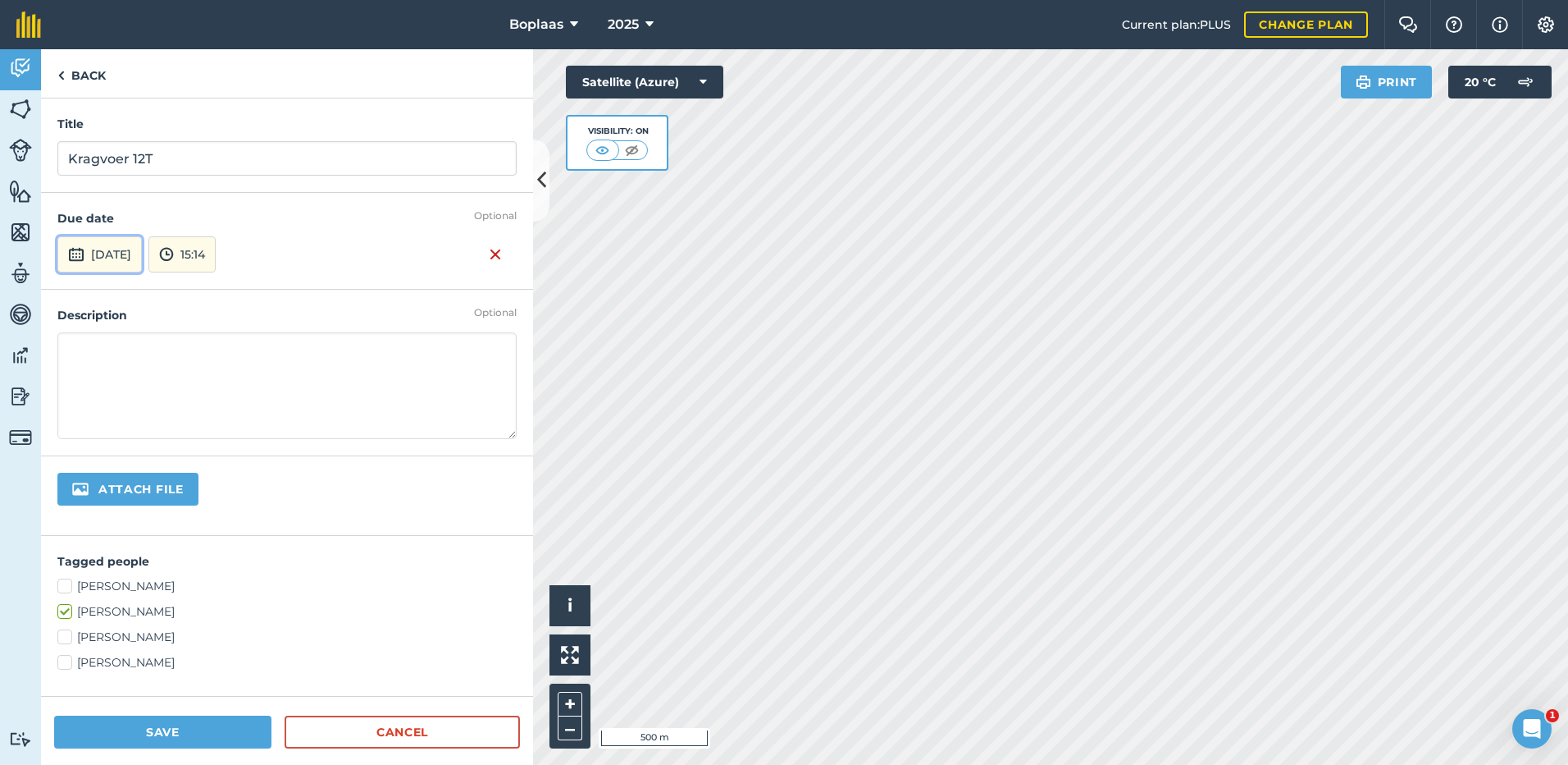
click at [132, 246] on button "[DATE]" at bounding box center [99, 254] width 85 height 36
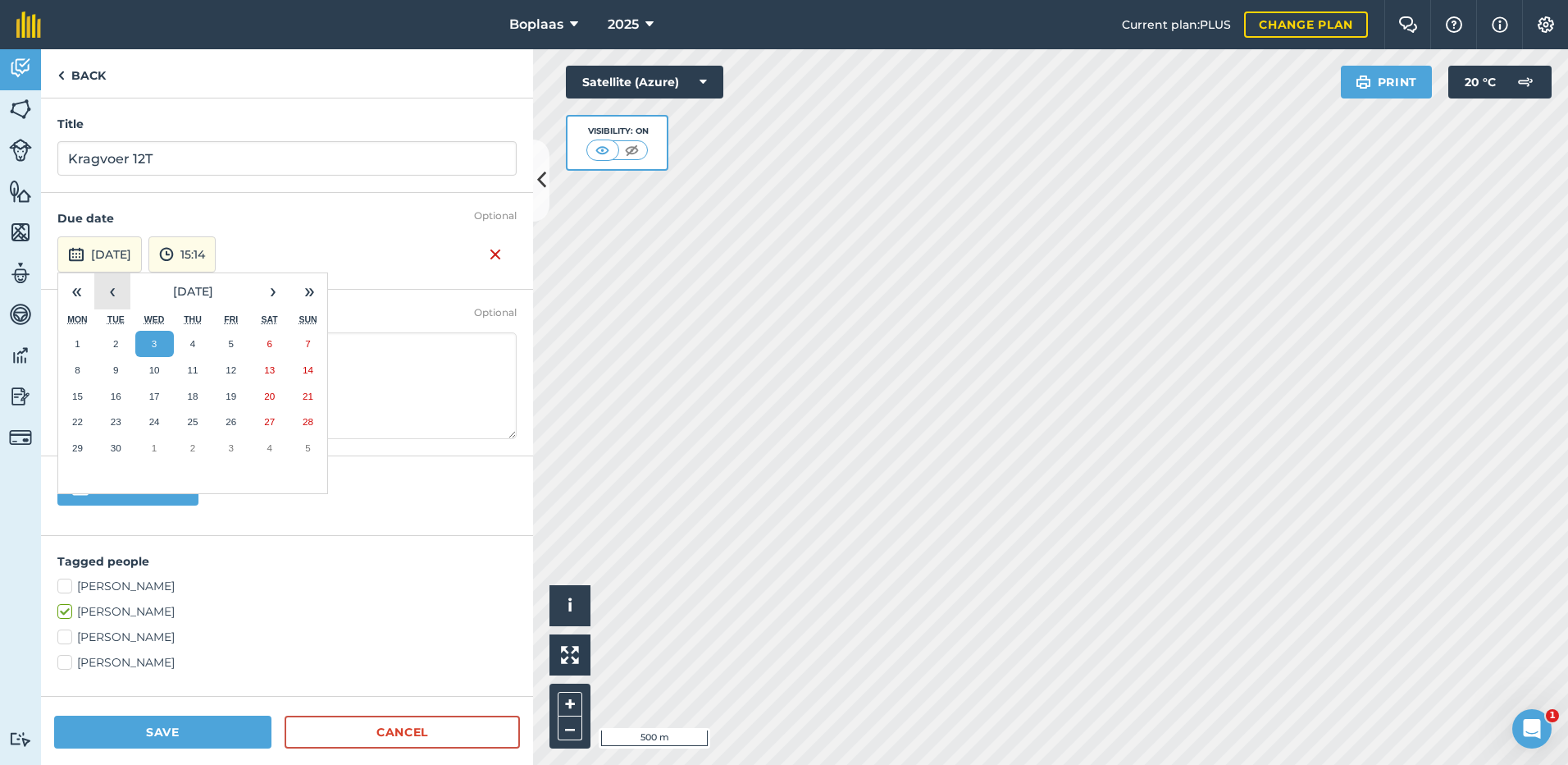
click at [105, 283] on button "‹" at bounding box center [112, 291] width 36 height 36
click at [156, 415] on button "20" at bounding box center [155, 422] width 39 height 26
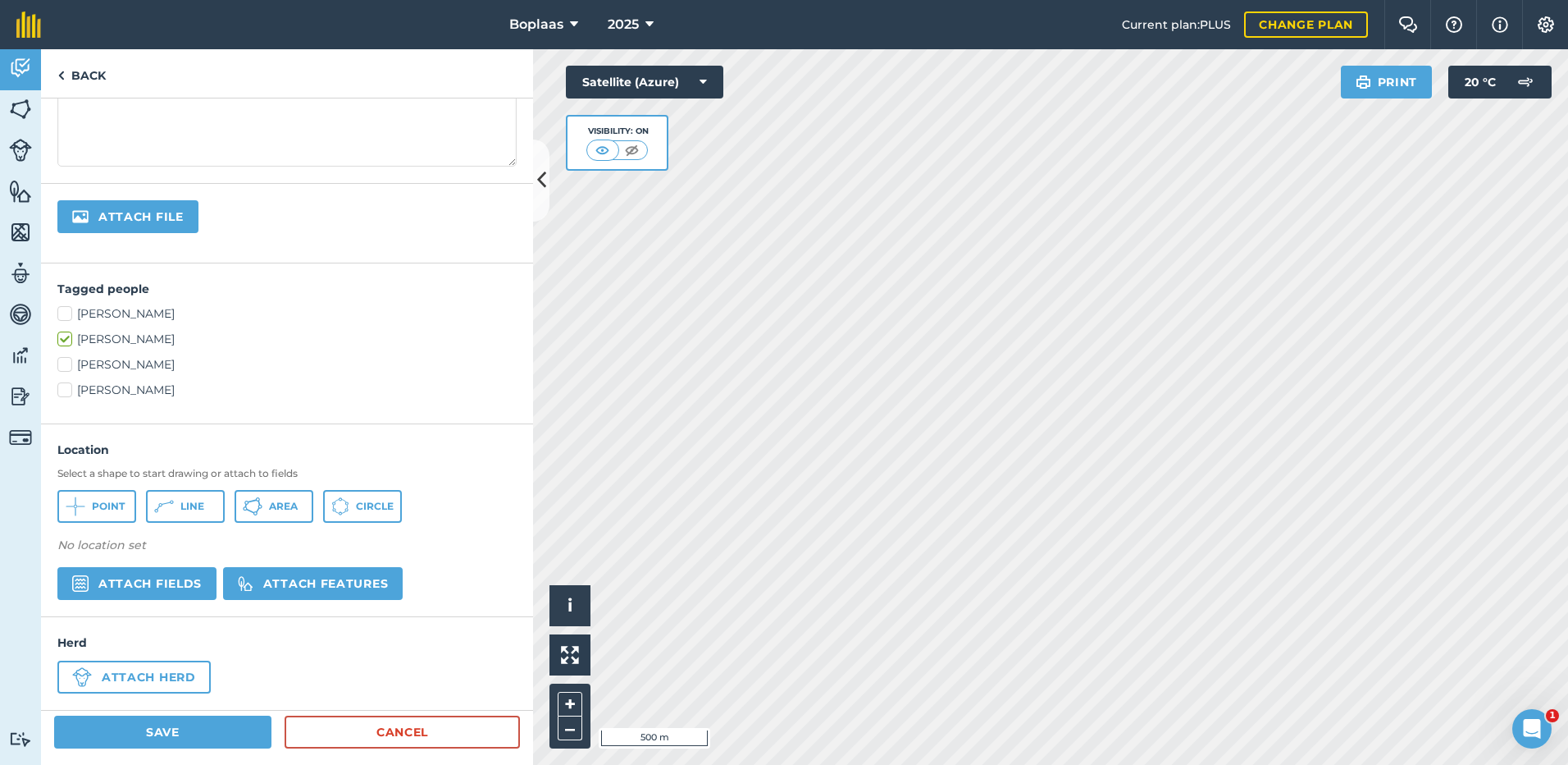
scroll to position [284, 0]
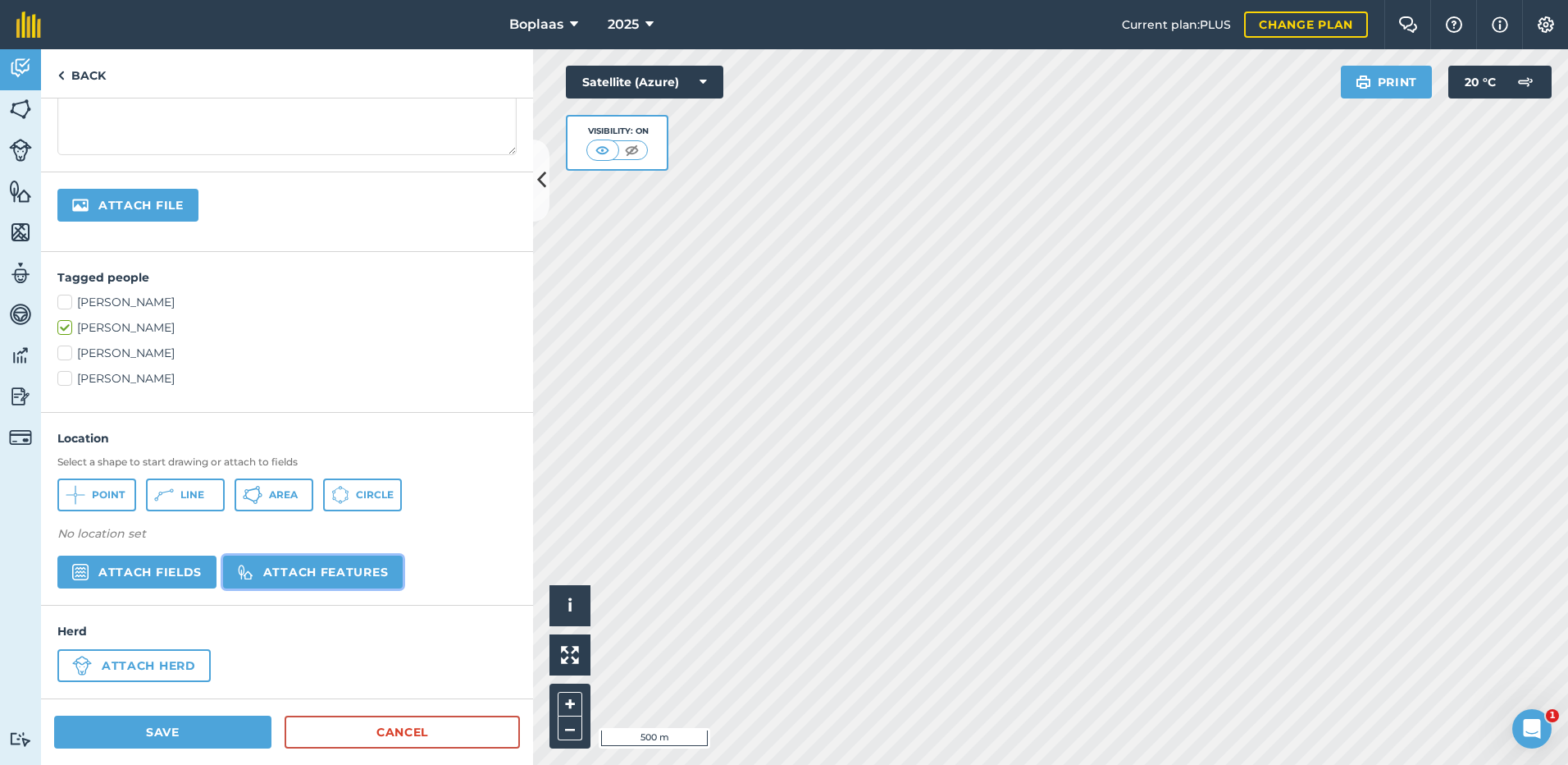
click at [319, 578] on button "Attach features" at bounding box center [313, 572] width 180 height 33
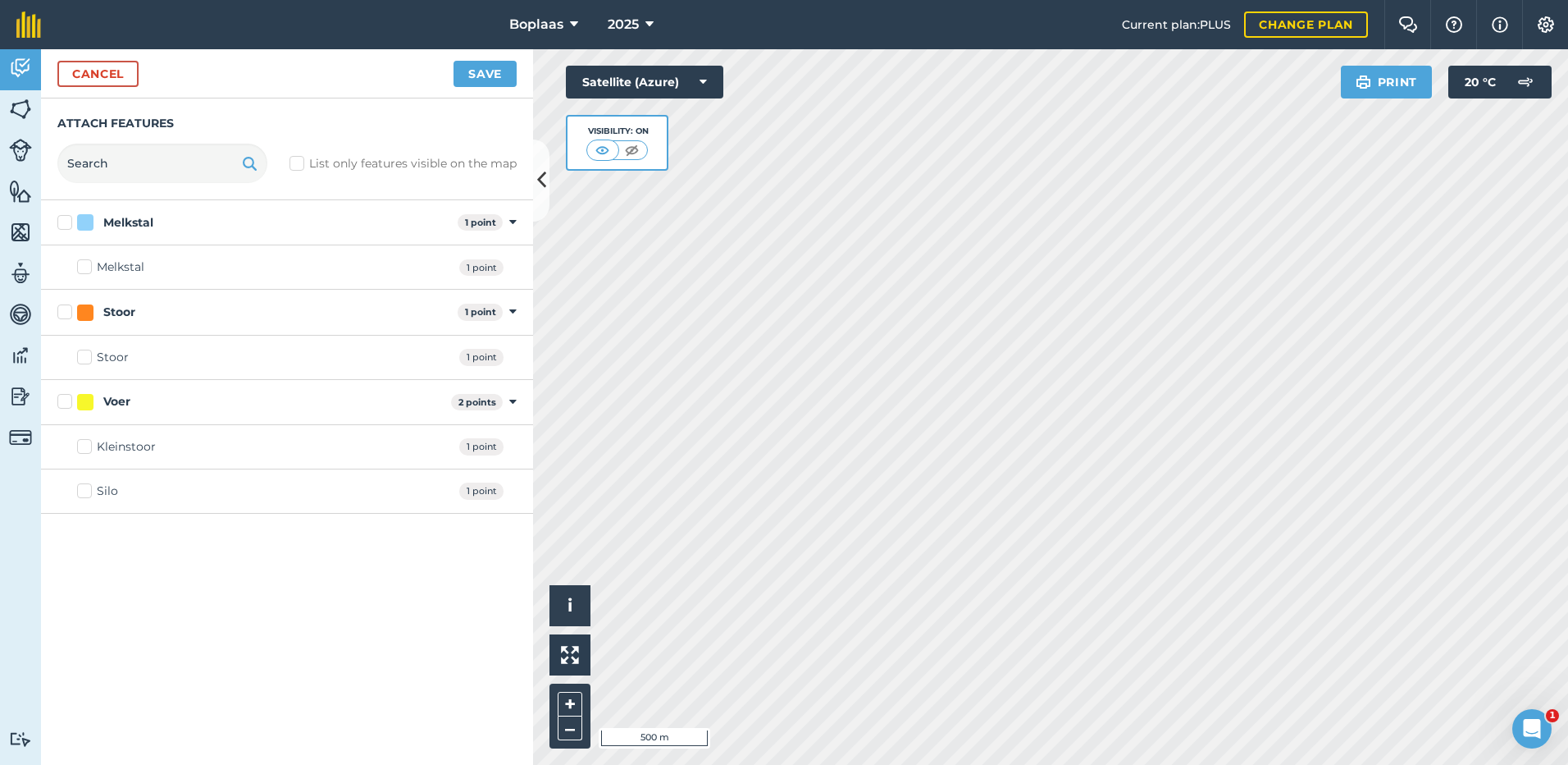
click at [86, 483] on label "Silo" at bounding box center [97, 491] width 41 height 17
click at [86, 483] on input "Silo" at bounding box center [82, 488] width 10 height 10
checkbox input "true"
click at [486, 78] on button "Save" at bounding box center [485, 73] width 63 height 26
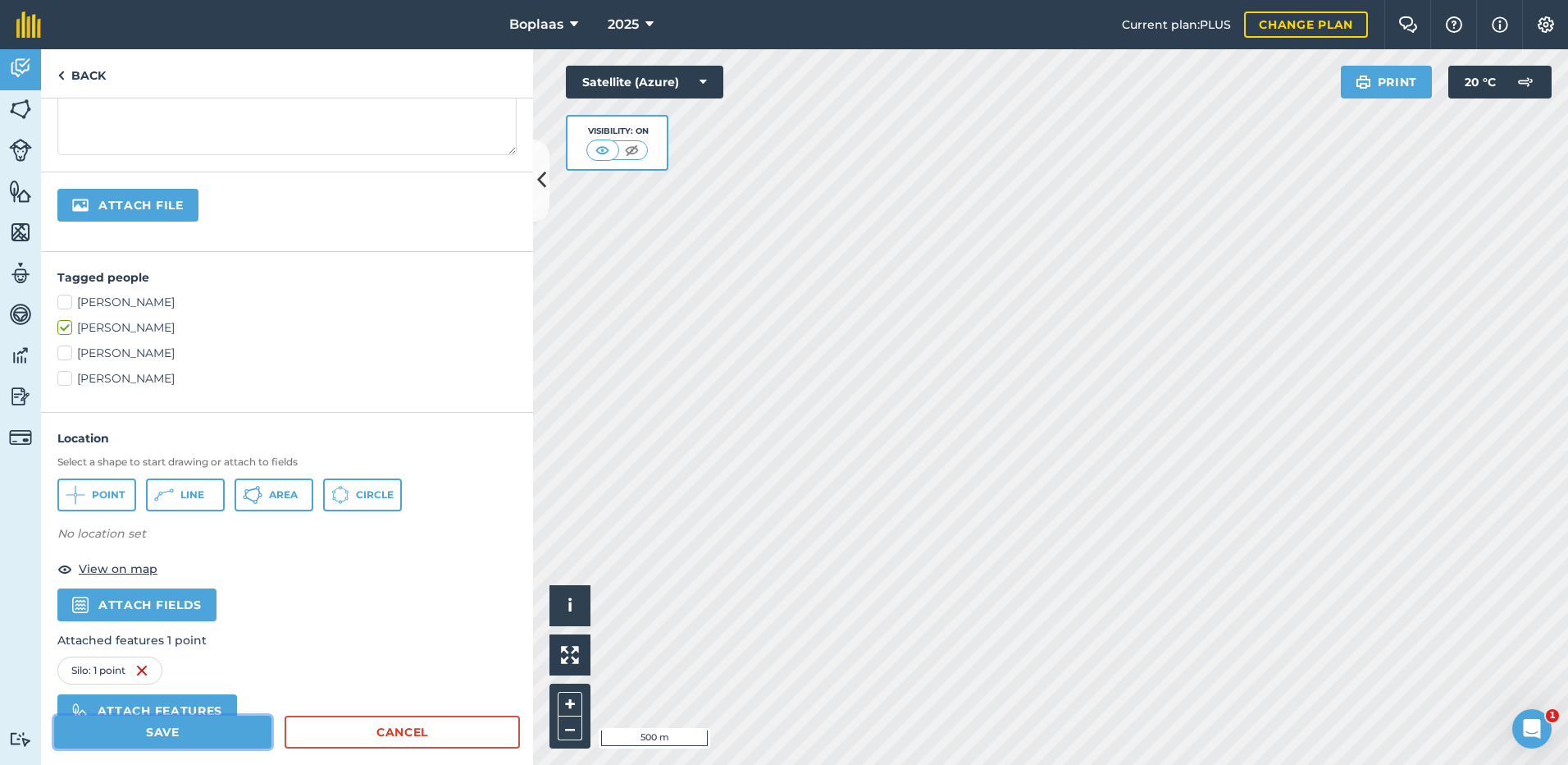
click at [251, 730] on button "Save" at bounding box center [163, 732] width 218 height 33
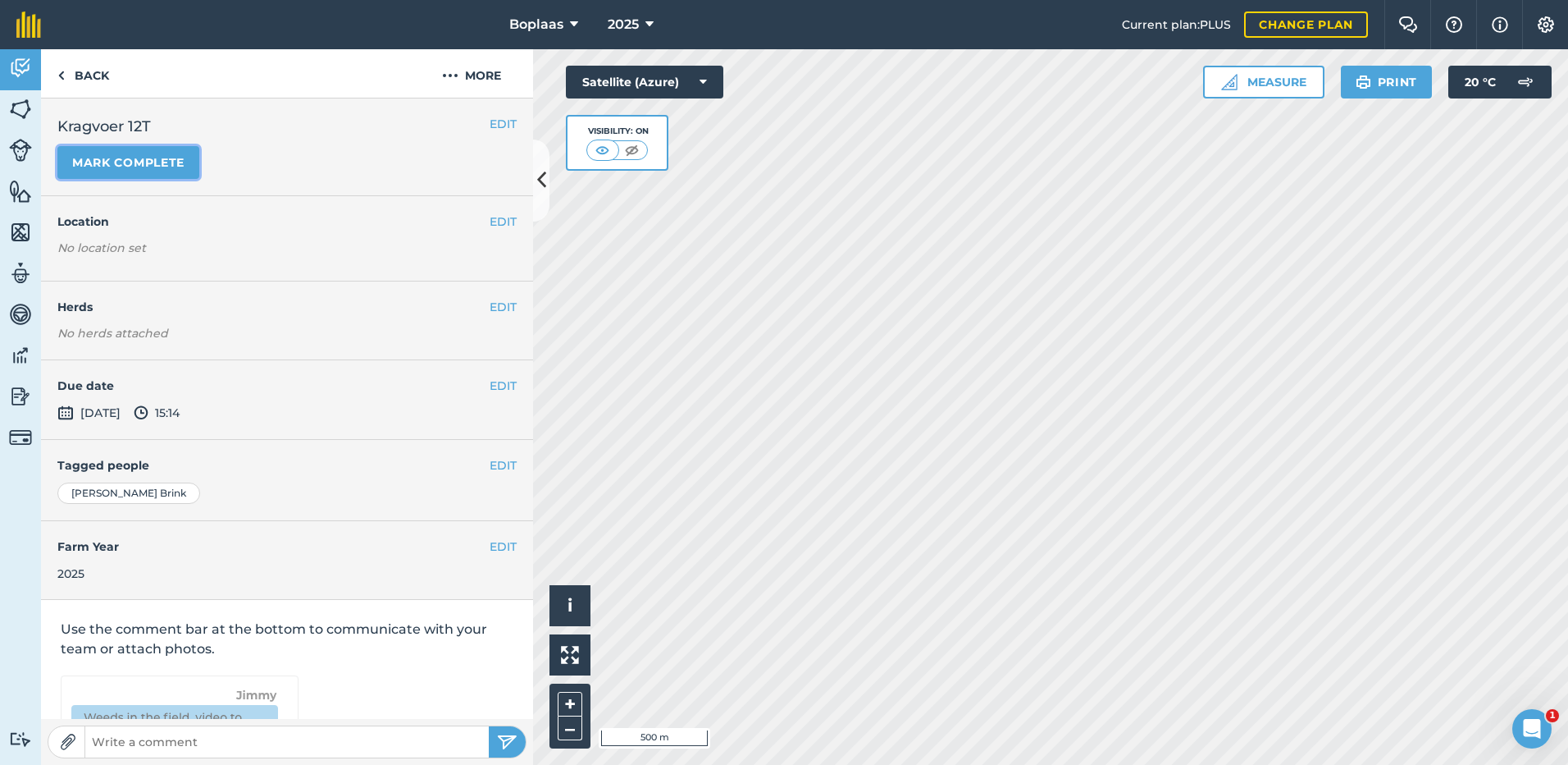
click at [119, 166] on button "Mark complete" at bounding box center [128, 163] width 142 height 33
click at [491, 386] on button "EDIT" at bounding box center [503, 386] width 27 height 18
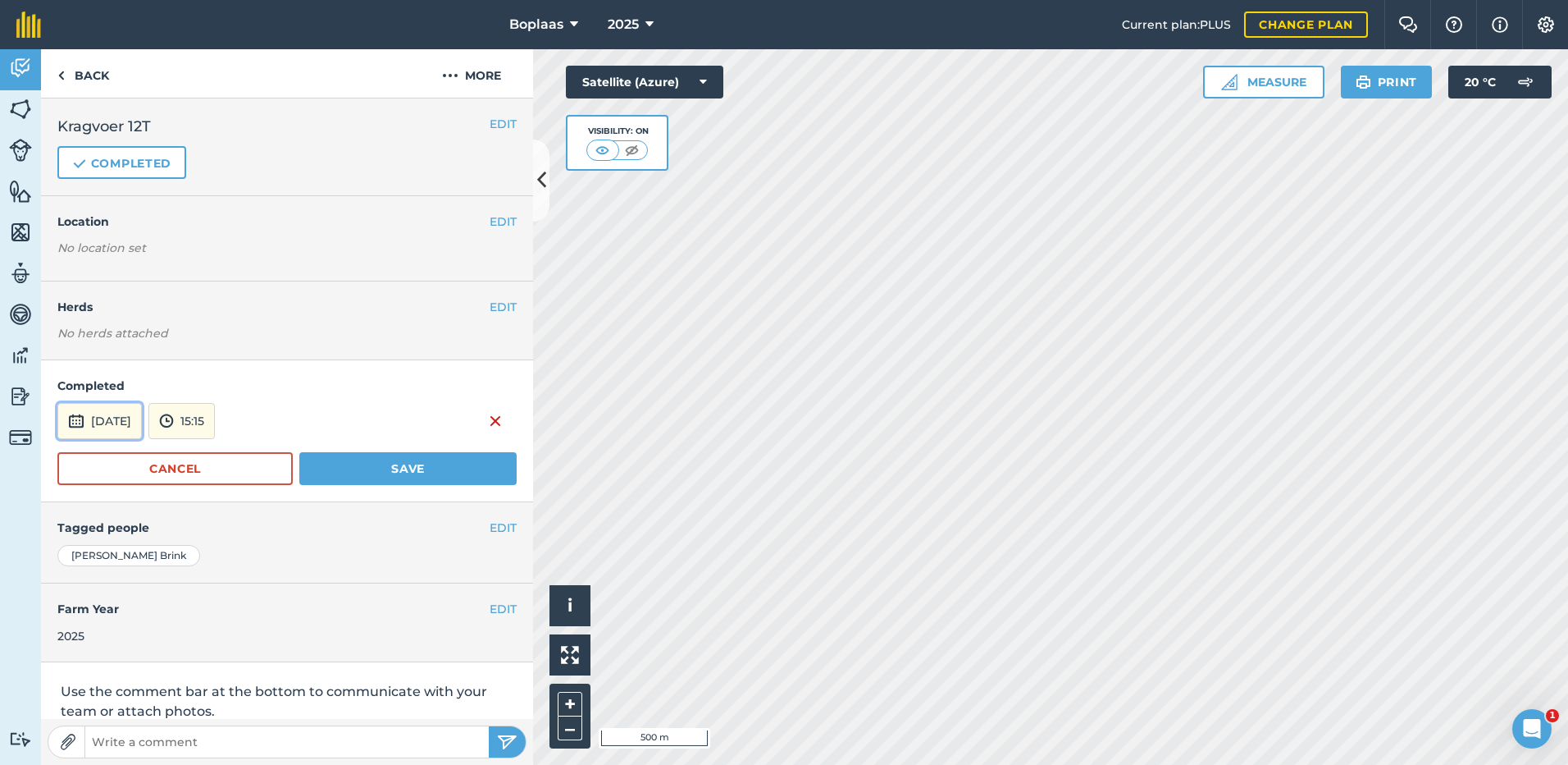
click at [116, 415] on button "[DATE]" at bounding box center [99, 421] width 85 height 36
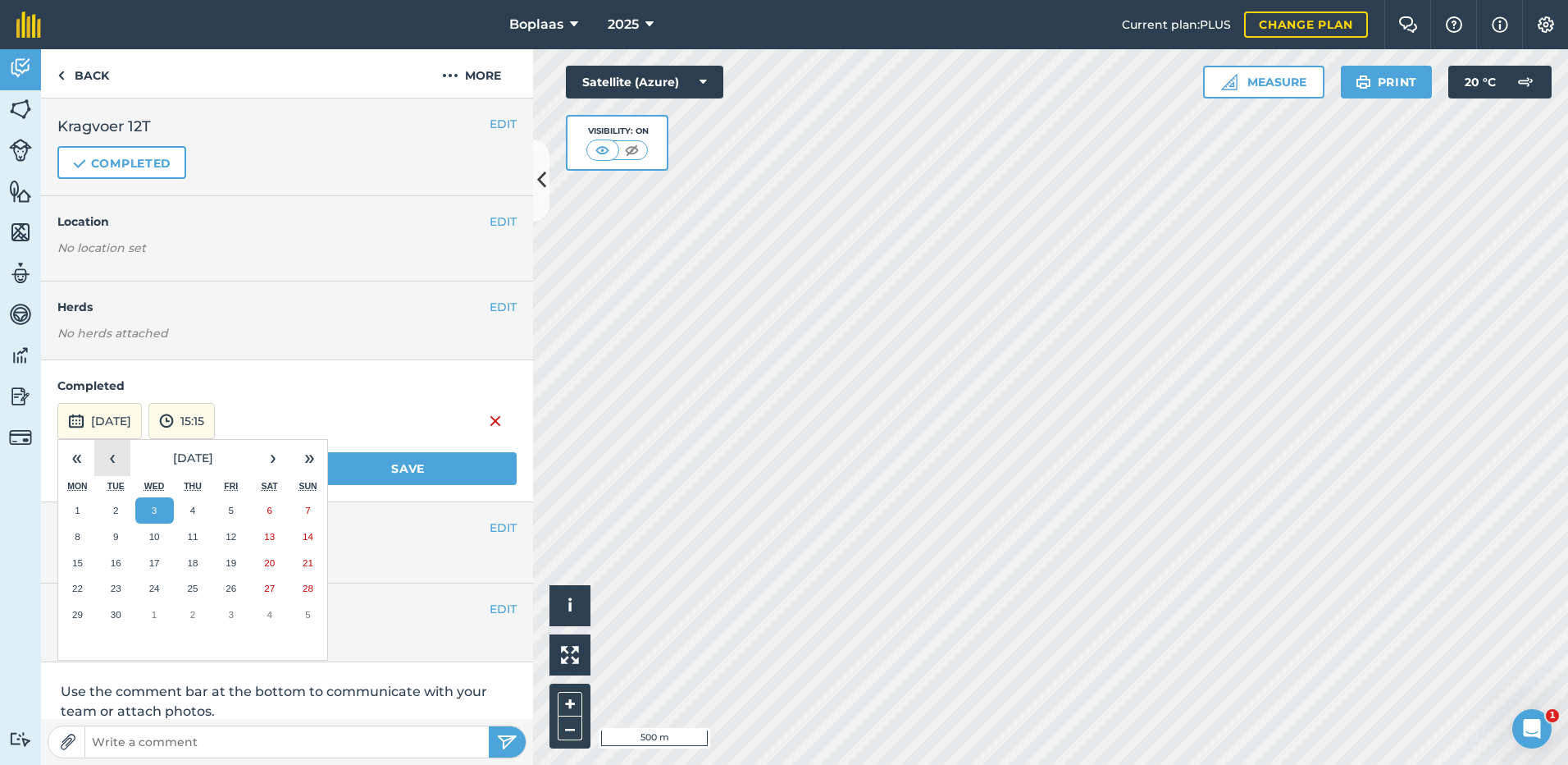
click at [121, 456] on button "‹" at bounding box center [112, 458] width 36 height 36
click at [158, 585] on abbr "20" at bounding box center [155, 588] width 10 height 10
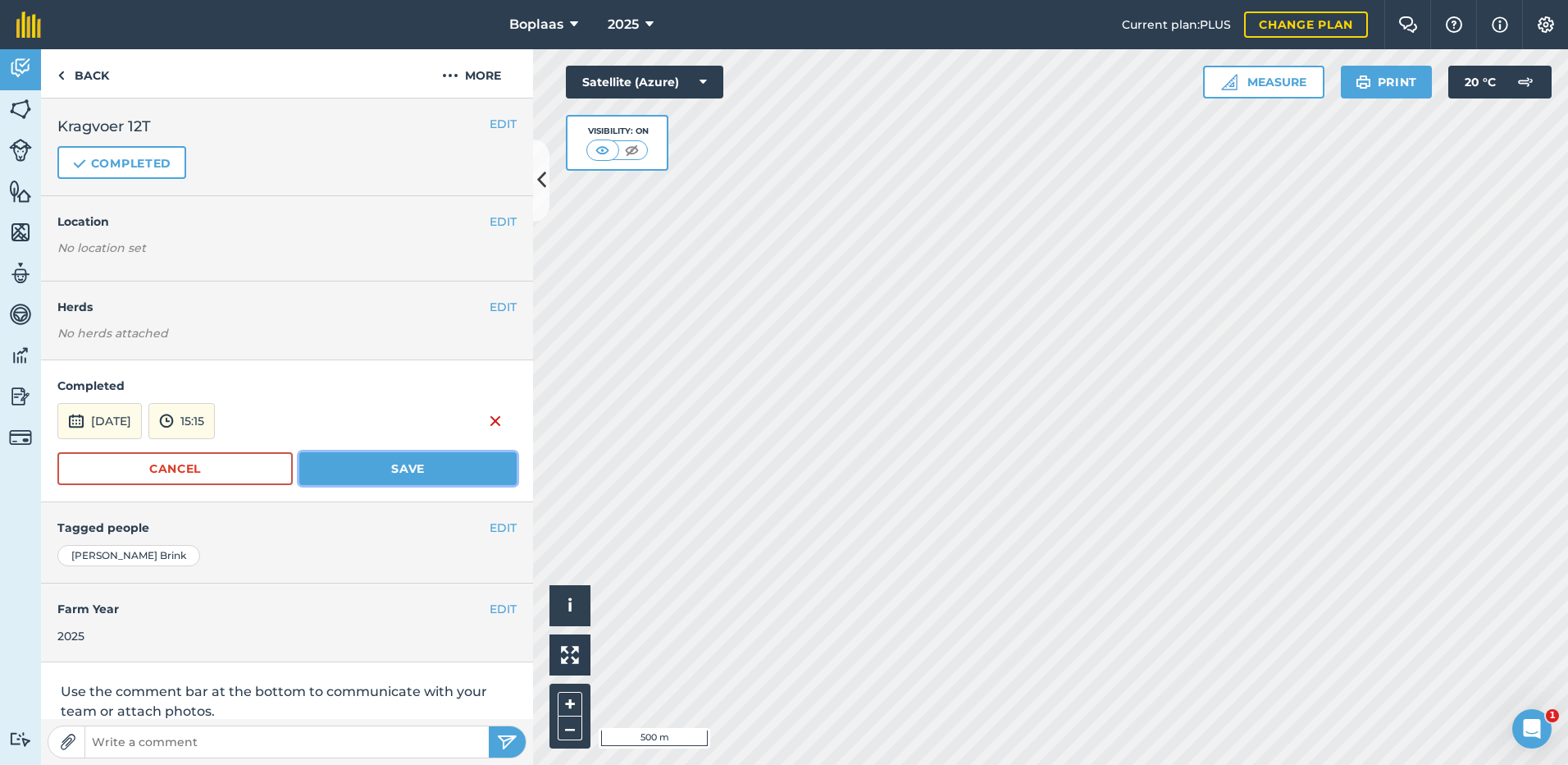
click at [367, 453] on button "Save" at bounding box center [408, 469] width 218 height 33
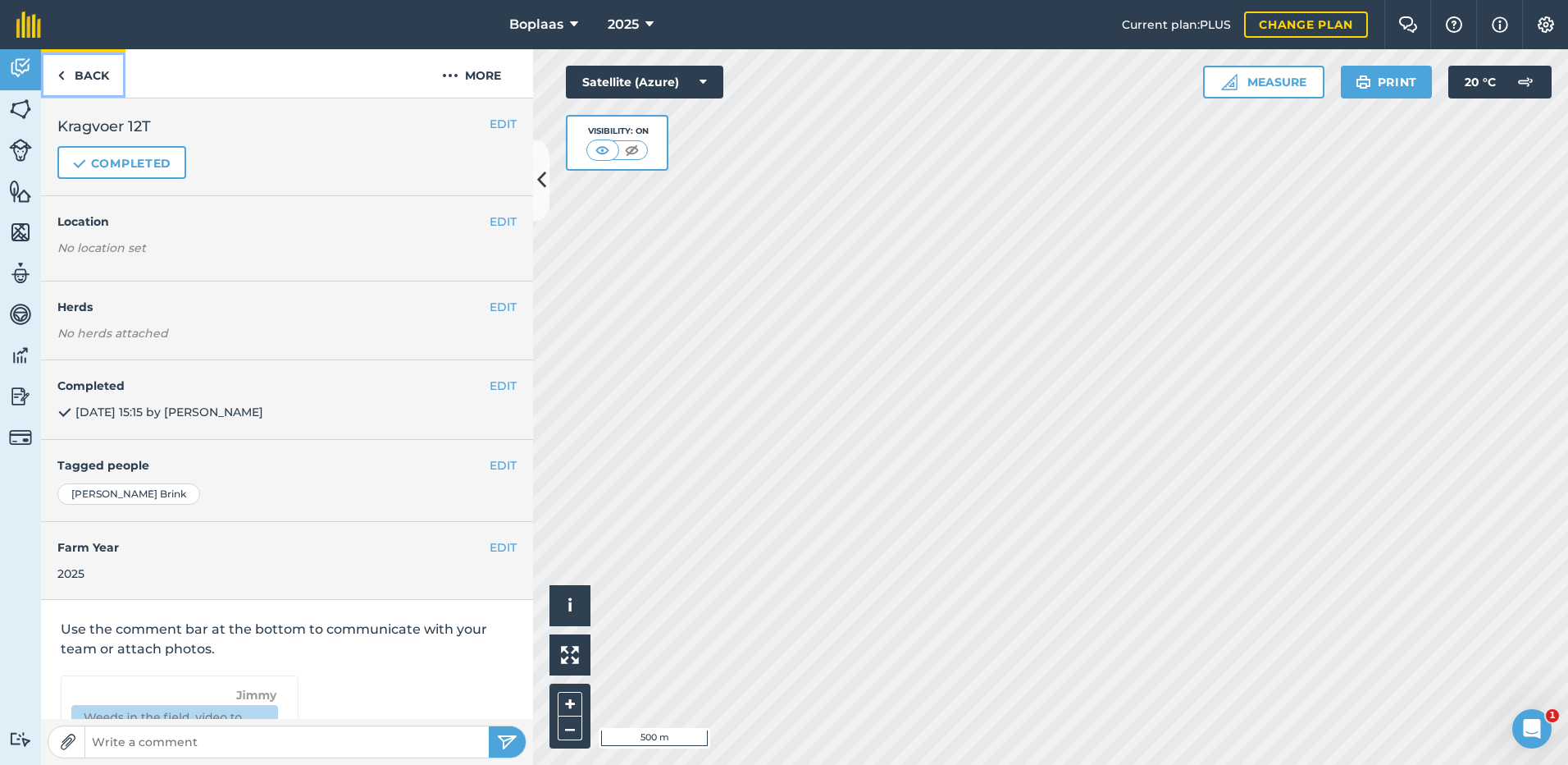
click at [68, 74] on link "Back" at bounding box center [83, 73] width 85 height 48
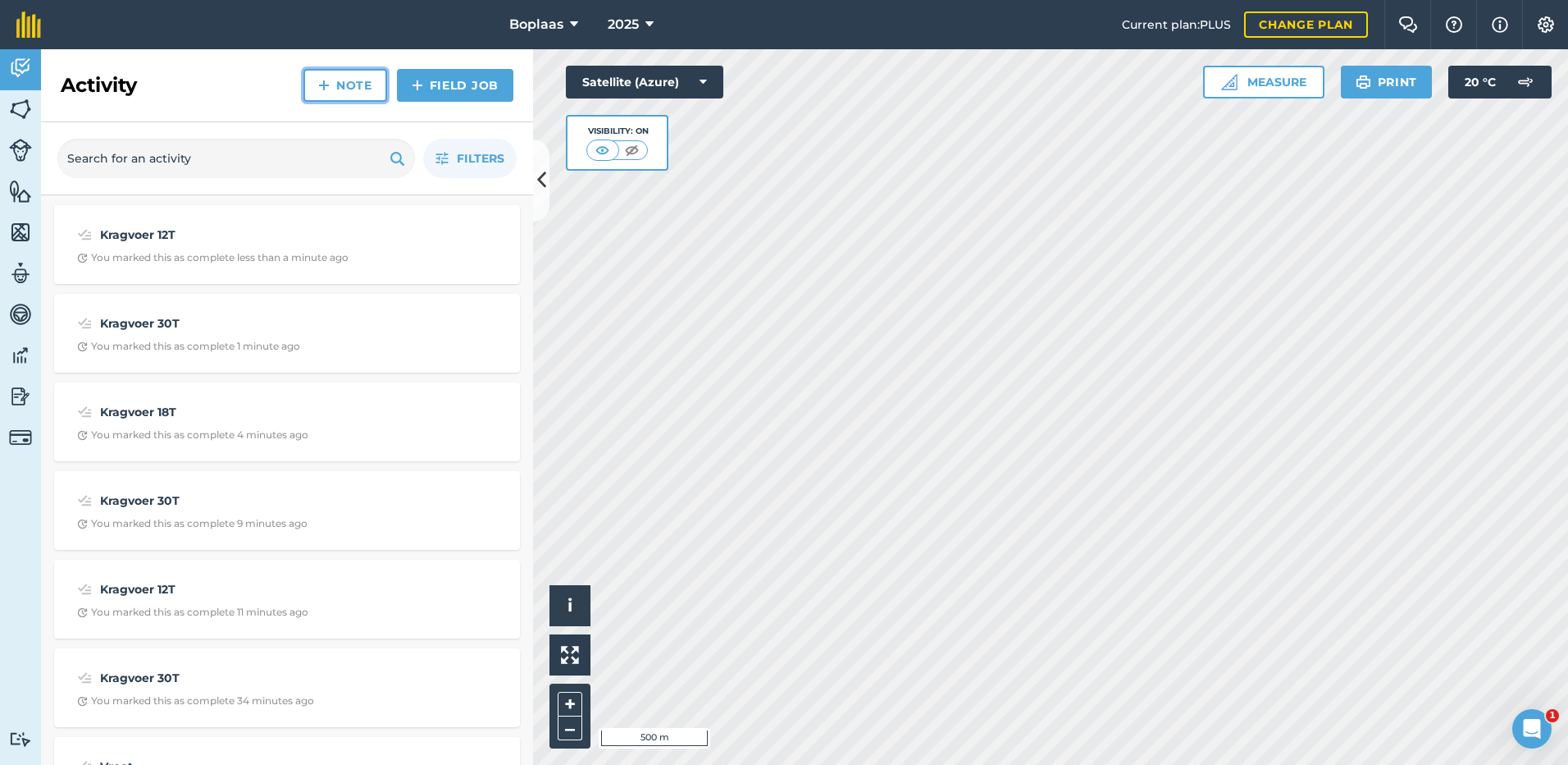
click at [363, 93] on link "Note" at bounding box center [345, 86] width 84 height 33
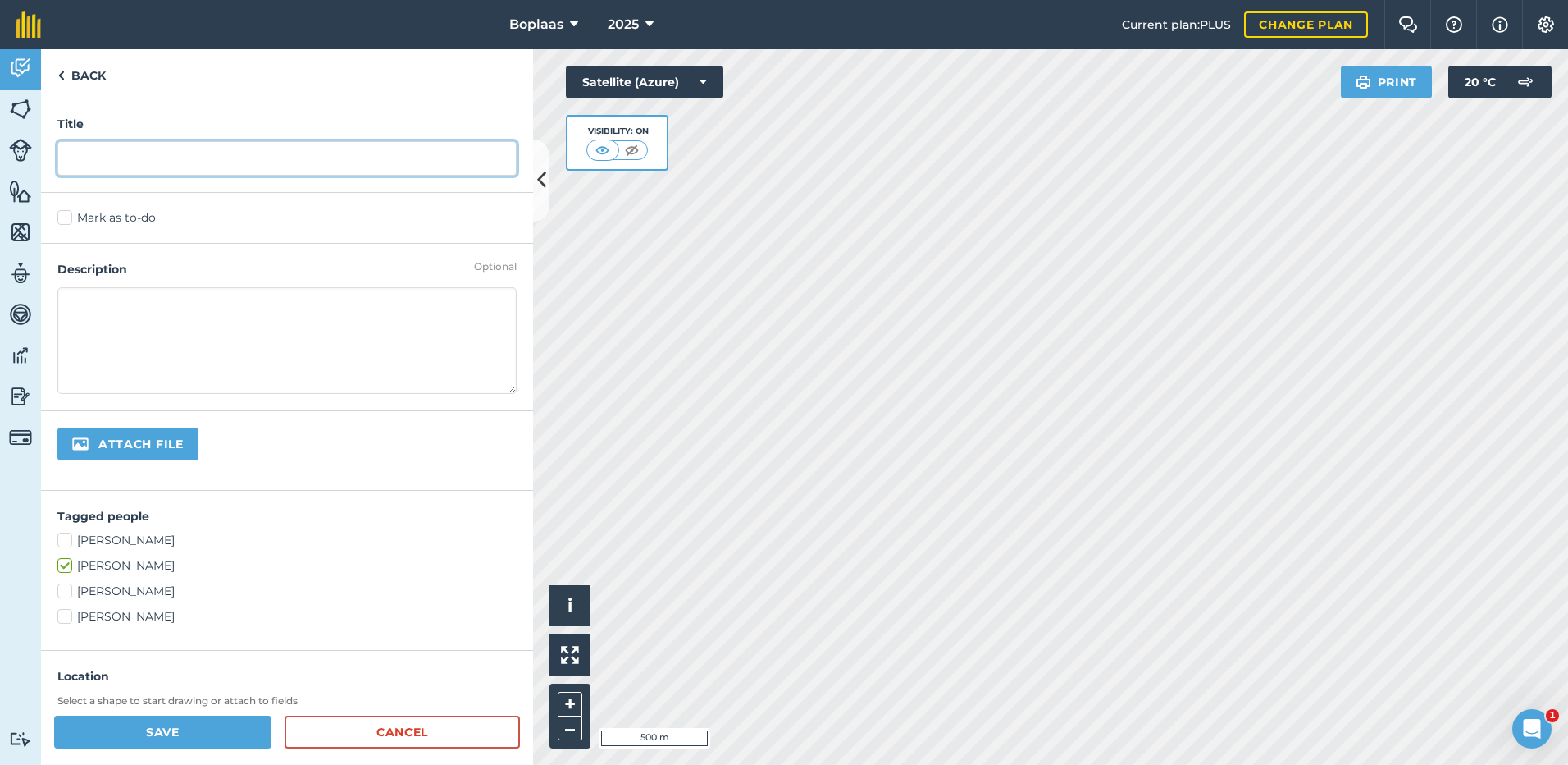
click at [324, 148] on input "text" at bounding box center [287, 158] width 460 height 35
type input "Kragvoer 12T"
click at [89, 220] on label "Mark as to-do" at bounding box center [287, 218] width 460 height 17
click at [68, 220] on input "Mark as to-do" at bounding box center [62, 214] width 10 height 10
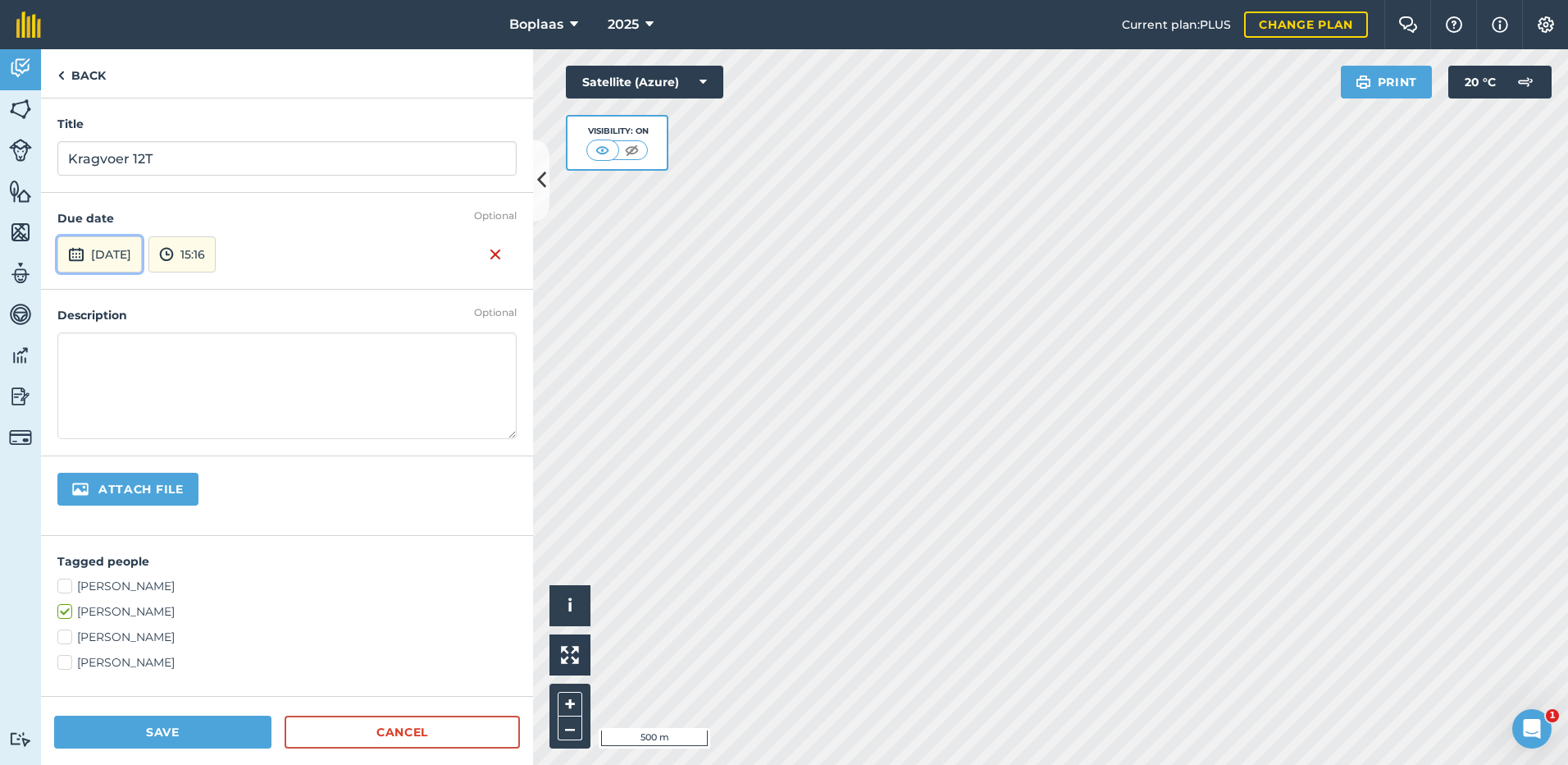
click at [80, 245] on img at bounding box center [76, 254] width 16 height 20
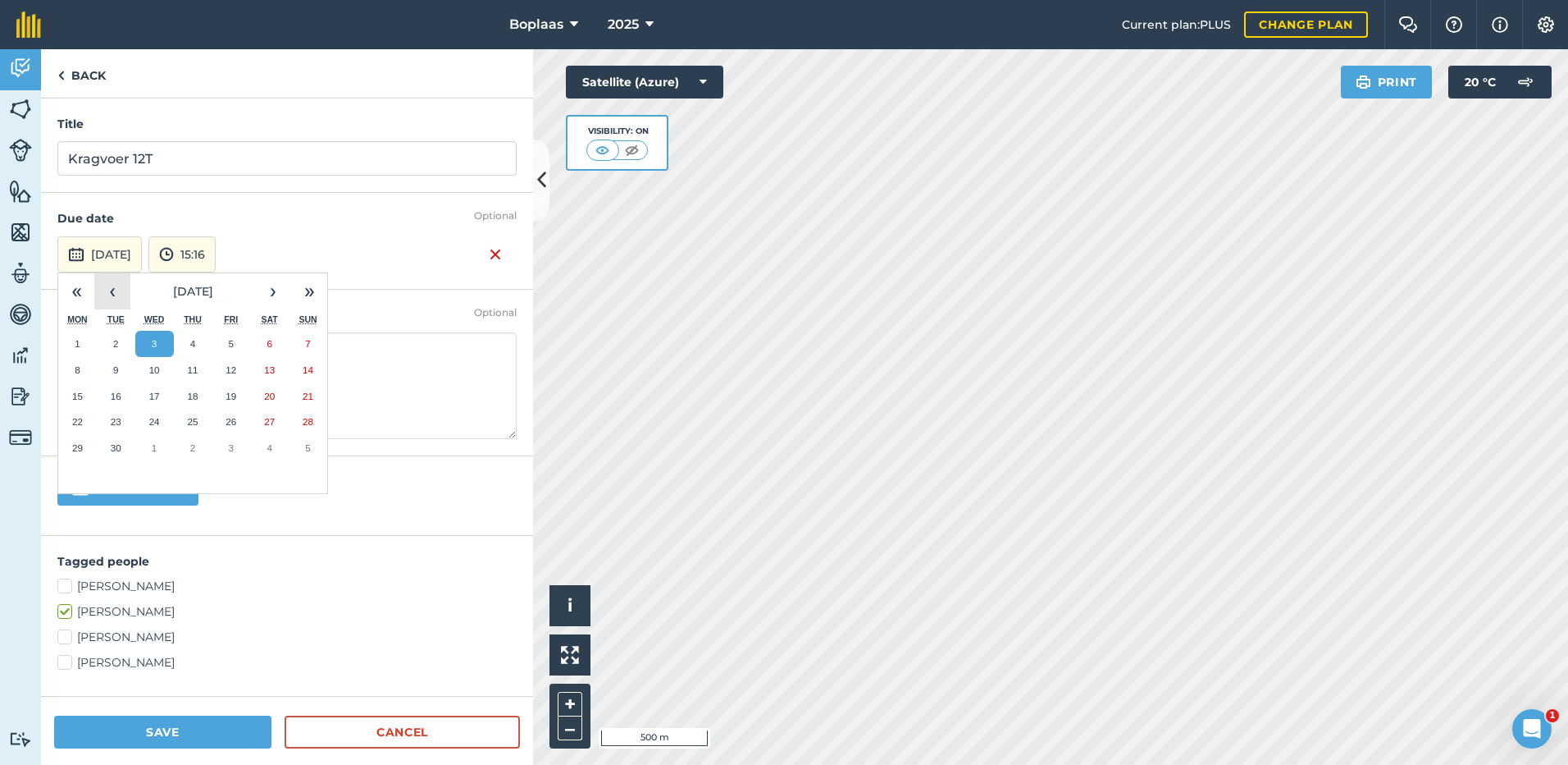
click at [117, 301] on button "‹" at bounding box center [112, 291] width 36 height 36
drag, startPoint x: 187, startPoint y: 418, endPoint x: 187, endPoint y: 395, distance: 23.0
click at [186, 418] on button "21" at bounding box center [193, 422] width 39 height 26
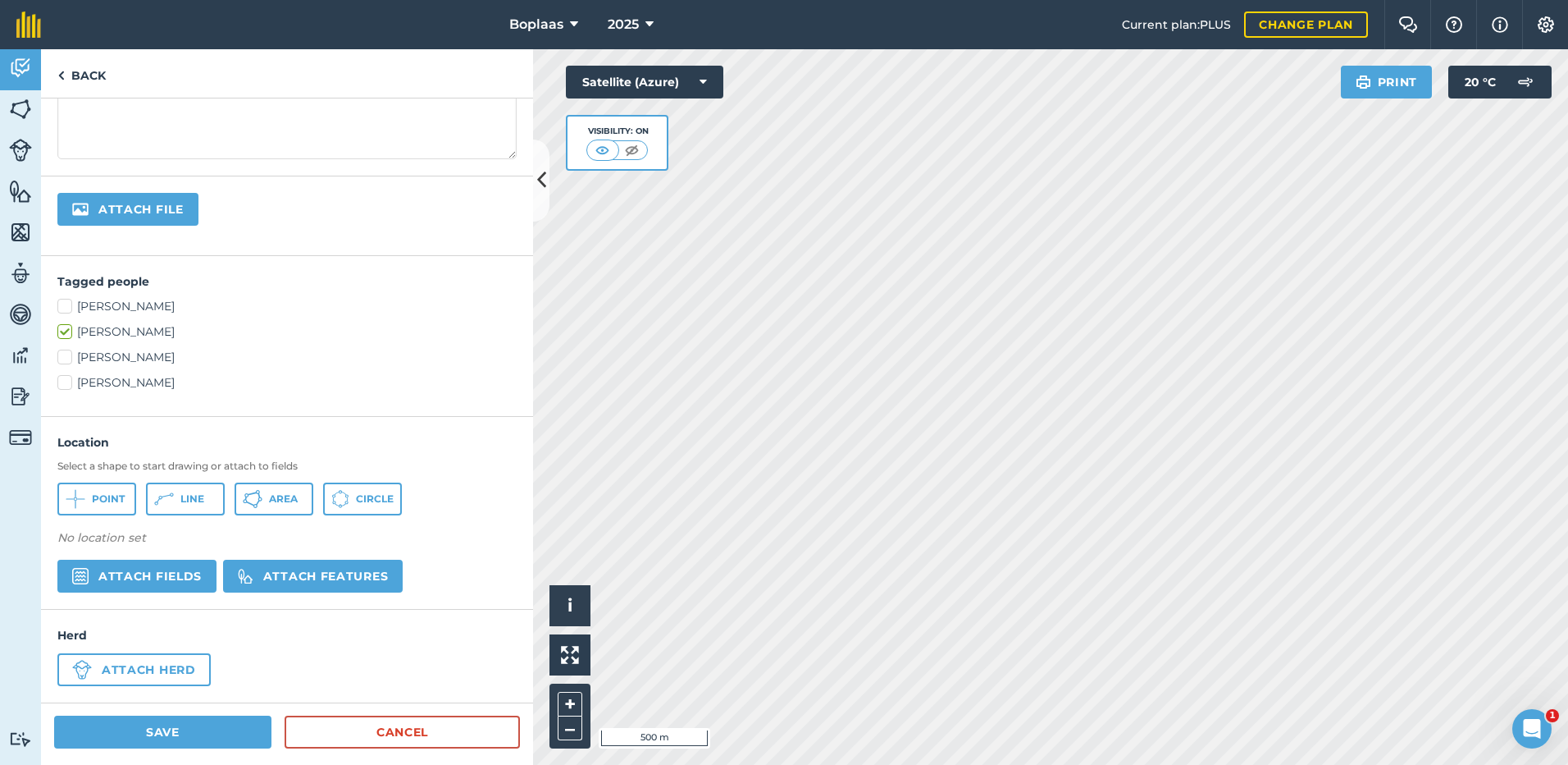
scroll to position [284, 0]
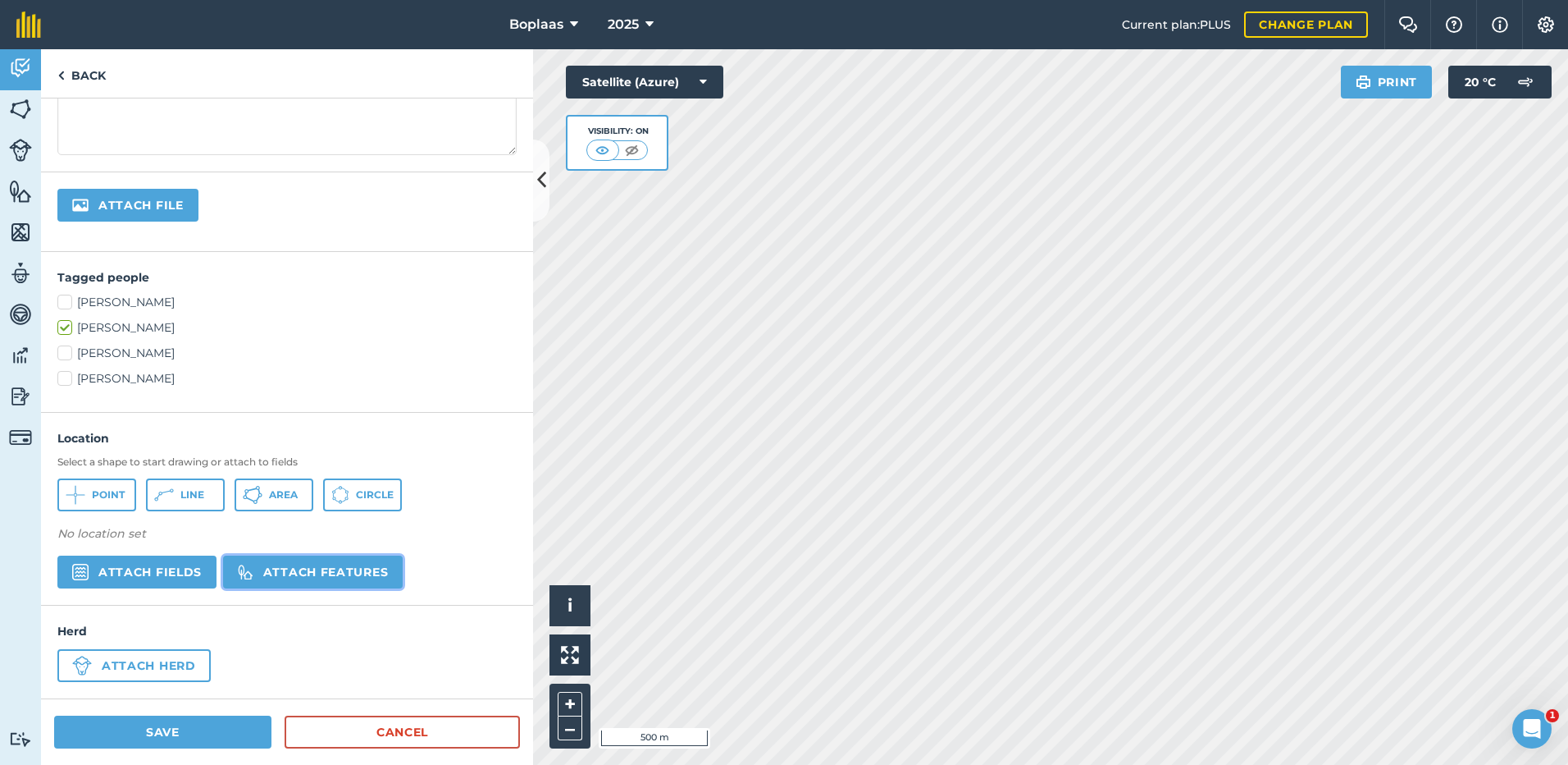
click at [306, 574] on button "Attach features" at bounding box center [313, 572] width 180 height 33
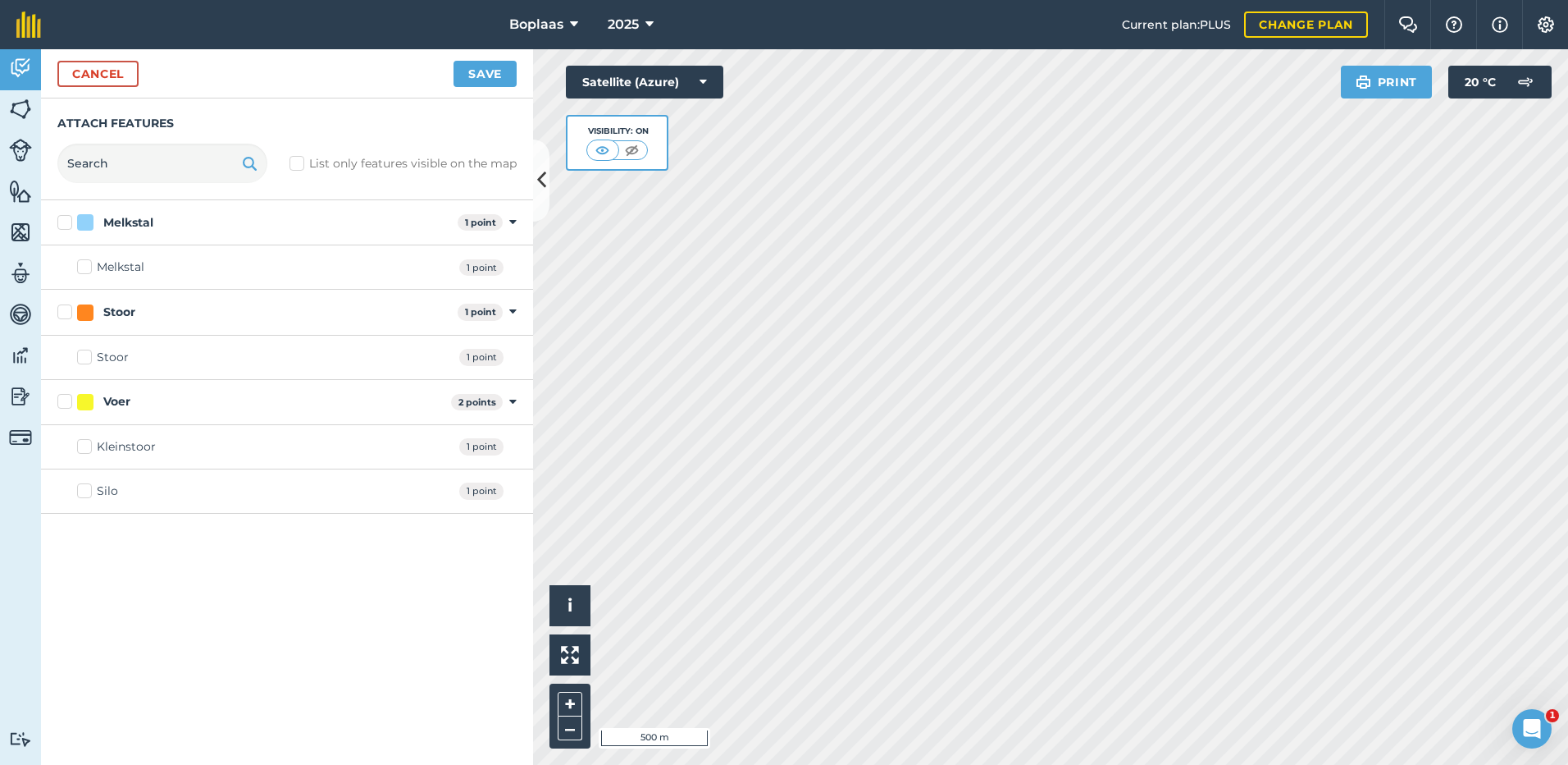
click at [83, 489] on label "Silo" at bounding box center [97, 491] width 41 height 17
click at [83, 489] on input "Silo" at bounding box center [82, 488] width 10 height 10
checkbox input "true"
click at [467, 73] on button "Save" at bounding box center [485, 73] width 63 height 26
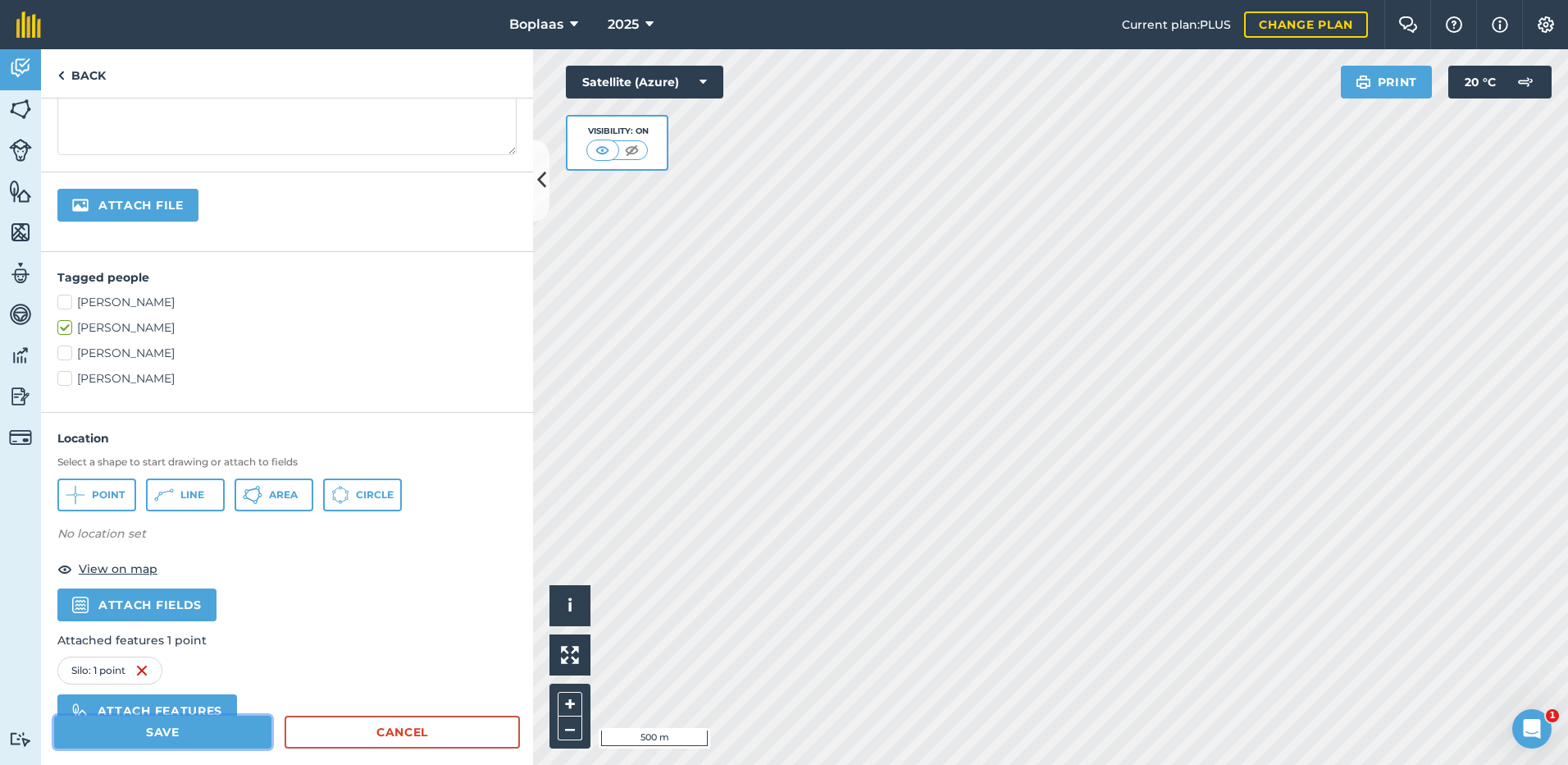
click at [201, 736] on button "Save" at bounding box center [163, 732] width 218 height 33
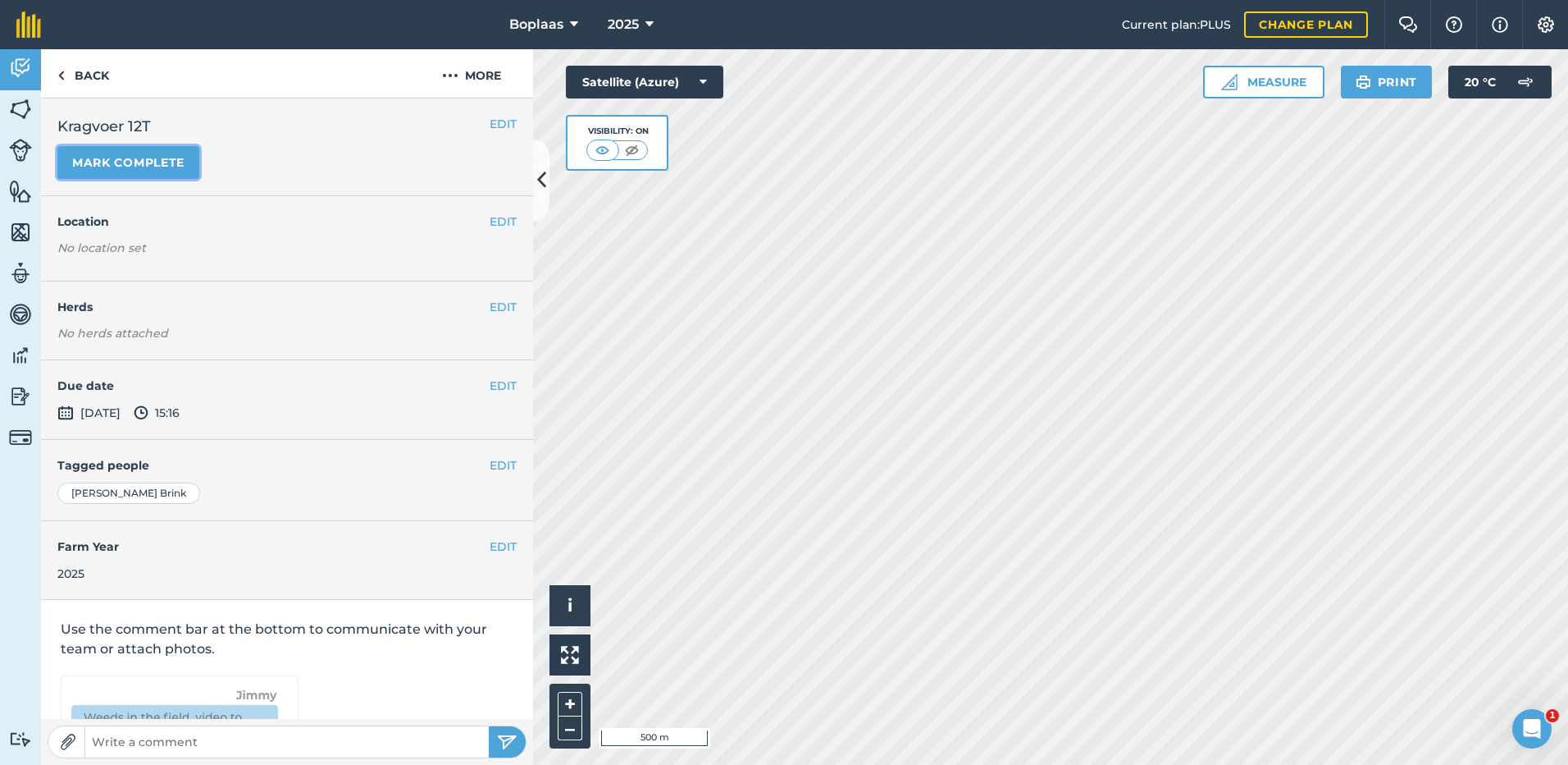
click at [118, 164] on button "Mark complete" at bounding box center [128, 163] width 142 height 33
click at [494, 382] on button "EDIT" at bounding box center [503, 386] width 27 height 18
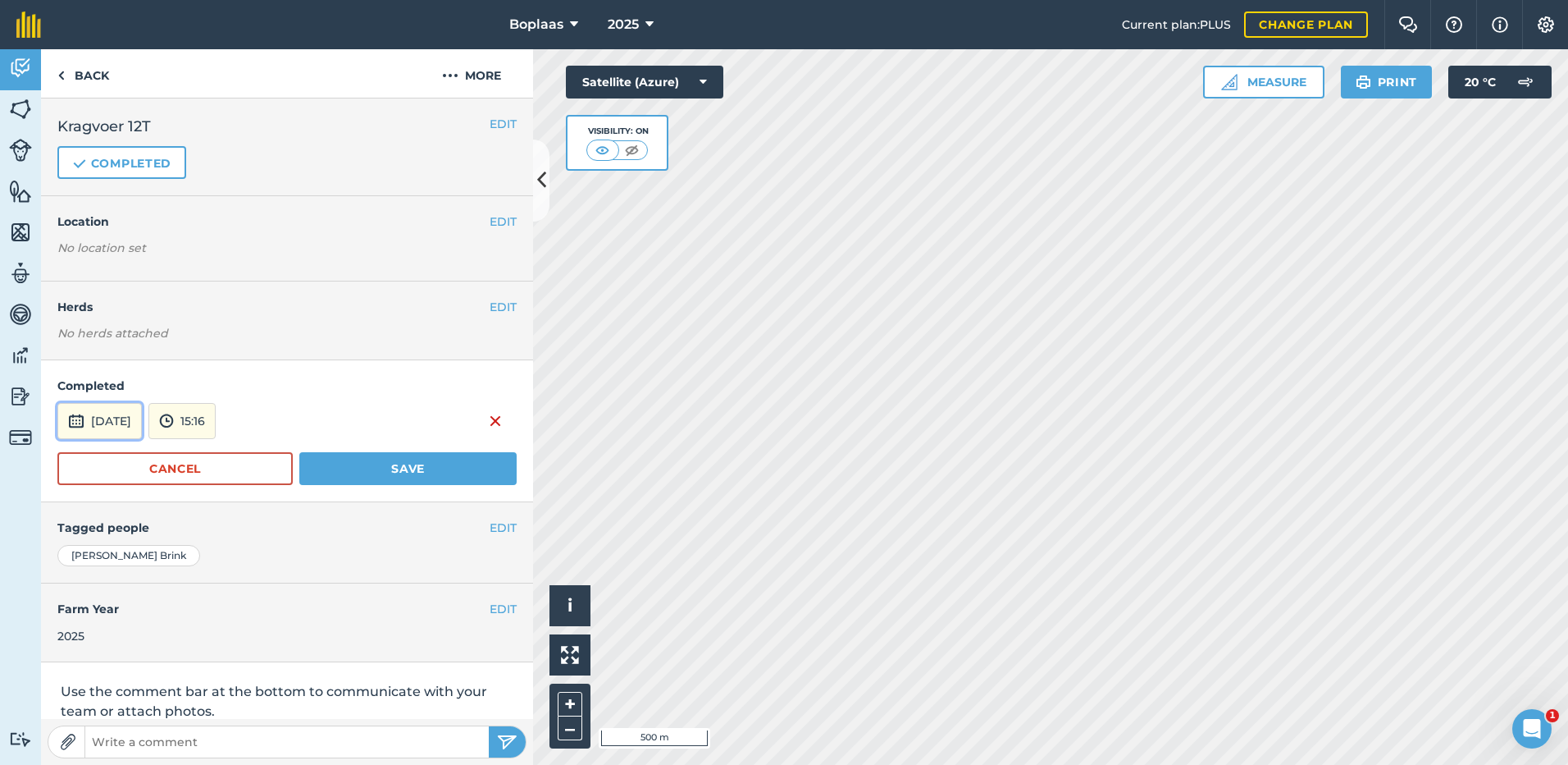
click at [142, 419] on button "[DATE]" at bounding box center [99, 421] width 85 height 36
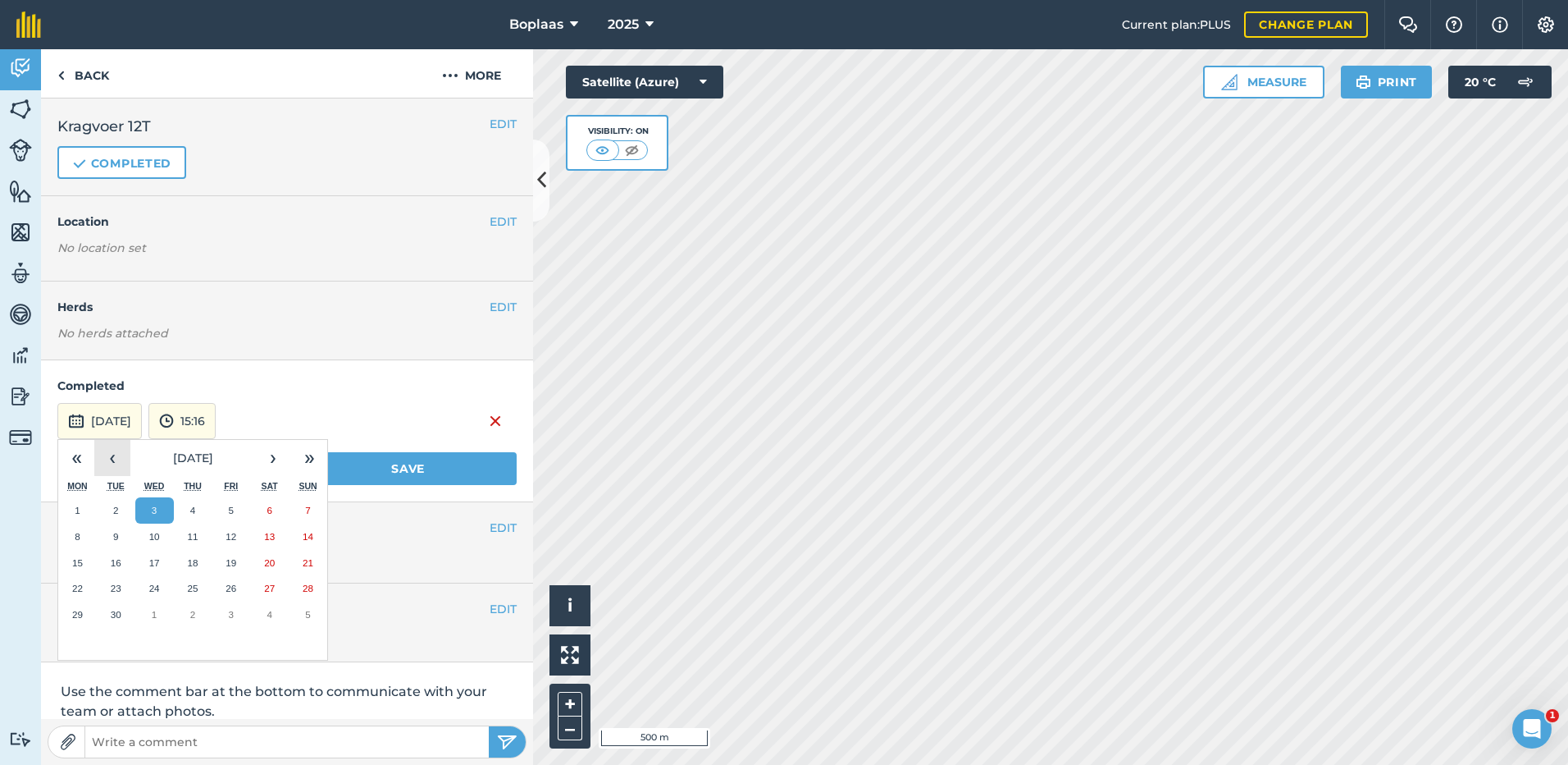
click at [121, 456] on button "‹" at bounding box center [112, 458] width 36 height 36
click at [198, 590] on abbr "21" at bounding box center [192, 588] width 10 height 10
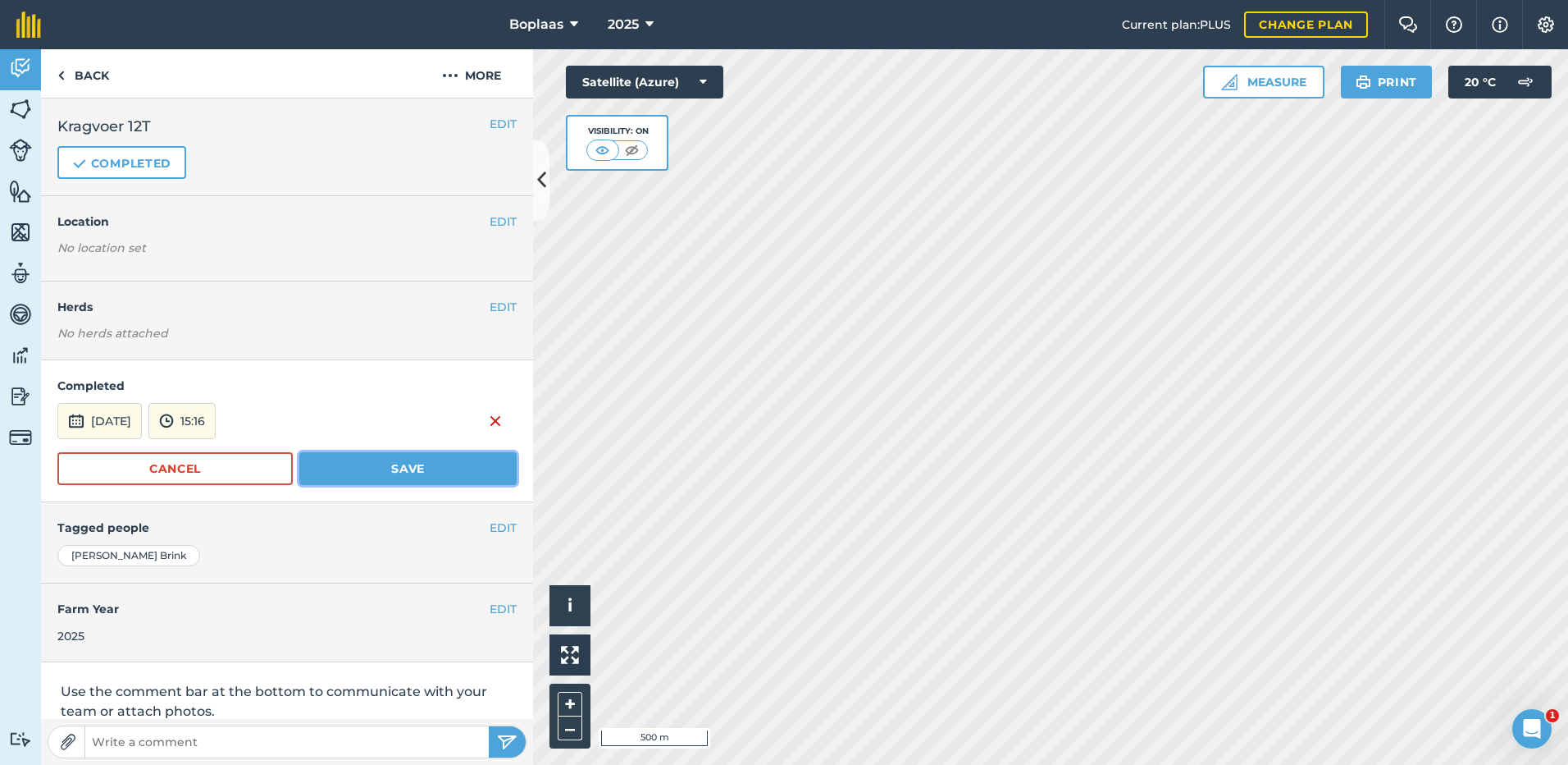
click at [381, 469] on button "Save" at bounding box center [408, 469] width 218 height 33
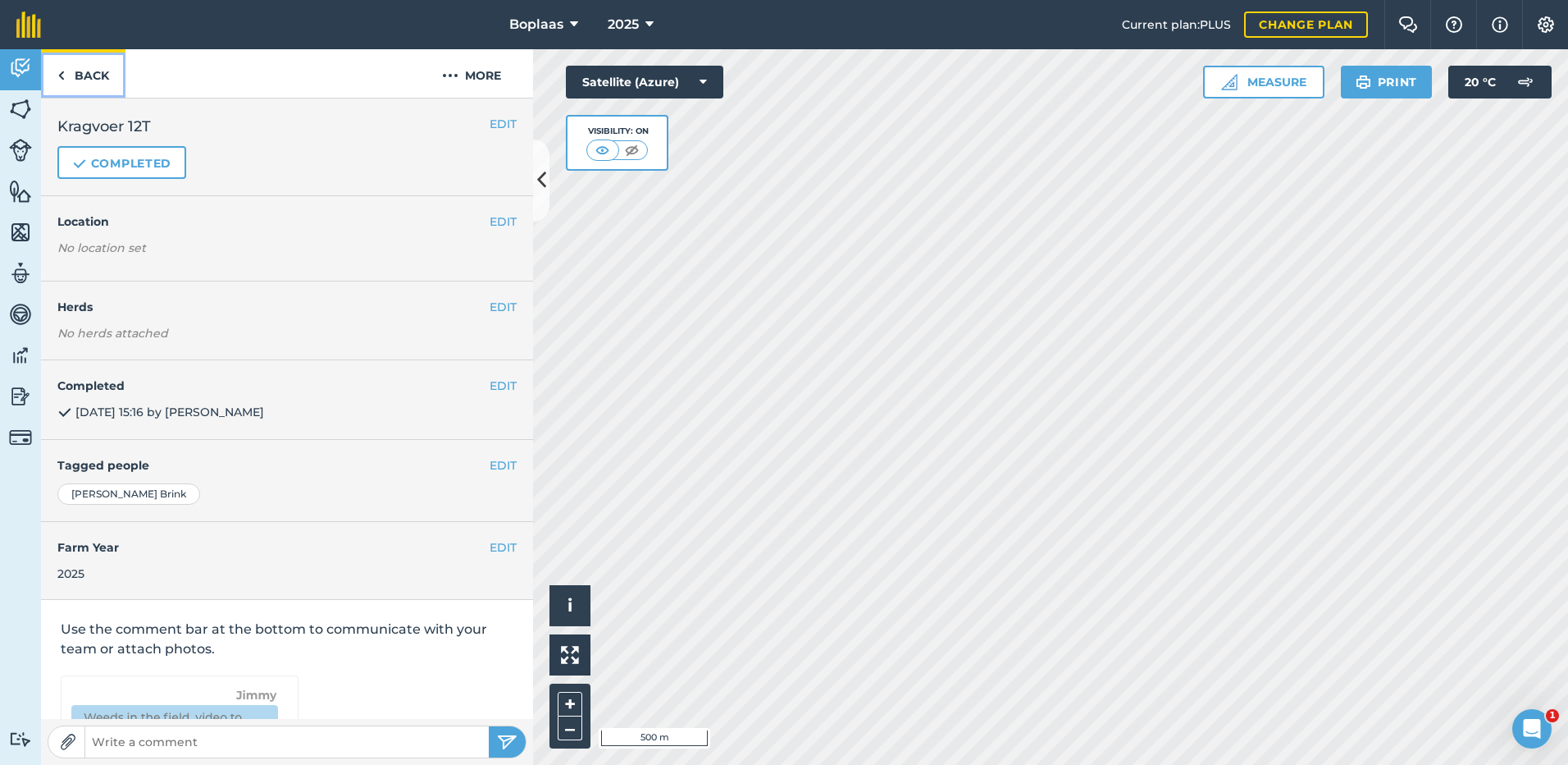
click at [96, 87] on link "Back" at bounding box center [83, 73] width 85 height 48
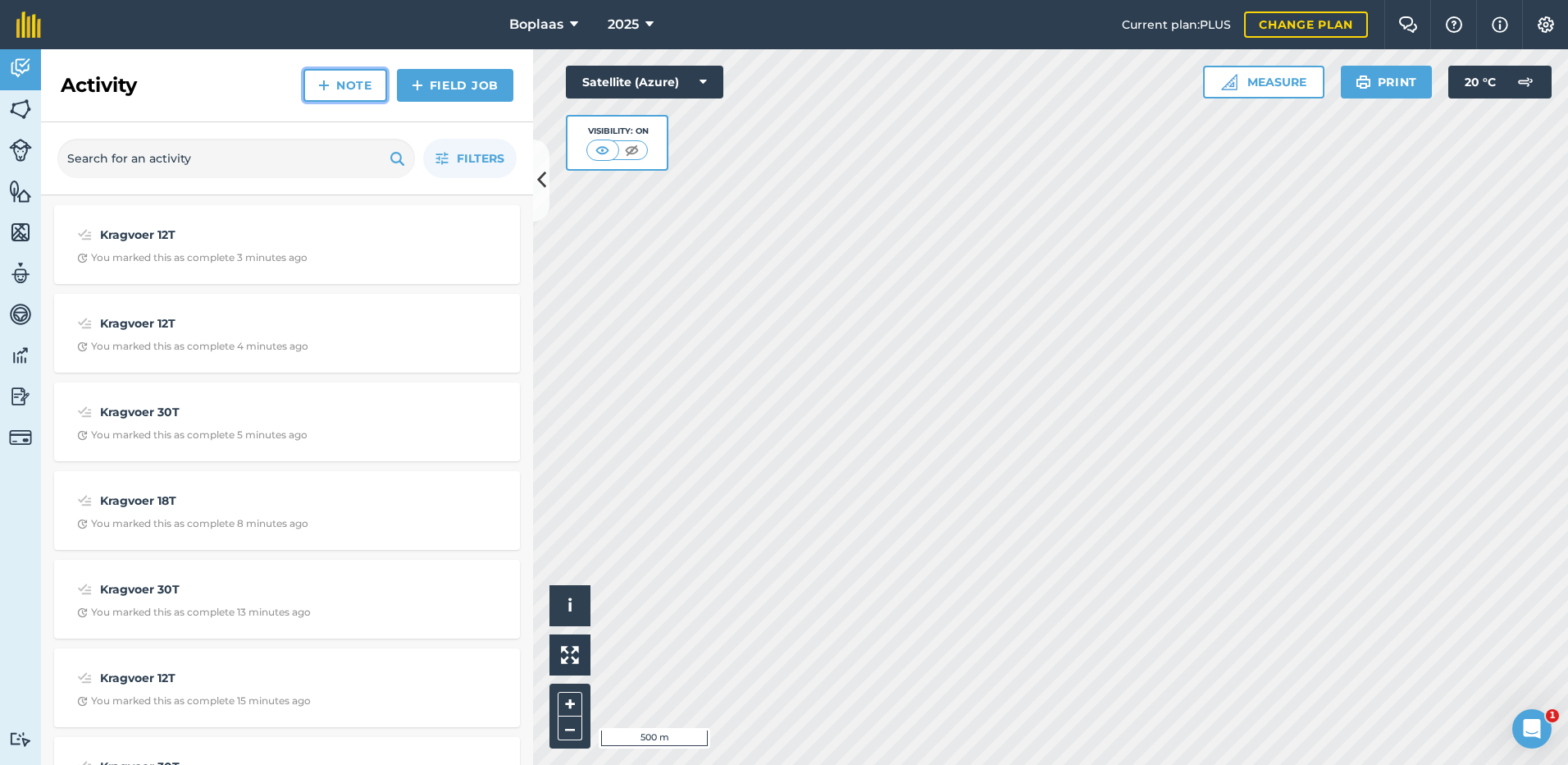
click at [348, 90] on link "Note" at bounding box center [345, 86] width 84 height 33
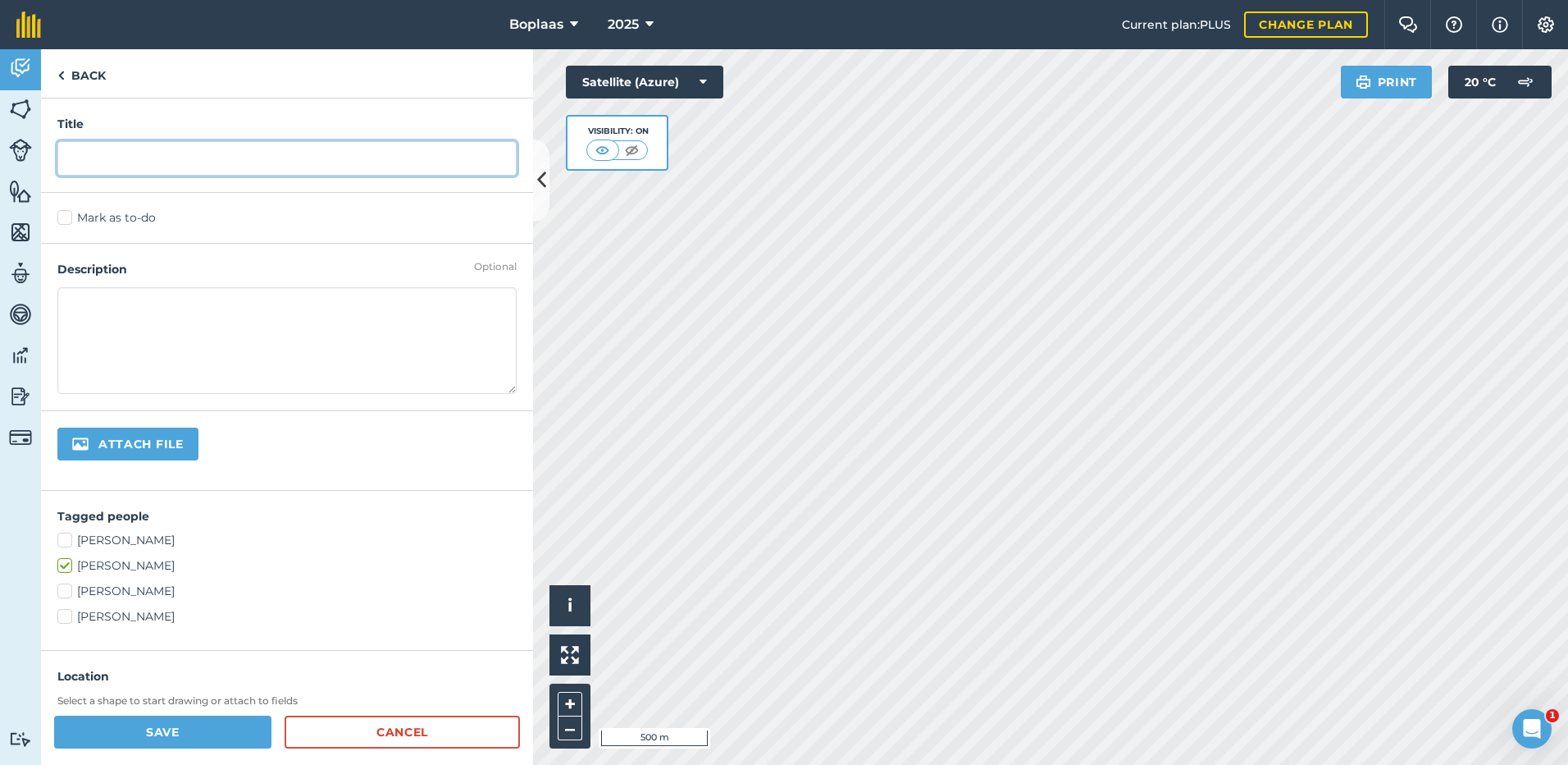
click at [119, 169] on input "text" at bounding box center [287, 158] width 460 height 35
type input "Kragvoer 24T"
click at [88, 223] on label "Mark as to-do" at bounding box center [287, 218] width 460 height 17
click at [68, 220] on input "Mark as to-do" at bounding box center [62, 214] width 10 height 10
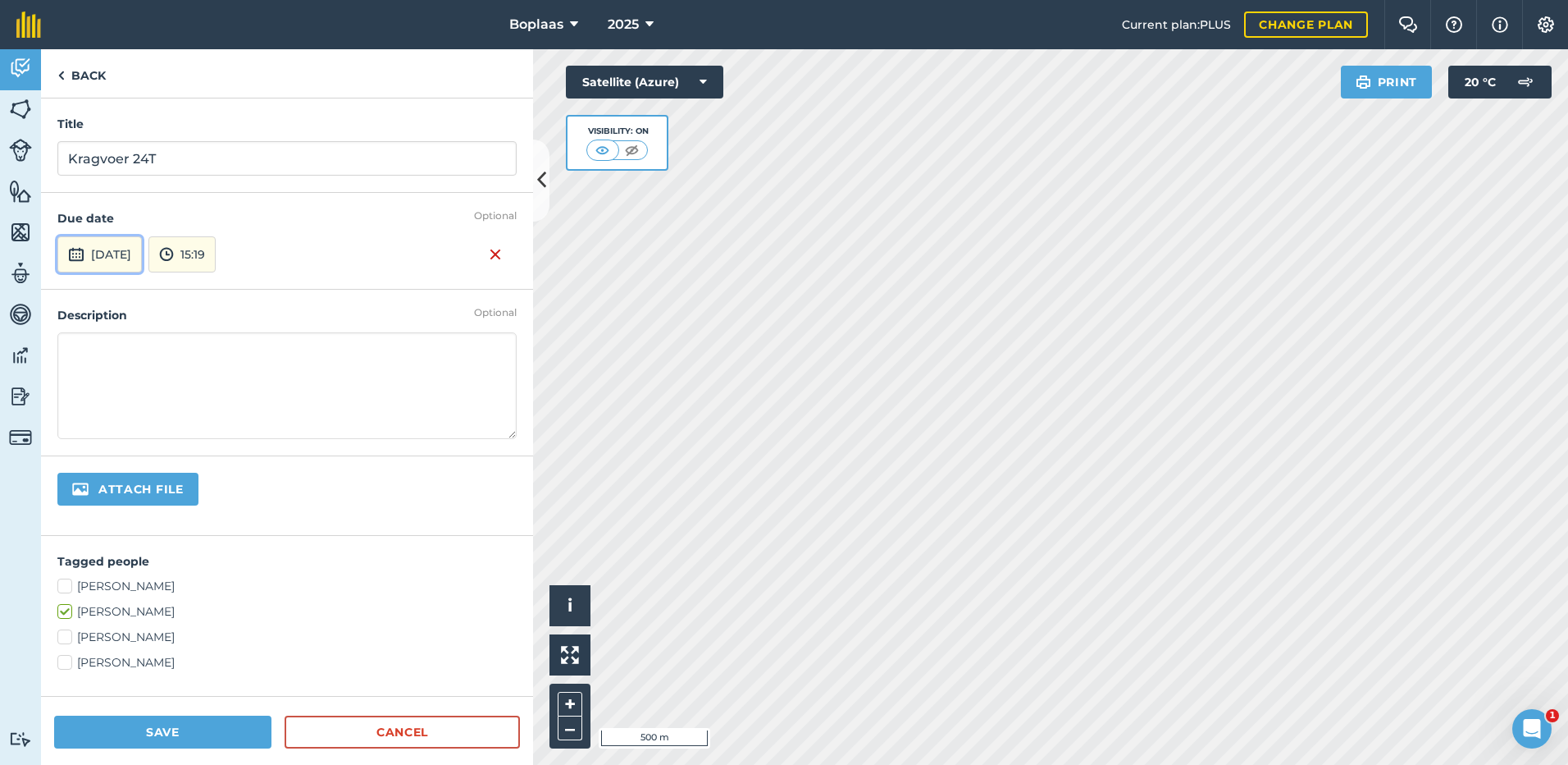
click at [111, 251] on button "[DATE]" at bounding box center [99, 254] width 85 height 36
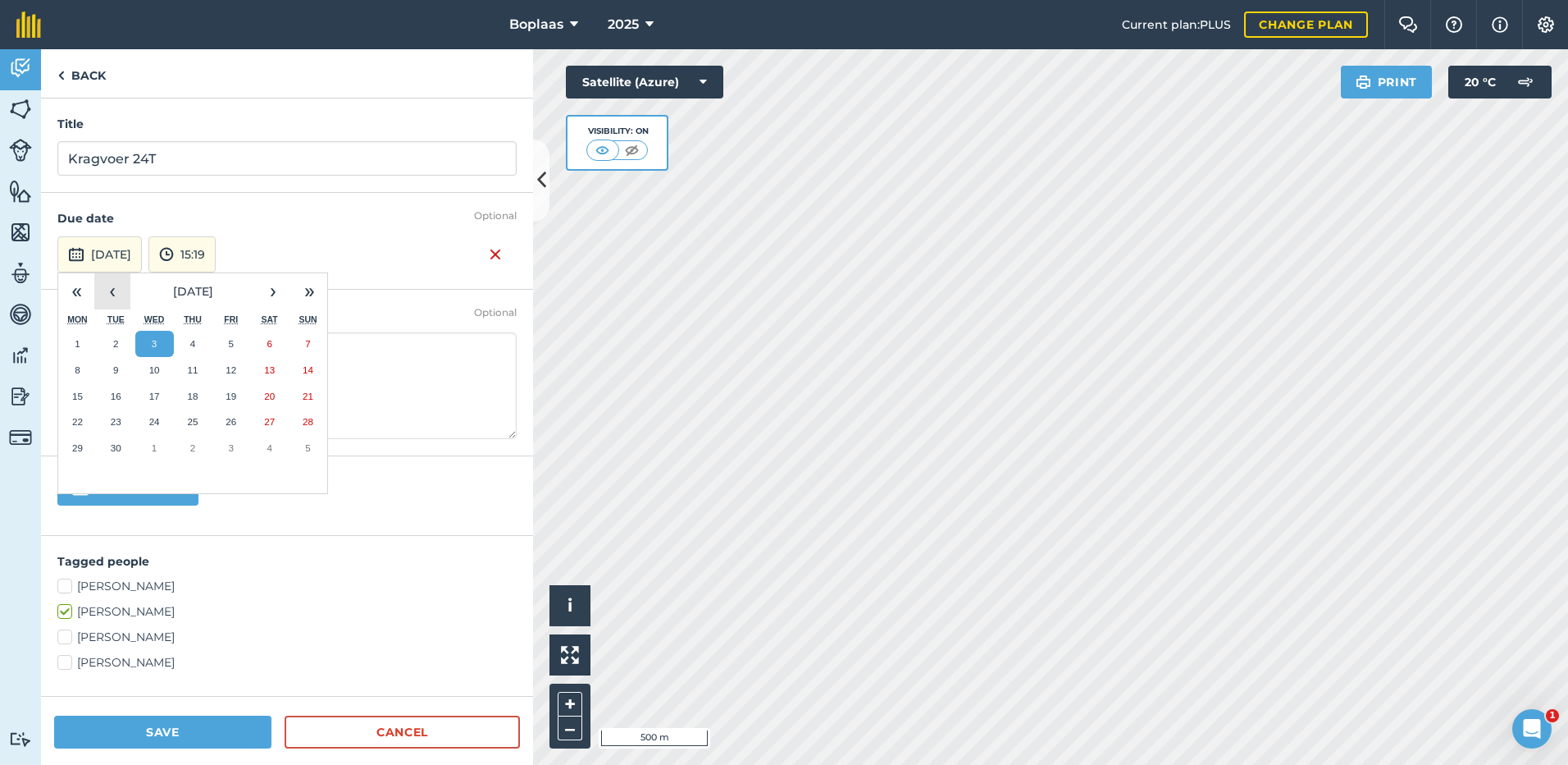
click at [104, 296] on button "‹" at bounding box center [112, 291] width 36 height 36
click at [276, 418] on button "23" at bounding box center [269, 422] width 39 height 26
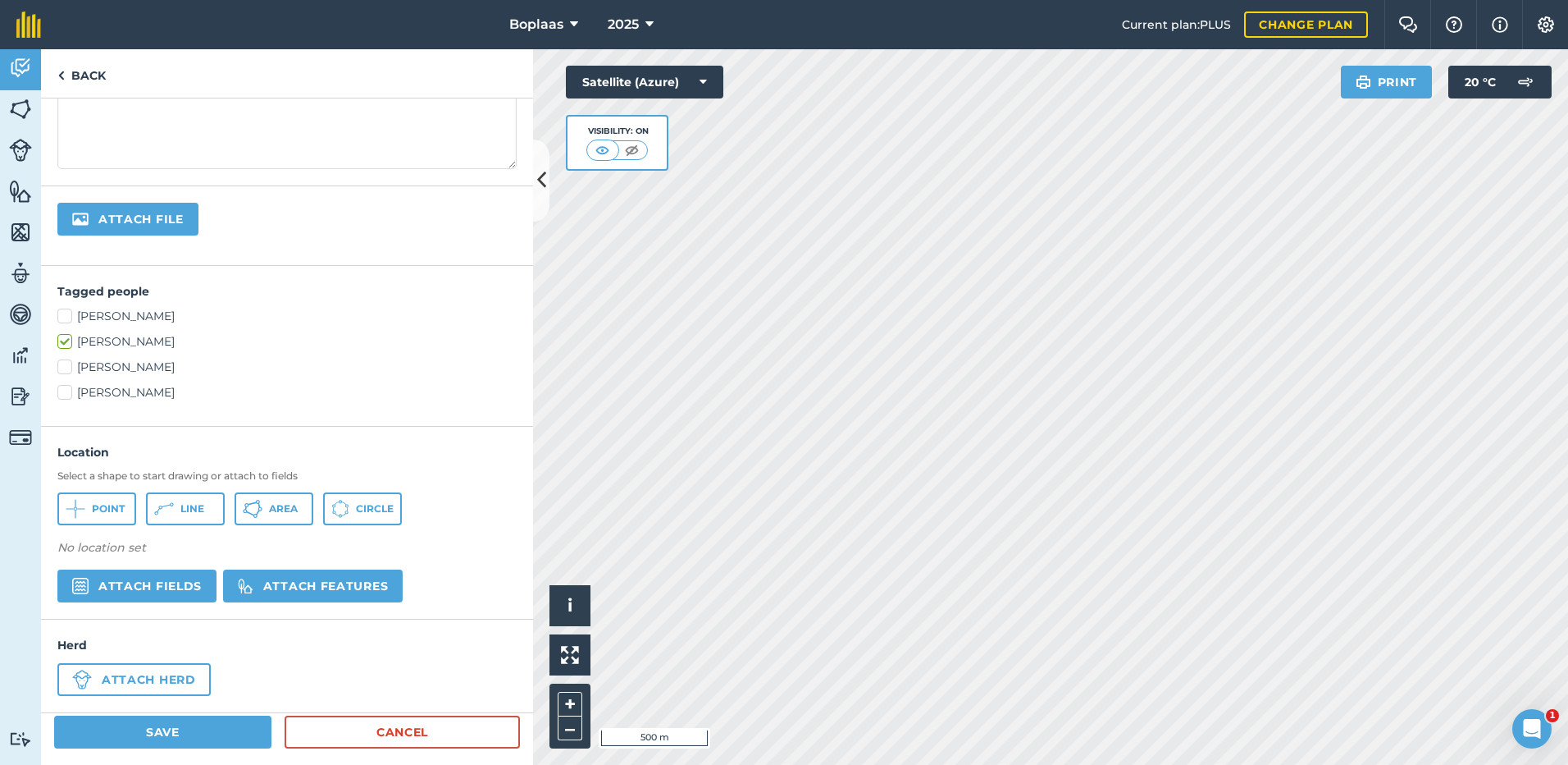
scroll to position [284, 0]
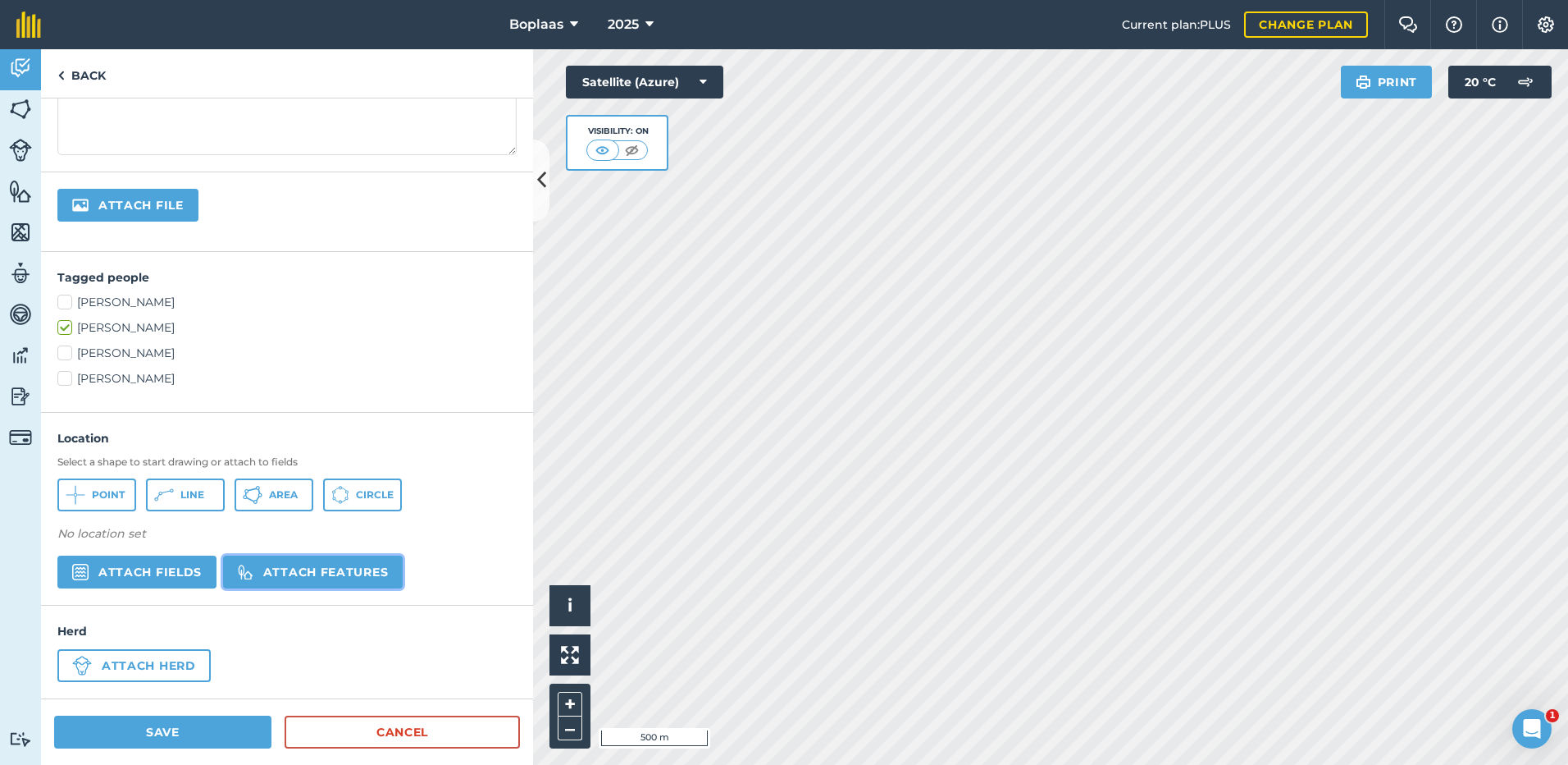
click at [286, 571] on button "Attach features" at bounding box center [313, 572] width 180 height 33
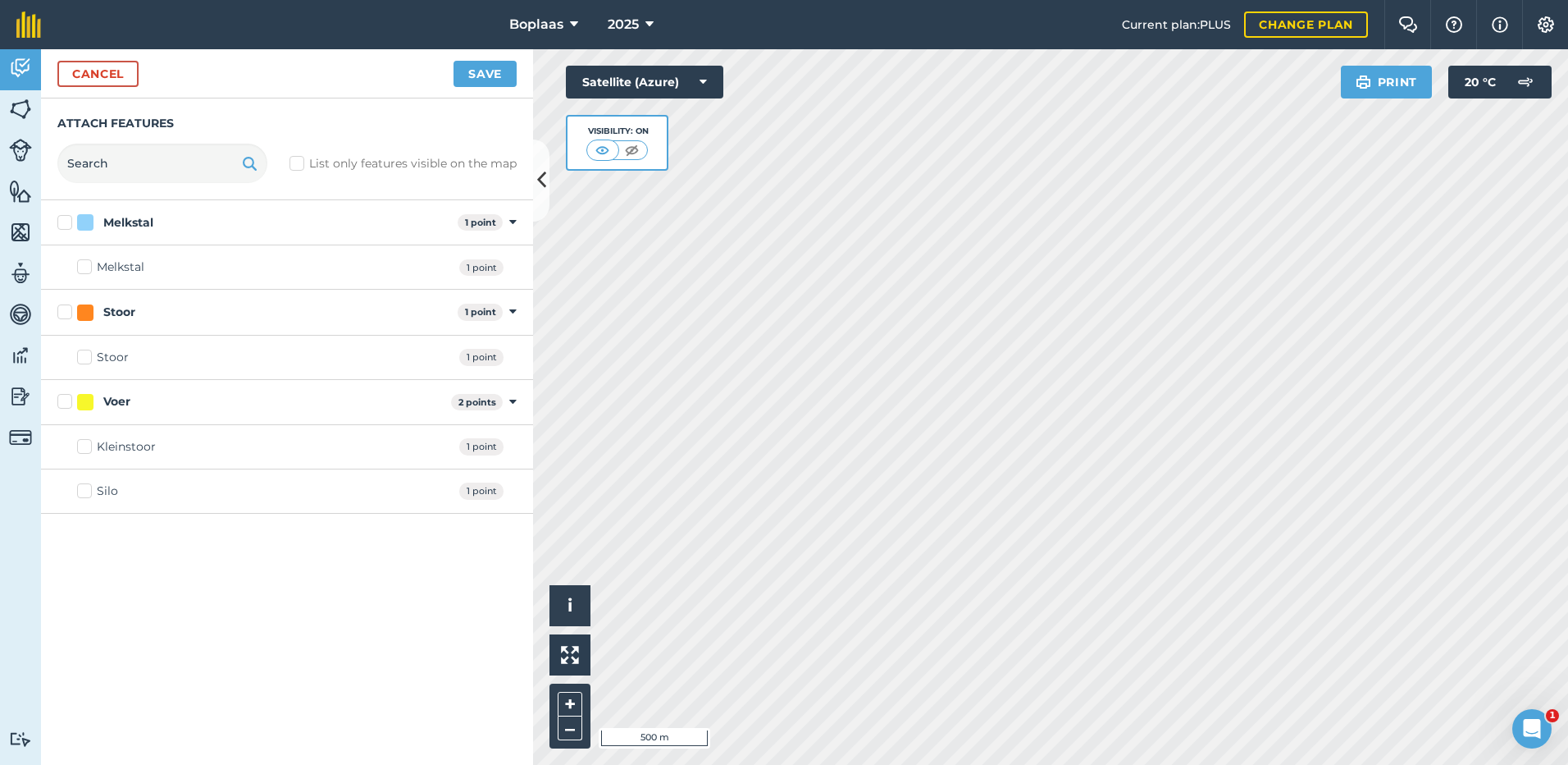
click at [93, 496] on label "Silo" at bounding box center [97, 491] width 41 height 17
click at [88, 493] on input "Silo" at bounding box center [82, 488] width 10 height 10
checkbox input "true"
click at [473, 78] on button "Save" at bounding box center [485, 73] width 63 height 26
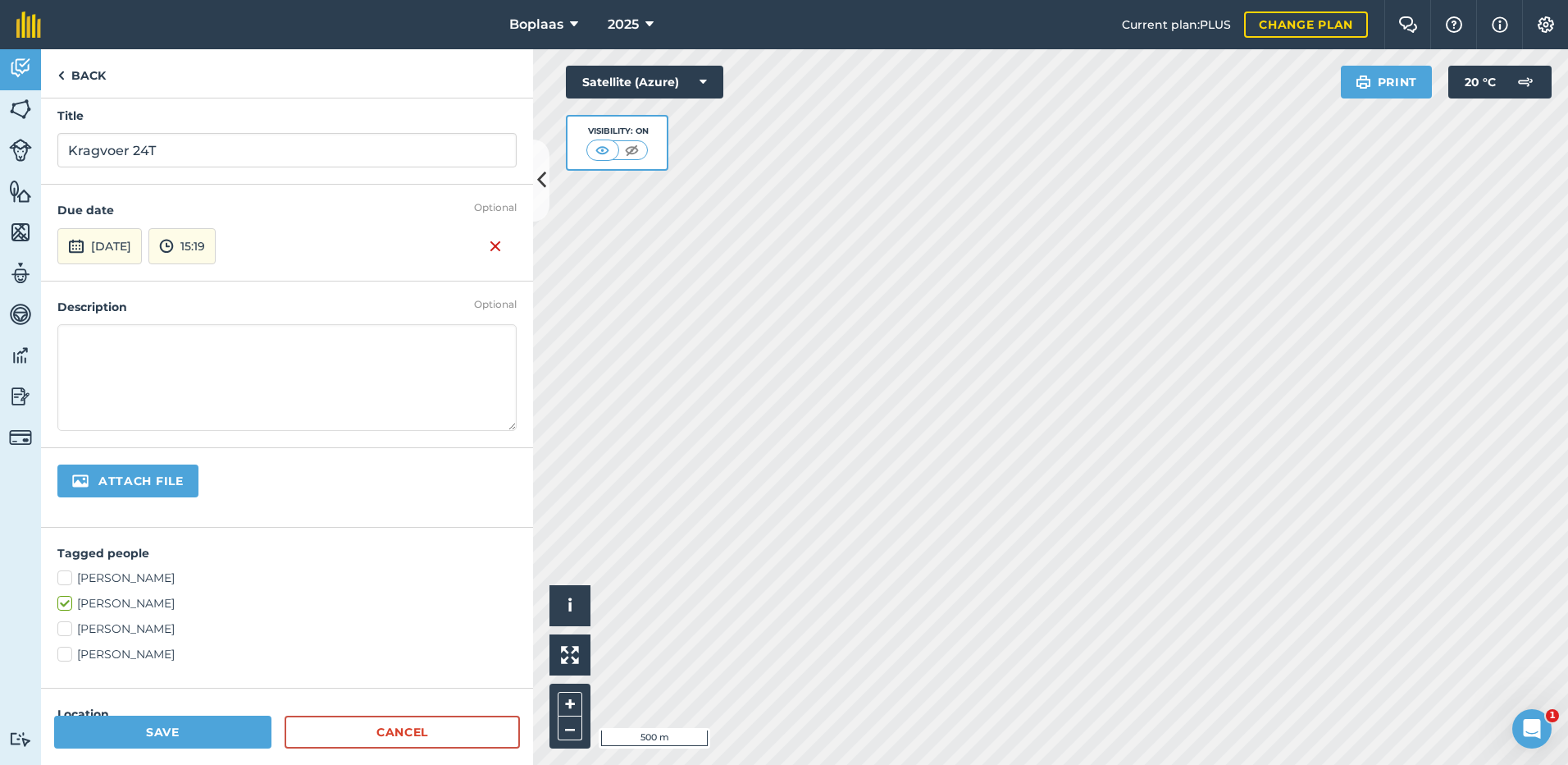
scroll to position [0, 0]
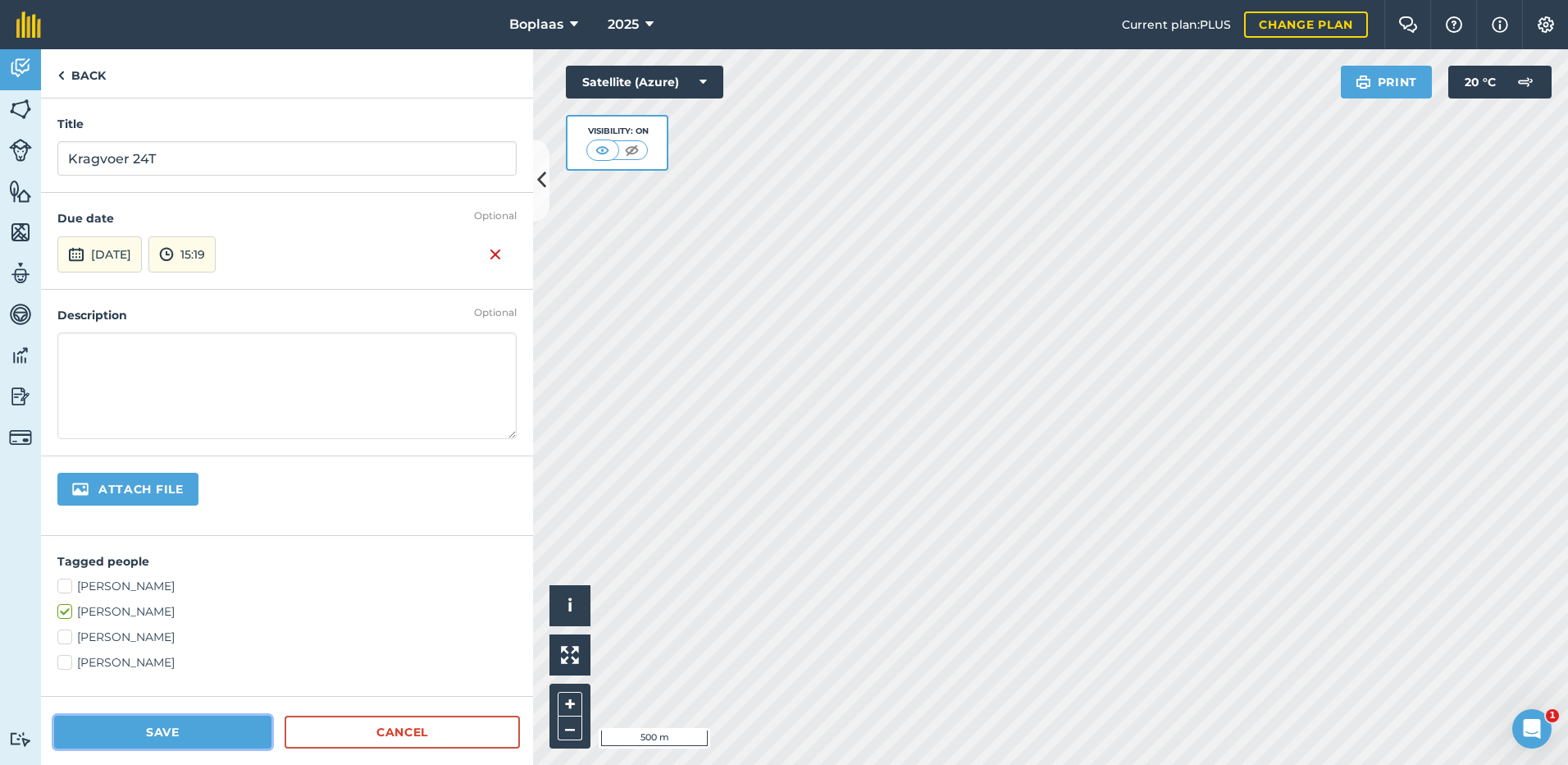
click at [160, 720] on button "Save" at bounding box center [163, 732] width 218 height 33
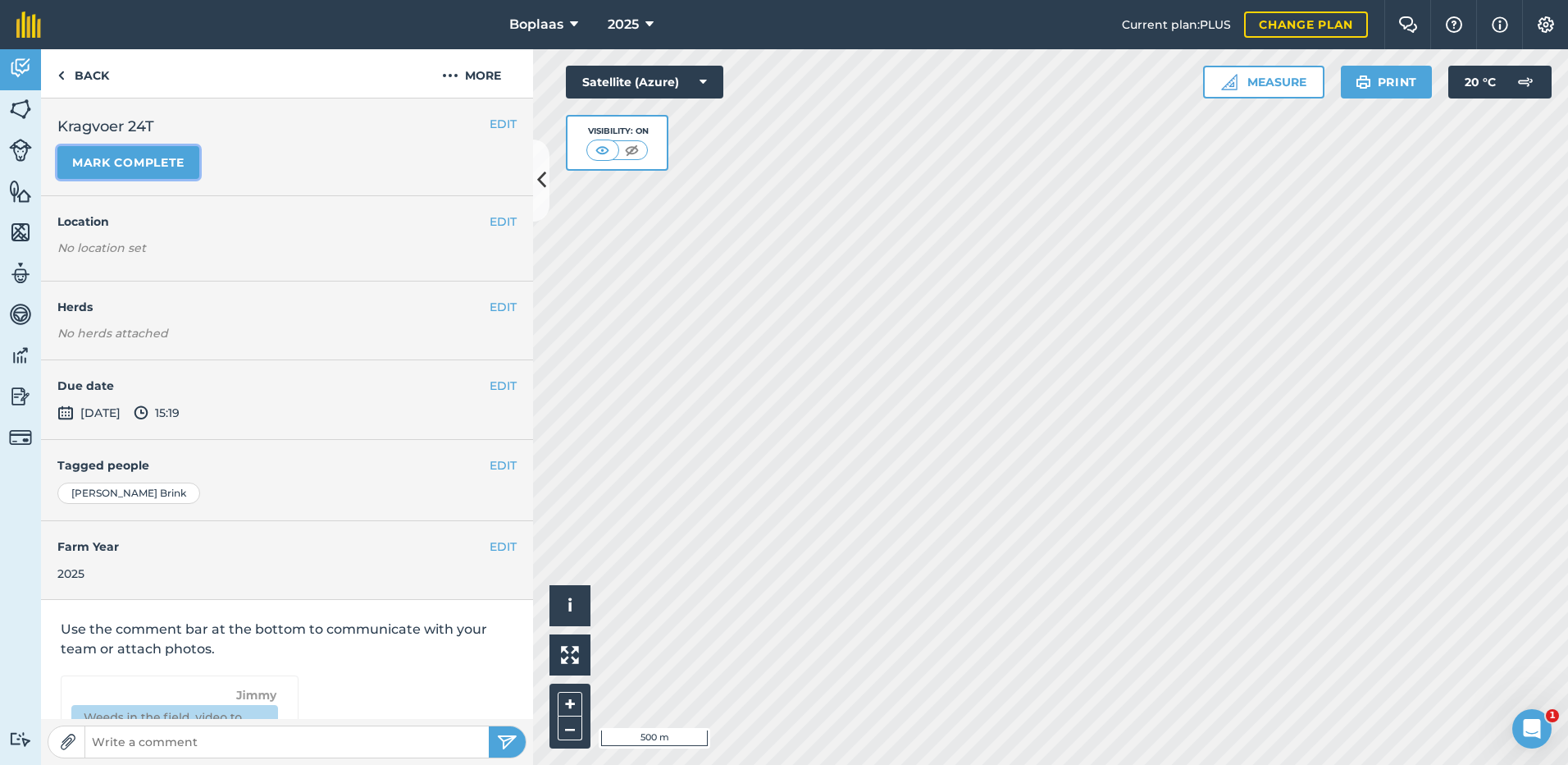
click at [179, 169] on button "Mark complete" at bounding box center [128, 163] width 142 height 33
click at [490, 386] on button "EDIT" at bounding box center [503, 386] width 27 height 18
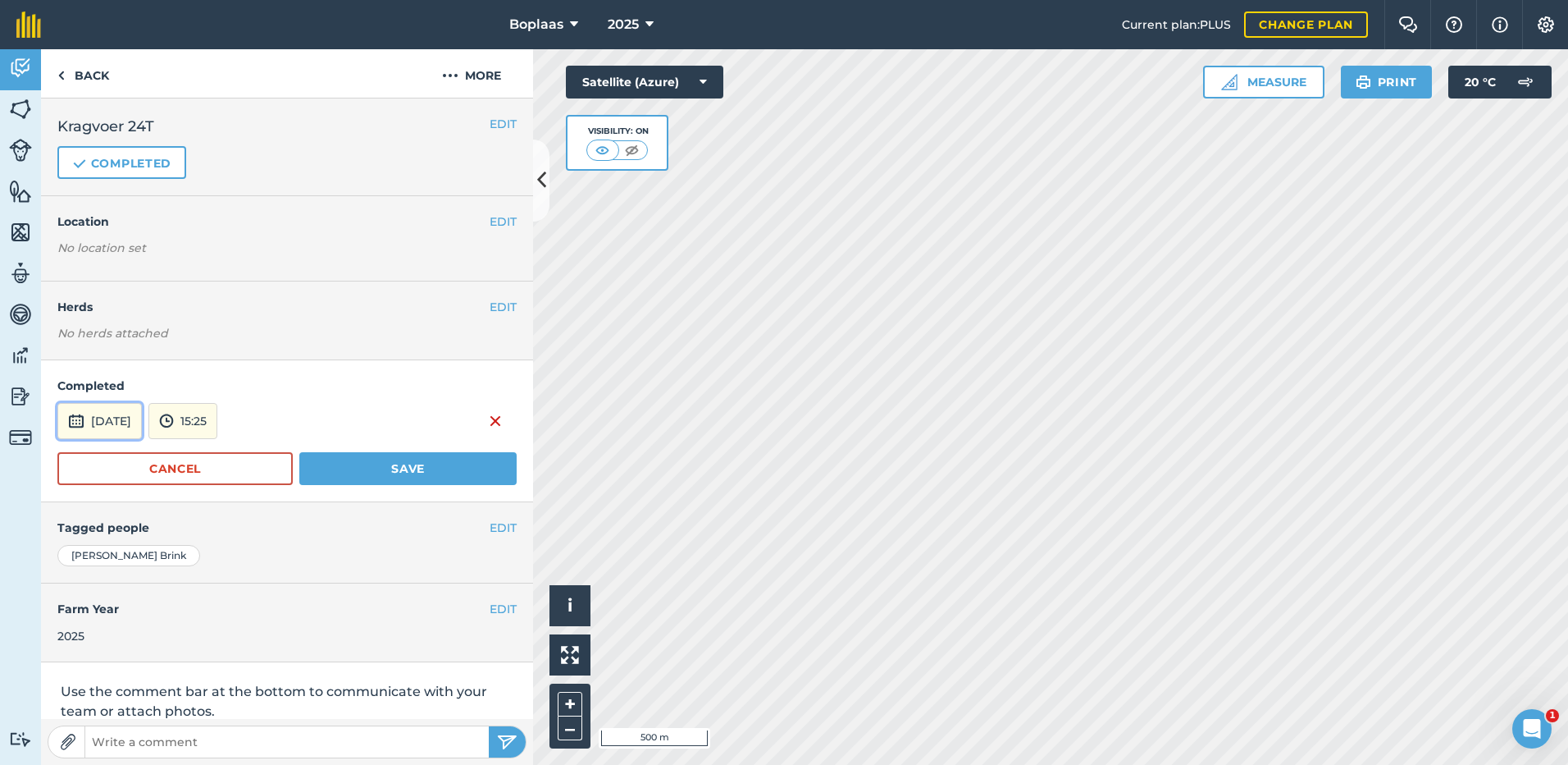
click at [123, 434] on button "[DATE]" at bounding box center [99, 421] width 85 height 36
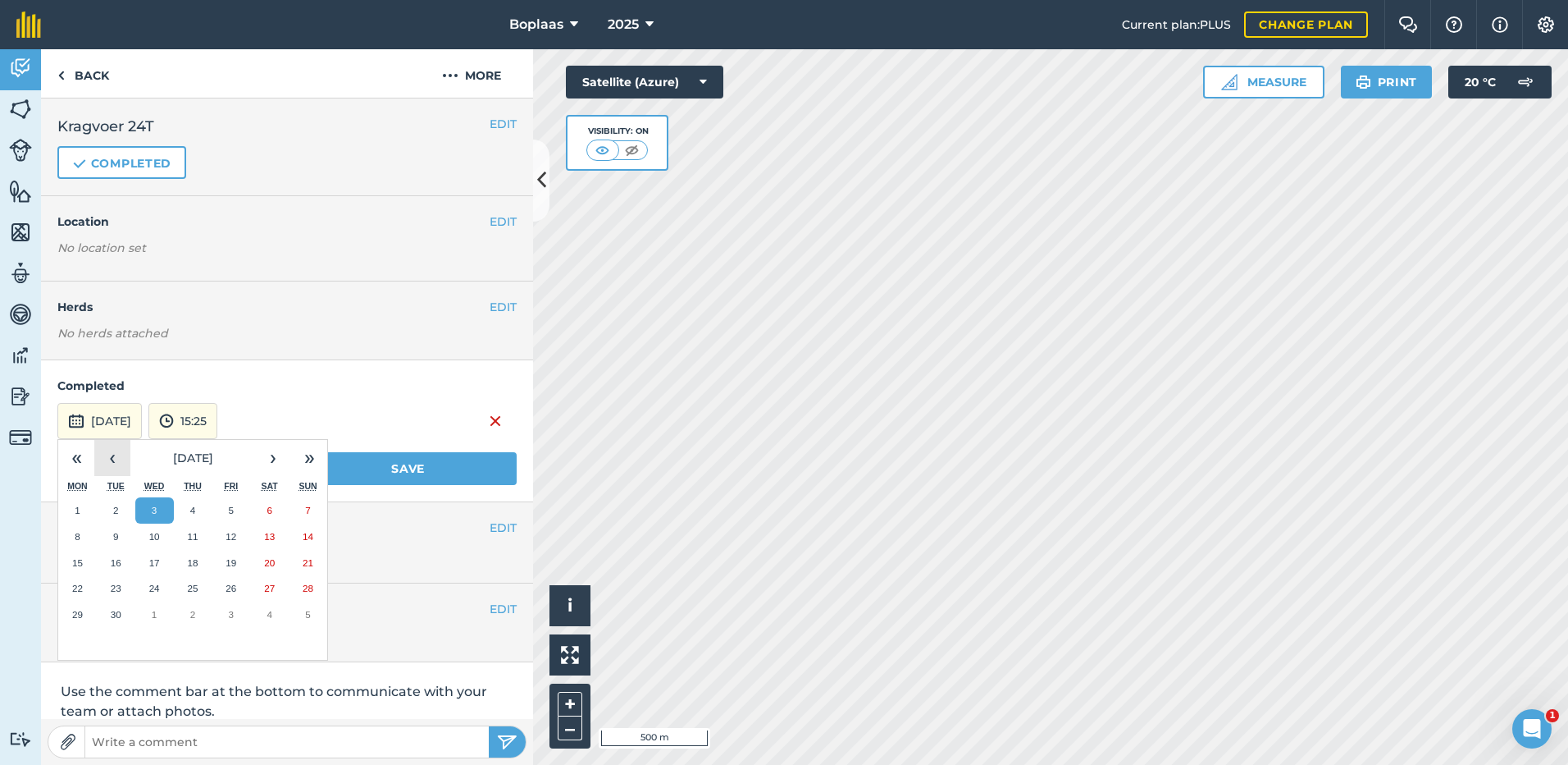
click at [118, 445] on button "‹" at bounding box center [112, 458] width 36 height 36
click at [264, 593] on abbr "23" at bounding box center [270, 588] width 10 height 10
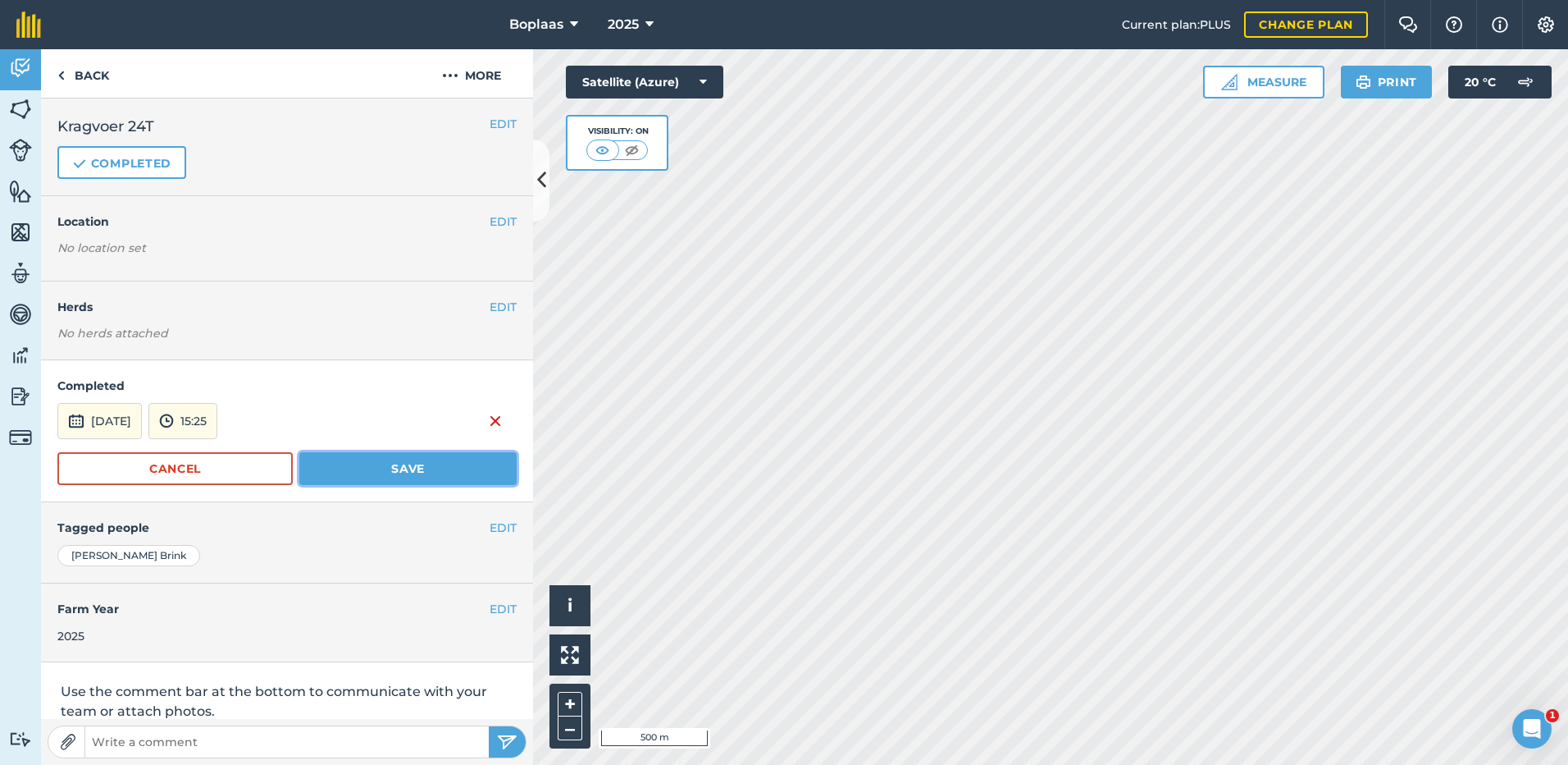
click at [349, 474] on button "Save" at bounding box center [408, 469] width 218 height 33
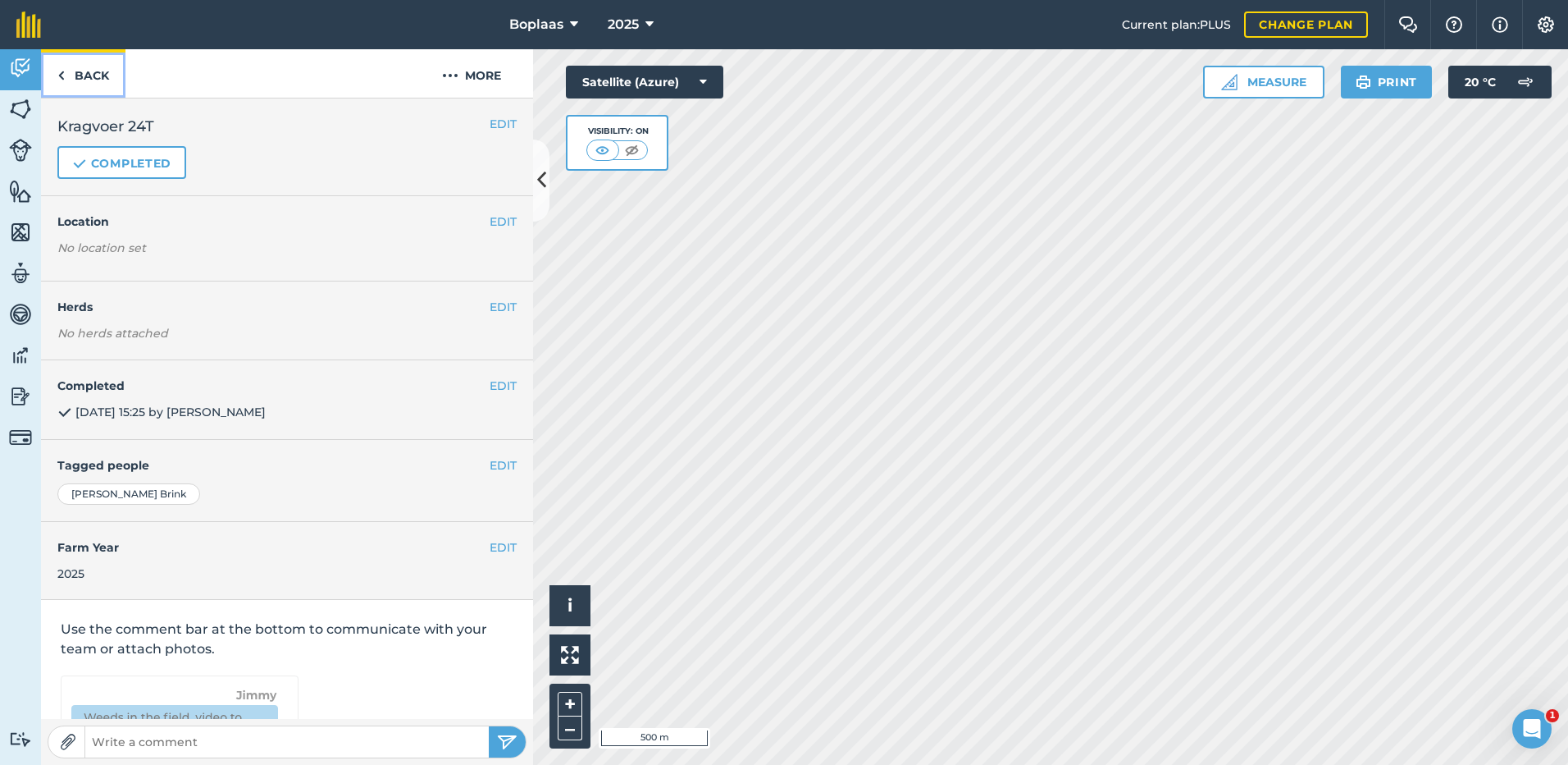
click at [94, 73] on link "Back" at bounding box center [83, 73] width 85 height 48
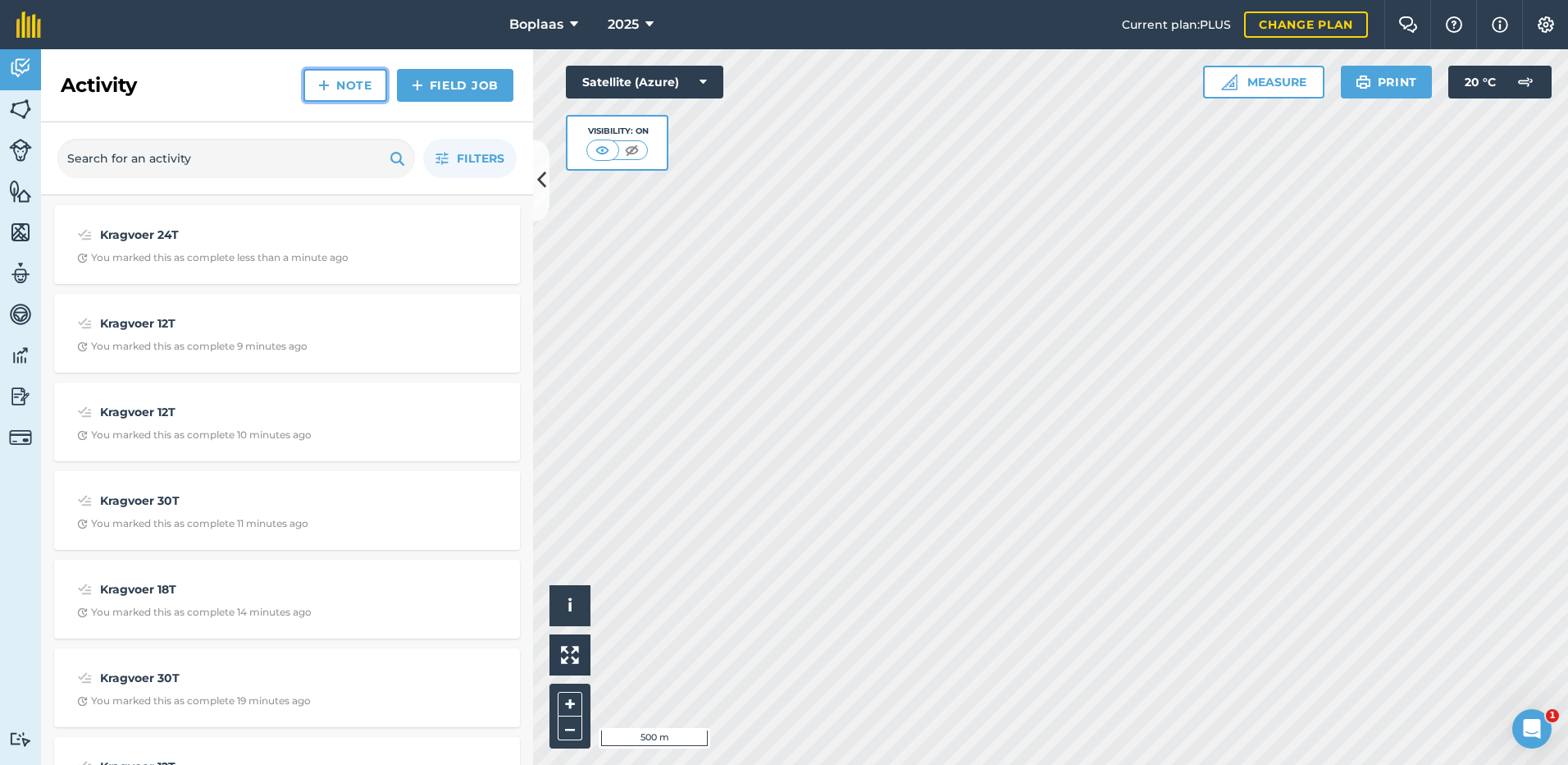
click at [363, 82] on link "Note" at bounding box center [345, 86] width 84 height 33
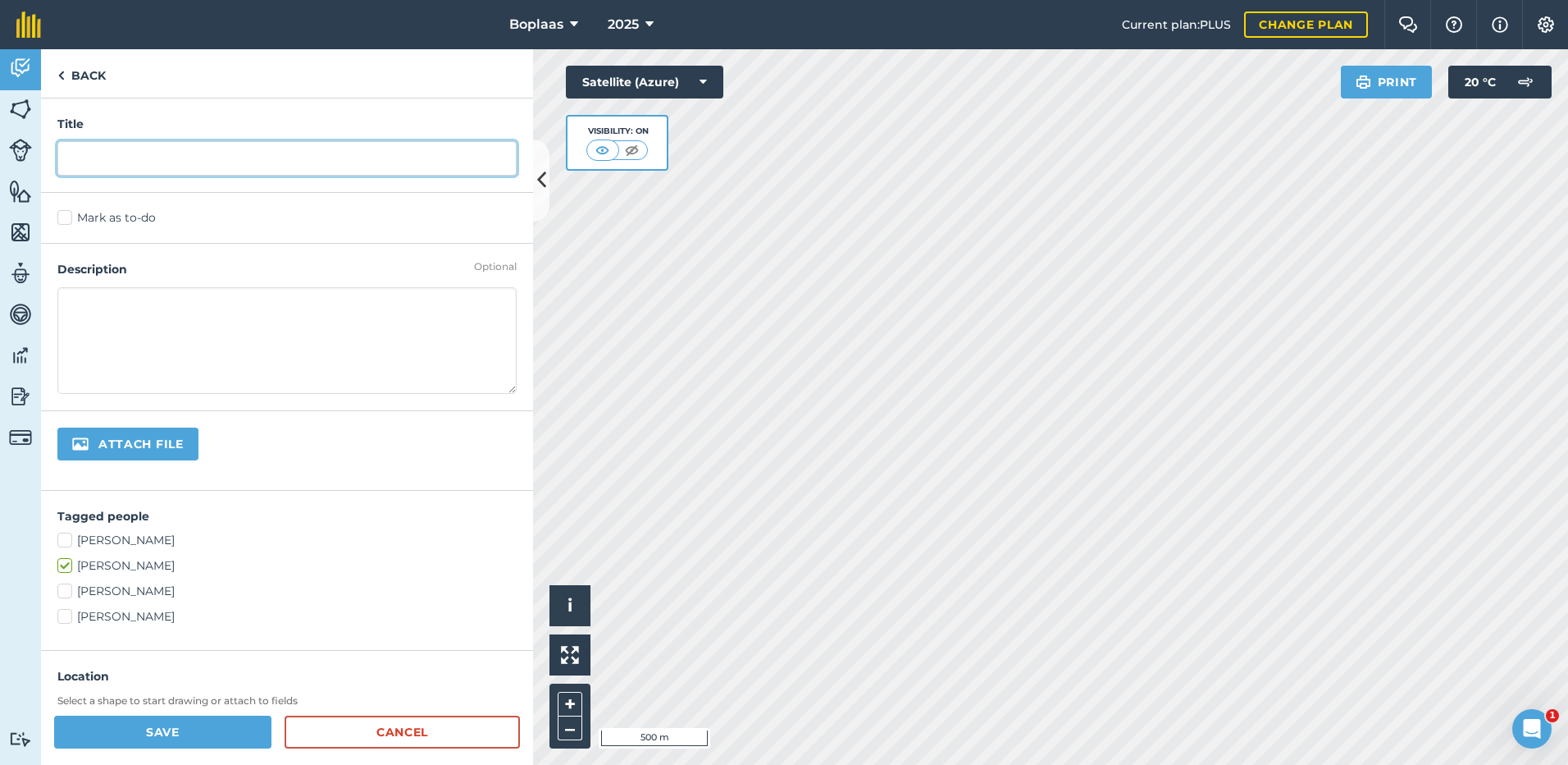
click at [270, 150] on input "text" at bounding box center [287, 158] width 460 height 35
type input "Kragvoer 30T"
click at [73, 225] on label "Mark as to-do" at bounding box center [287, 218] width 460 height 17
click at [68, 220] on input "Mark as to-do" at bounding box center [62, 214] width 10 height 10
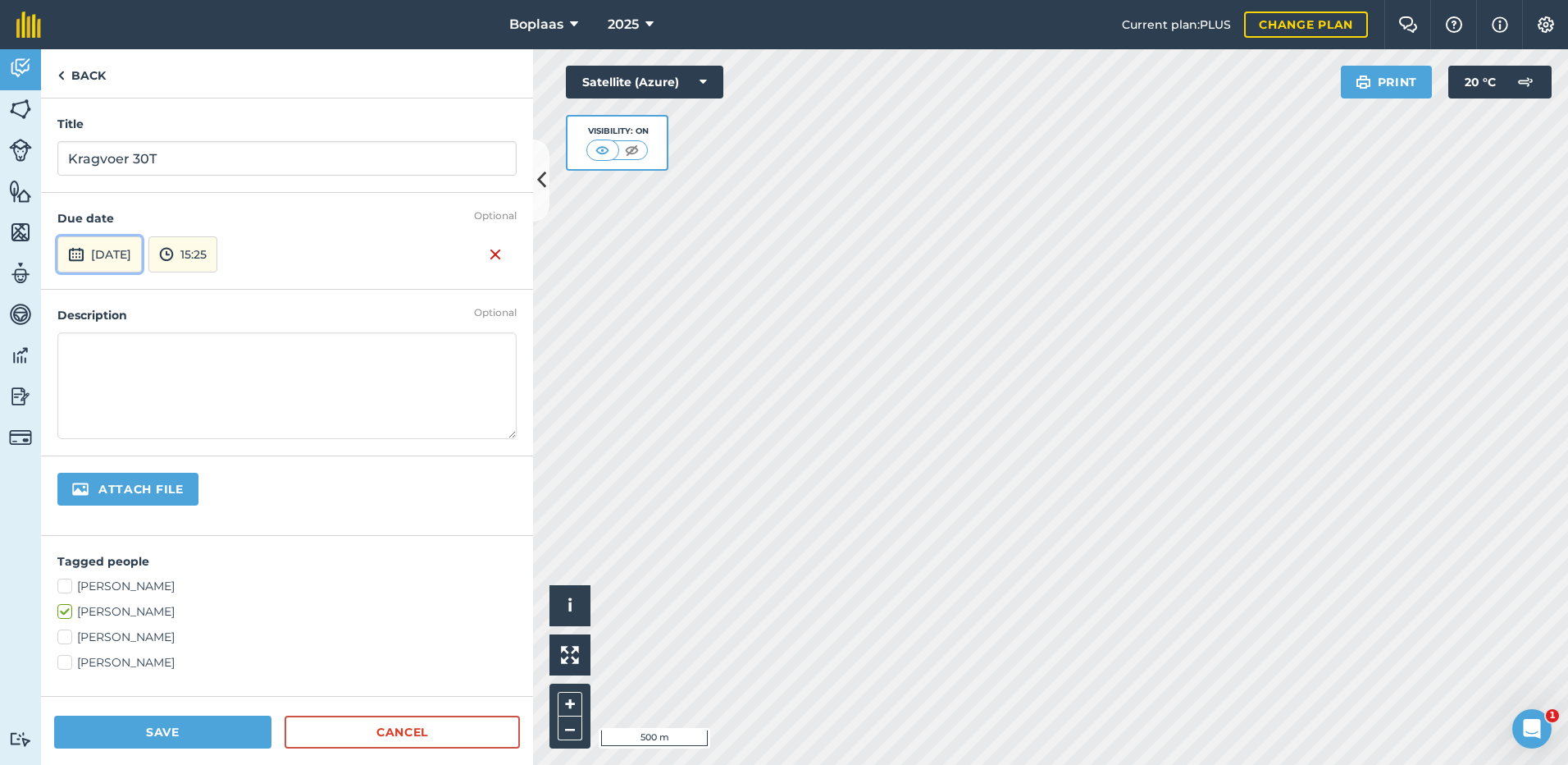
click at [142, 262] on button "[DATE]" at bounding box center [99, 254] width 85 height 36
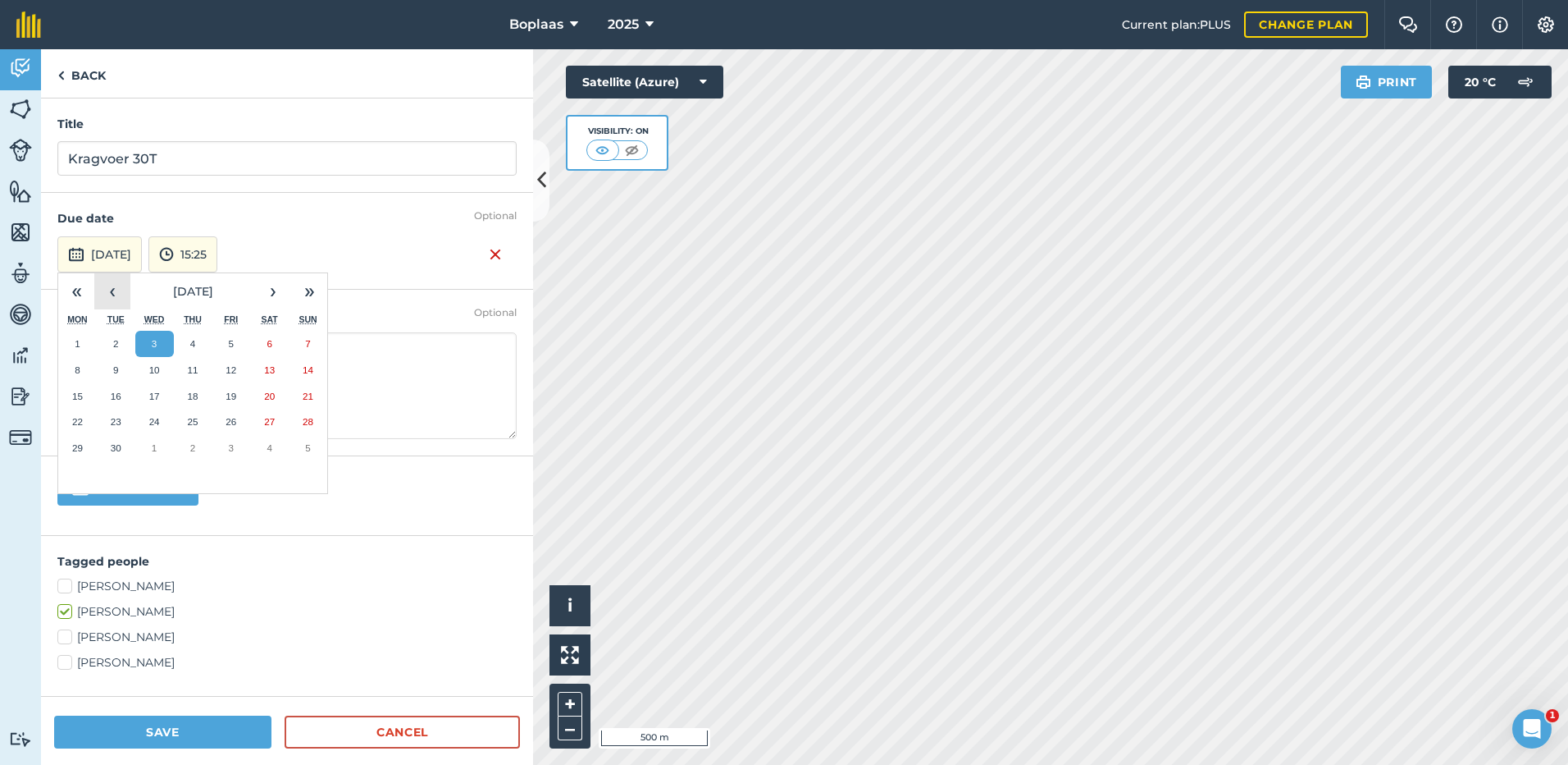
click at [119, 288] on button "‹" at bounding box center [112, 291] width 36 height 36
click at [151, 443] on abbr "27" at bounding box center [155, 448] width 10 height 10
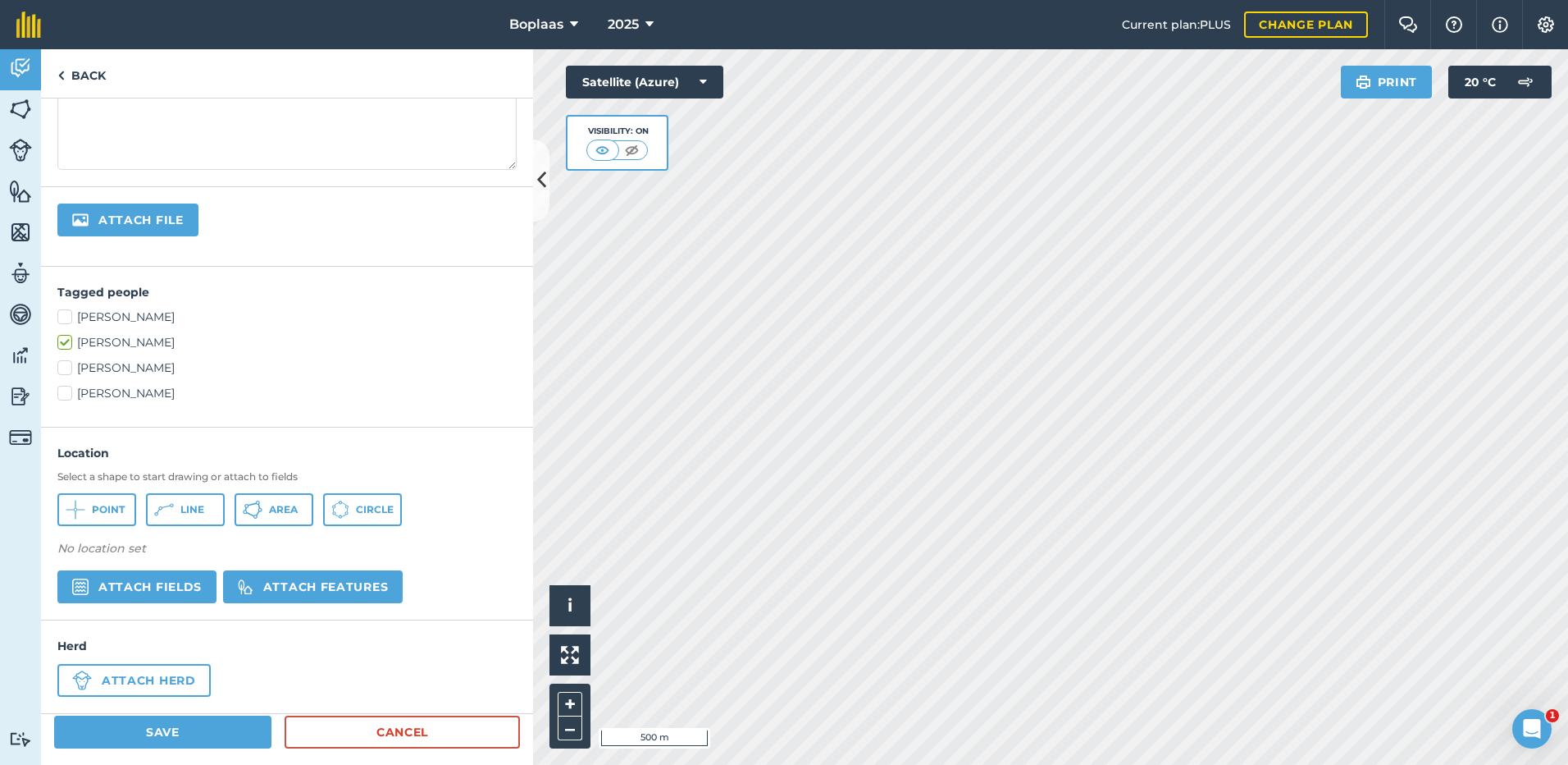
scroll to position [284, 0]
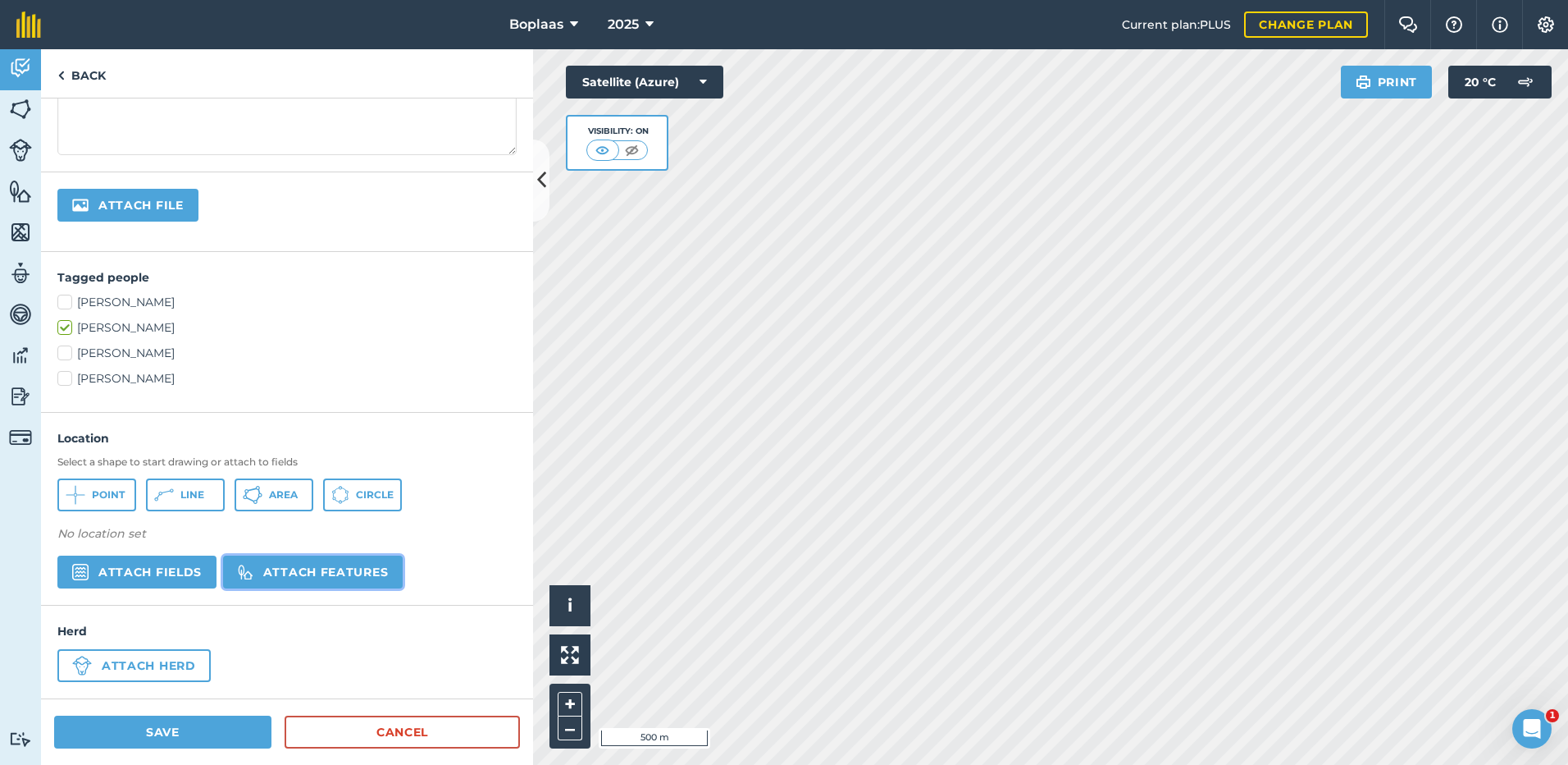
click at [289, 570] on button "Attach features" at bounding box center [313, 572] width 180 height 33
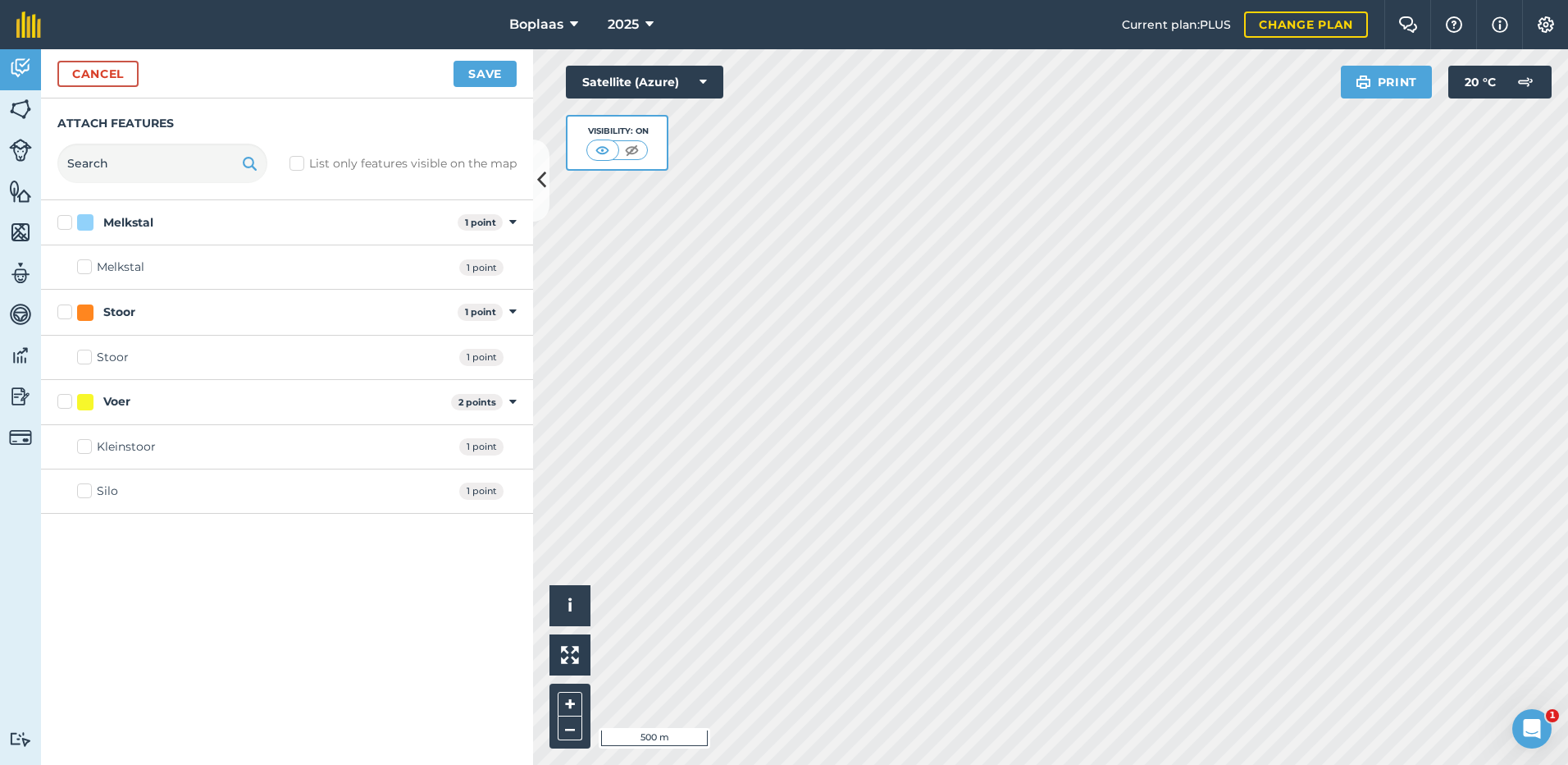
click at [92, 483] on label "Silo" at bounding box center [97, 491] width 41 height 17
click at [88, 483] on input "Silo" at bounding box center [82, 488] width 10 height 10
checkbox input "true"
click at [471, 73] on button "Save" at bounding box center [485, 73] width 63 height 26
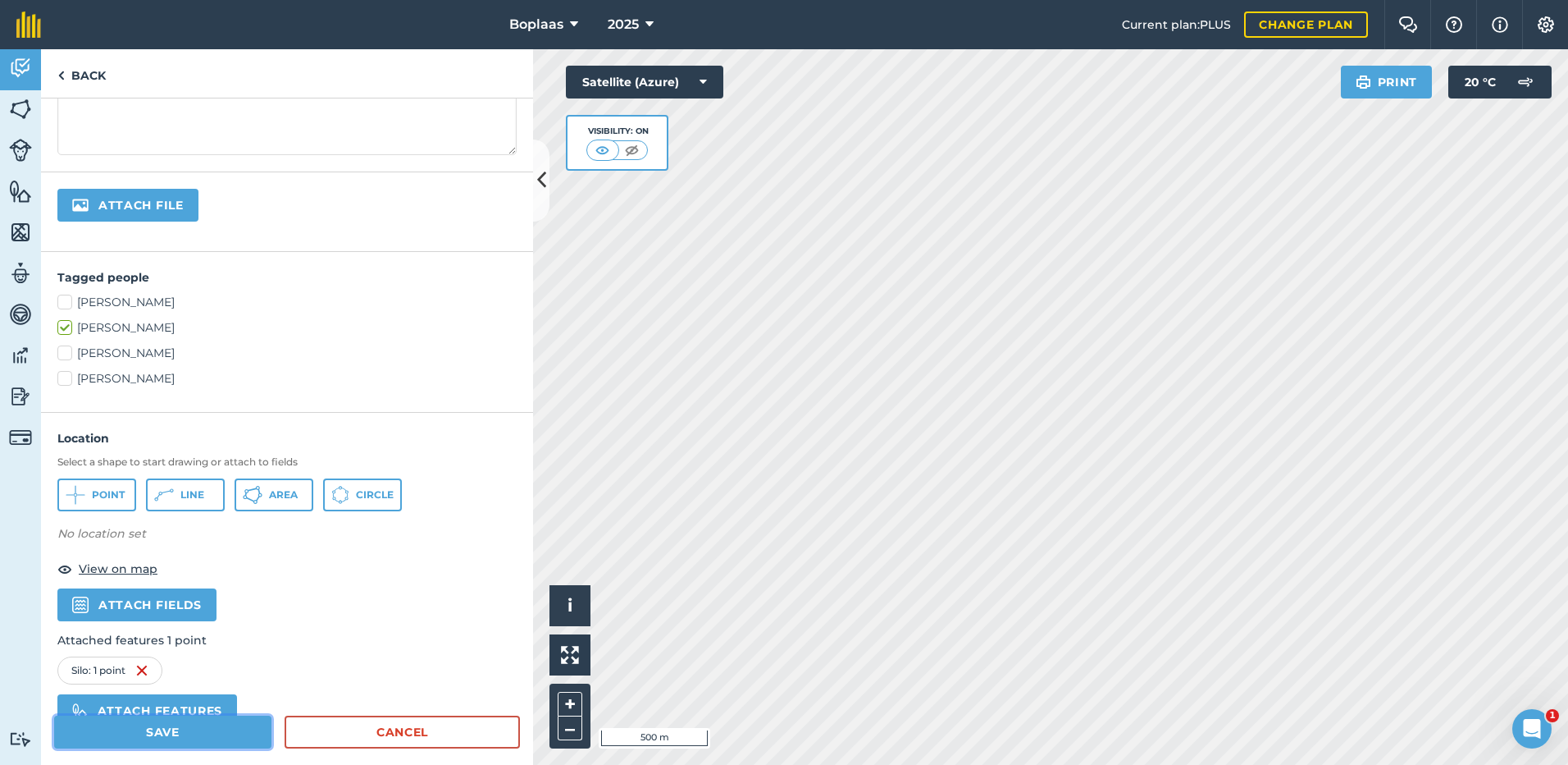
click at [222, 730] on button "Save" at bounding box center [163, 732] width 218 height 33
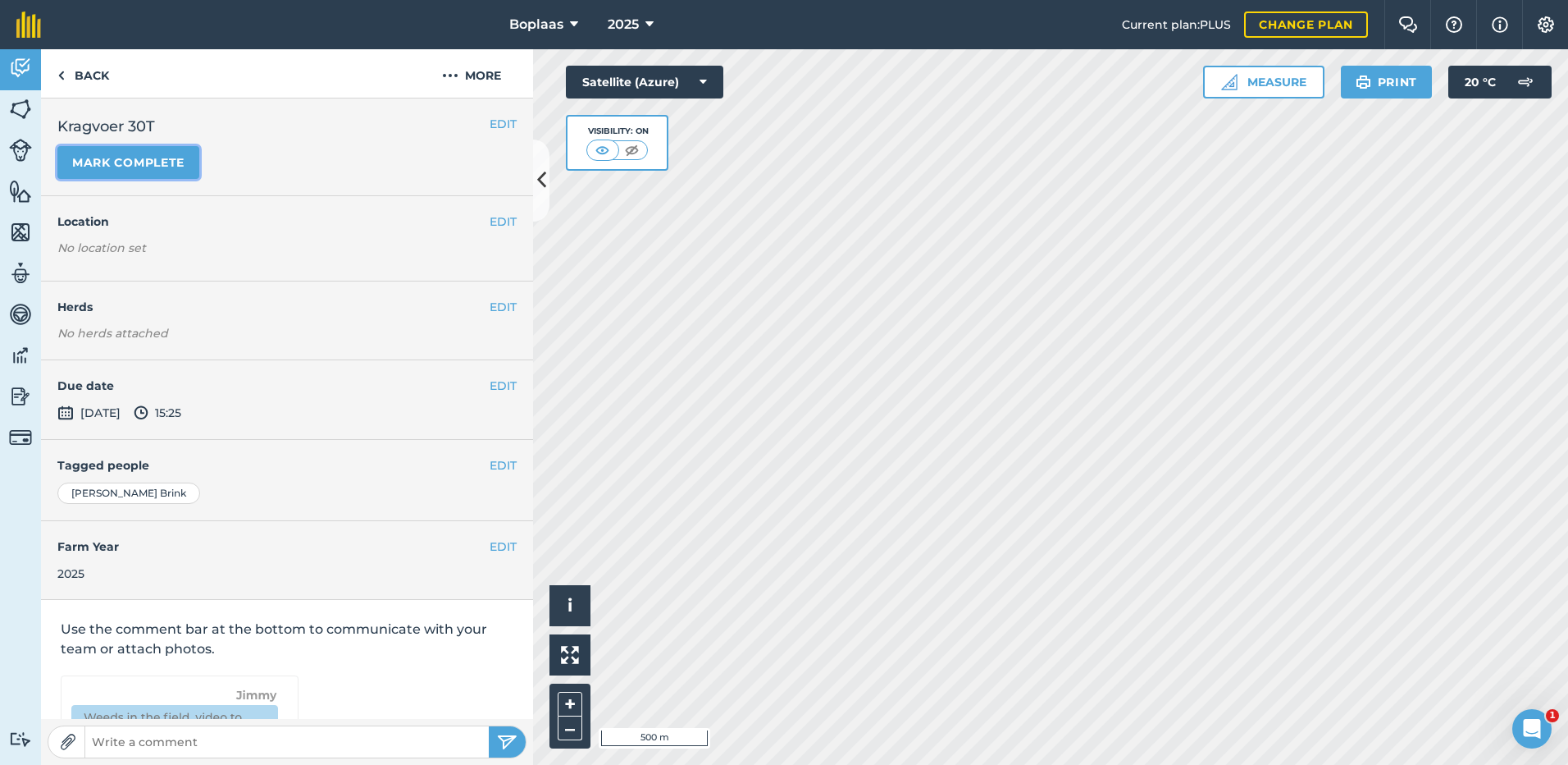
click at [110, 151] on button "Mark complete" at bounding box center [128, 163] width 142 height 33
click at [491, 385] on button "EDIT" at bounding box center [503, 386] width 27 height 18
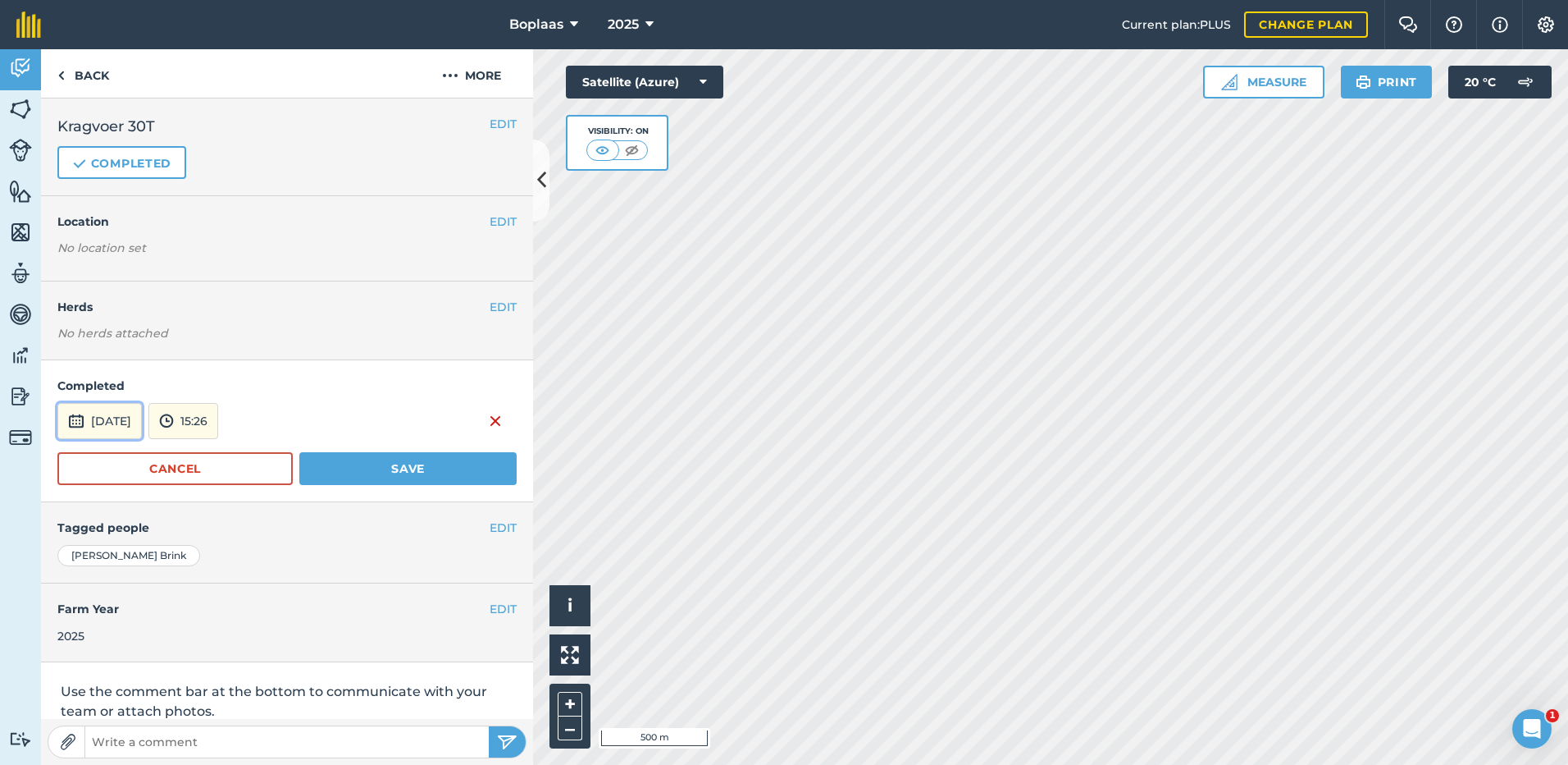
click at [136, 423] on button "[DATE]" at bounding box center [99, 421] width 85 height 36
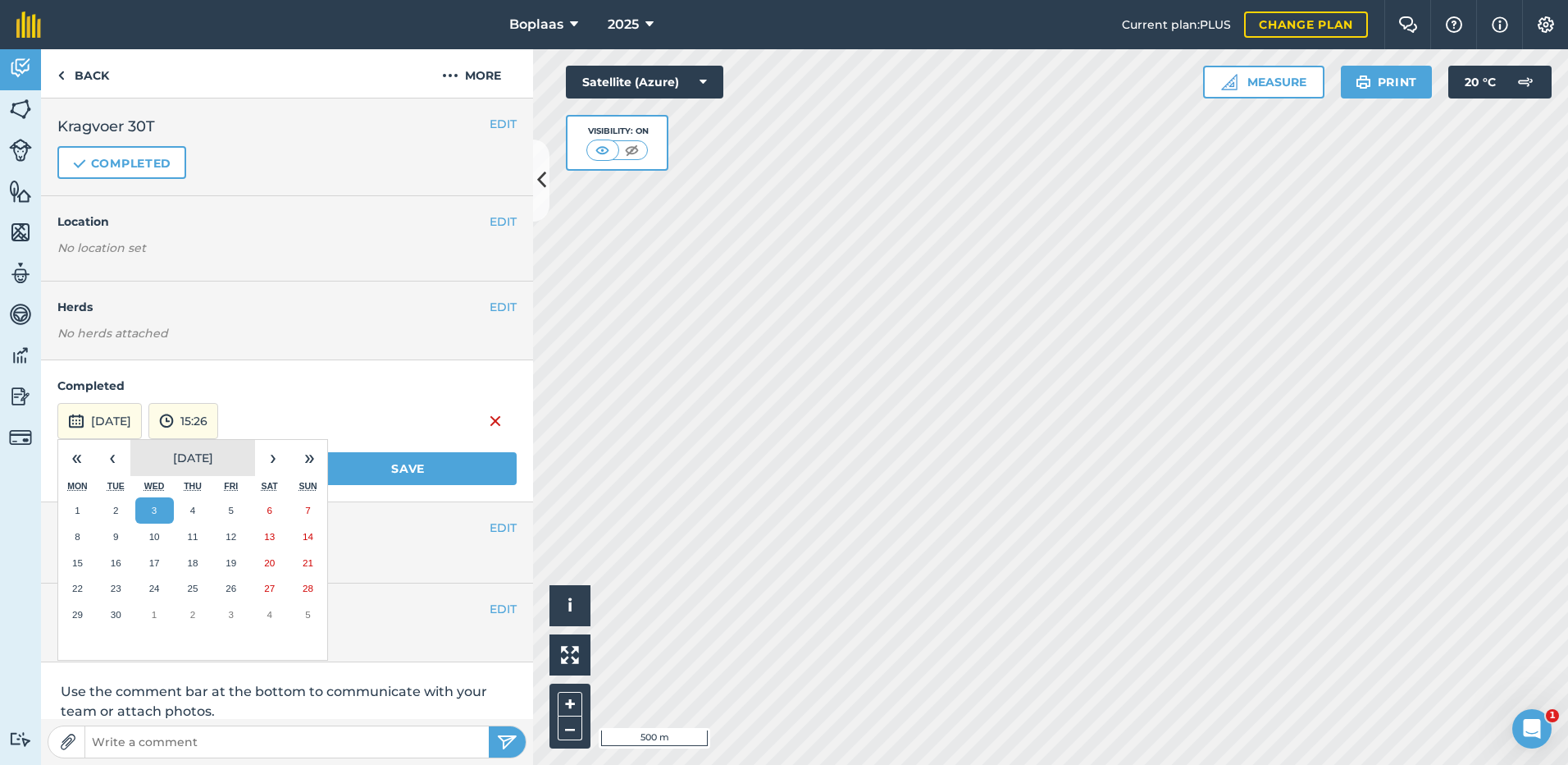
click at [137, 463] on button "[DATE]" at bounding box center [193, 458] width 124 height 36
click at [147, 459] on button "2025" at bounding box center [193, 458] width 124 height 36
click at [105, 459] on button "‹" at bounding box center [112, 458] width 36 height 36
click at [282, 447] on button "›" at bounding box center [273, 458] width 36 height 36
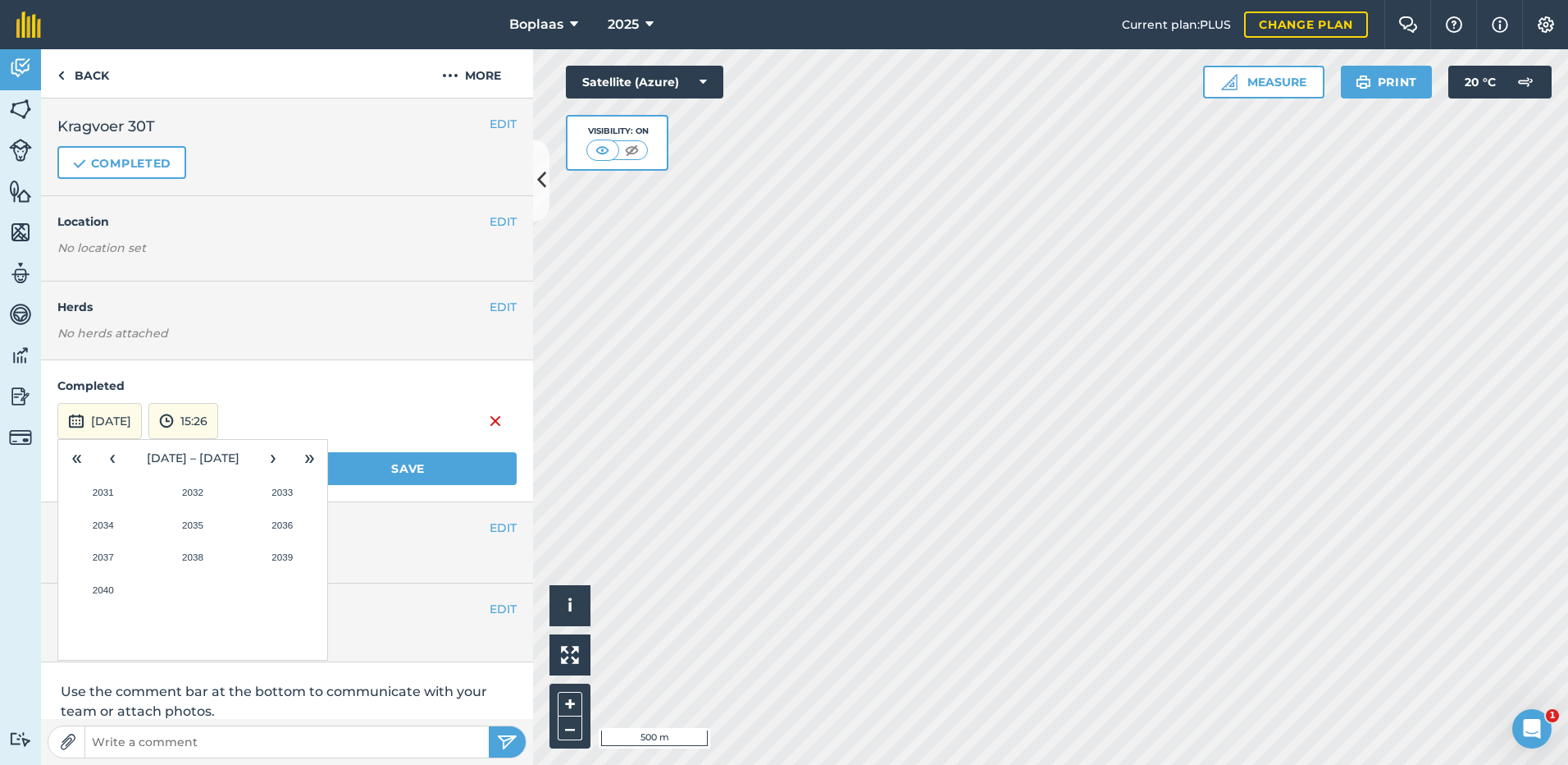
click at [322, 384] on h4 "Completed" at bounding box center [287, 386] width 460 height 18
click at [112, 462] on button "‹" at bounding box center [112, 458] width 36 height 36
click at [187, 522] on button "2025" at bounding box center [192, 525] width 89 height 33
click at [207, 558] on abbr "August" at bounding box center [193, 557] width 29 height 10
click at [162, 609] on button "27" at bounding box center [155, 615] width 39 height 26
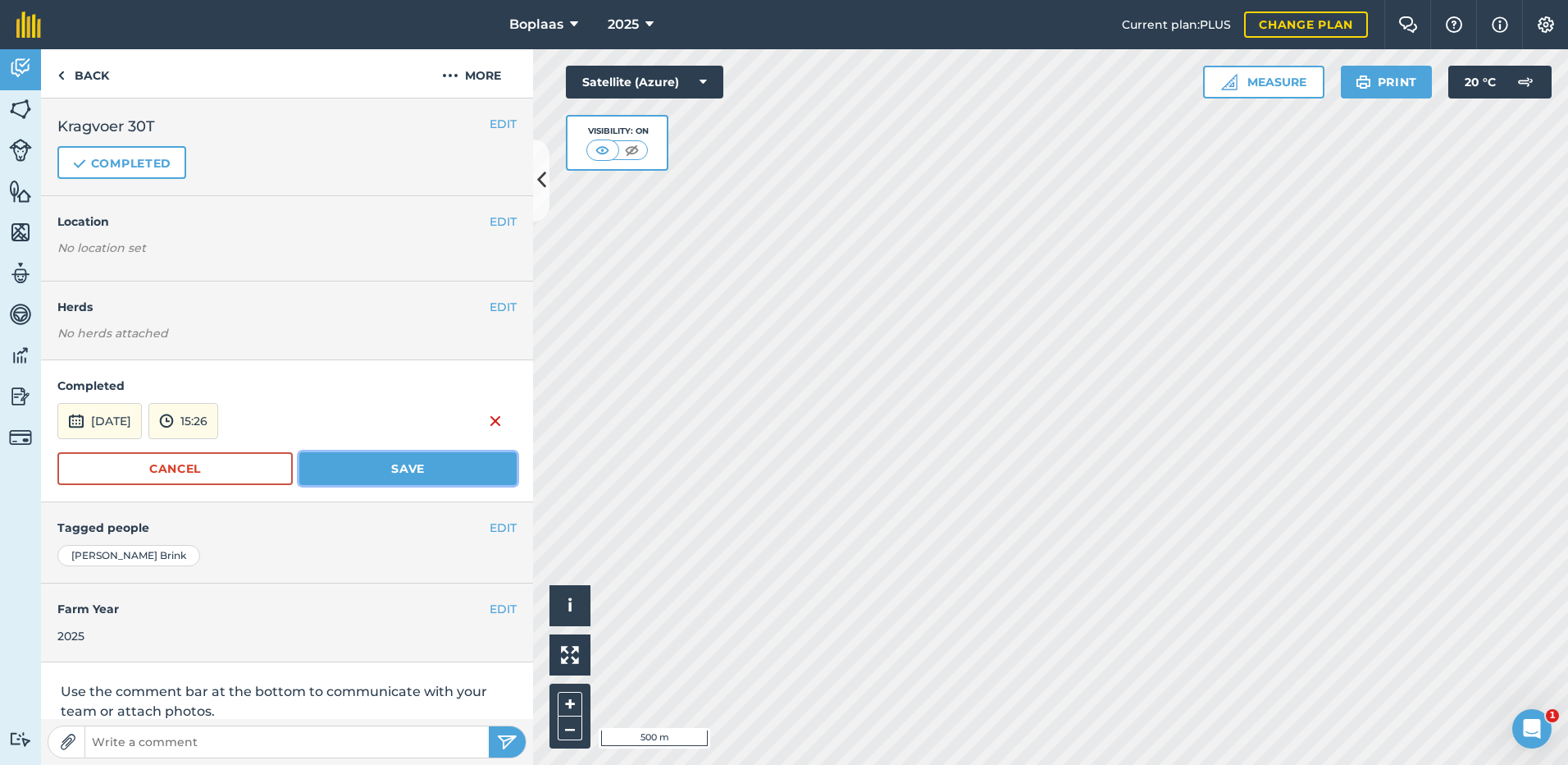
click at [325, 472] on button "Save" at bounding box center [408, 469] width 218 height 33
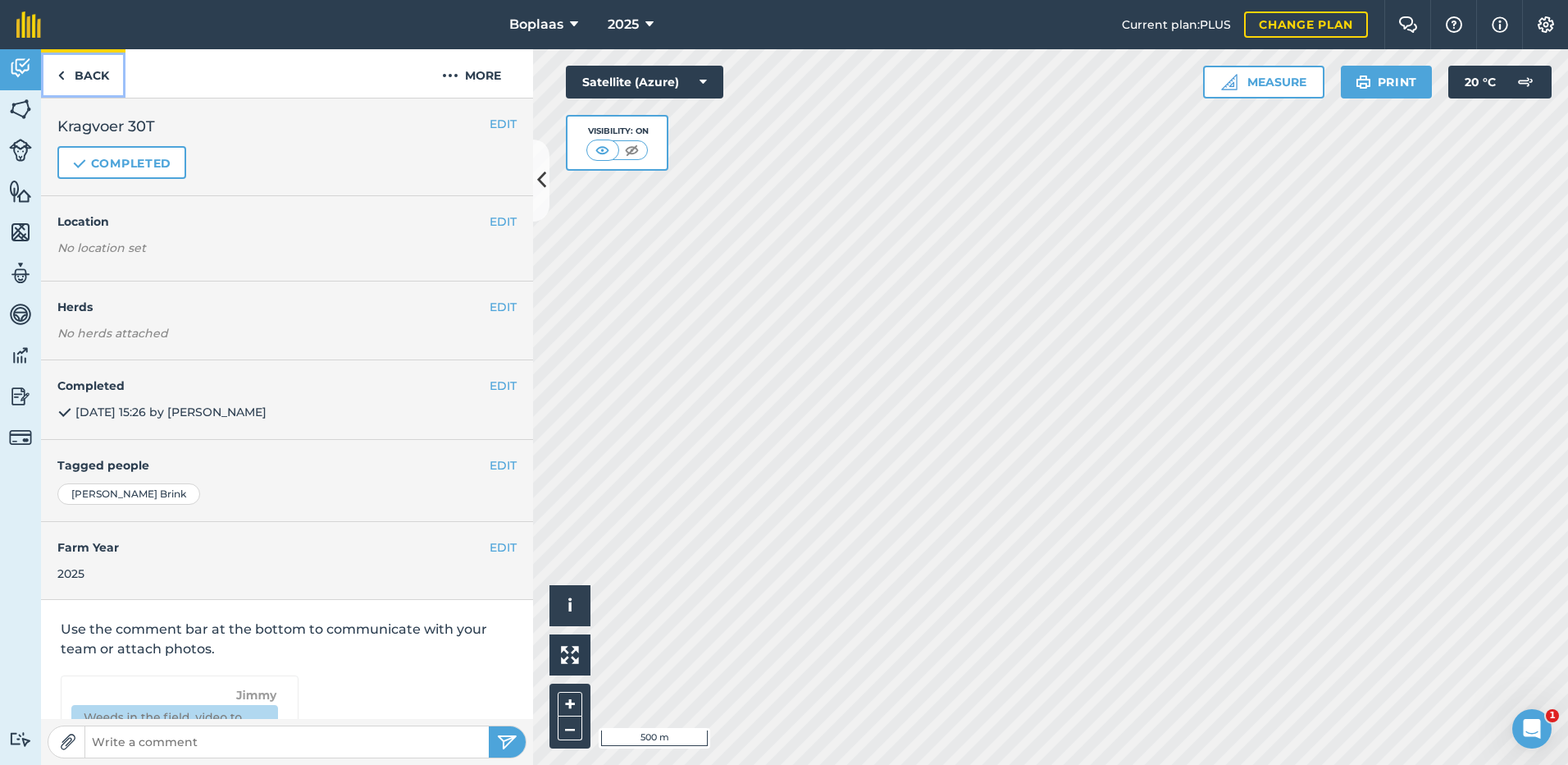
click at [98, 79] on link "Back" at bounding box center [83, 73] width 85 height 48
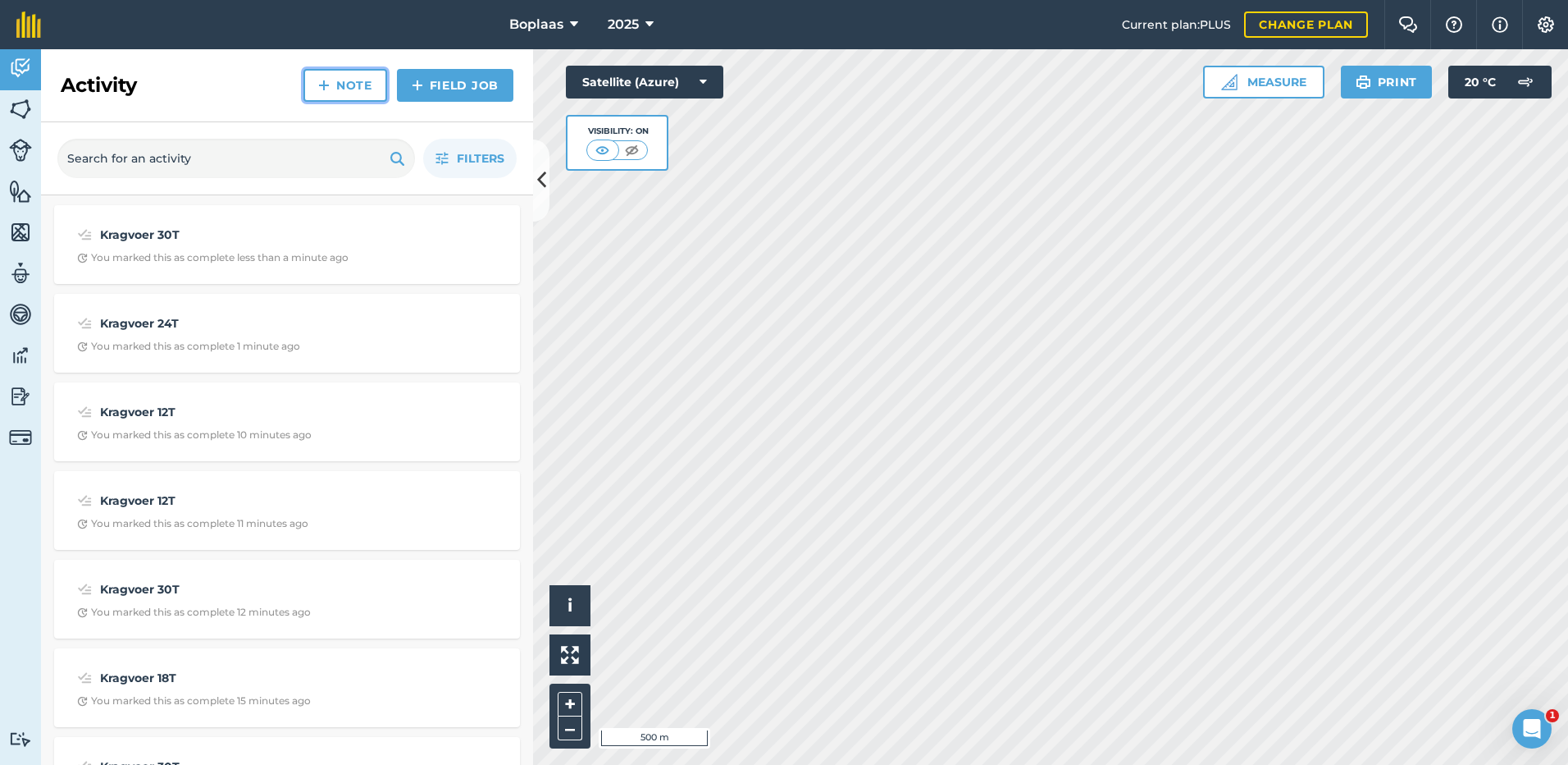
click at [354, 85] on link "Note" at bounding box center [345, 86] width 84 height 33
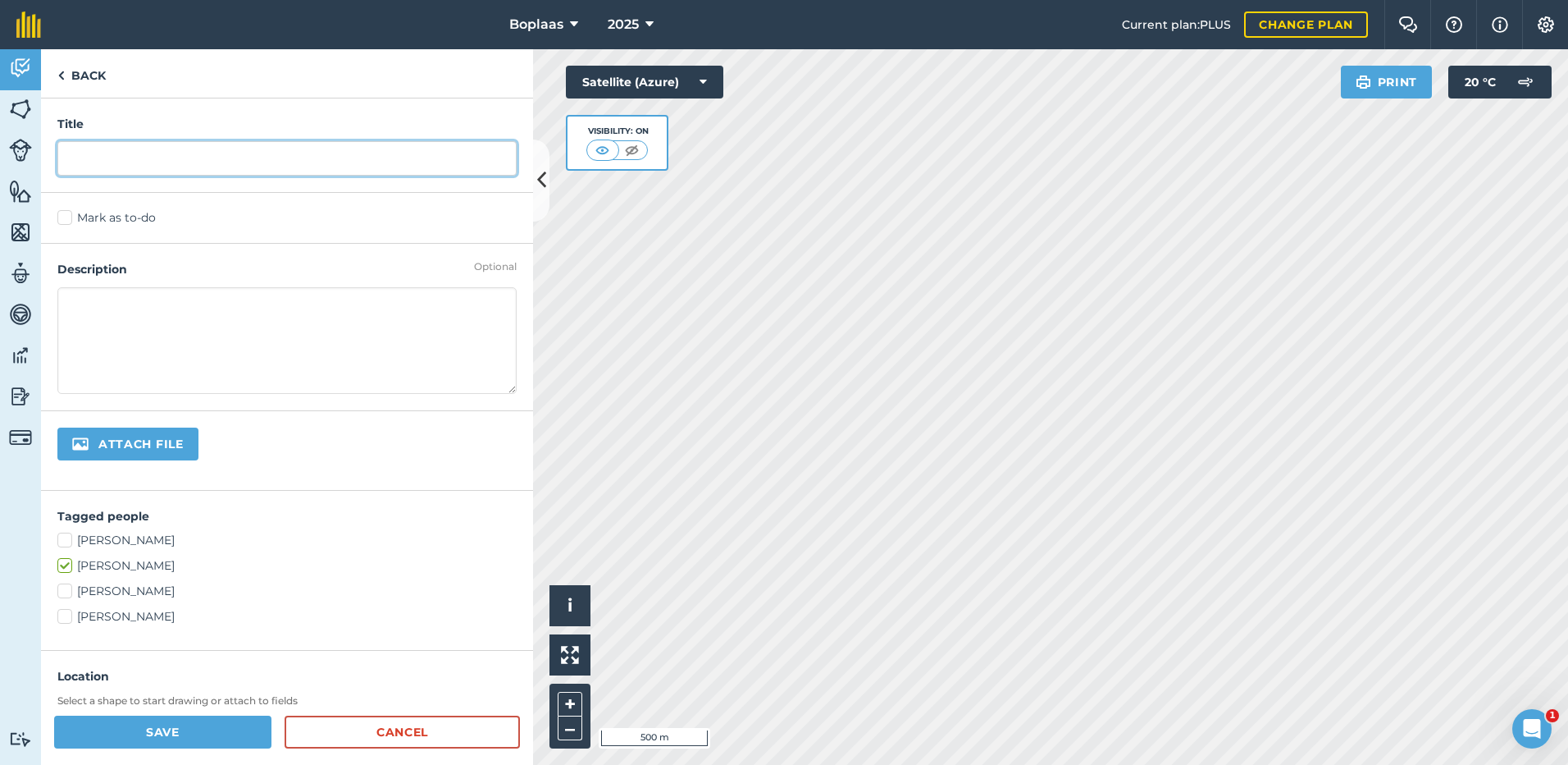
click at [222, 157] on input "text" at bounding box center [287, 158] width 460 height 35
type input "Kragvoer 30T"
click at [111, 218] on label "Mark as to-do" at bounding box center [287, 218] width 460 height 17
click at [68, 218] on input "Mark as to-do" at bounding box center [62, 214] width 10 height 10
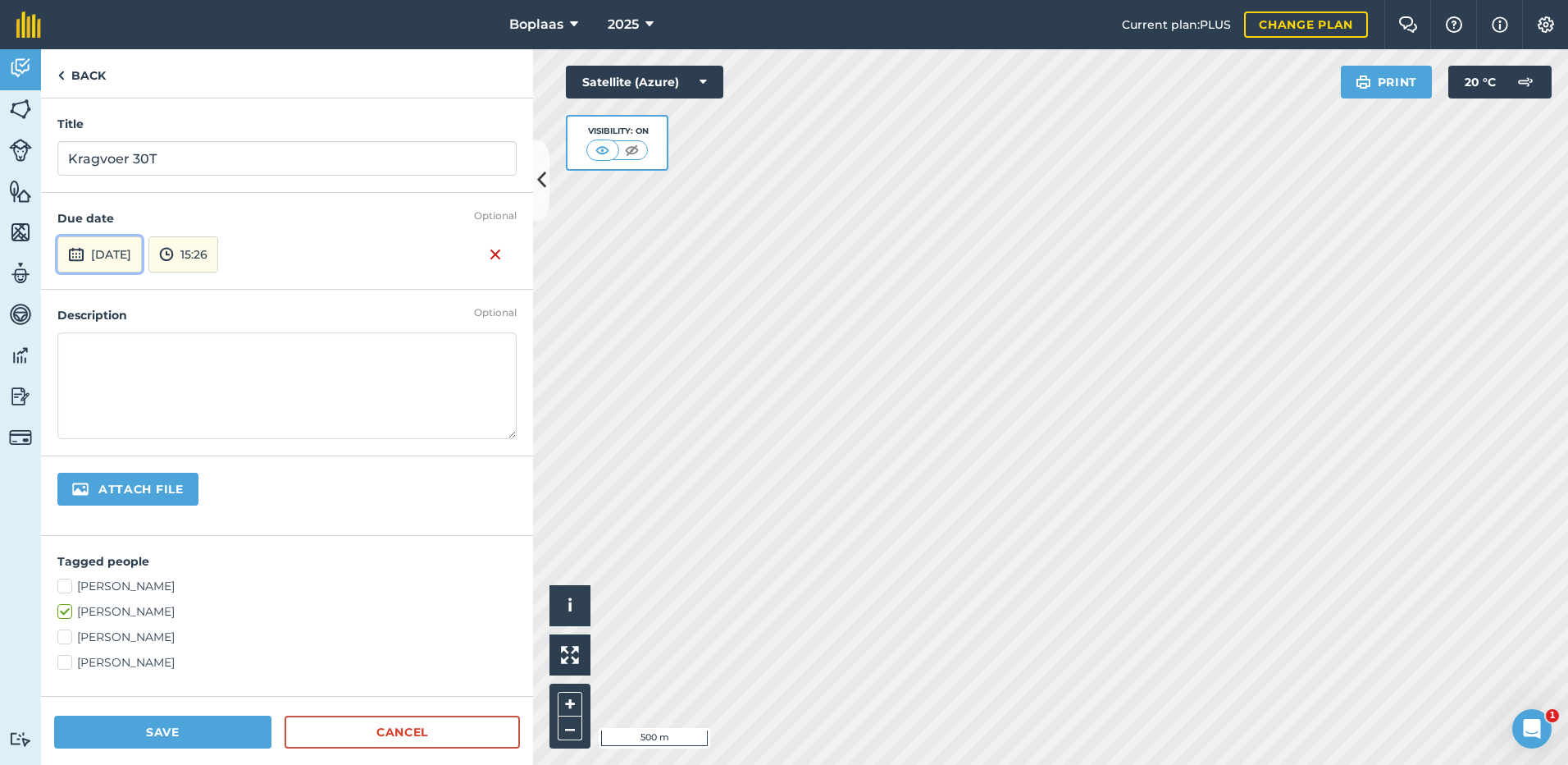
click at [142, 255] on button "[DATE]" at bounding box center [99, 254] width 85 height 36
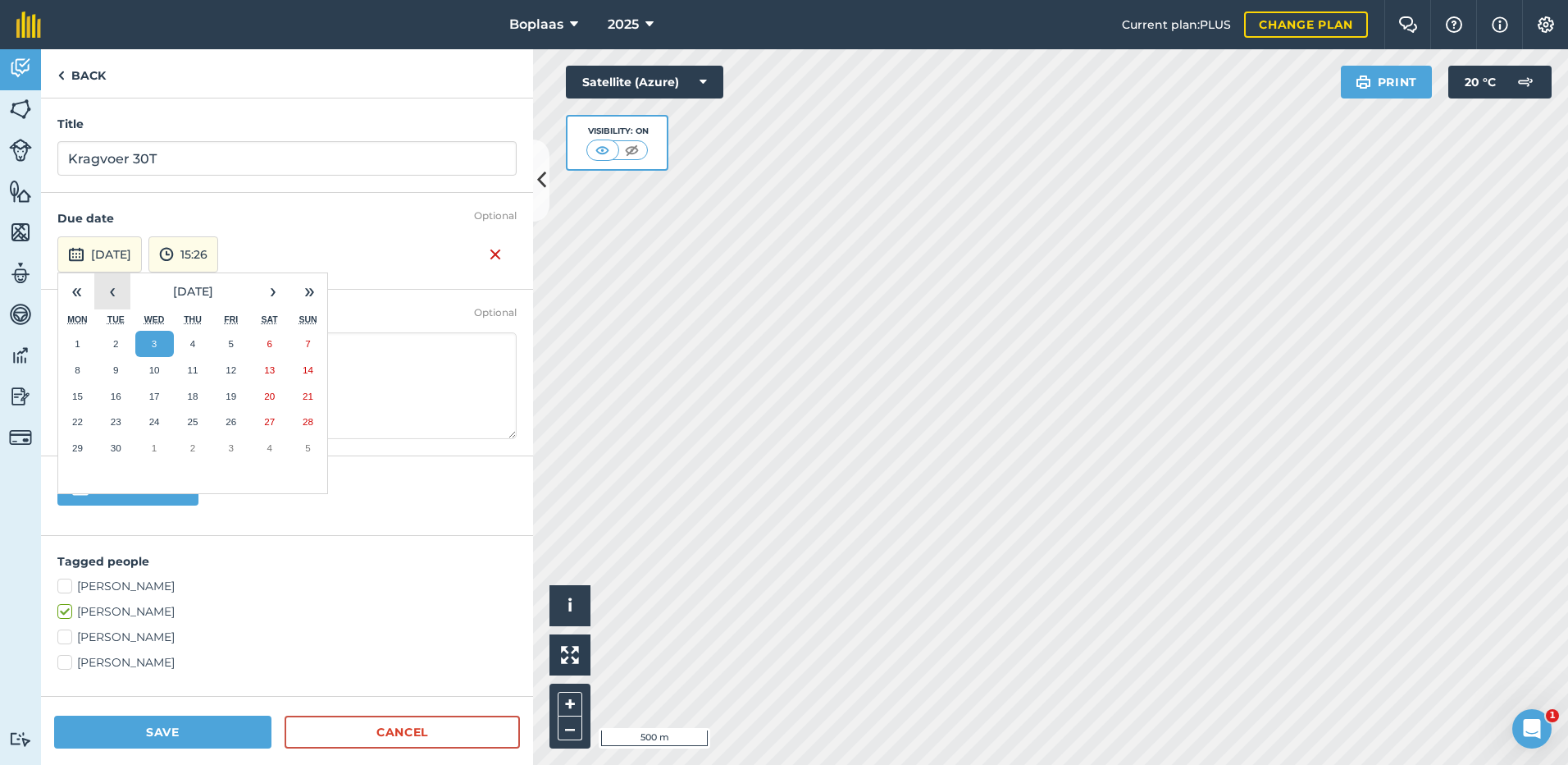
click at [104, 293] on button "‹" at bounding box center [112, 291] width 36 height 36
click at [306, 449] on abbr "31" at bounding box center [308, 448] width 10 height 10
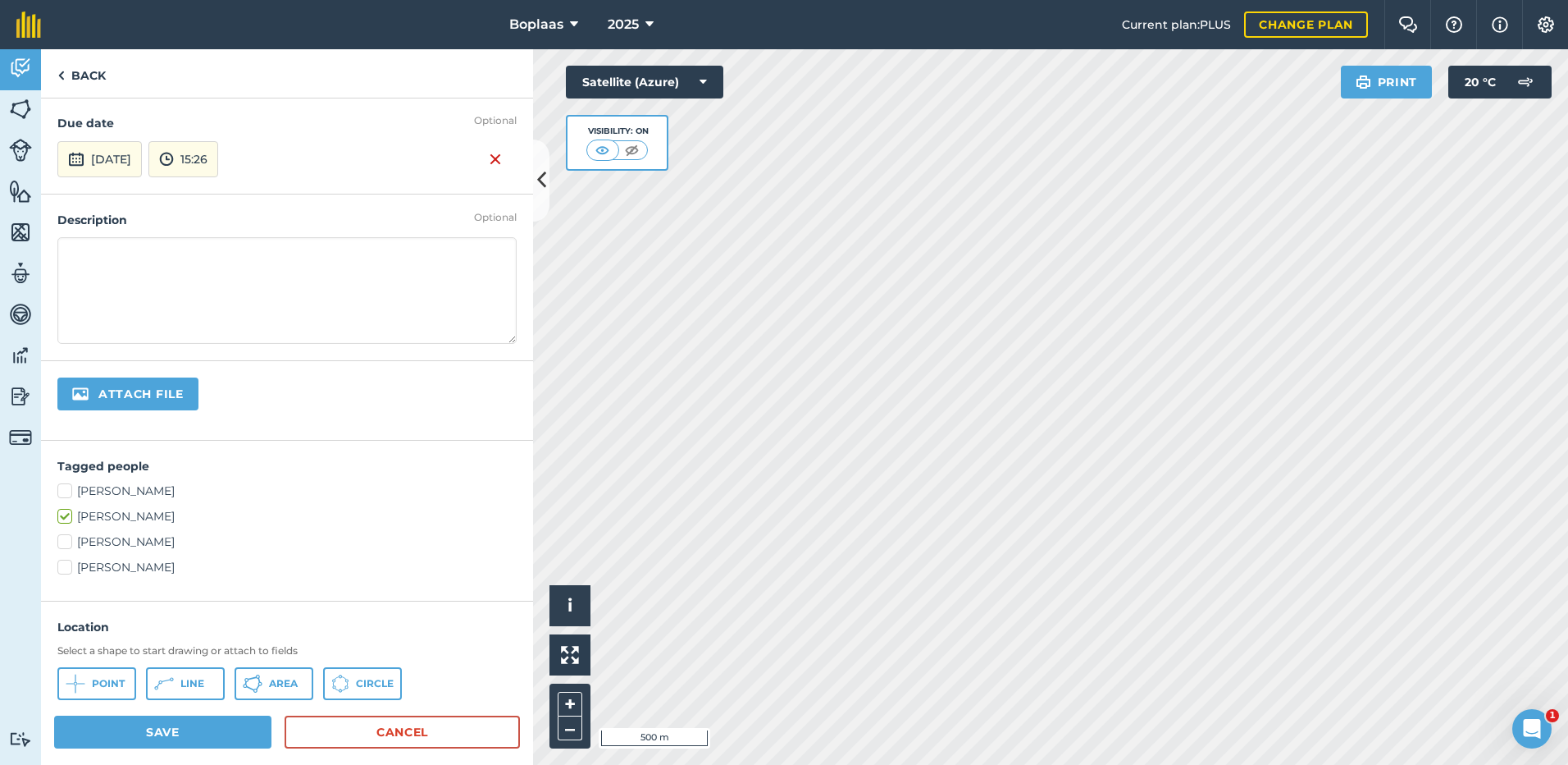
scroll to position [284, 0]
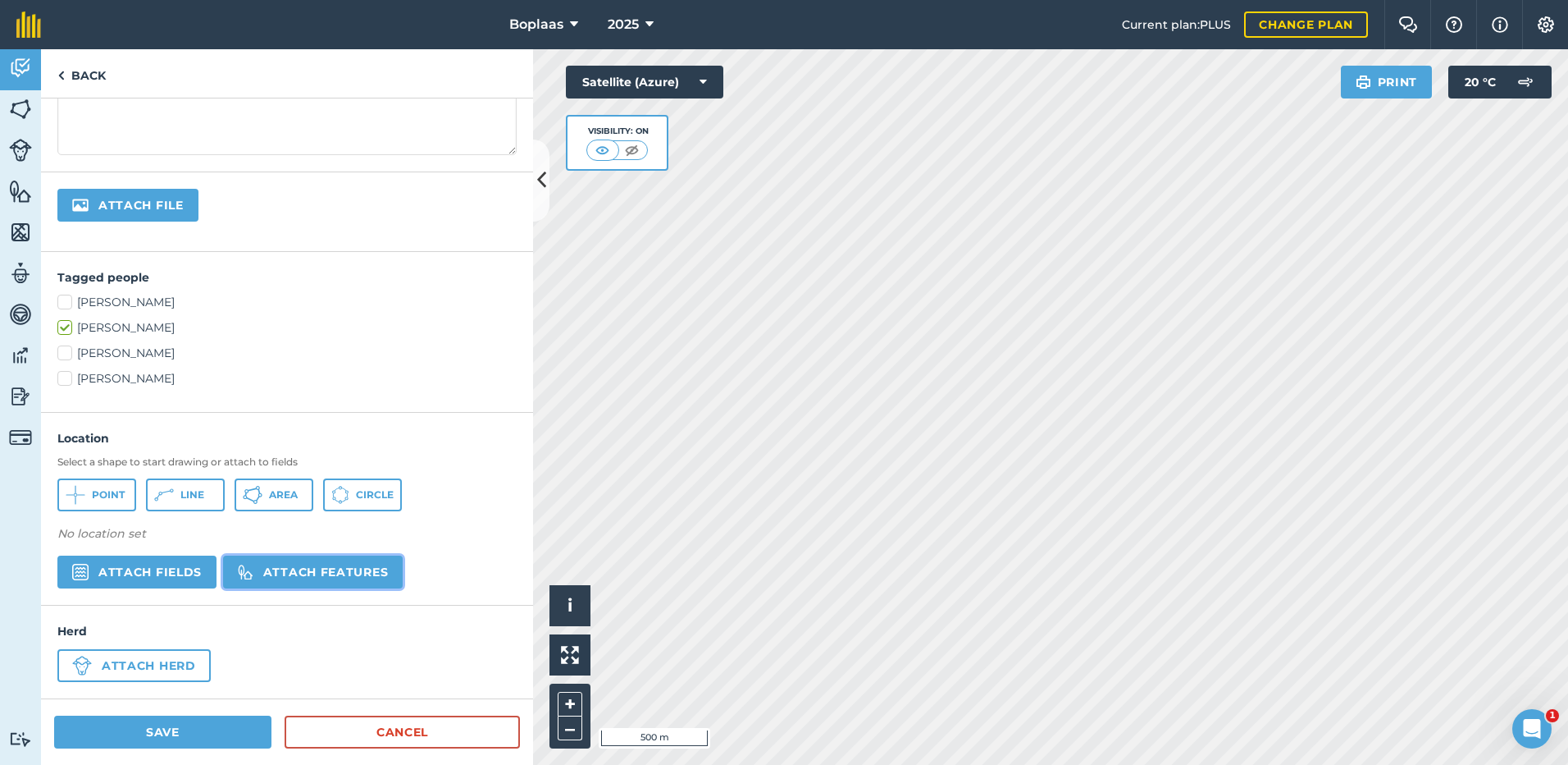
click at [287, 573] on button "Attach features" at bounding box center [313, 572] width 180 height 33
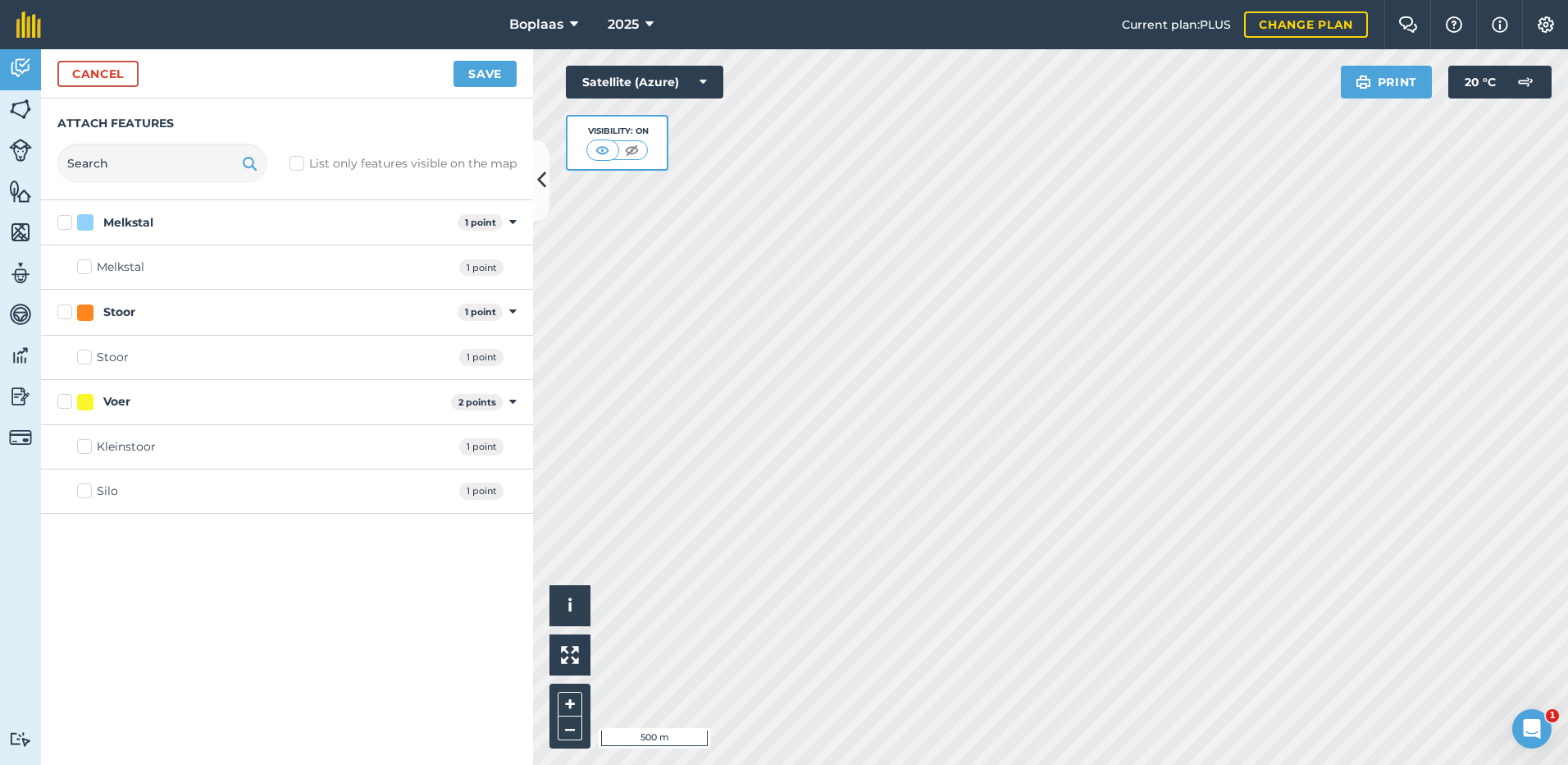
drag, startPoint x: 96, startPoint y: 492, endPoint x: 133, endPoint y: 456, distance: 51.6
click at [95, 492] on label "Silo" at bounding box center [97, 491] width 41 height 17
click at [88, 492] on input "Silo" at bounding box center [82, 488] width 10 height 10
checkbox input "true"
click at [485, 74] on button "Save" at bounding box center [485, 73] width 63 height 26
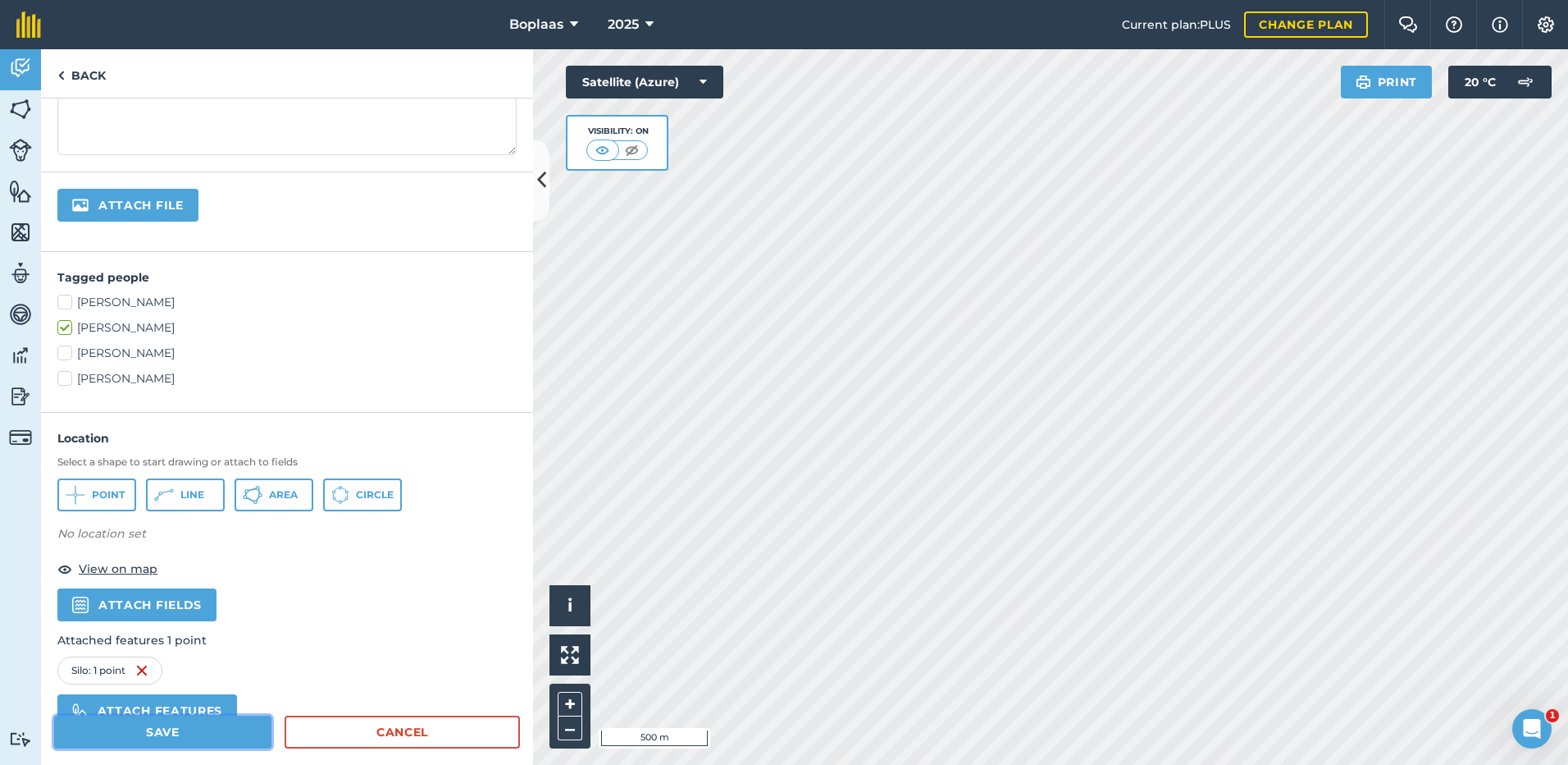
click at [211, 724] on button "Save" at bounding box center [163, 732] width 218 height 33
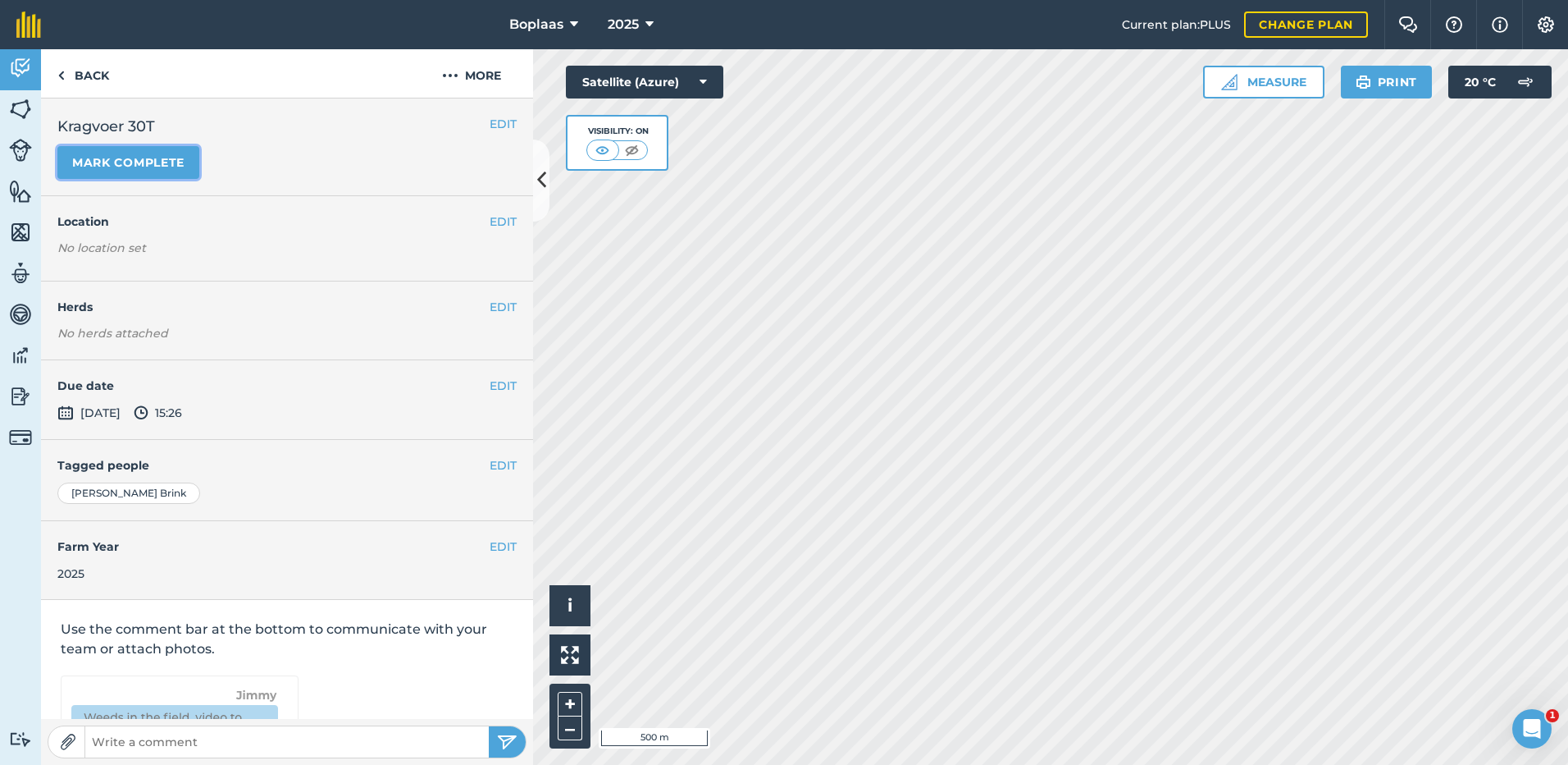
click at [175, 168] on button "Mark complete" at bounding box center [128, 163] width 142 height 33
click at [490, 386] on button "EDIT" at bounding box center [503, 386] width 27 height 18
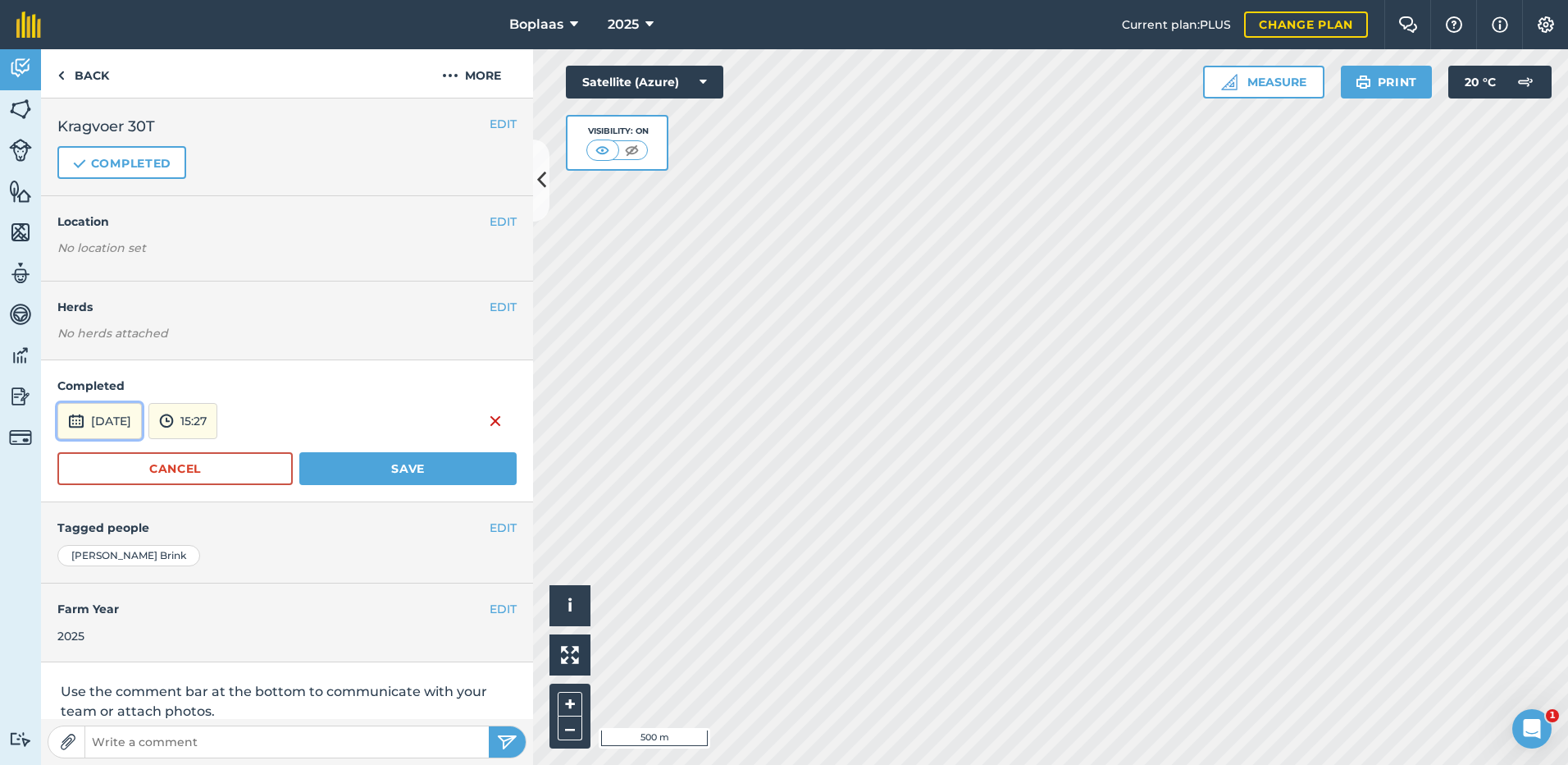
click at [129, 437] on button "[DATE]" at bounding box center [99, 421] width 85 height 36
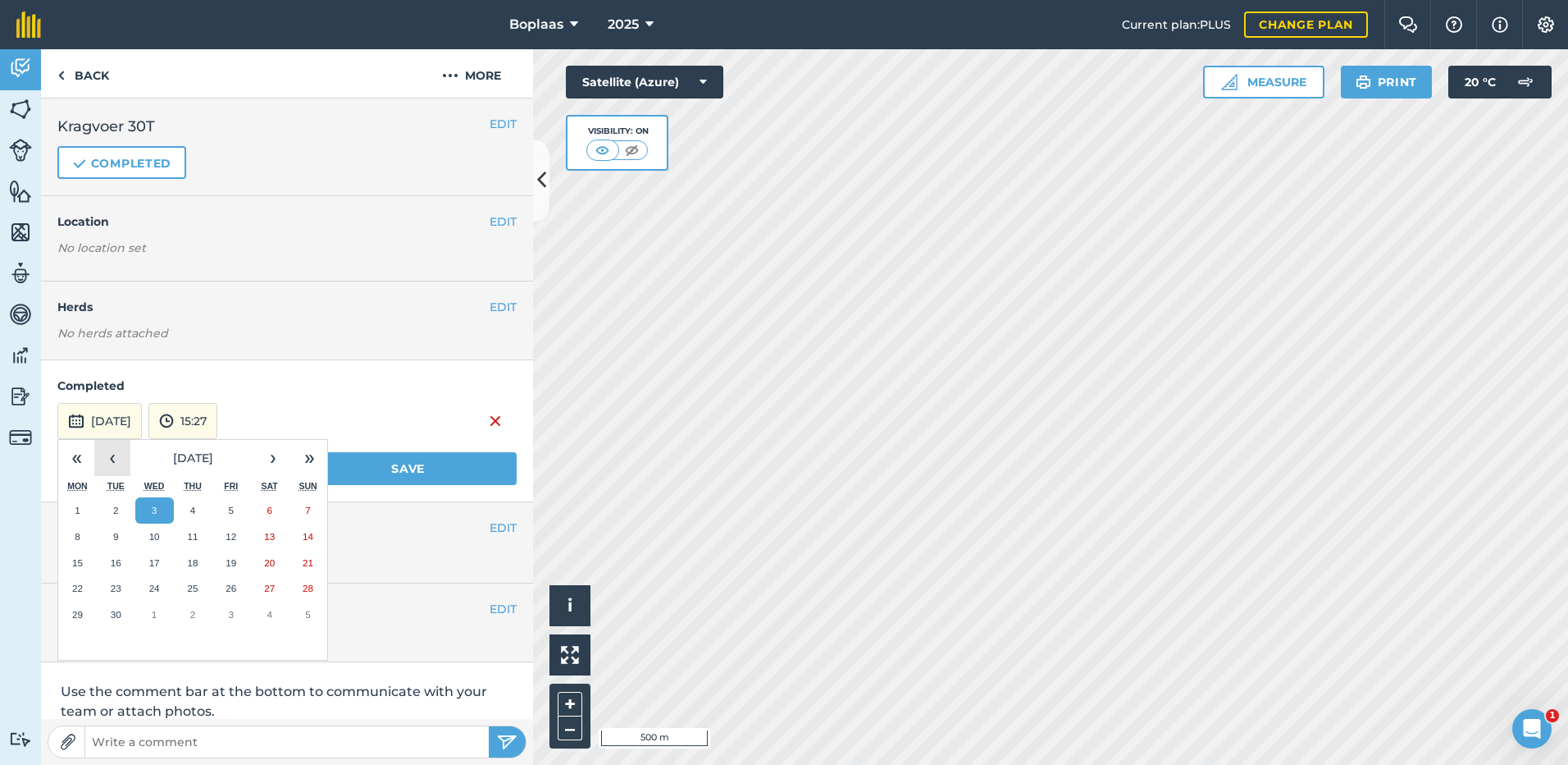
click at [119, 459] on button "‹" at bounding box center [112, 458] width 36 height 36
click at [308, 622] on button "31" at bounding box center [308, 615] width 39 height 26
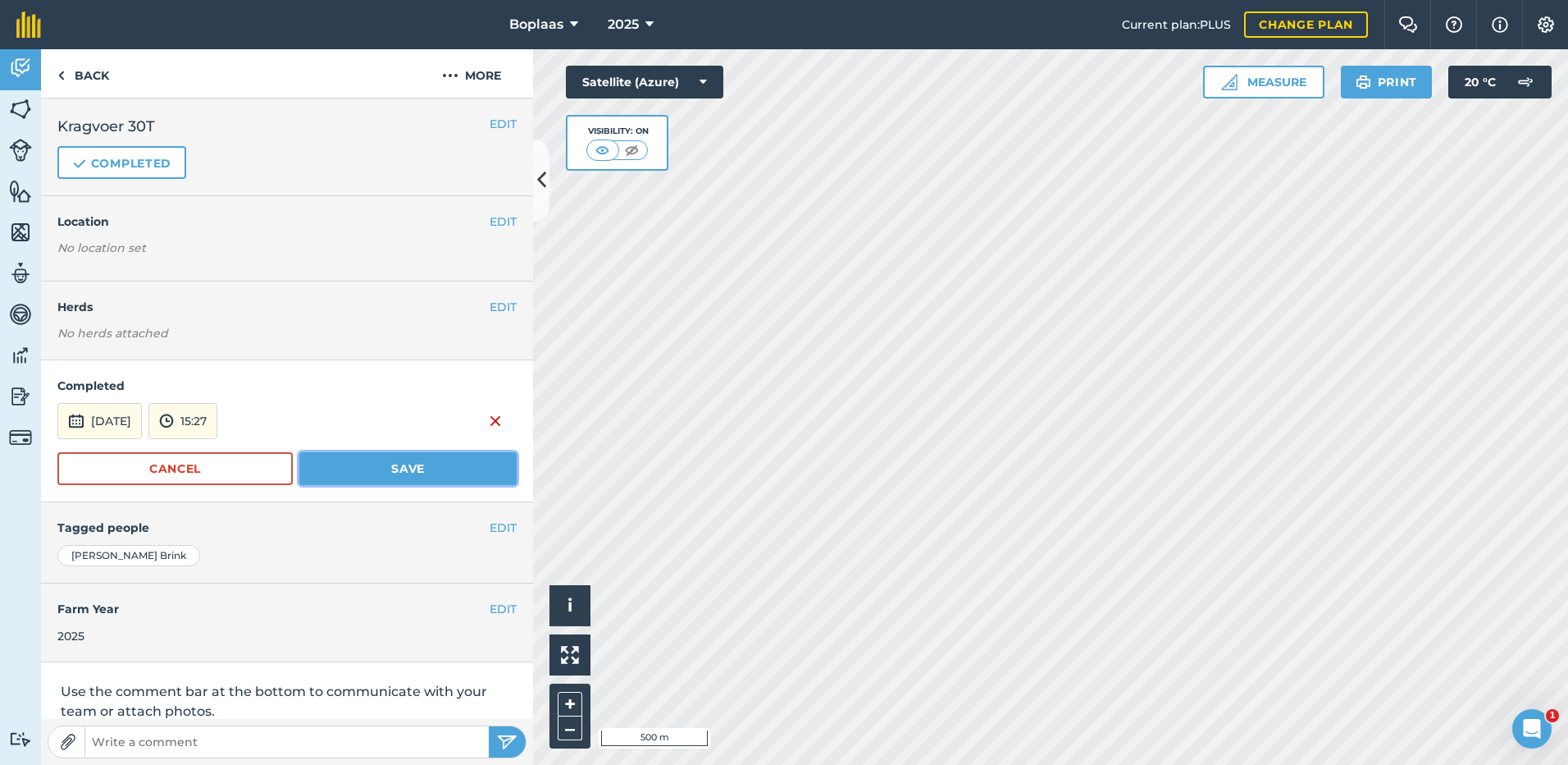
click at [340, 460] on button "Save" at bounding box center [408, 469] width 218 height 33
